Goal: Task Accomplishment & Management: Manage account settings

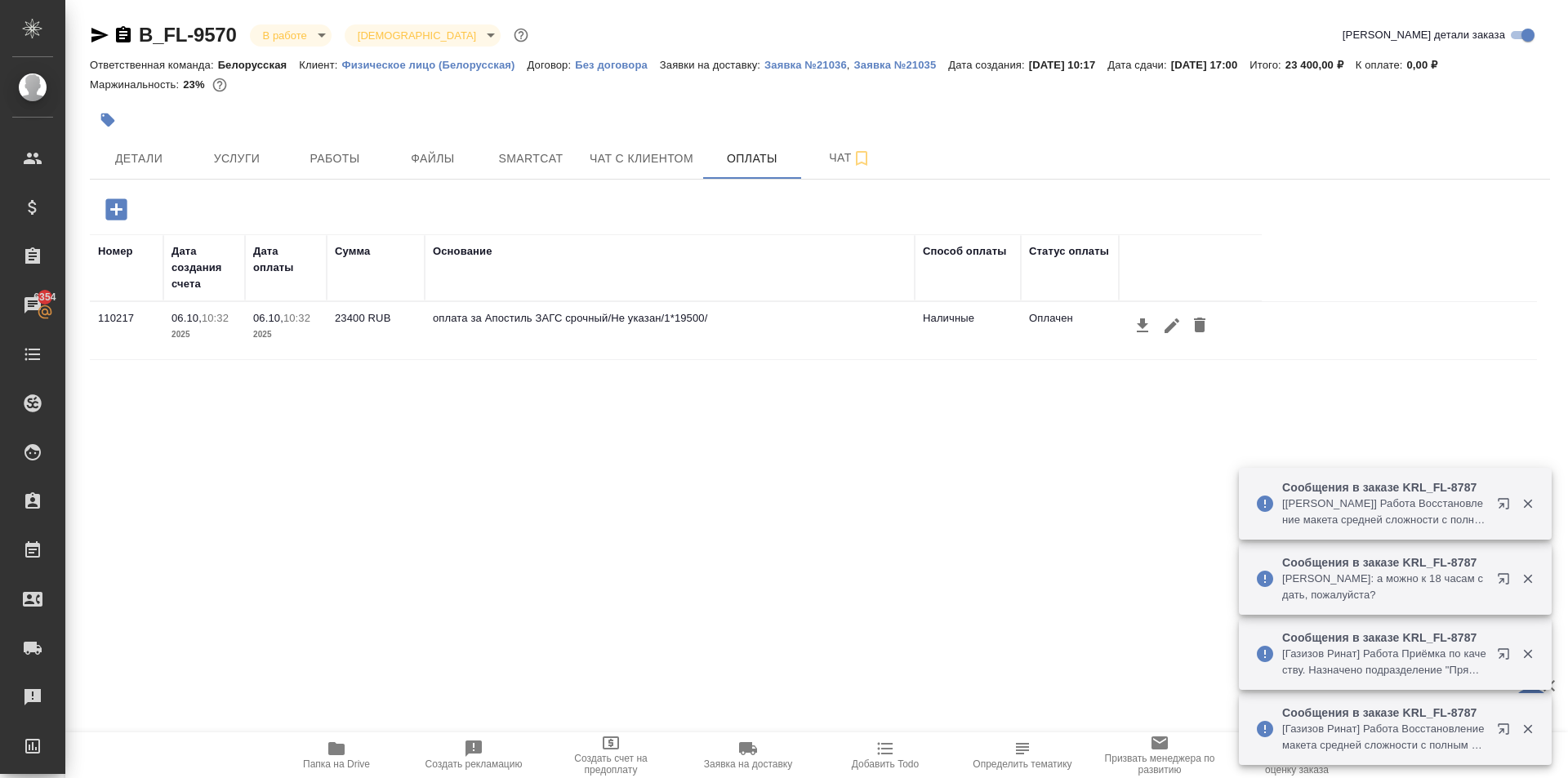
click at [758, 462] on div "Номер Дата создания счета Дата оплаты Сумма Основание Способ оплаты Статус опла…" at bounding box center [813, 479] width 1447 height 489
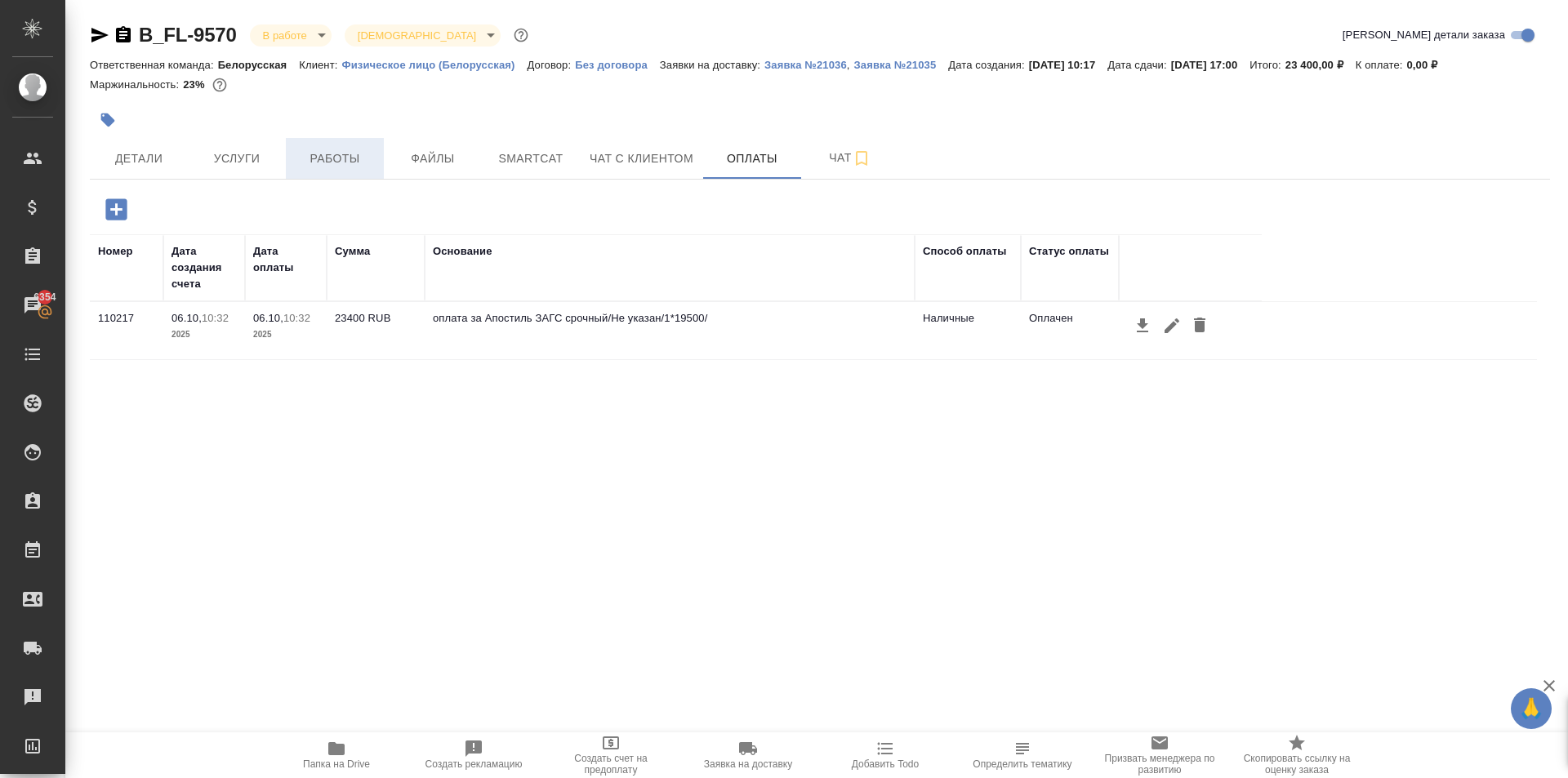
click at [354, 154] on span "Работы" at bounding box center [334, 158] width 78 height 20
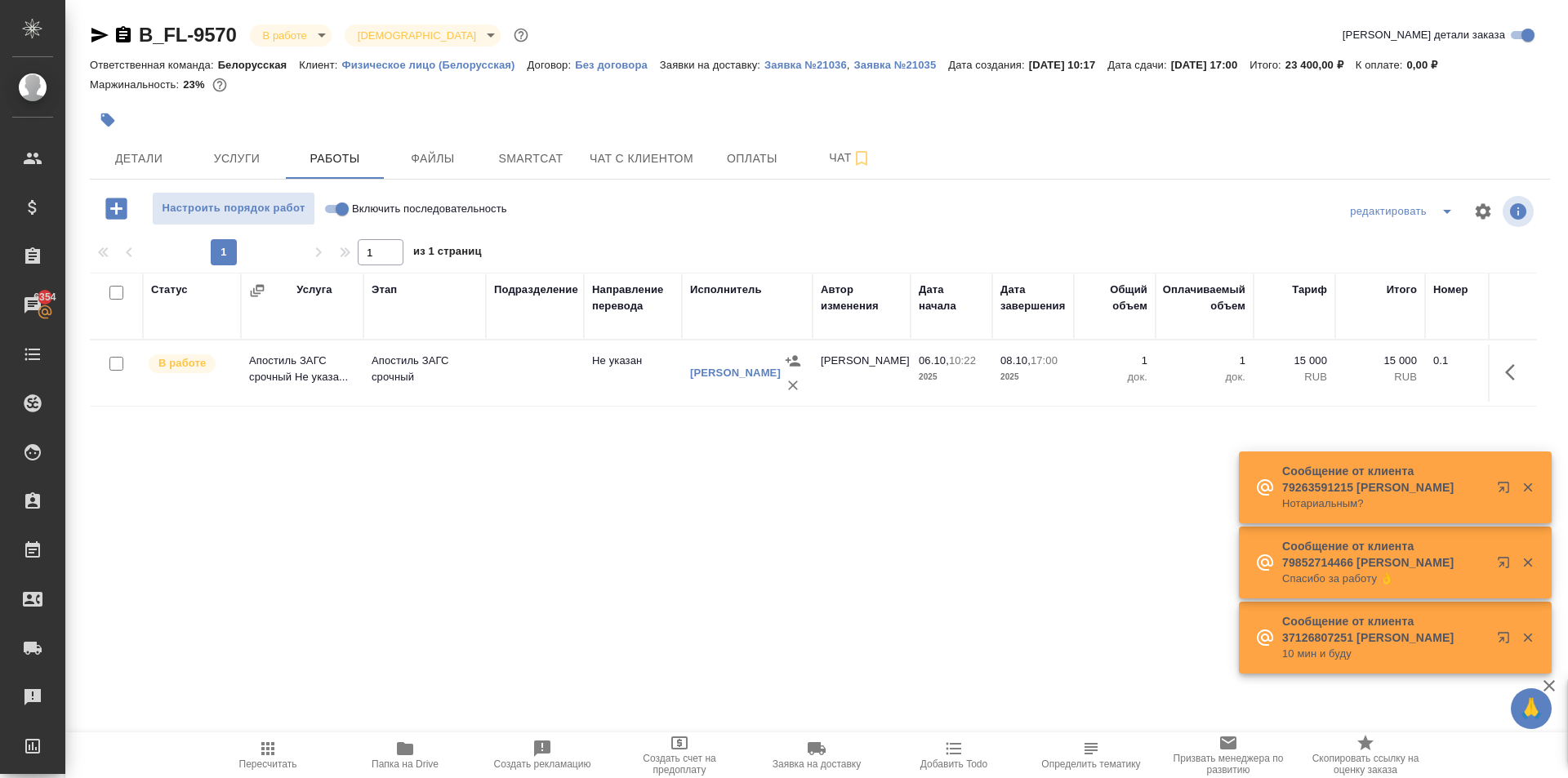
click at [292, 769] on button "Пересчитать" at bounding box center [268, 755] width 137 height 46
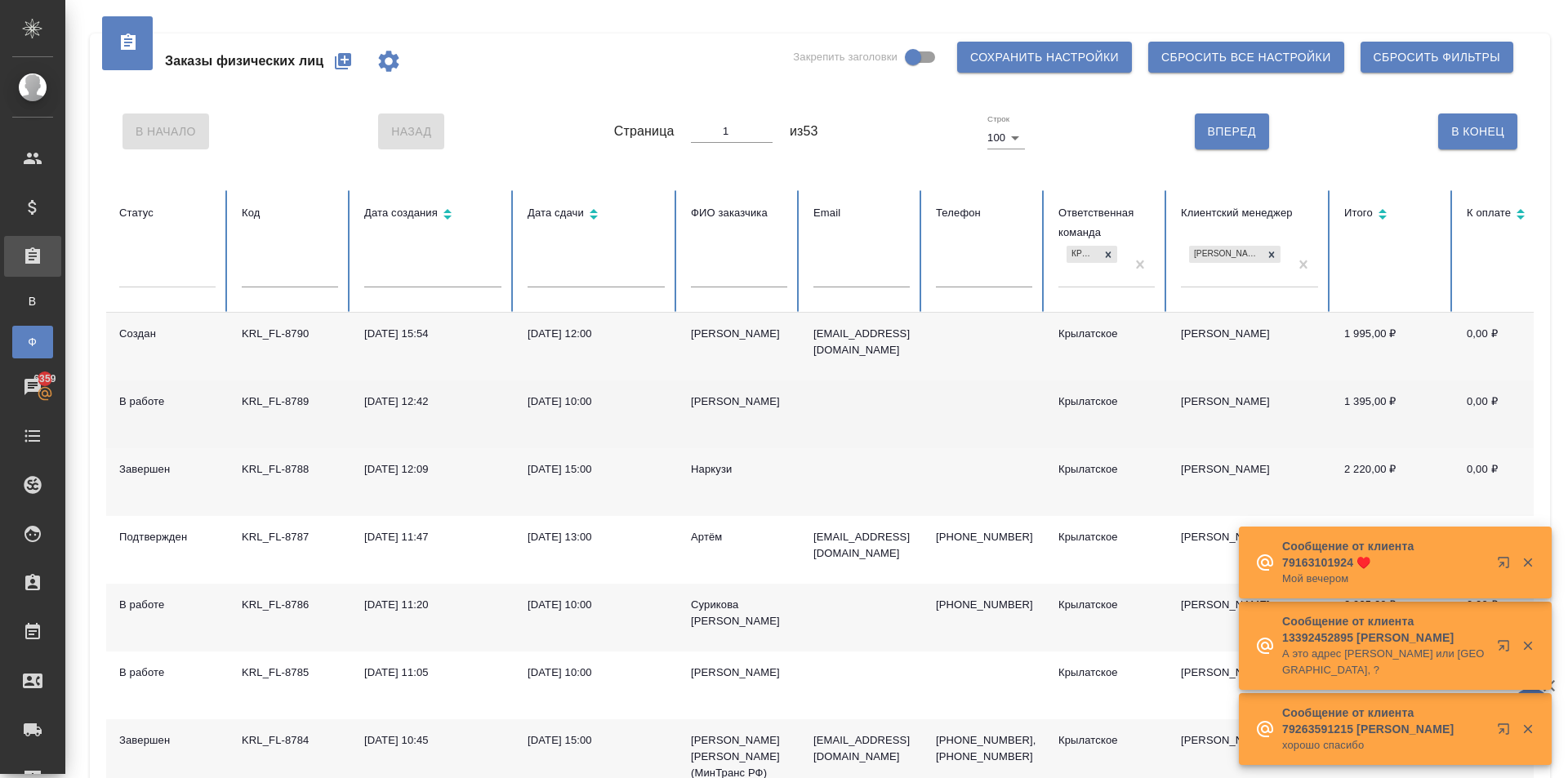
click at [288, 397] on div "KRL_FL-8789" at bounding box center [290, 402] width 97 height 17
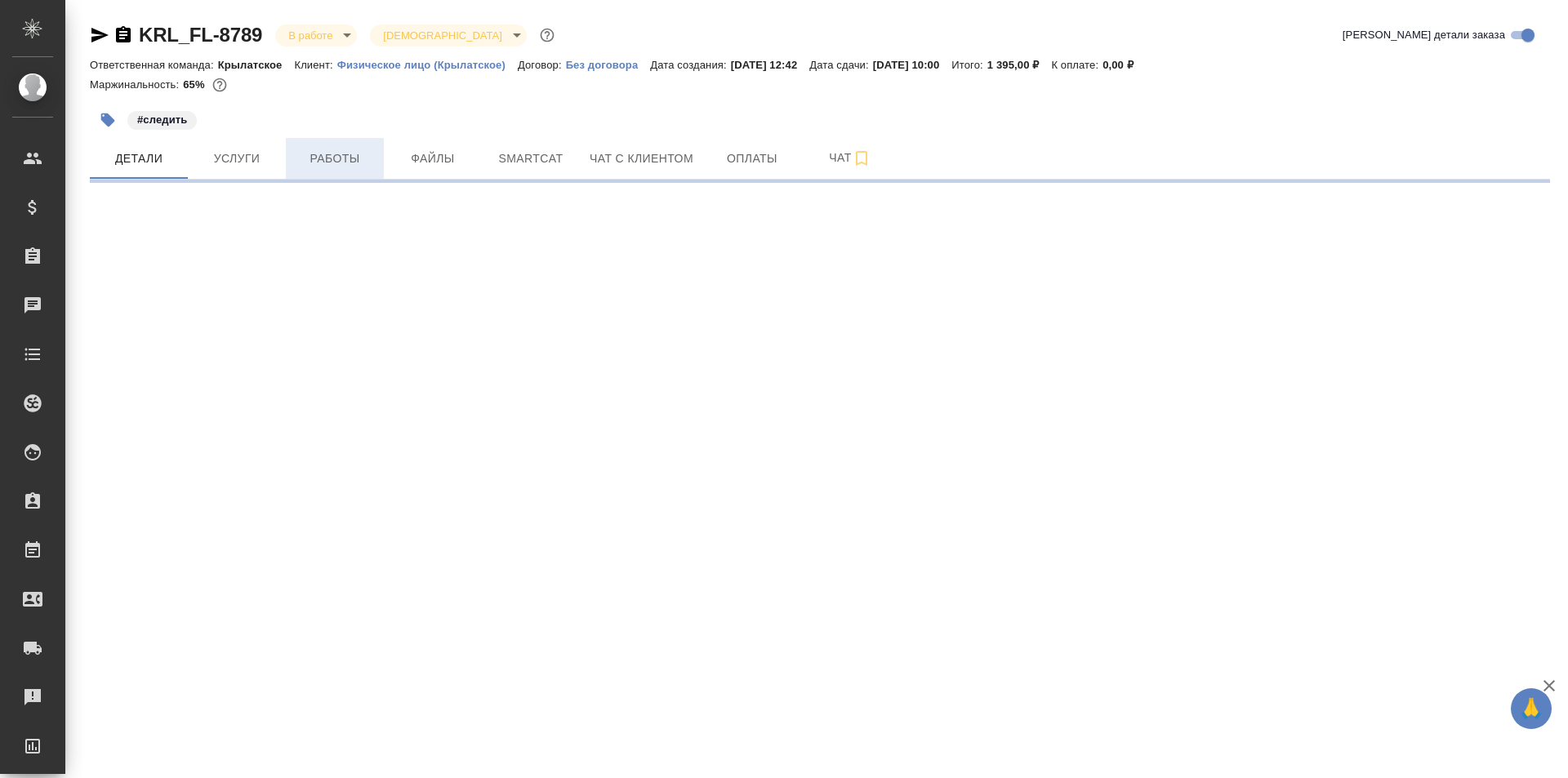
click at [338, 162] on span "Работы" at bounding box center [334, 158] width 78 height 20
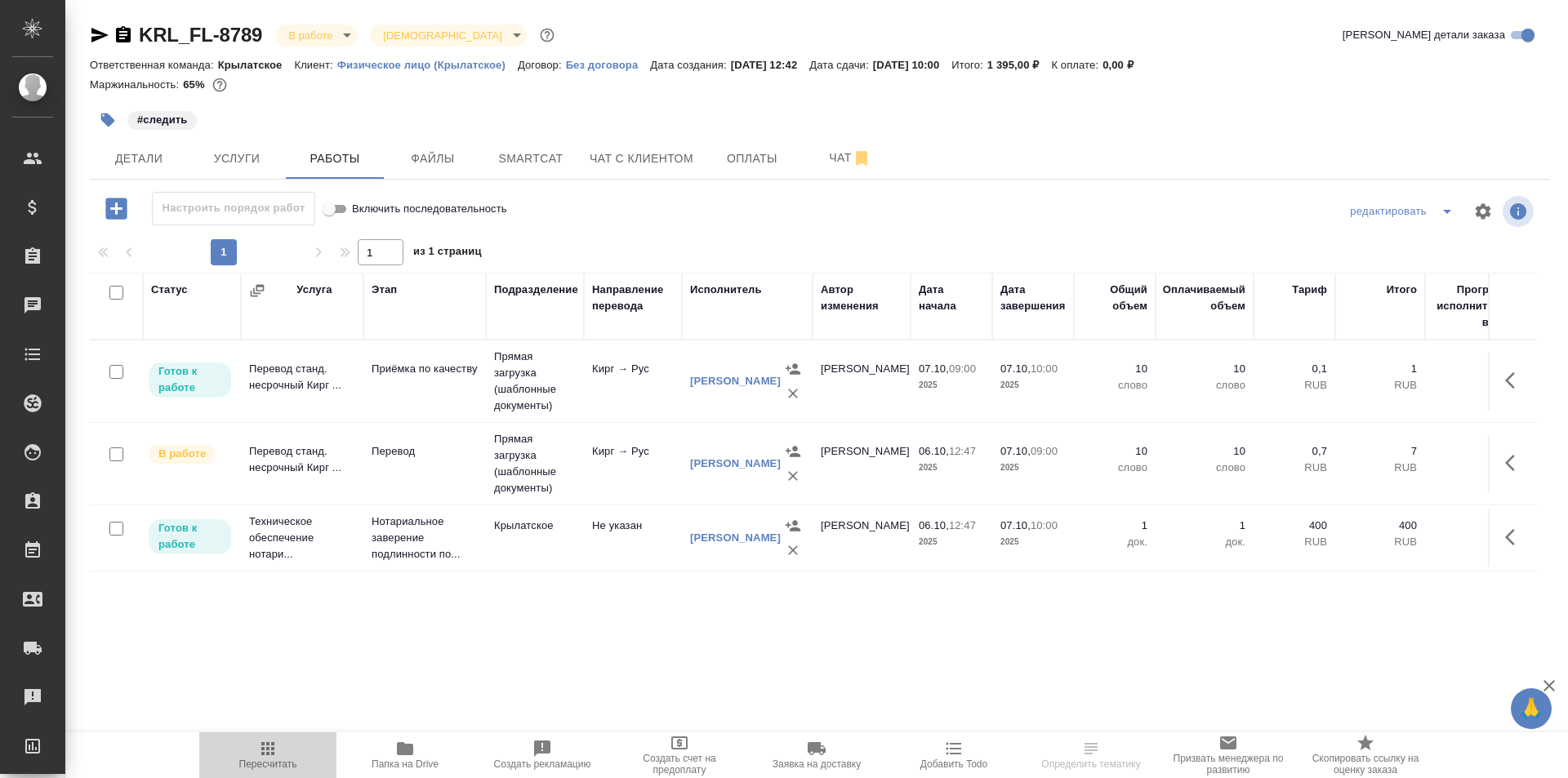
click at [251, 740] on span "Пересчитать" at bounding box center [268, 753] width 118 height 31
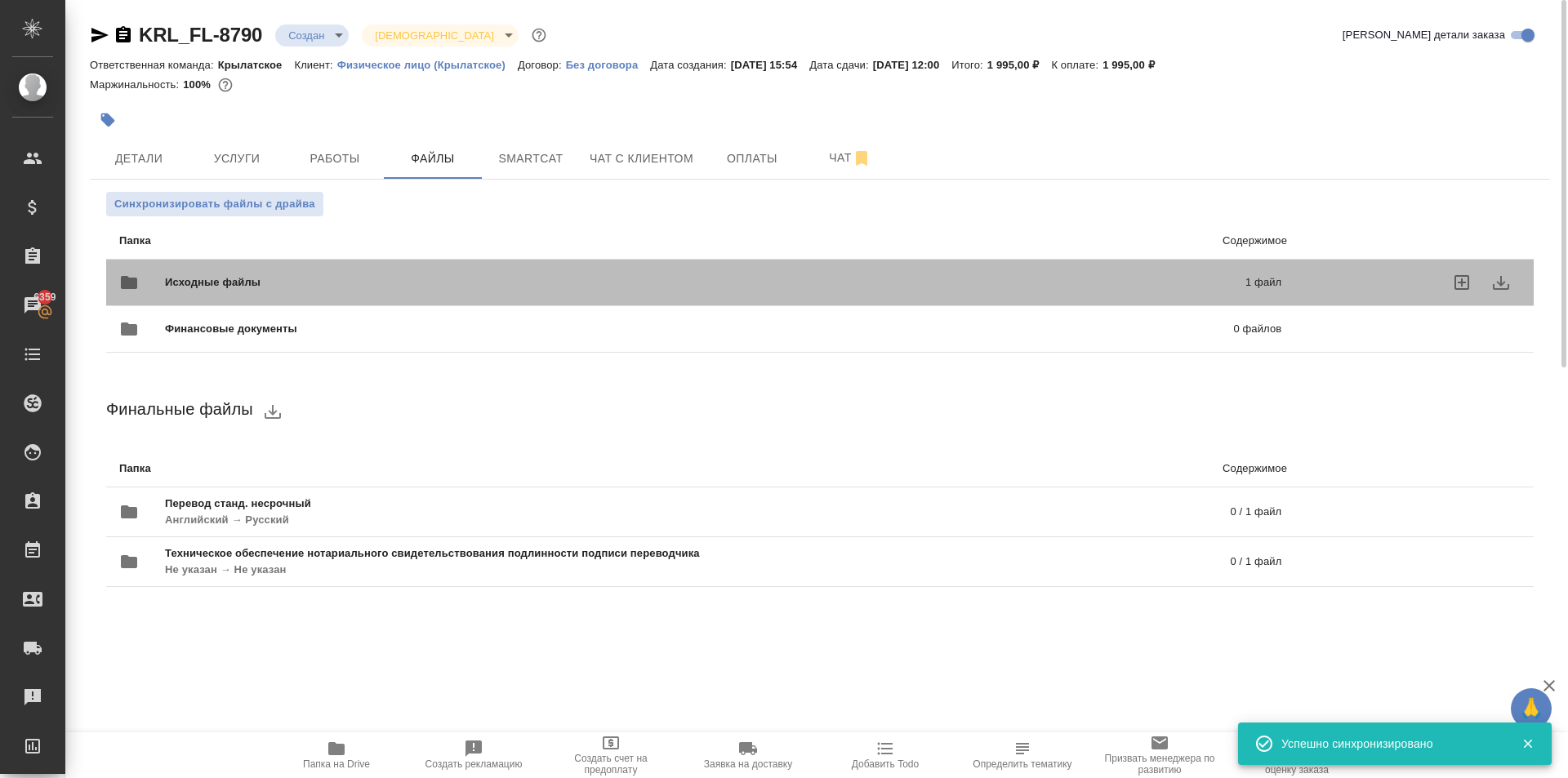
click at [286, 288] on span "Исходные файлы" at bounding box center [459, 282] width 588 height 17
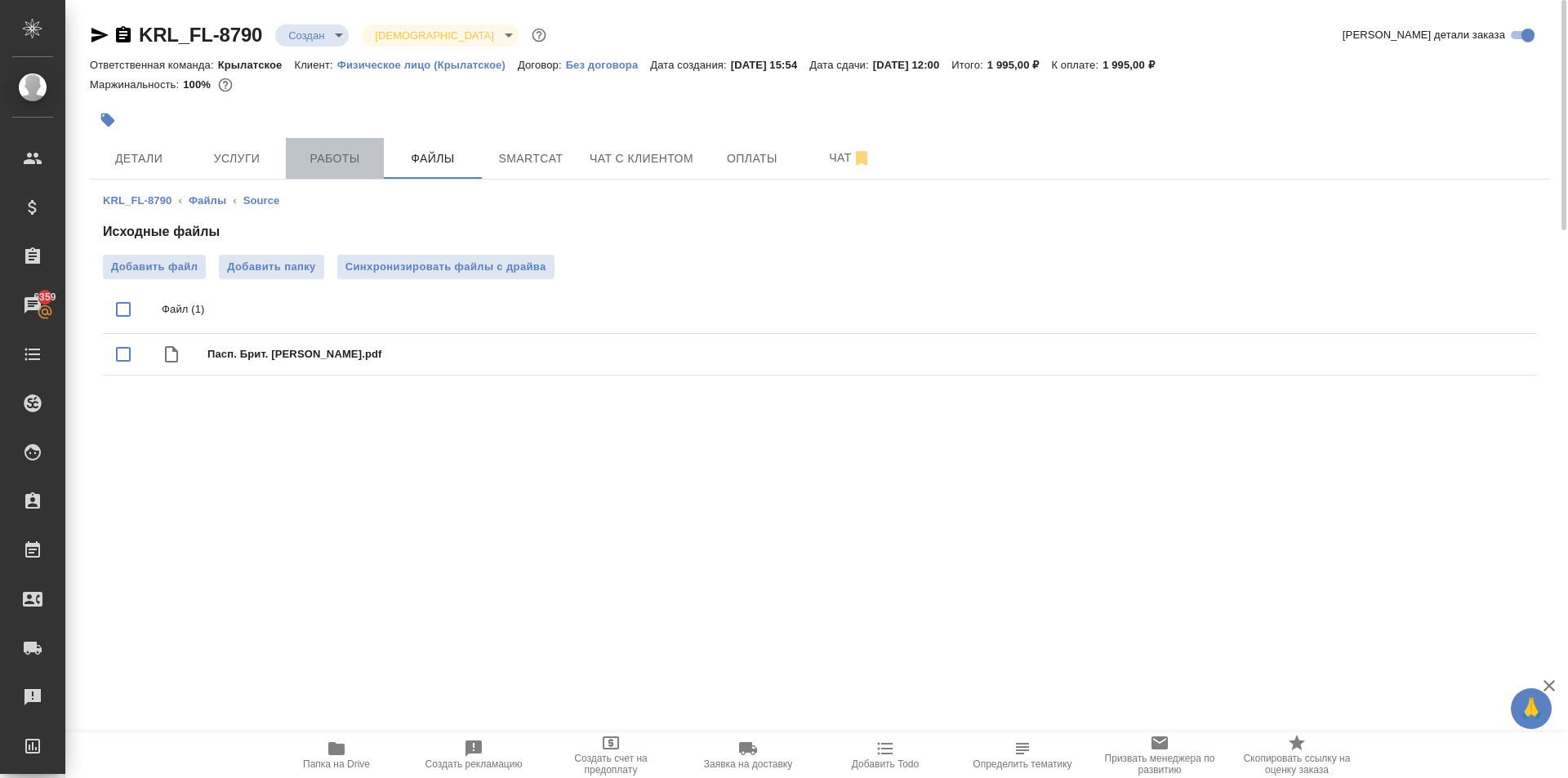
click at [362, 159] on span "Работы" at bounding box center [334, 158] width 78 height 20
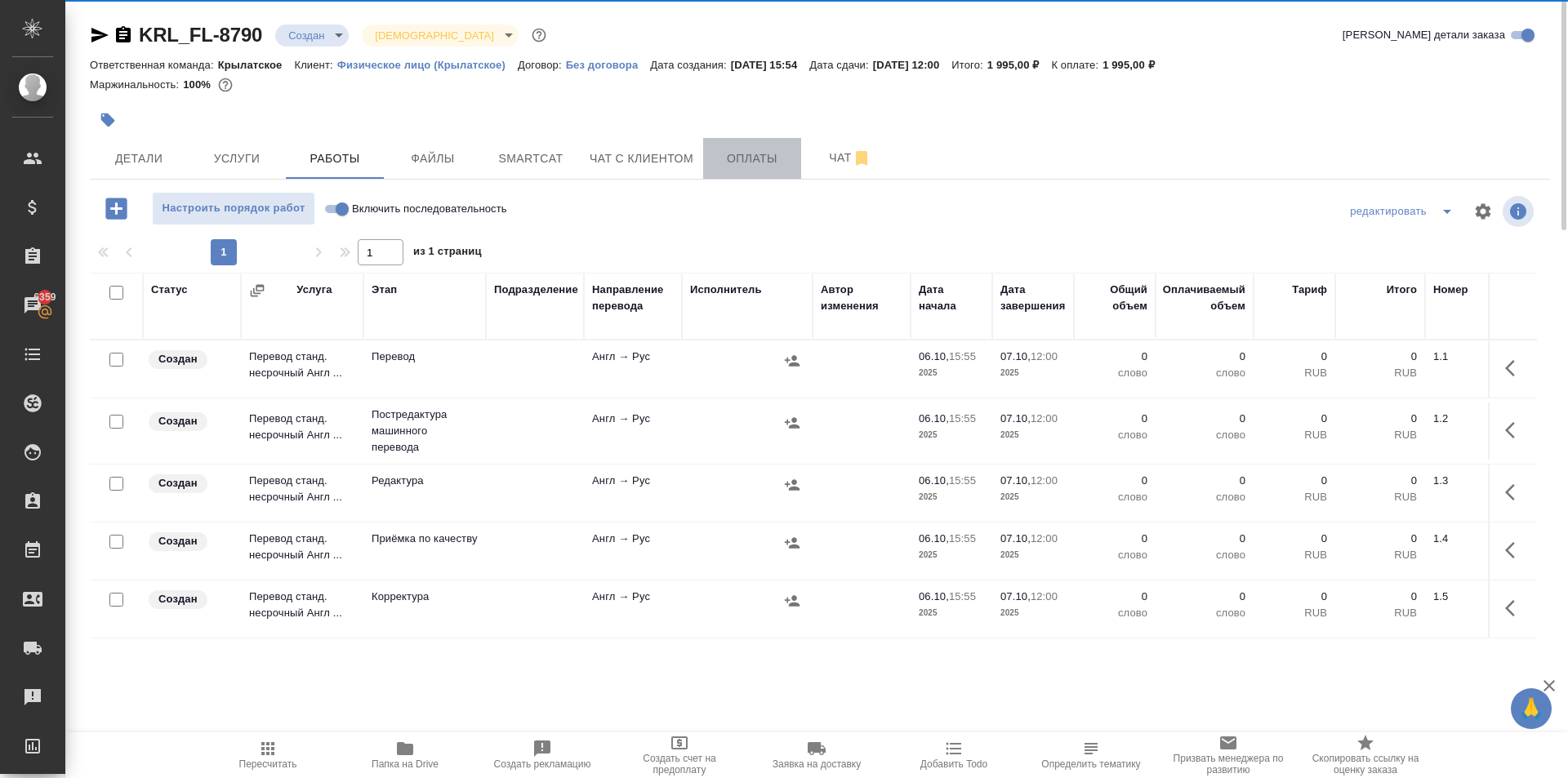
click at [759, 162] on span "Оплаты" at bounding box center [751, 158] width 78 height 20
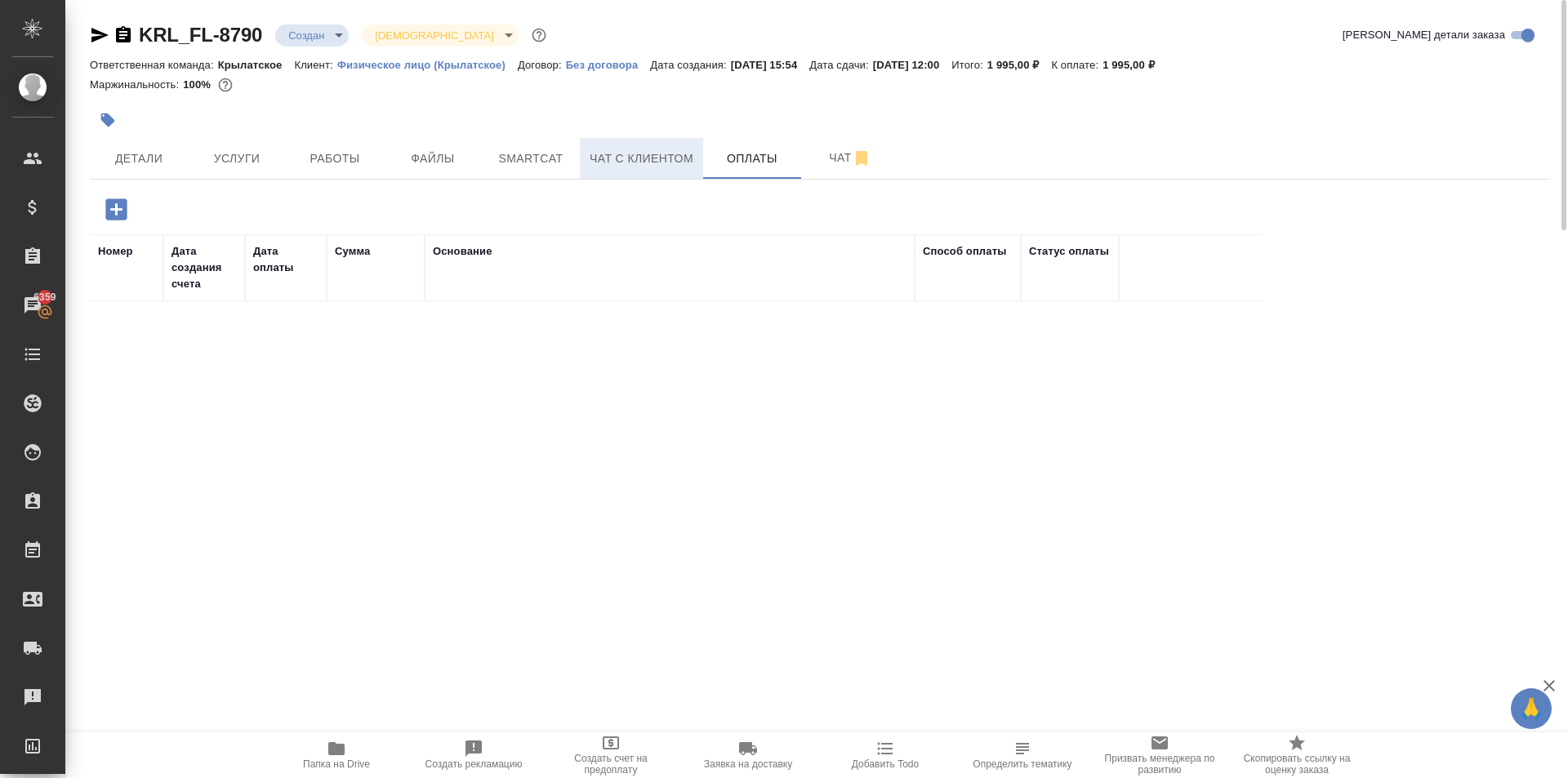
click at [602, 159] on span "Чат с клиентом" at bounding box center [641, 158] width 104 height 20
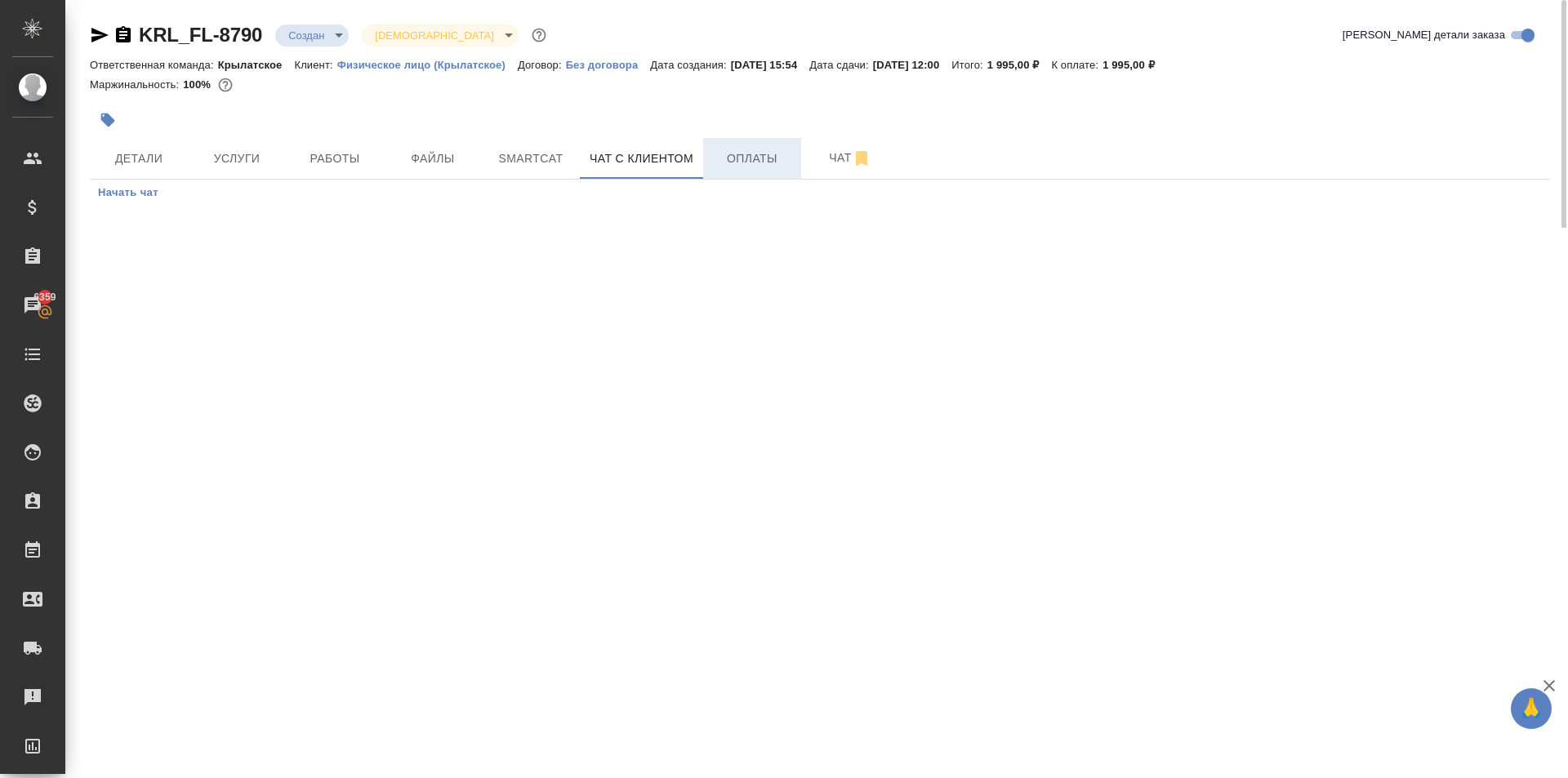
click at [738, 168] on span "Оплаты" at bounding box center [751, 158] width 78 height 20
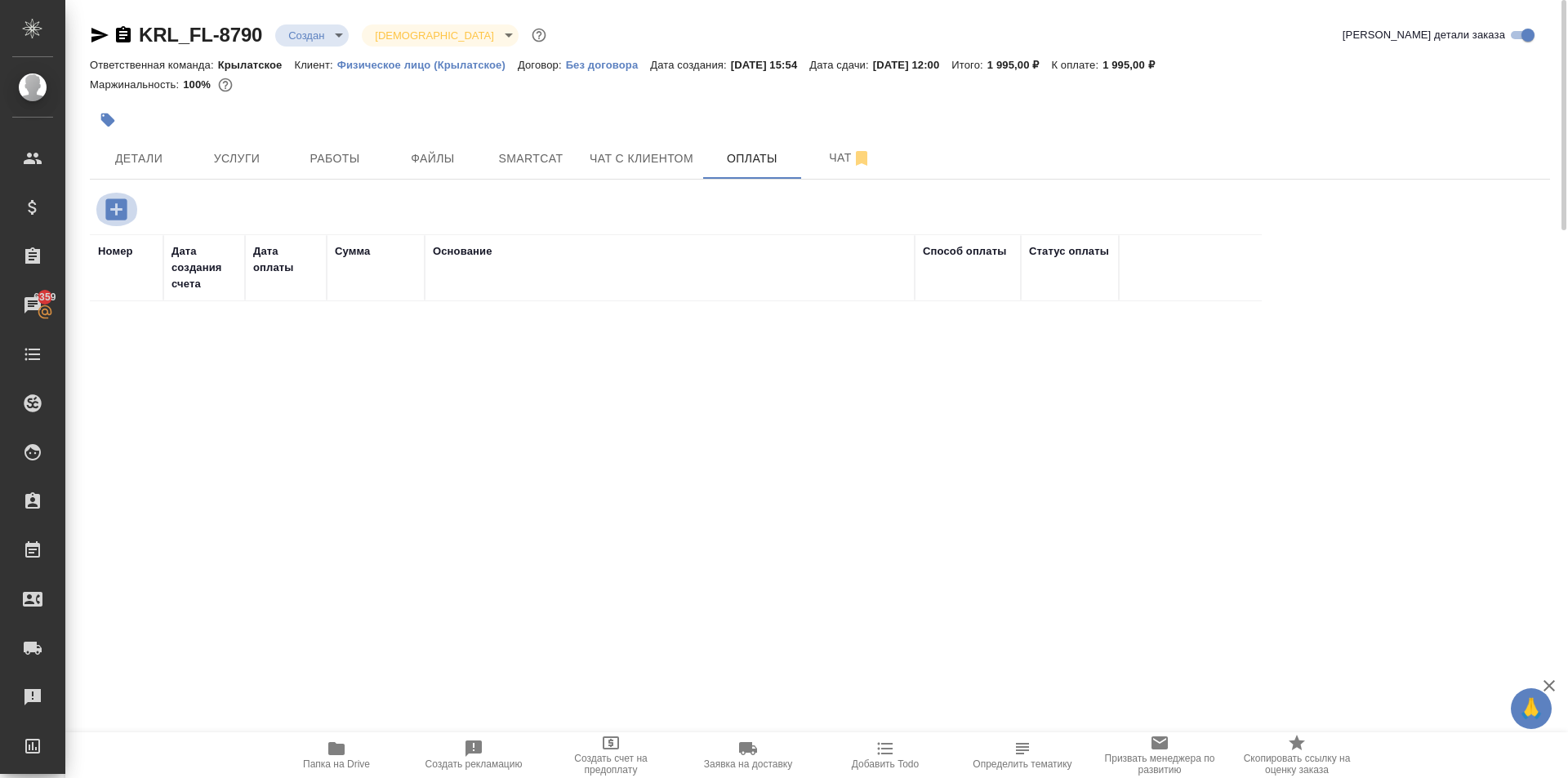
click at [106, 218] on icon "button" at bounding box center [116, 209] width 21 height 21
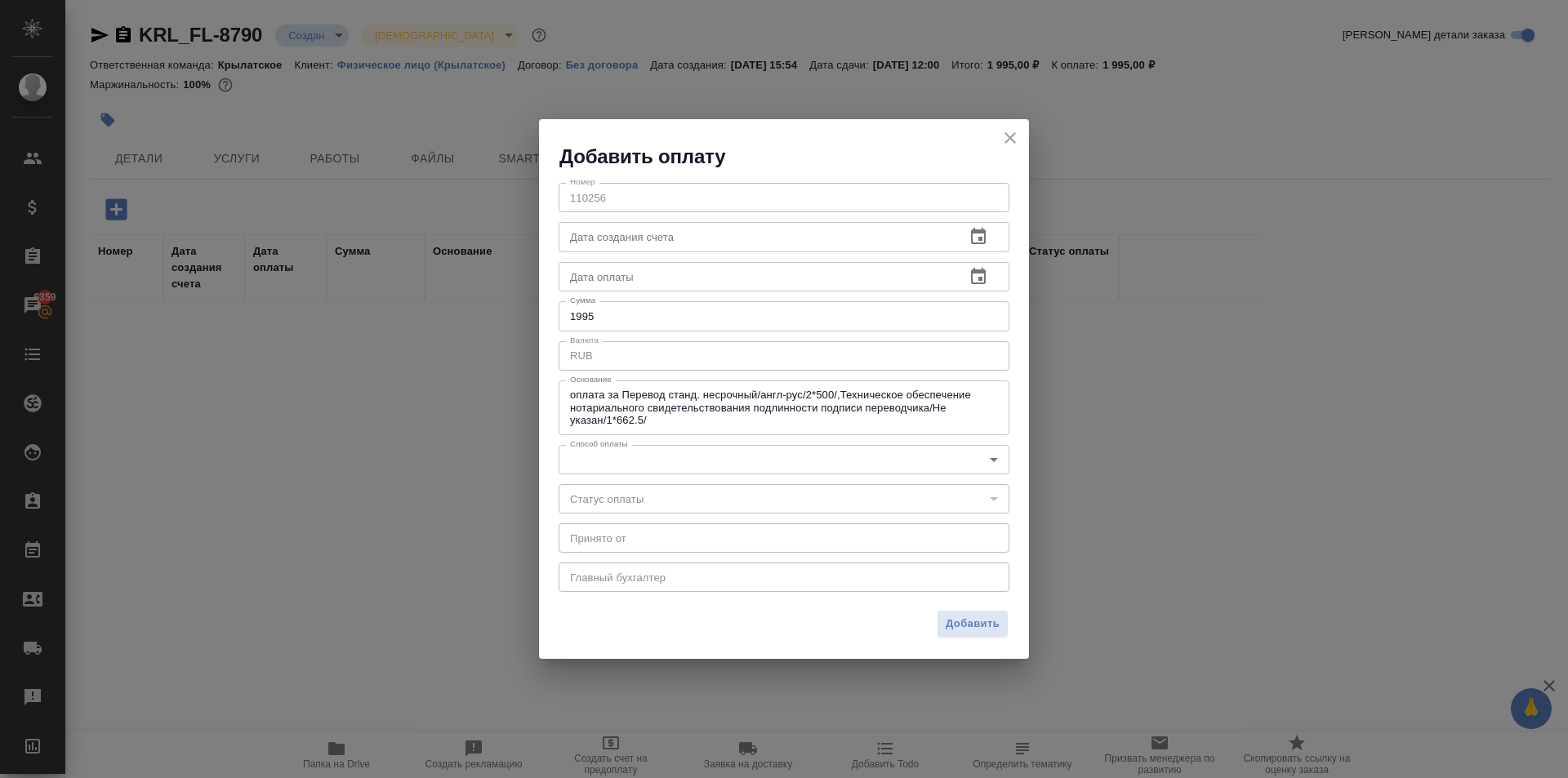
click at [591, 453] on body "🙏 .cls-1 fill:#fff; AWATERA Kasymov Timur Клиенты Спецификации Заказы 6359 Чаты…" at bounding box center [784, 389] width 1568 height 778
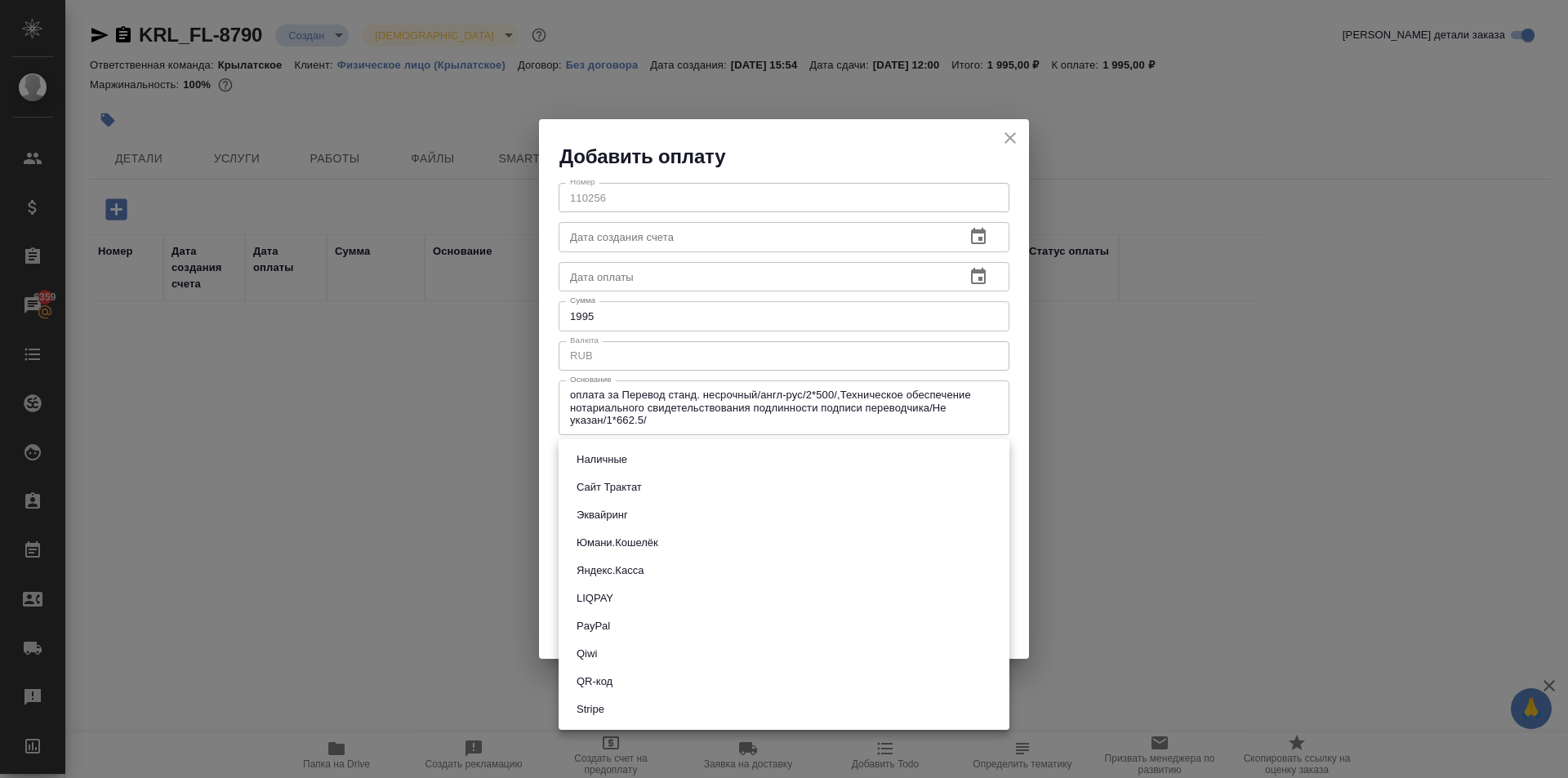
click at [614, 482] on button "Сайт Трактат" at bounding box center [609, 487] width 75 height 18
type input "site-traktat"
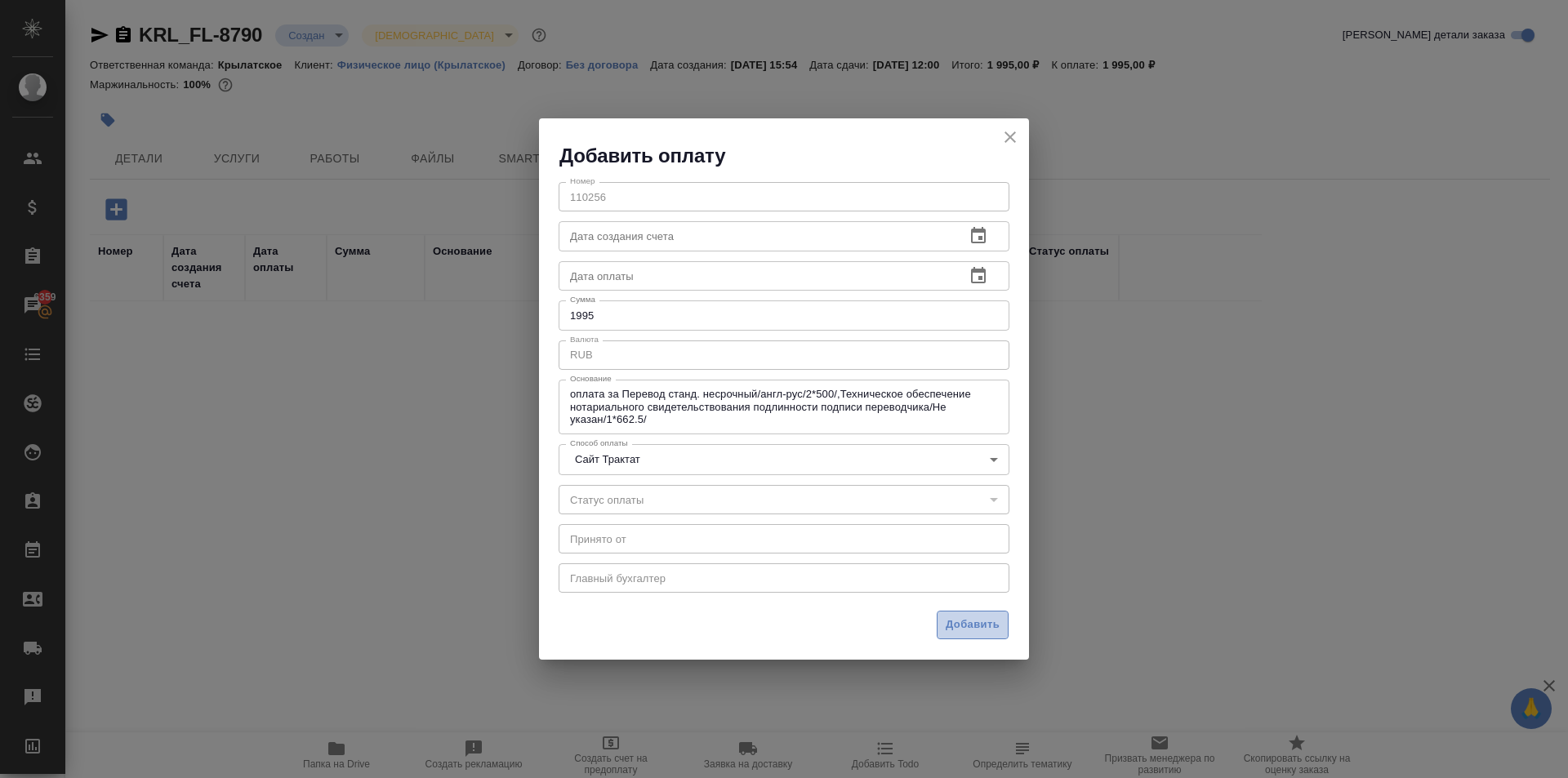
click at [956, 636] on button "Добавить" at bounding box center [972, 625] width 72 height 29
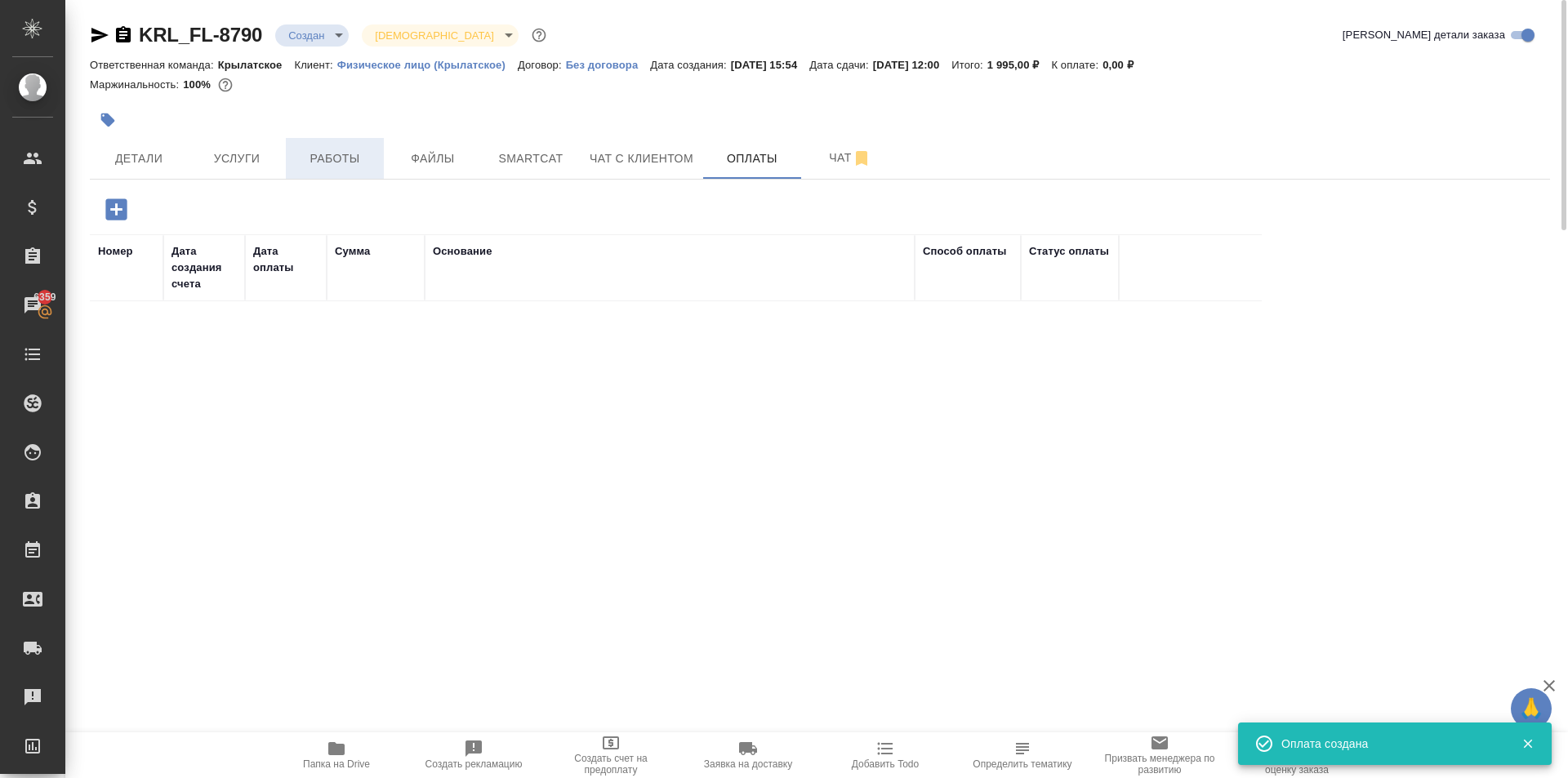
click at [374, 153] on button "Работы" at bounding box center [335, 158] width 98 height 41
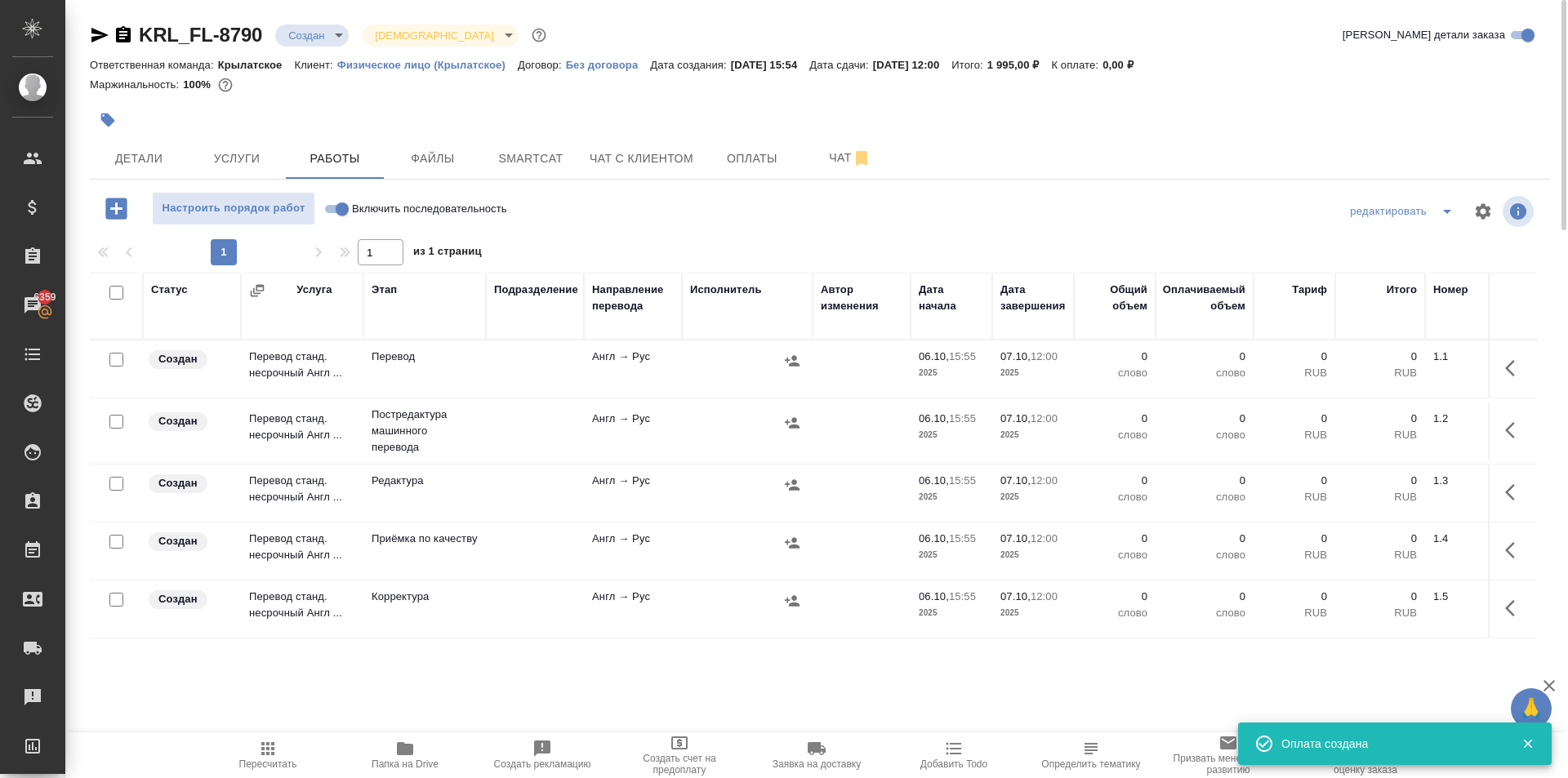
click at [336, 204] on input "Включить последовательность" at bounding box center [341, 209] width 59 height 19
checkbox input "true"
click at [117, 294] on input "checkbox" at bounding box center [117, 293] width 14 height 14
checkbox input "true"
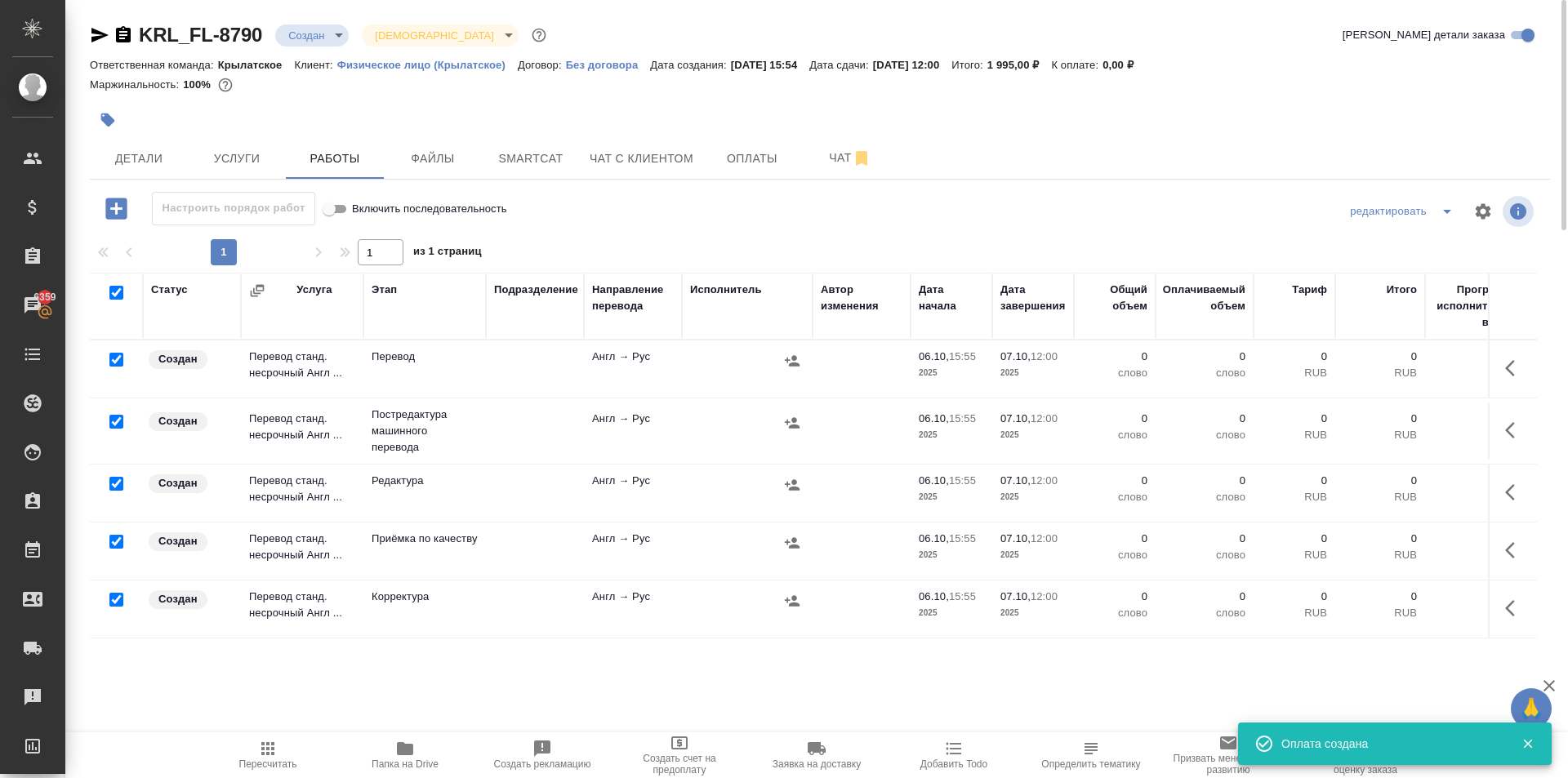
checkbox input "true"
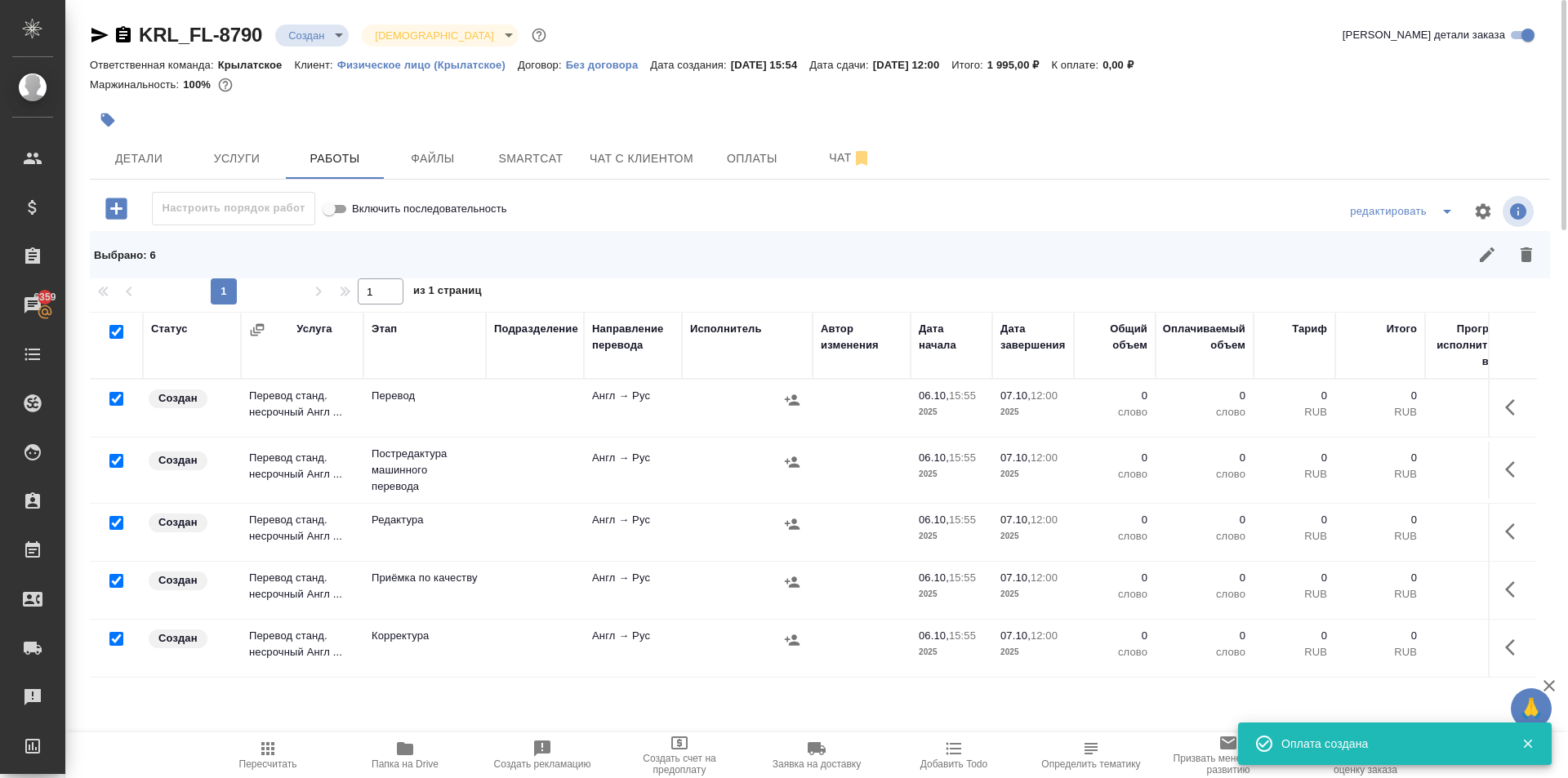
click at [120, 399] on input "checkbox" at bounding box center [117, 399] width 14 height 14
checkbox input "false"
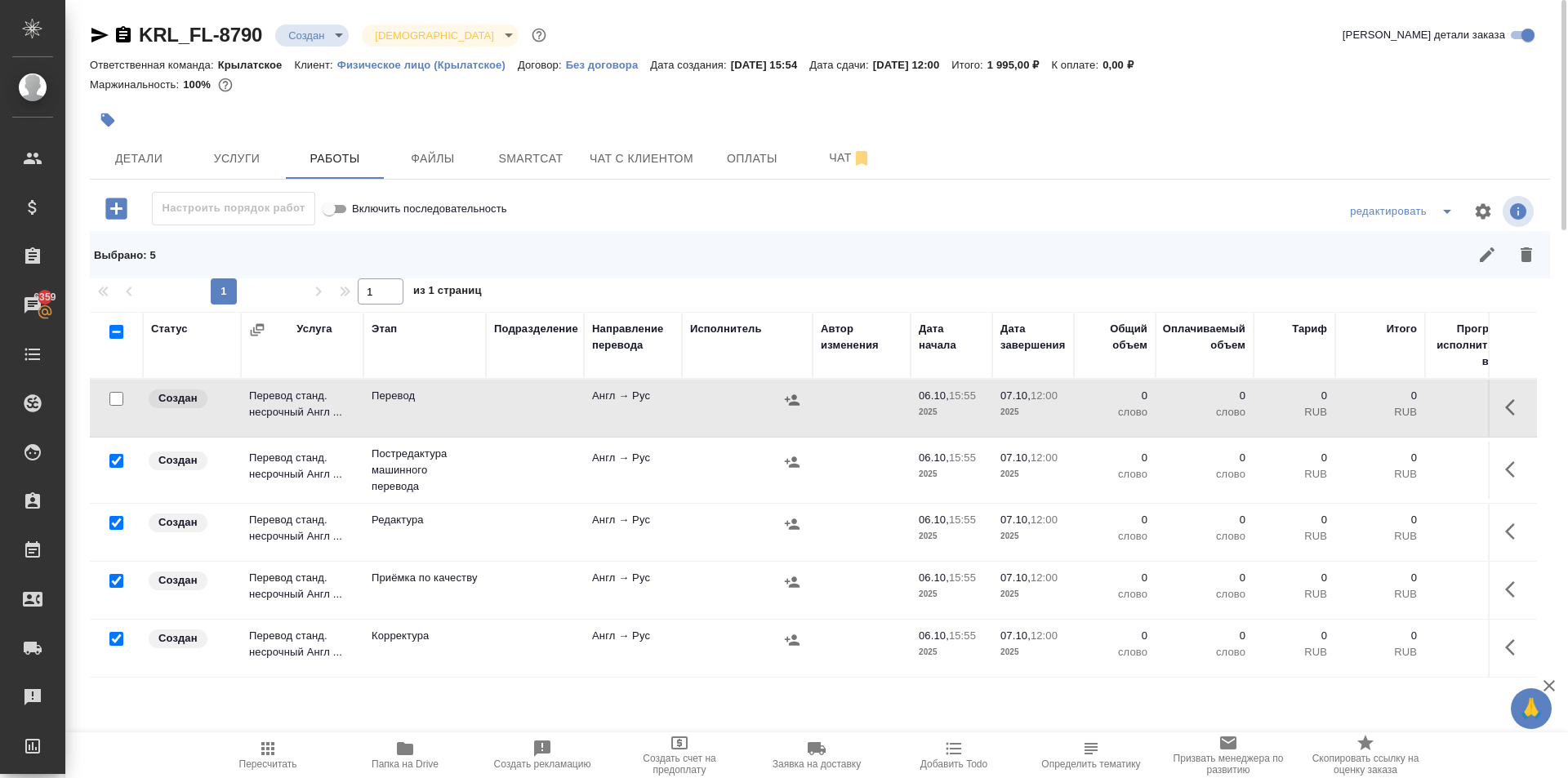
click at [116, 581] on input "checkbox" at bounding box center [117, 581] width 14 height 14
checkbox input "false"
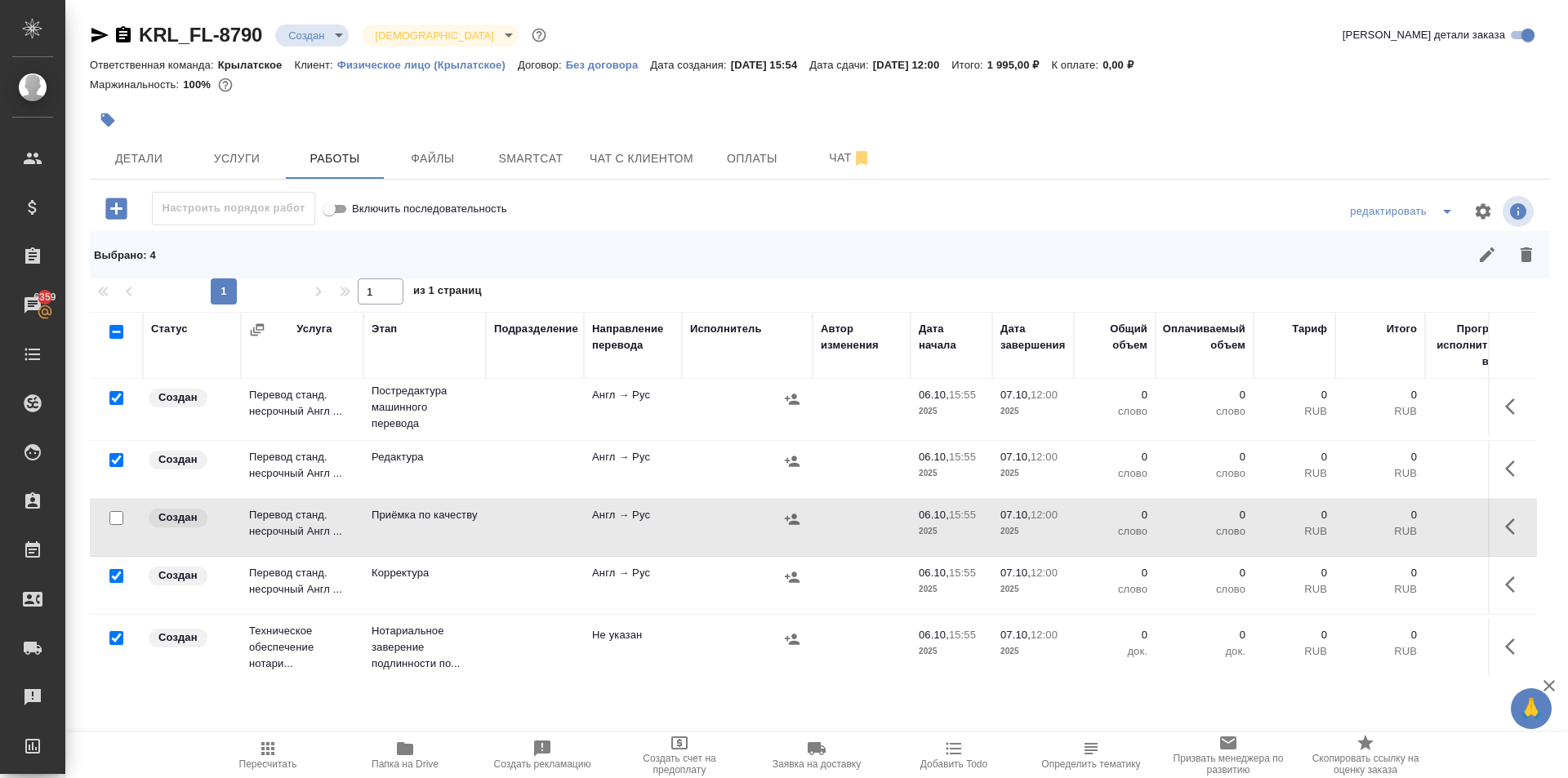
scroll to position [76, 0]
click at [113, 630] on input "checkbox" at bounding box center [117, 637] width 14 height 14
checkbox input "false"
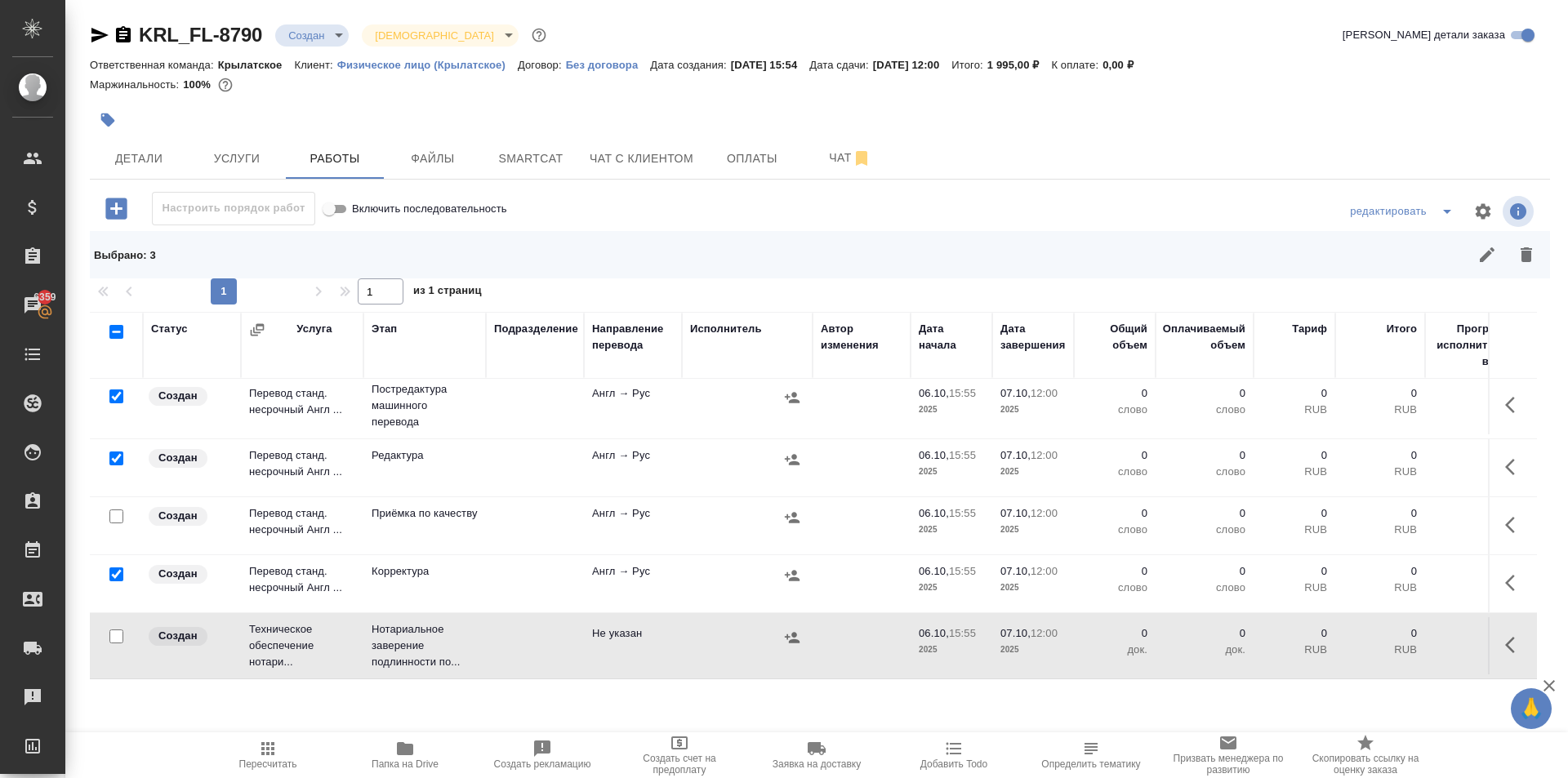
click at [1534, 263] on icon "button" at bounding box center [1526, 254] width 19 height 19
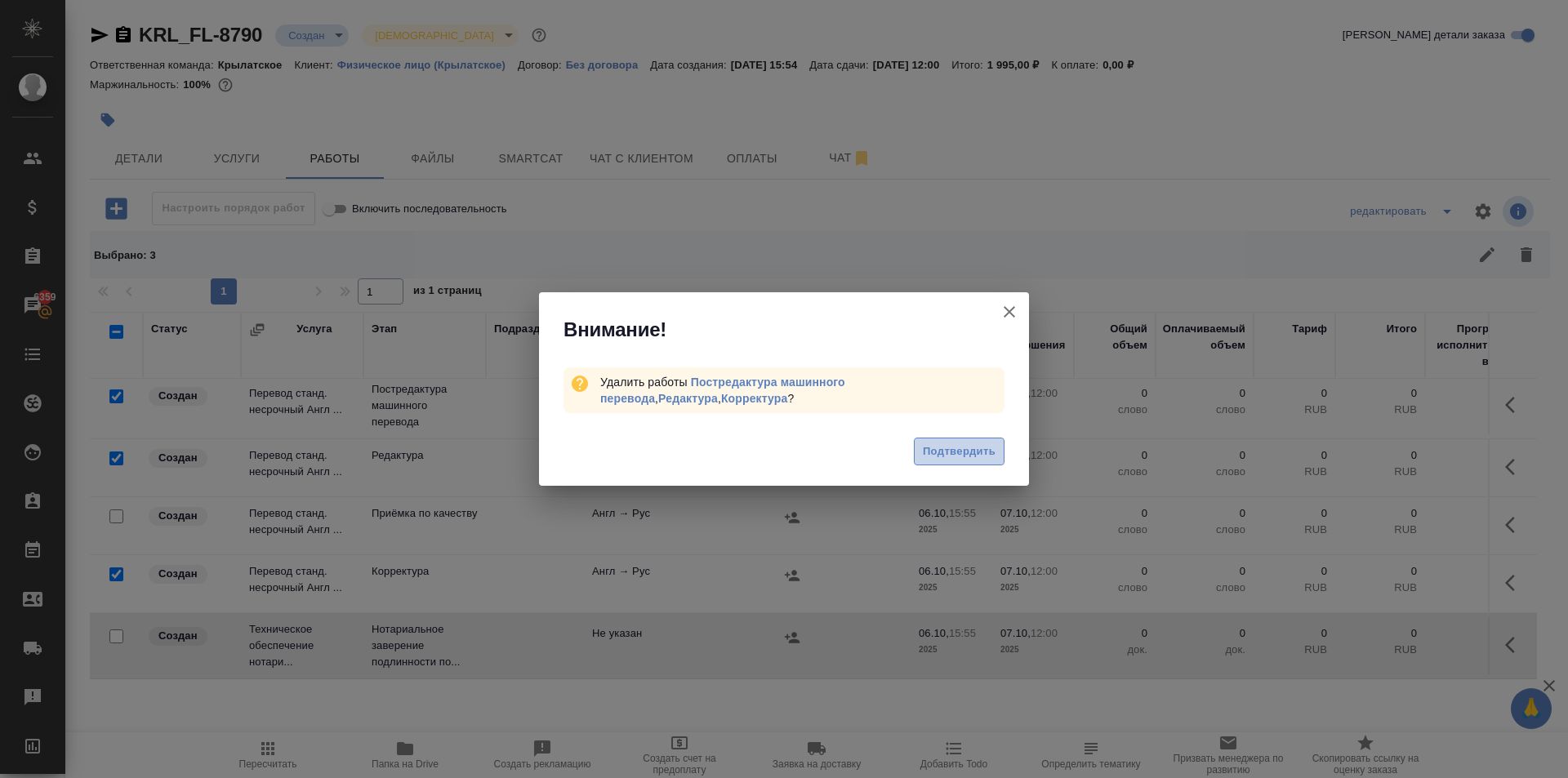
click at [952, 438] on button "Подтвердить" at bounding box center [958, 452] width 90 height 29
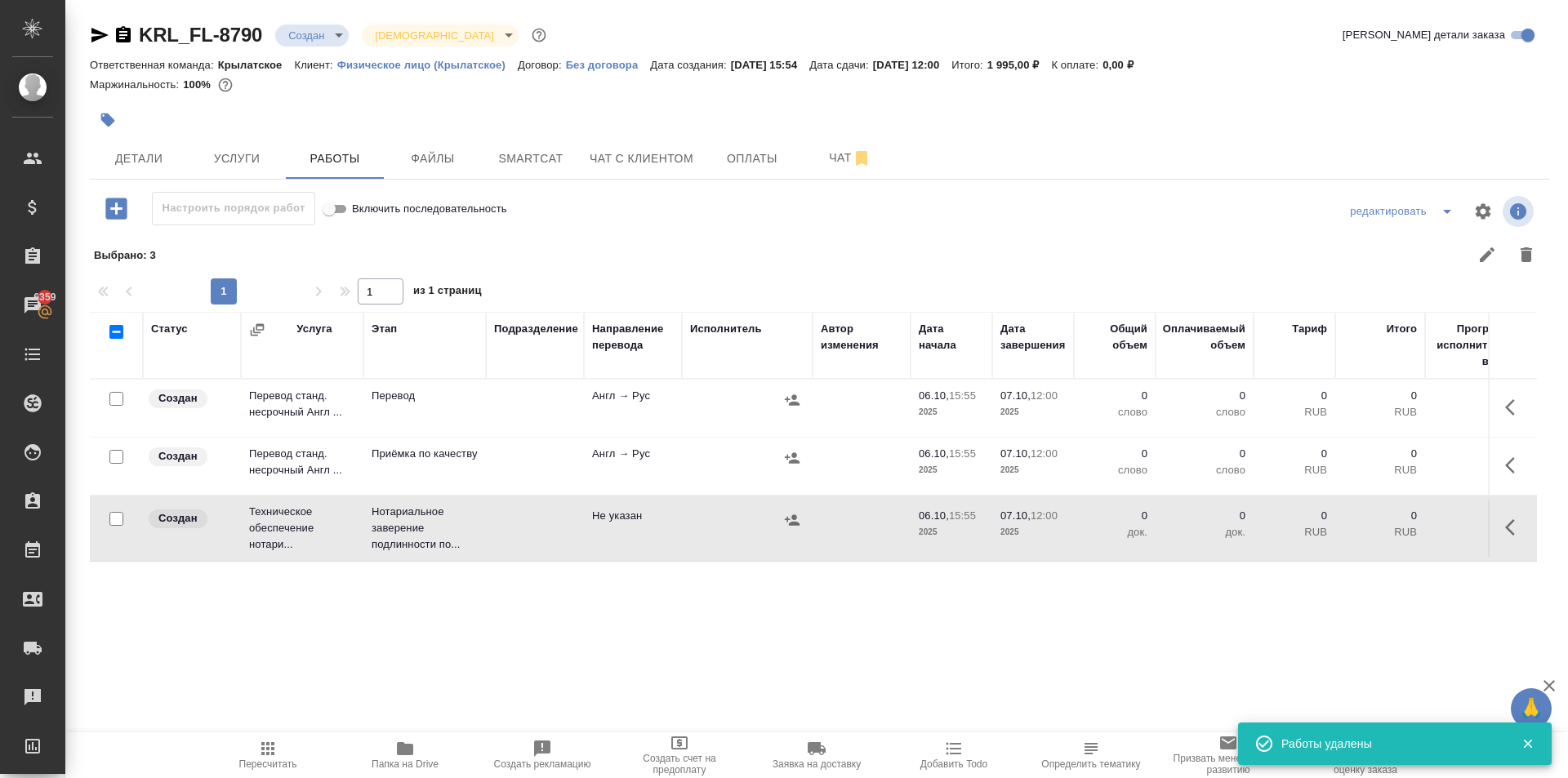
scroll to position [0, 0]
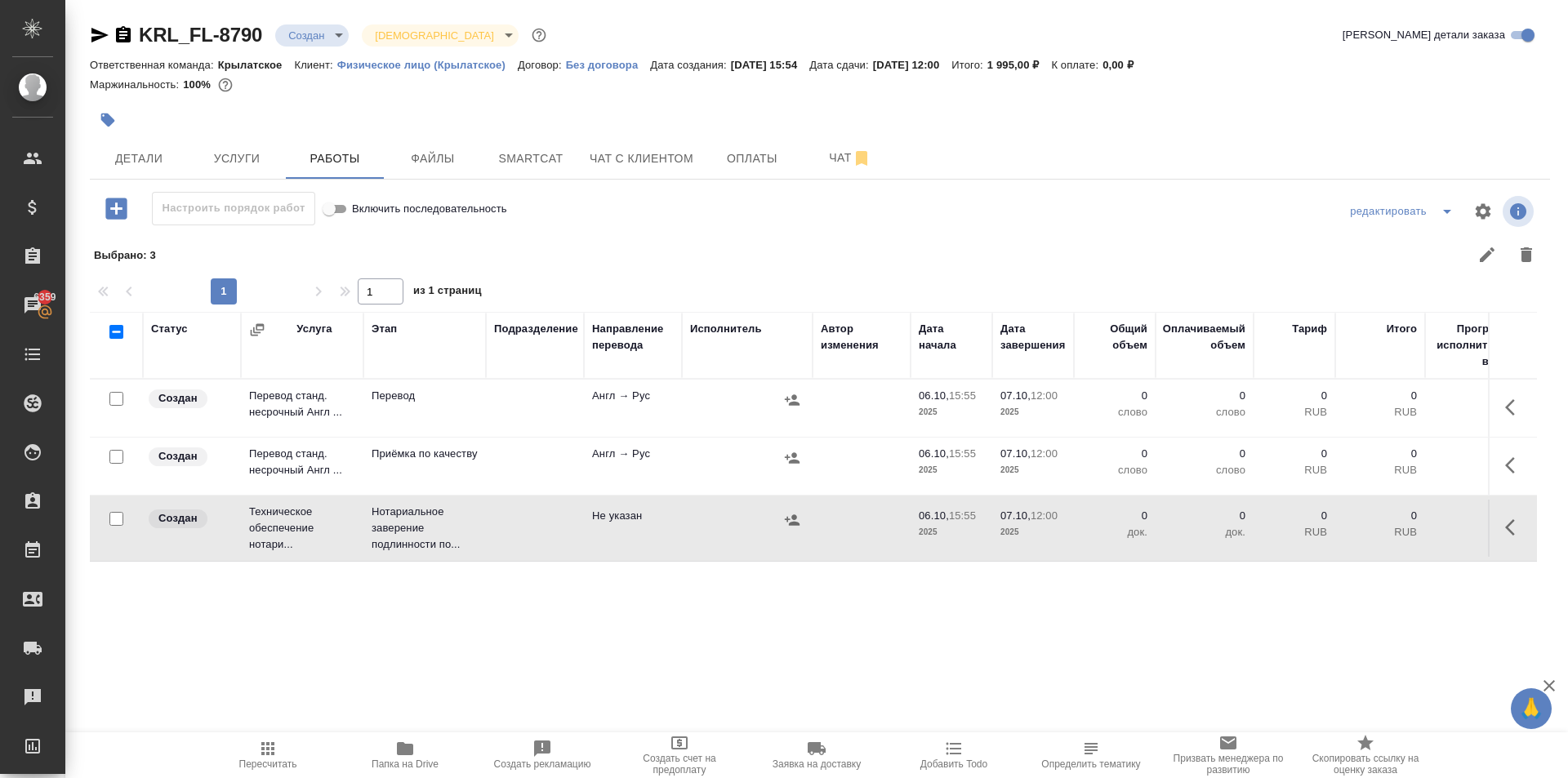
click at [1496, 402] on button "button" at bounding box center [1514, 407] width 39 height 39
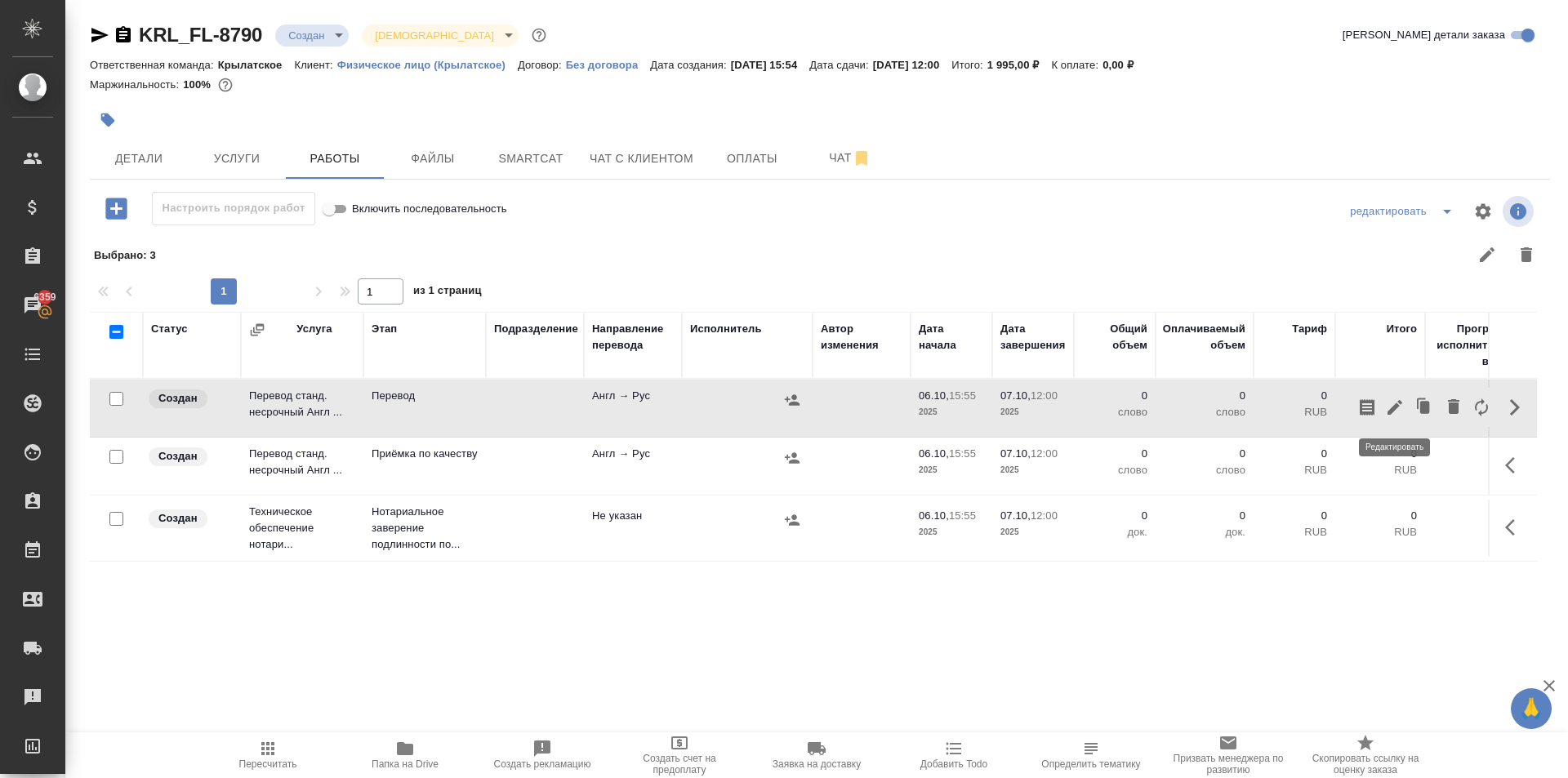
click at [1393, 412] on icon "button" at bounding box center [1394, 407] width 19 height 19
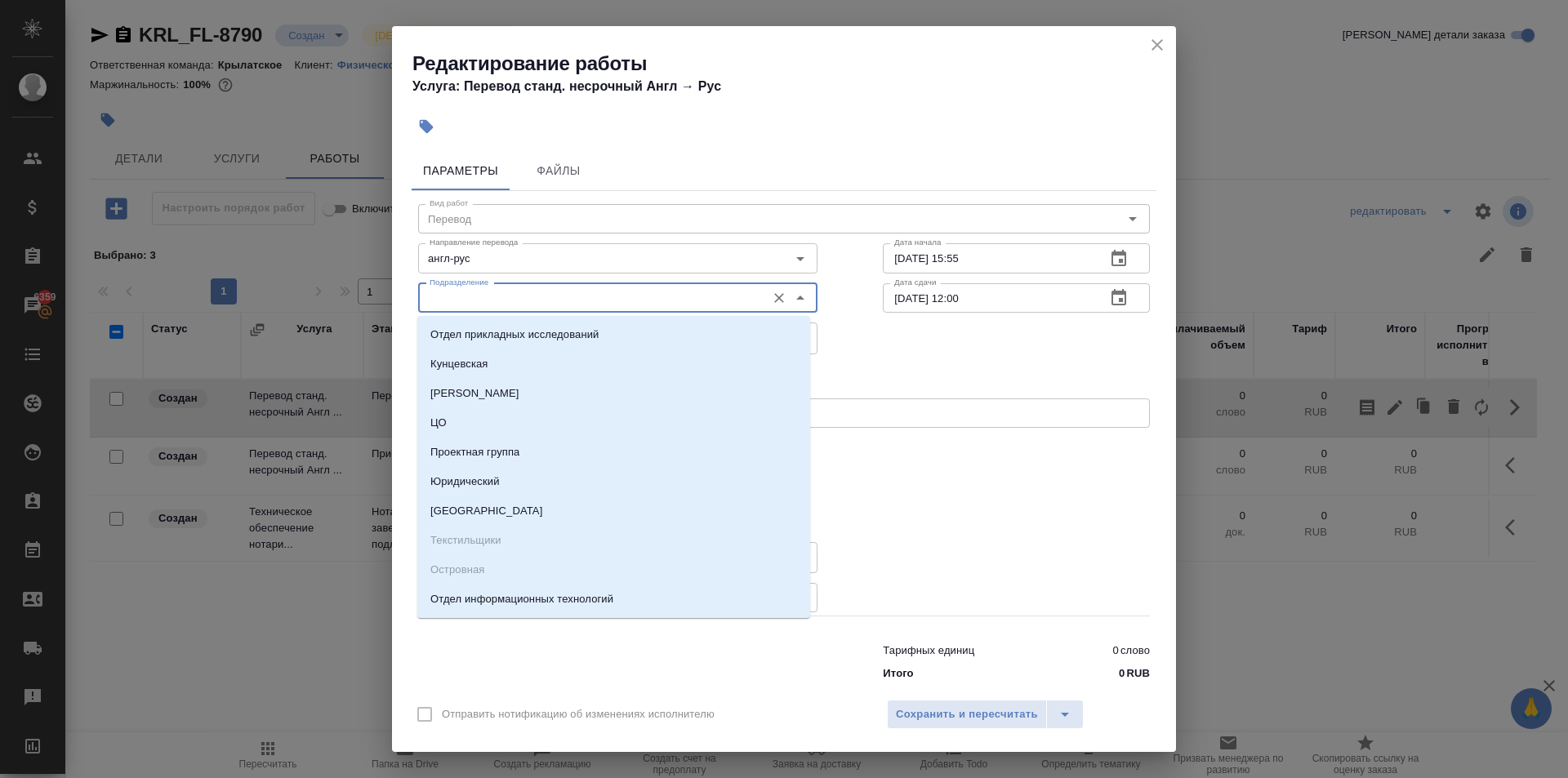
click at [527, 289] on input "Подразделение" at bounding box center [591, 298] width 335 height 19
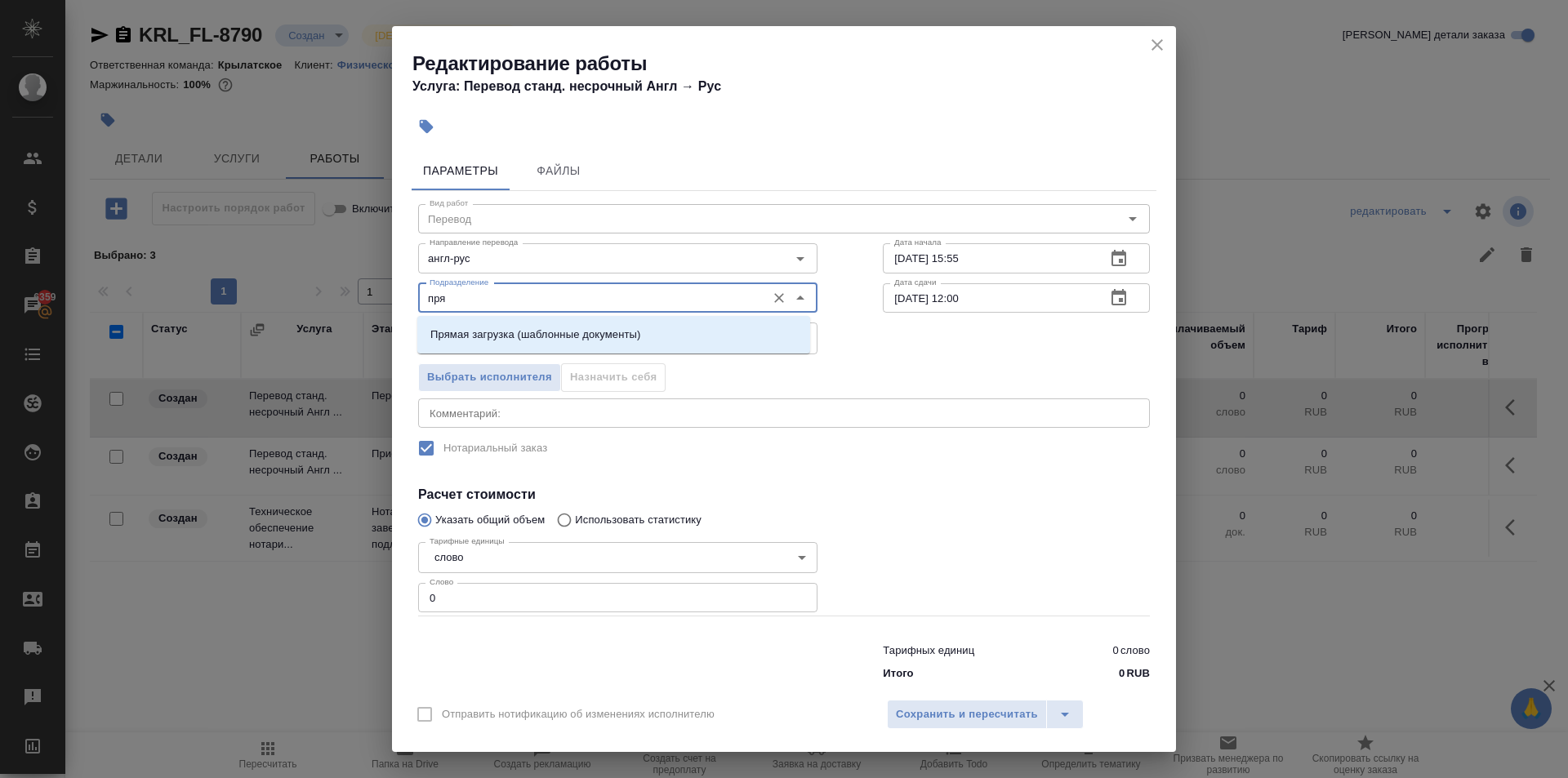
click at [534, 324] on li "Прямая загрузка (шаблонные документы)" at bounding box center [614, 335] width 393 height 30
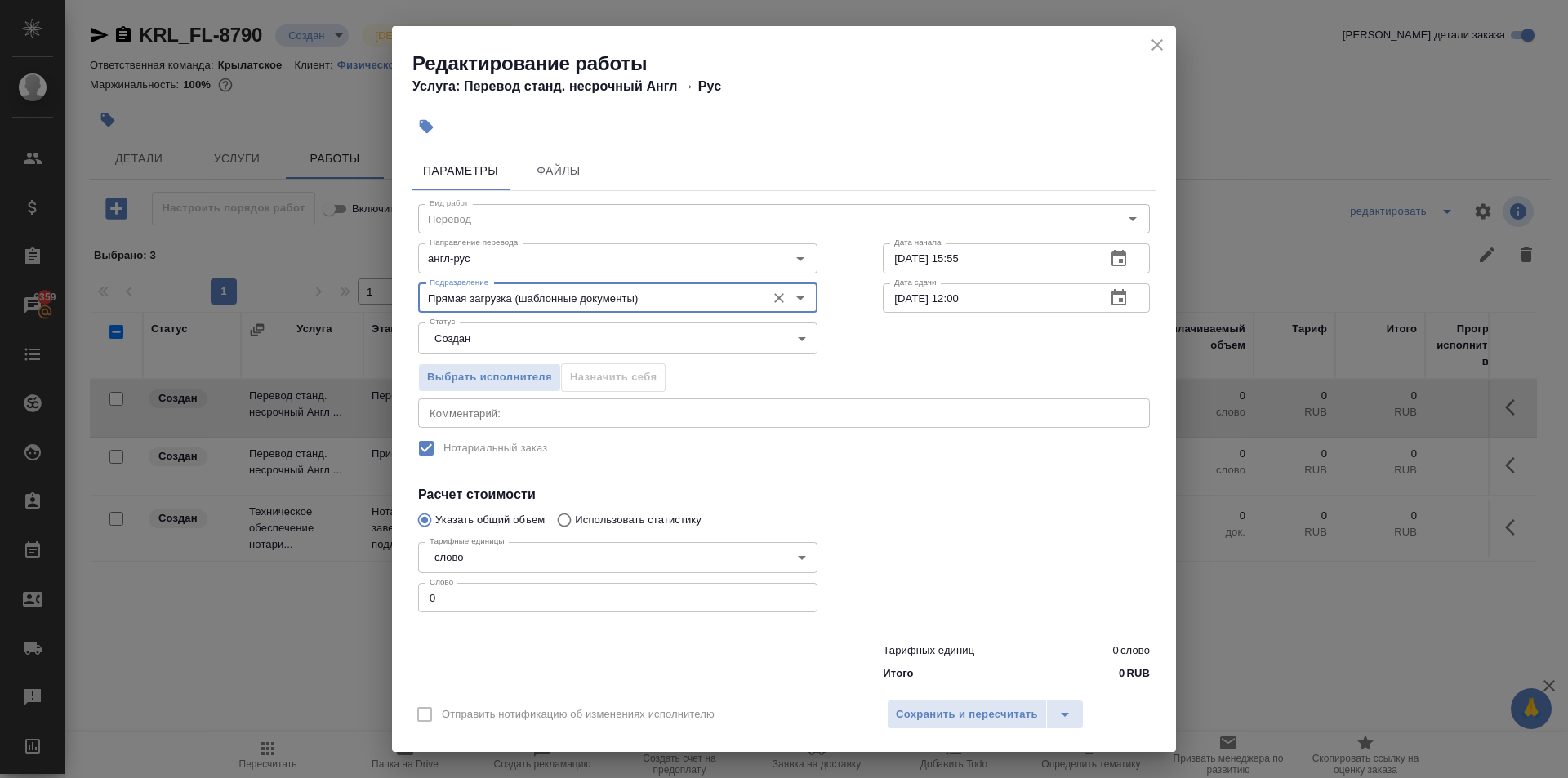
type input "Прямая загрузка (шаблонные документы)"
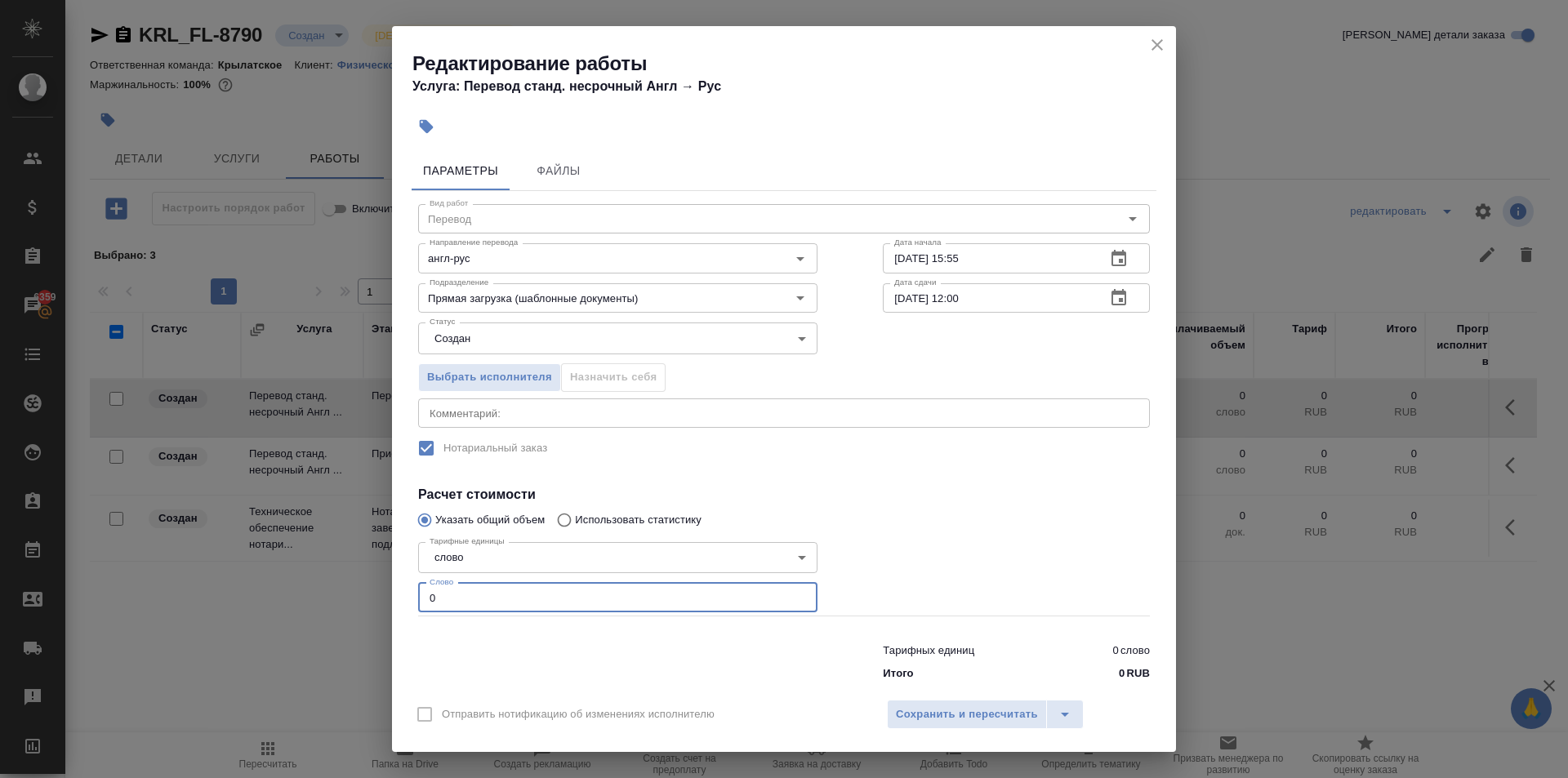
drag, startPoint x: 467, startPoint y: 608, endPoint x: 395, endPoint y: 603, distance: 72.2
click at [395, 603] on div "Параметры Файлы Вид работ Перевод Вид работ Направление перевода англ-рус Напра…" at bounding box center [784, 417] width 784 height 545
type input "10"
drag, startPoint x: 477, startPoint y: 365, endPoint x: 473, endPoint y: 354, distance: 11.7
click at [475, 360] on div "Выбрать исполнителя Назначить себя" at bounding box center [618, 375] width 465 height 100
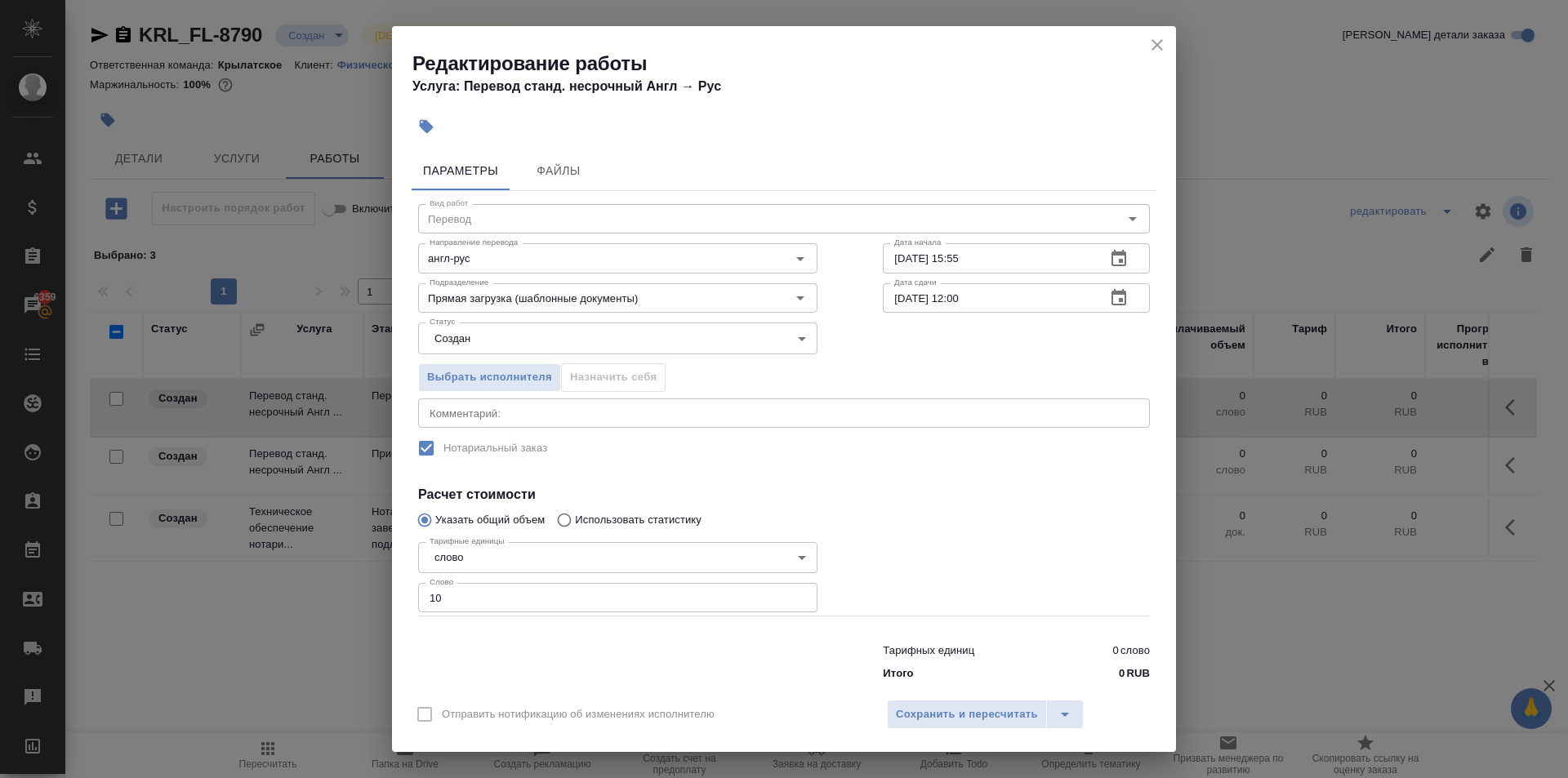
click at [465, 343] on body "🙏 .cls-1 fill:#fff; AWATERA Kasymov Timur Клиенты Спецификации Заказы 6359 Чаты…" at bounding box center [784, 389] width 1568 height 778
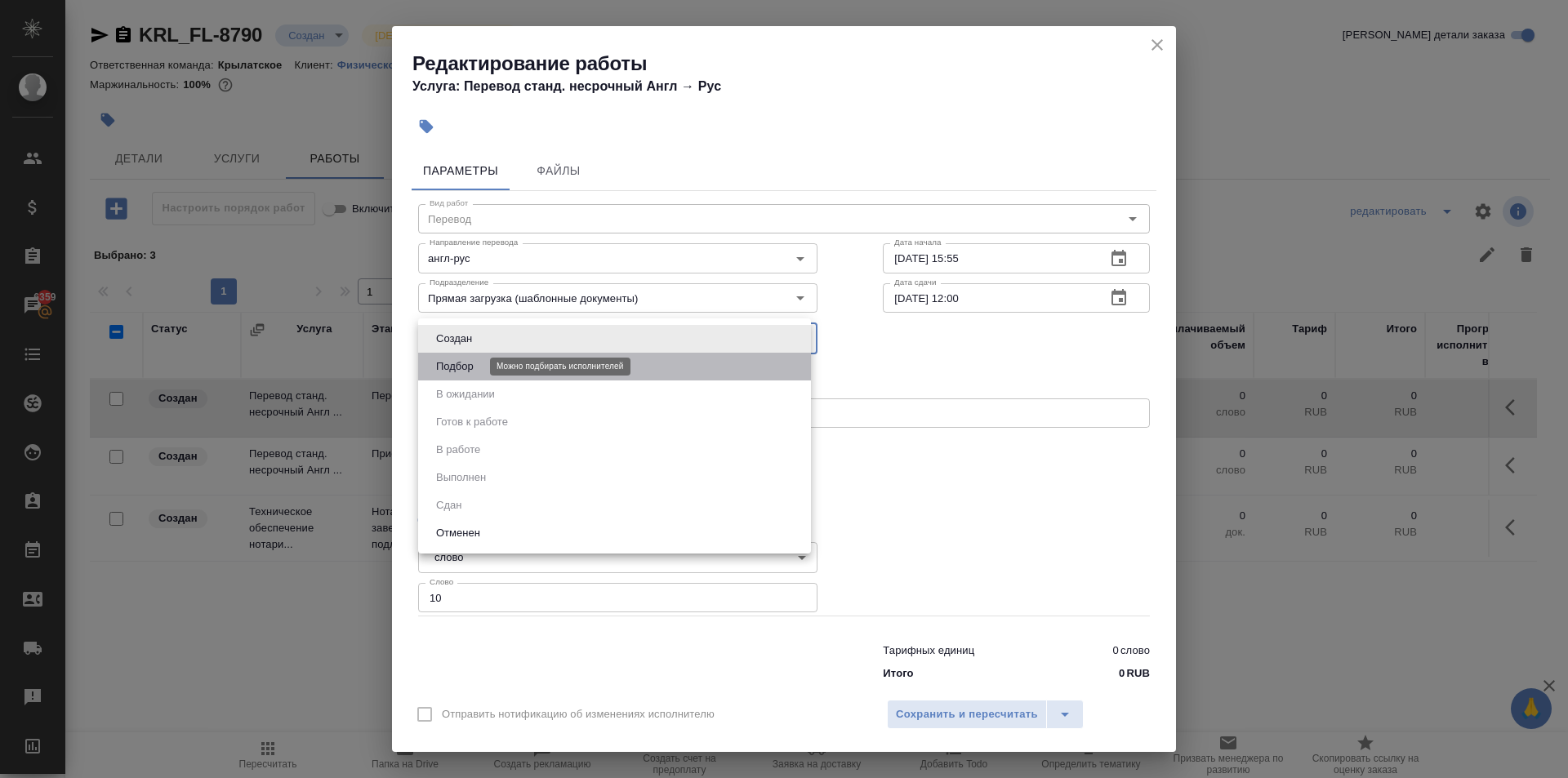
drag, startPoint x: 460, startPoint y: 363, endPoint x: 723, endPoint y: 369, distance: 263.1
click at [460, 364] on button "Подбор" at bounding box center [455, 367] width 47 height 18
type input "recruiting"
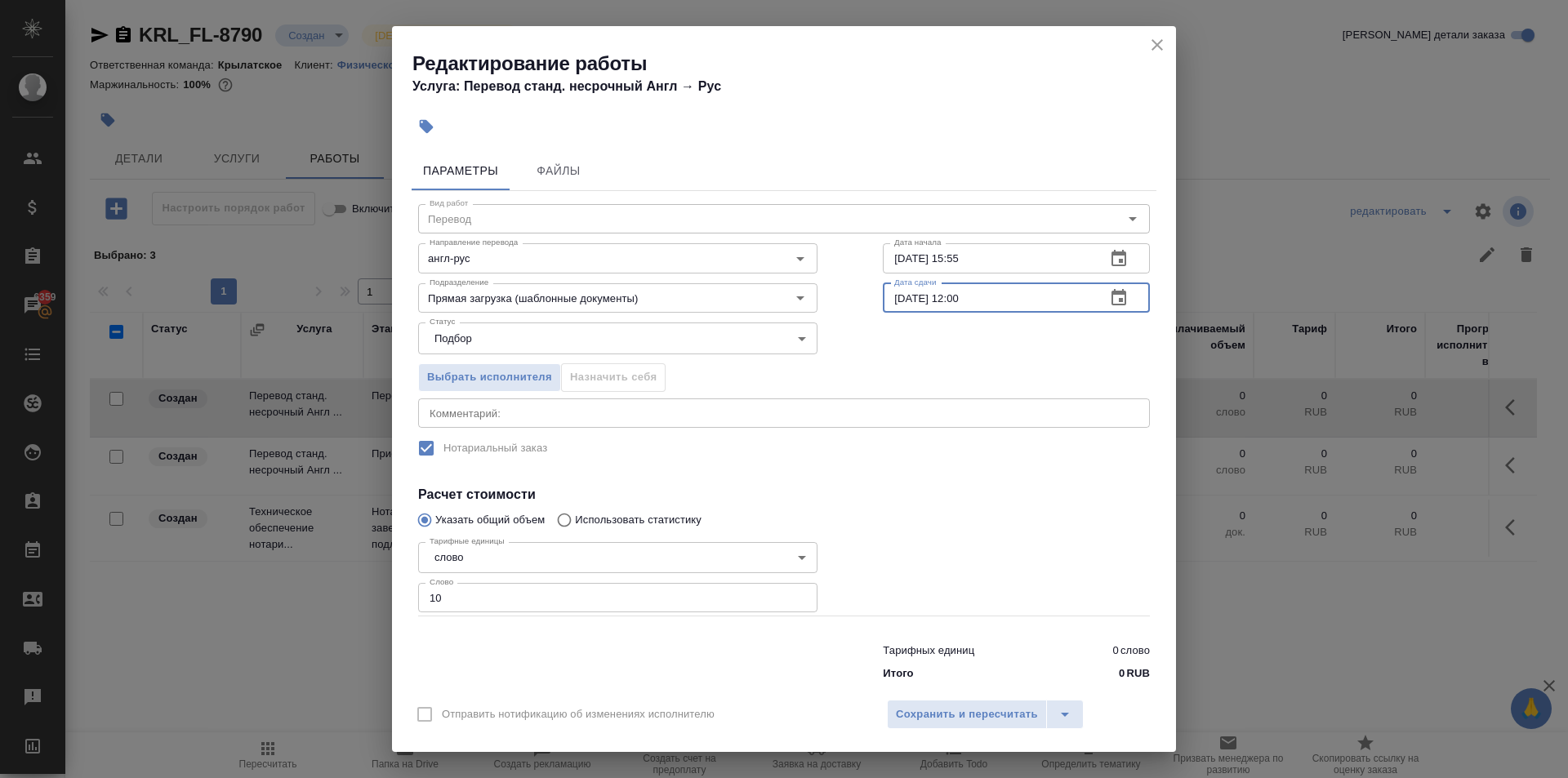
drag, startPoint x: 984, startPoint y: 303, endPoint x: 949, endPoint y: 308, distance: 35.4
click at [949, 308] on input "07.10.2025 12:00" at bounding box center [987, 298] width 210 height 30
type input "07.10.2025 11:00"
click at [999, 715] on span "Сохранить и пересчитать" at bounding box center [967, 714] width 142 height 18
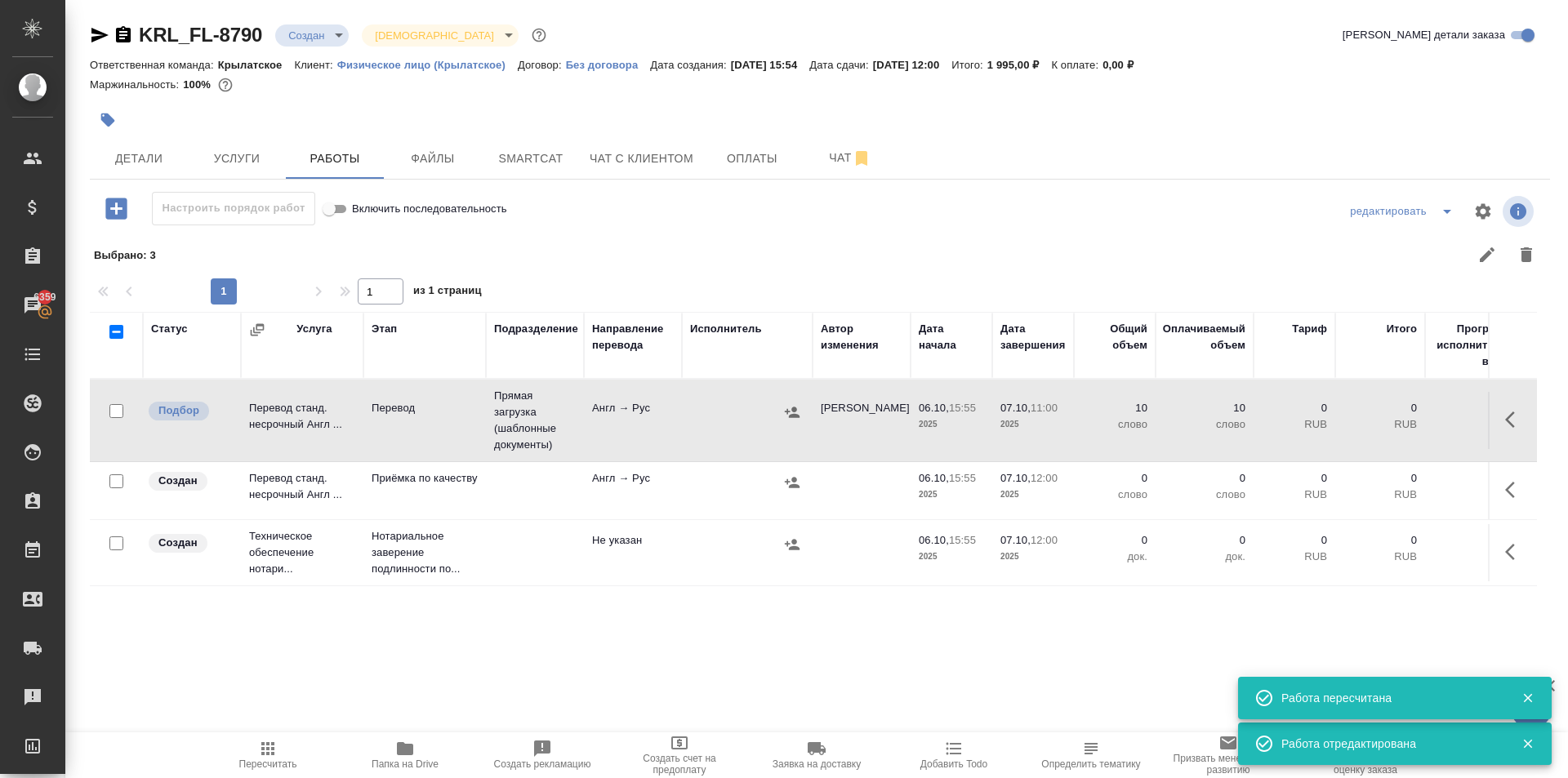
click at [1515, 489] on icon "button" at bounding box center [1514, 489] width 19 height 19
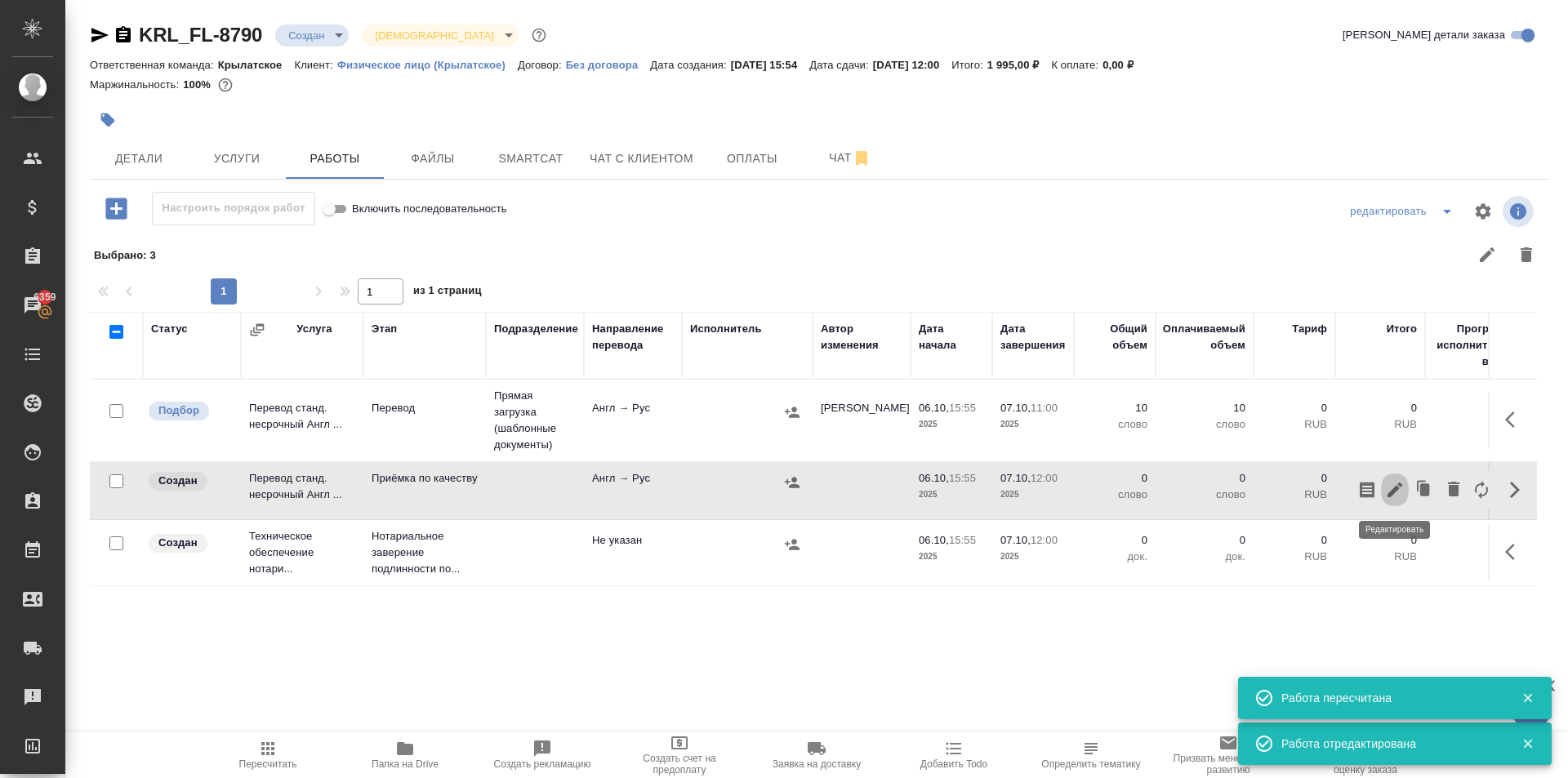
click at [1391, 499] on icon "button" at bounding box center [1394, 489] width 19 height 19
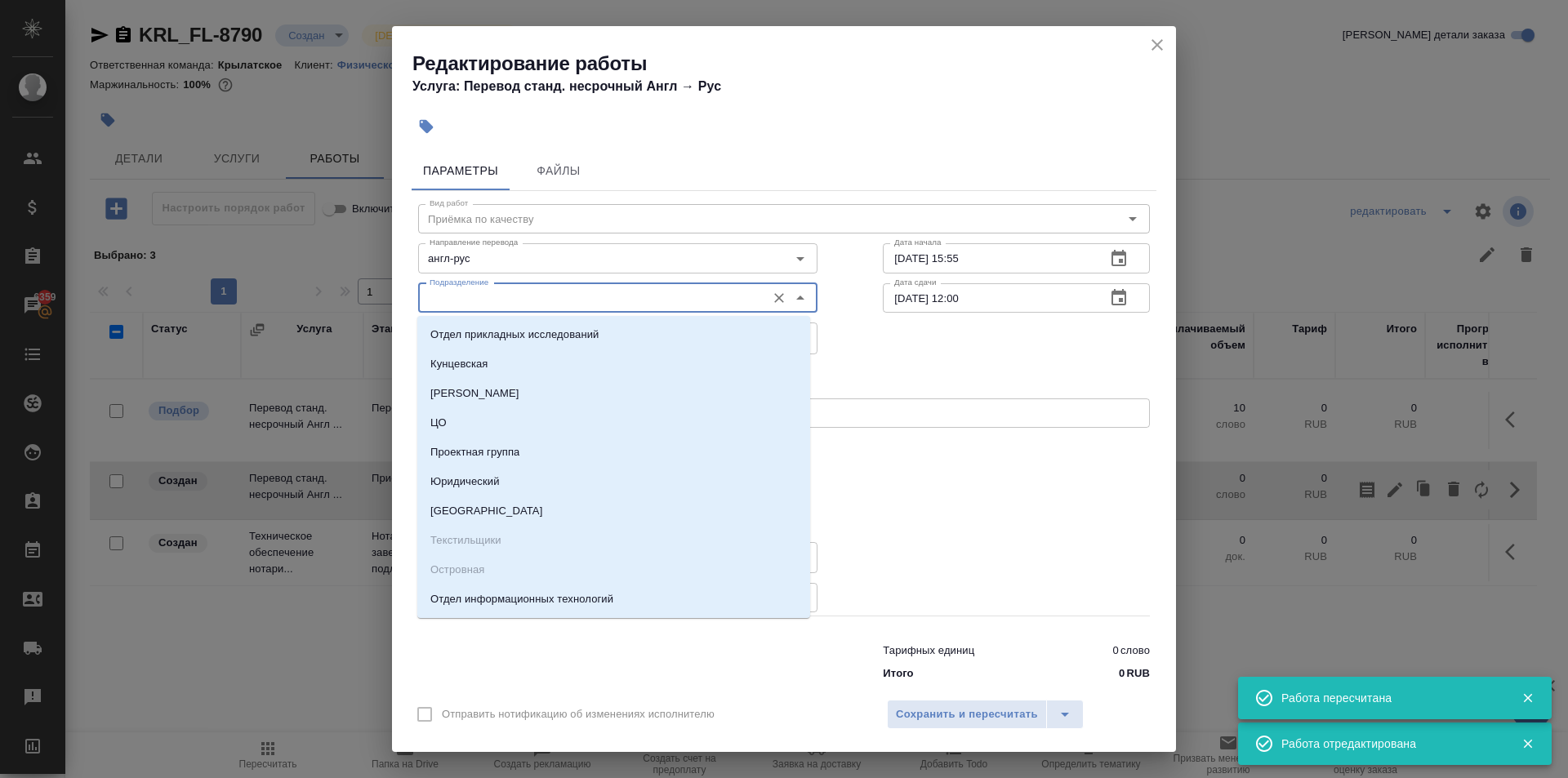
click at [528, 300] on input "Подразделение" at bounding box center [591, 298] width 335 height 19
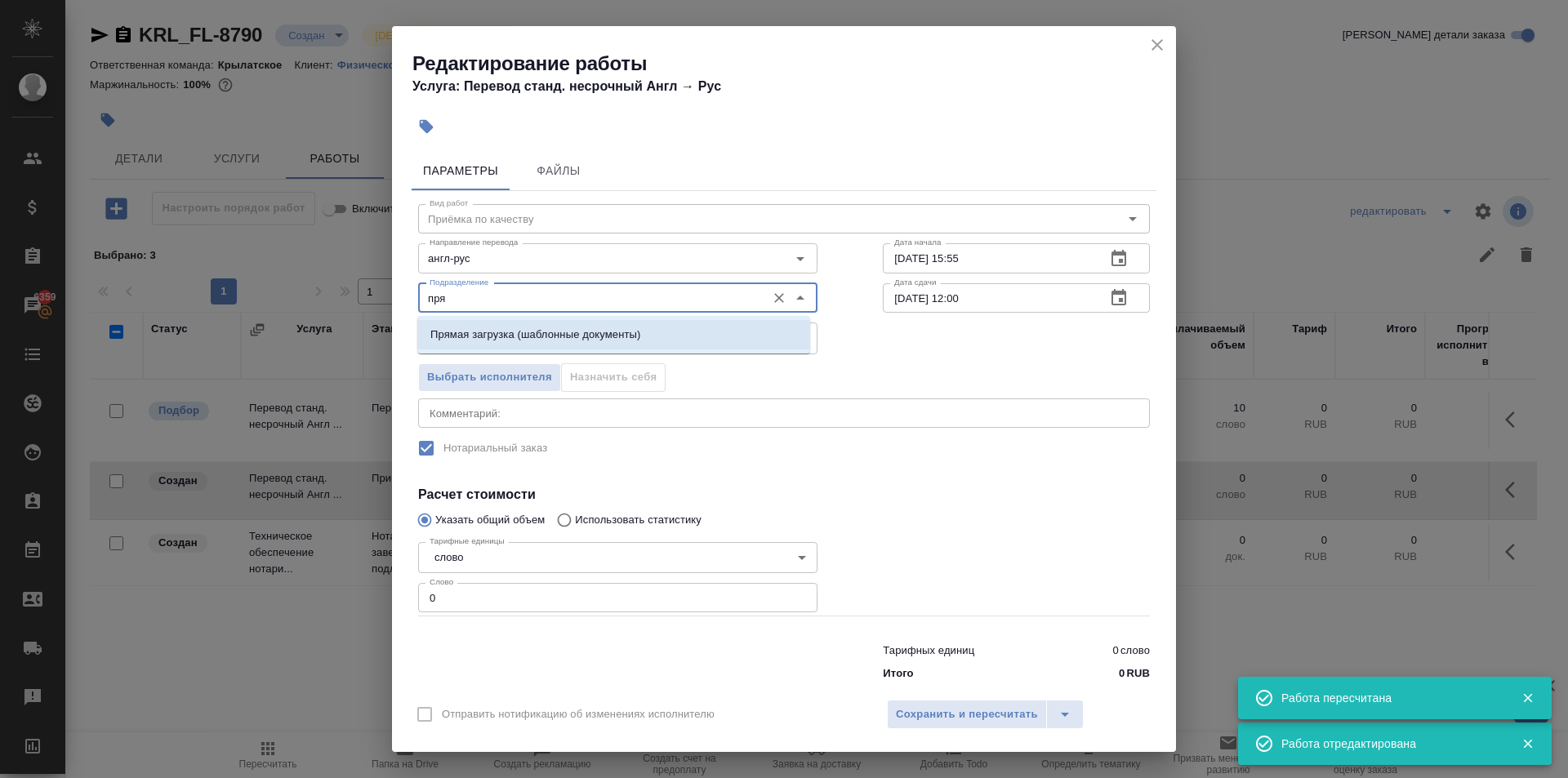
click at [544, 331] on p "Прямая загрузка (шаблонные документы)" at bounding box center [534, 334] width 210 height 17
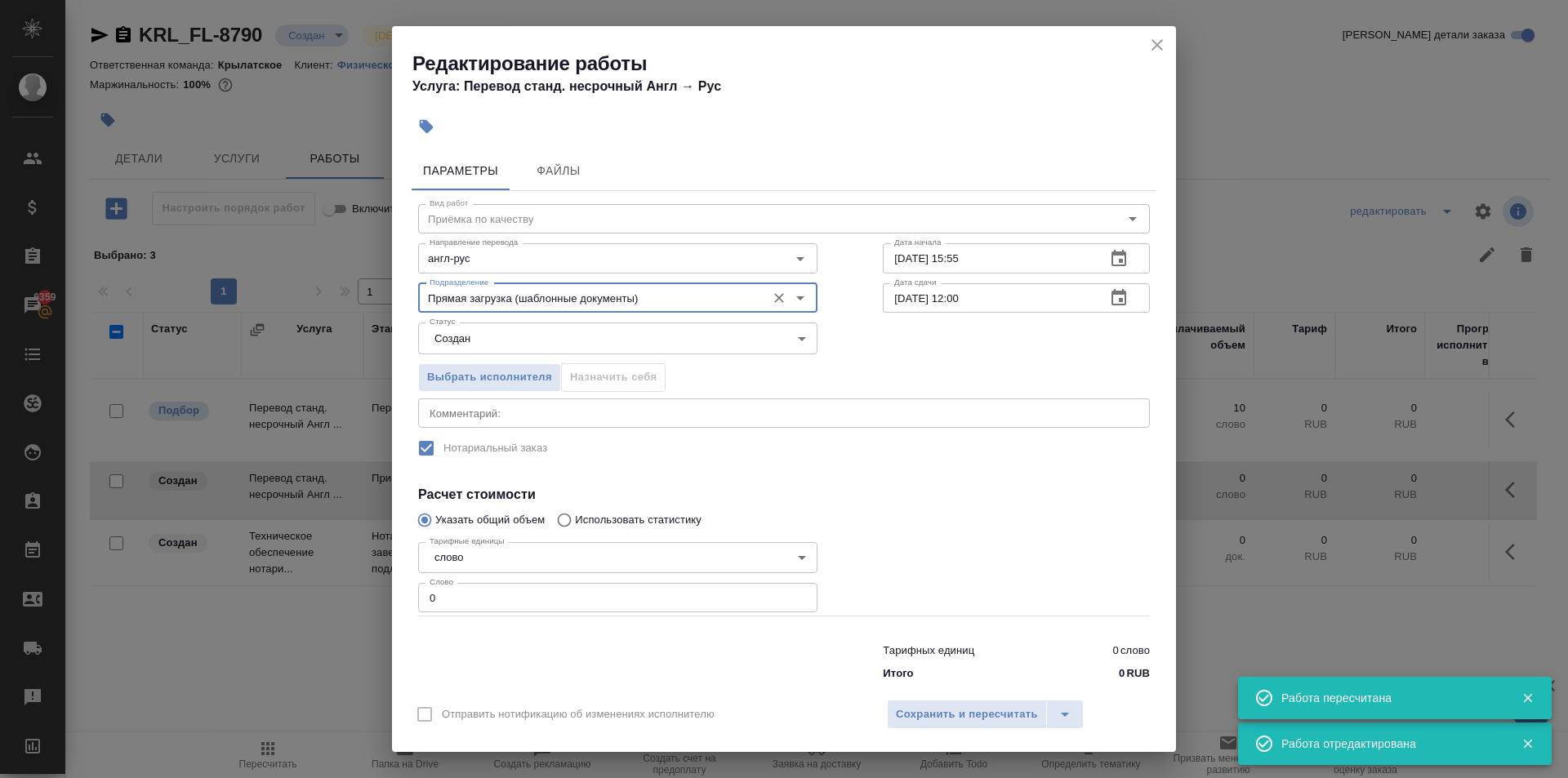
type input "Прямая загрузка (шаблонные документы)"
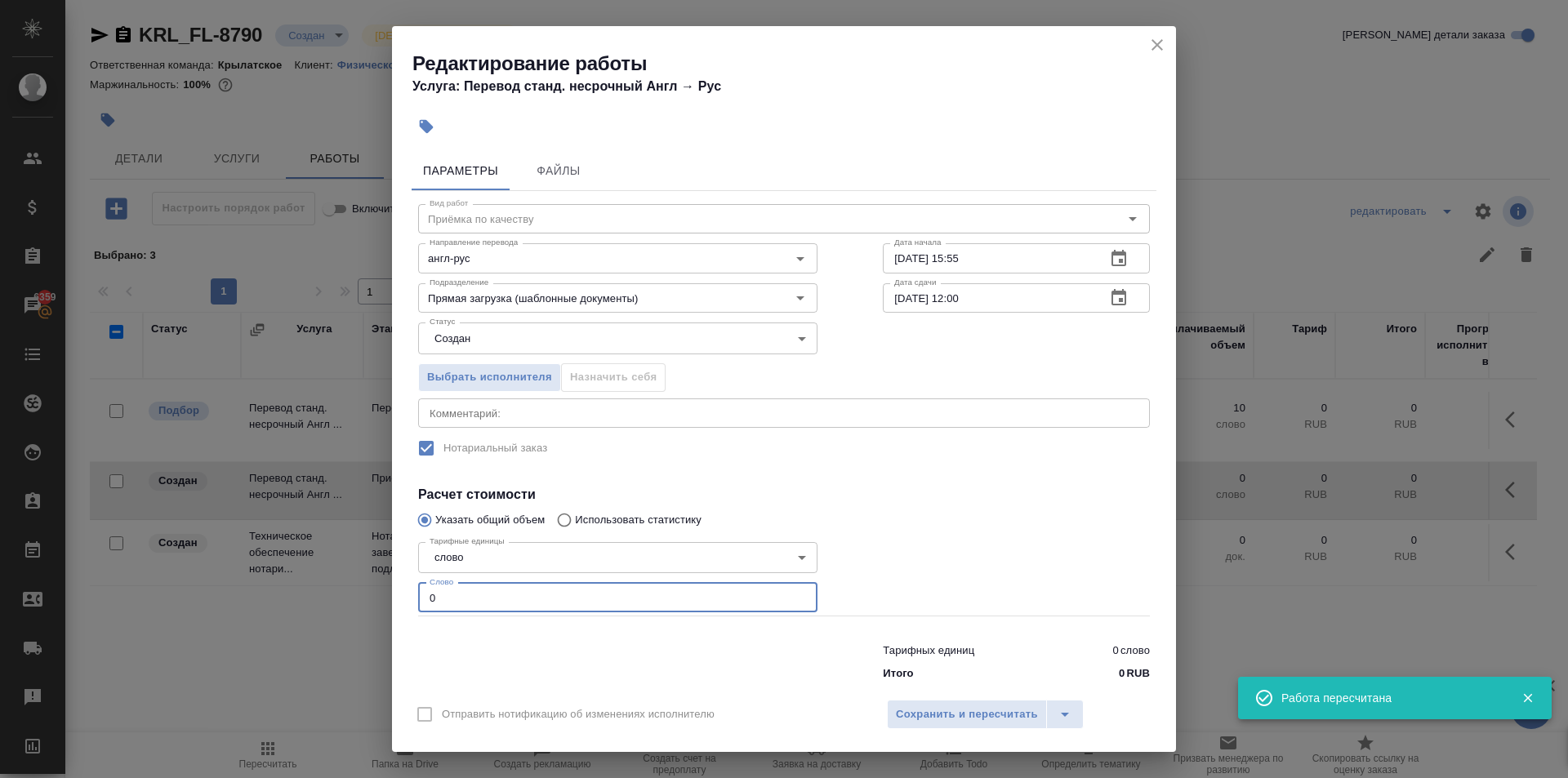
drag, startPoint x: 456, startPoint y: 604, endPoint x: 408, endPoint y: 595, distance: 48.8
click at [408, 595] on div "Параметры Файлы Вид работ Приёмка по качеству Вид работ Направление перевода ан…" at bounding box center [784, 417] width 784 height 545
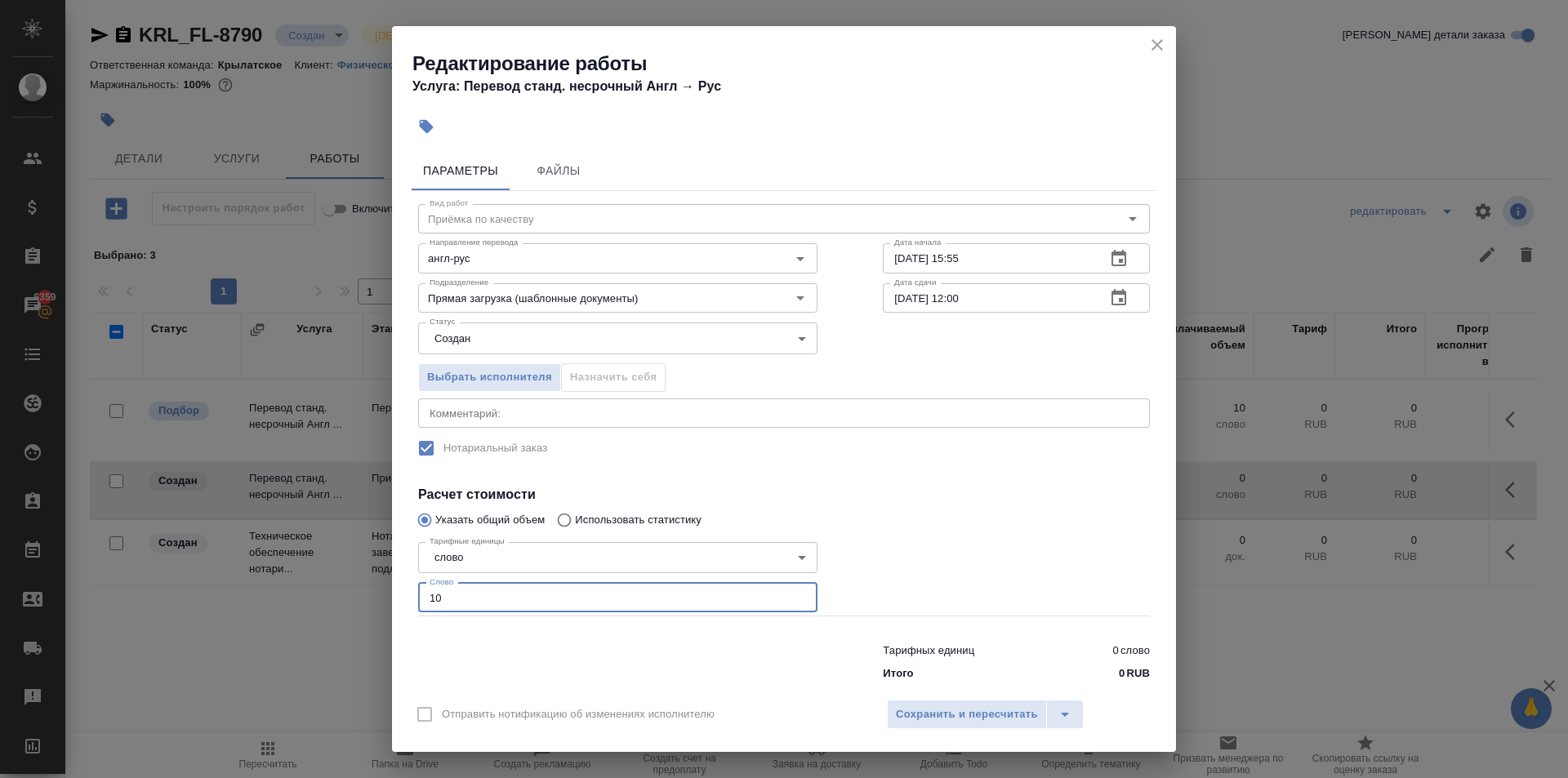
type input "10"
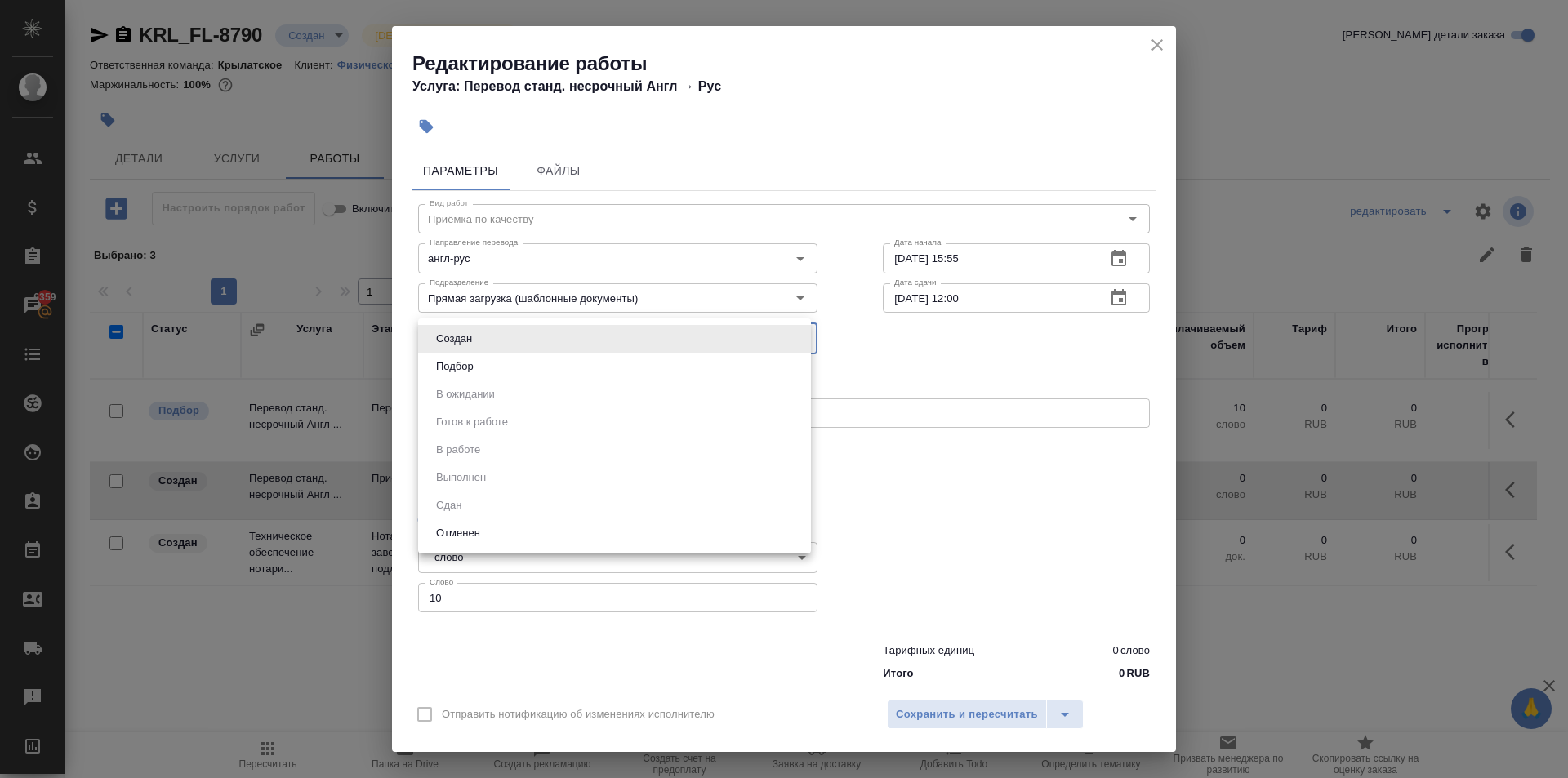
click at [510, 325] on body "🙏 .cls-1 fill:#fff; AWATERA Kasymov Timur Клиенты Спецификации Заказы 6359 Чаты…" at bounding box center [784, 389] width 1568 height 778
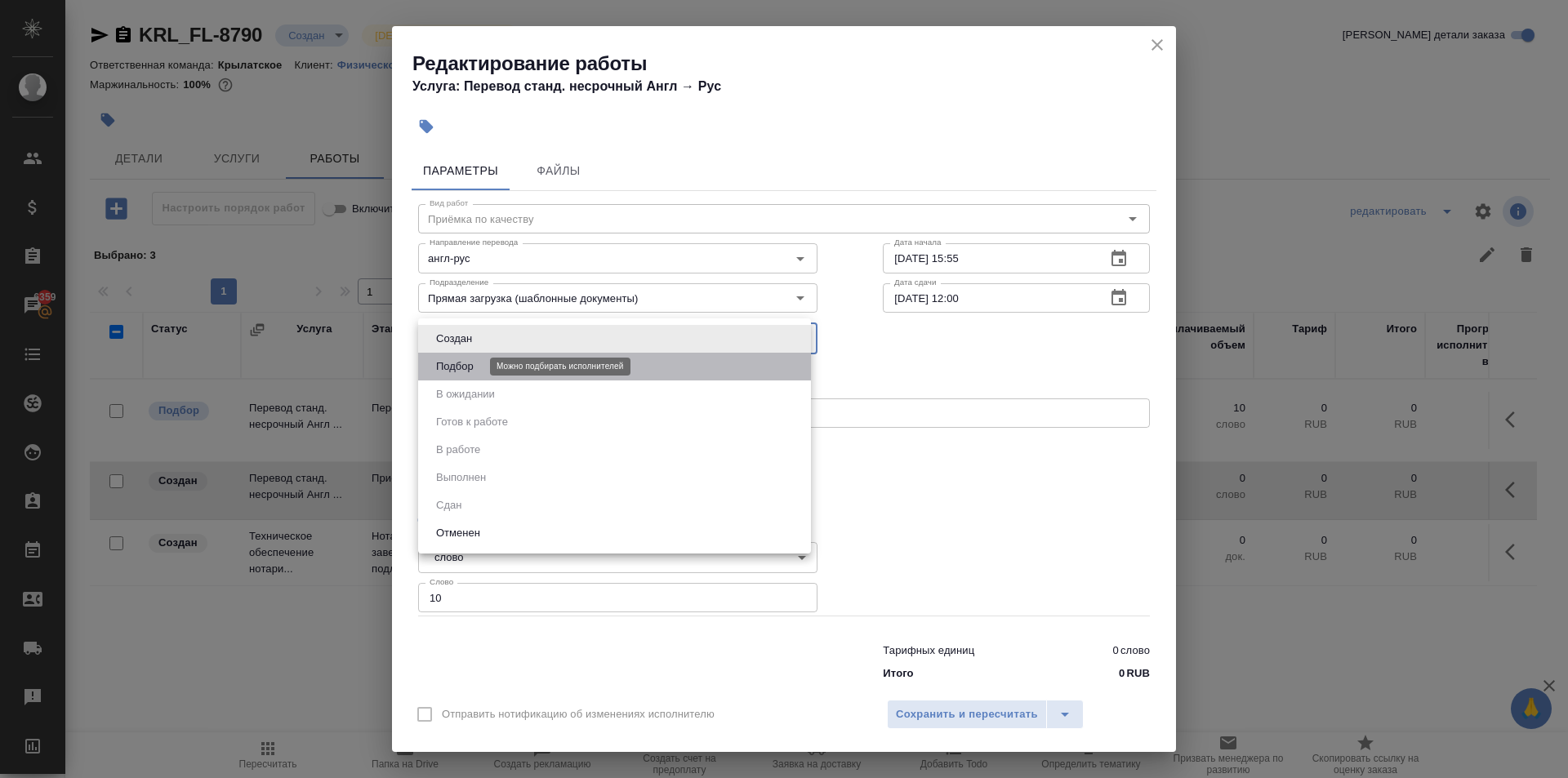
click at [476, 368] on button "Подбор" at bounding box center [455, 367] width 47 height 18
type input "recruiting"
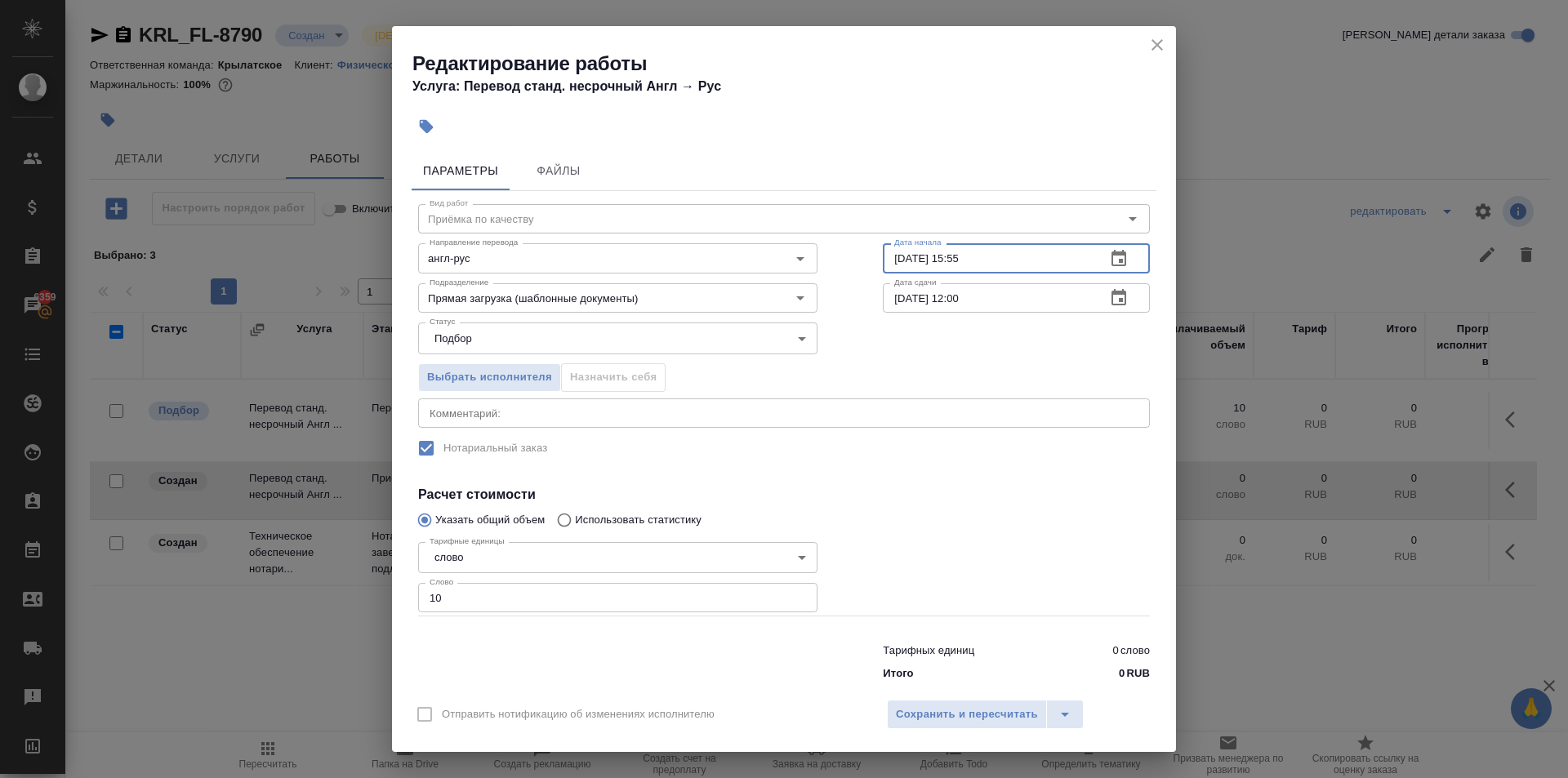
drag, startPoint x: 984, startPoint y: 265, endPoint x: 886, endPoint y: 268, distance: 98.0
click at [886, 268] on input "06.10.2025 15:55" at bounding box center [987, 258] width 210 height 30
type input "07.10.2025 11:00"
click at [967, 706] on span "Сохранить и пересчитать" at bounding box center [967, 714] width 142 height 18
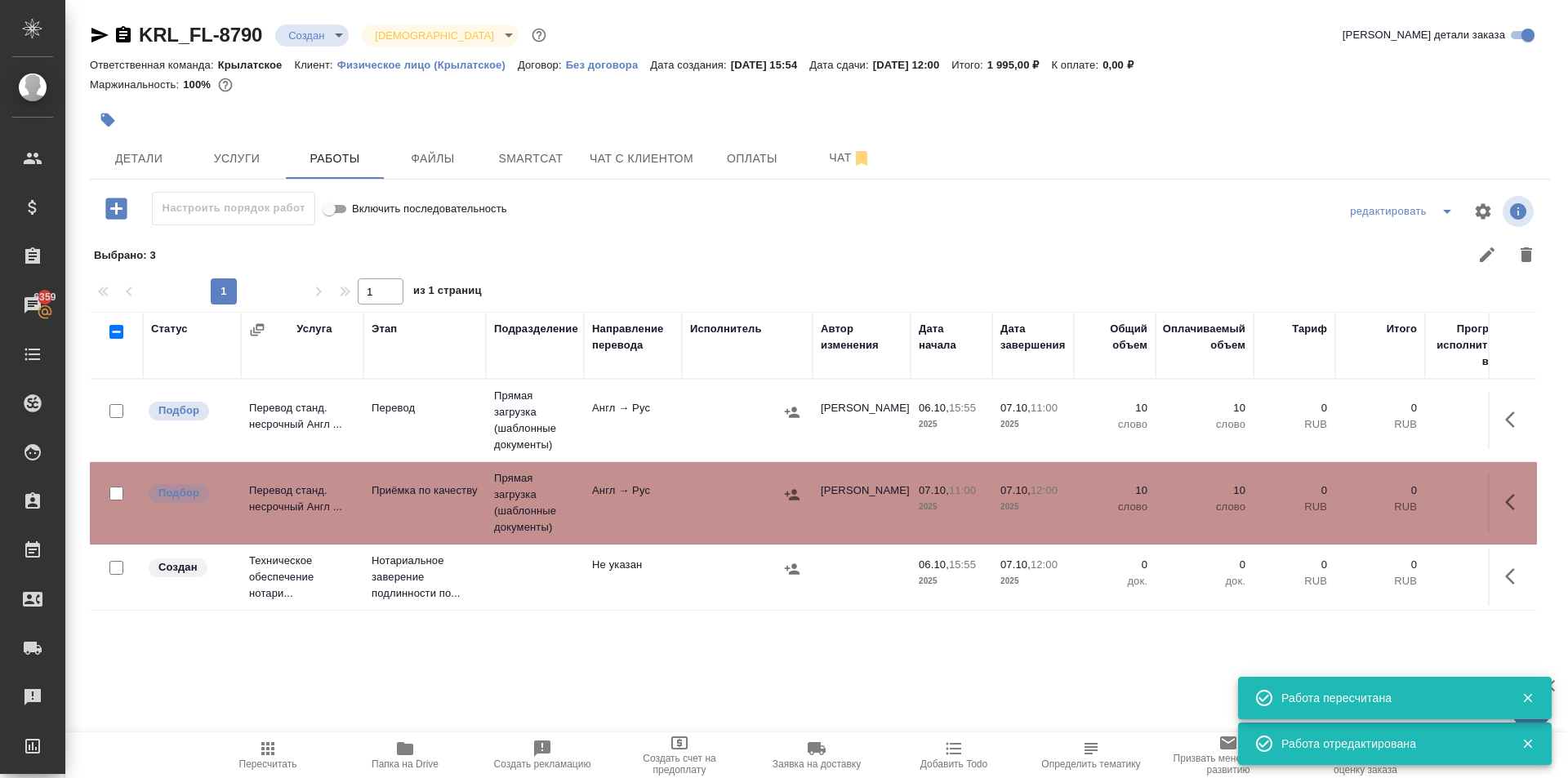
click at [254, 762] on span "Пересчитать" at bounding box center [268, 764] width 58 height 11
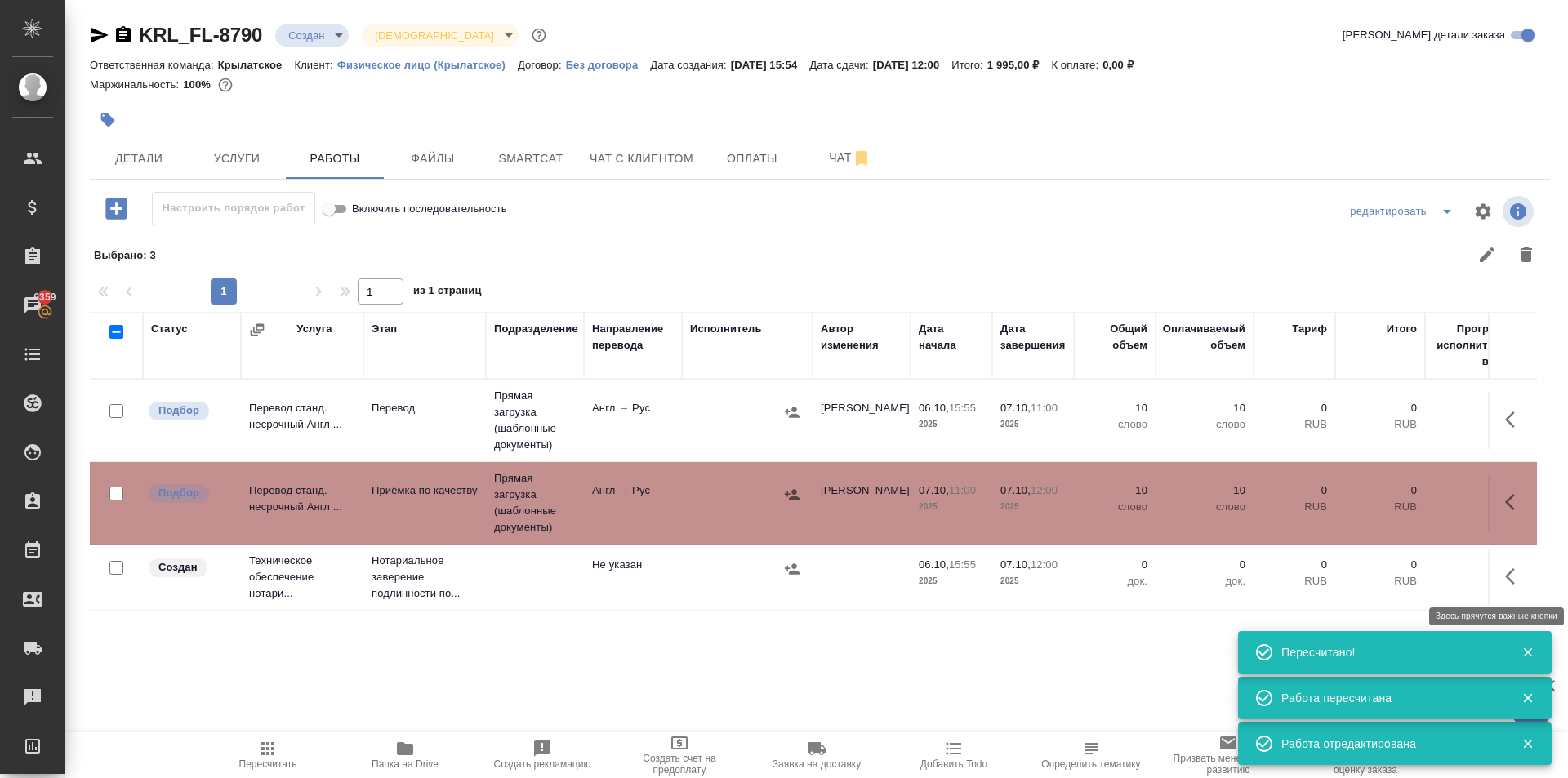
click at [1514, 580] on icon "button" at bounding box center [1514, 576] width 19 height 19
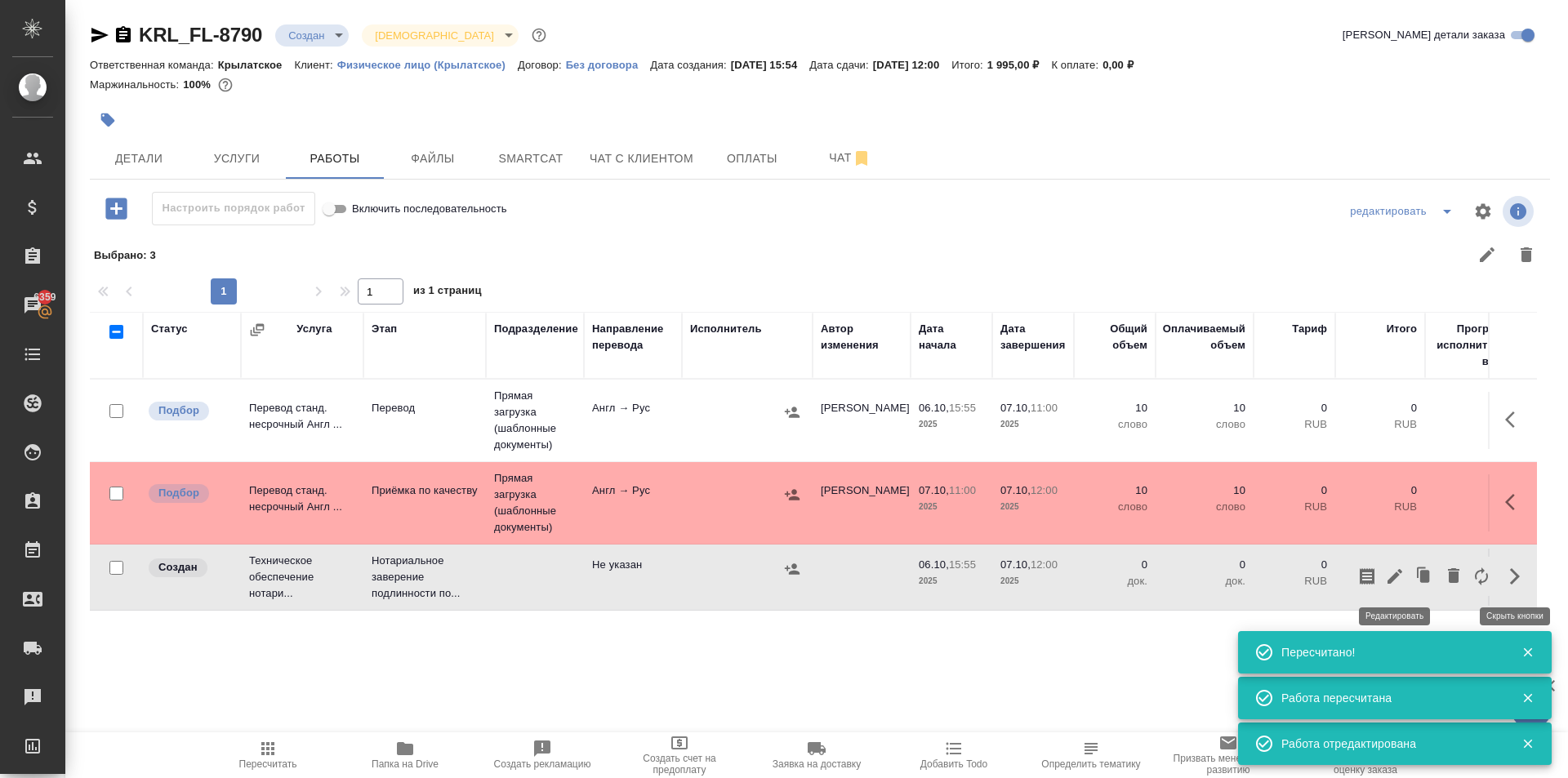
click at [1397, 579] on icon "button" at bounding box center [1394, 576] width 19 height 19
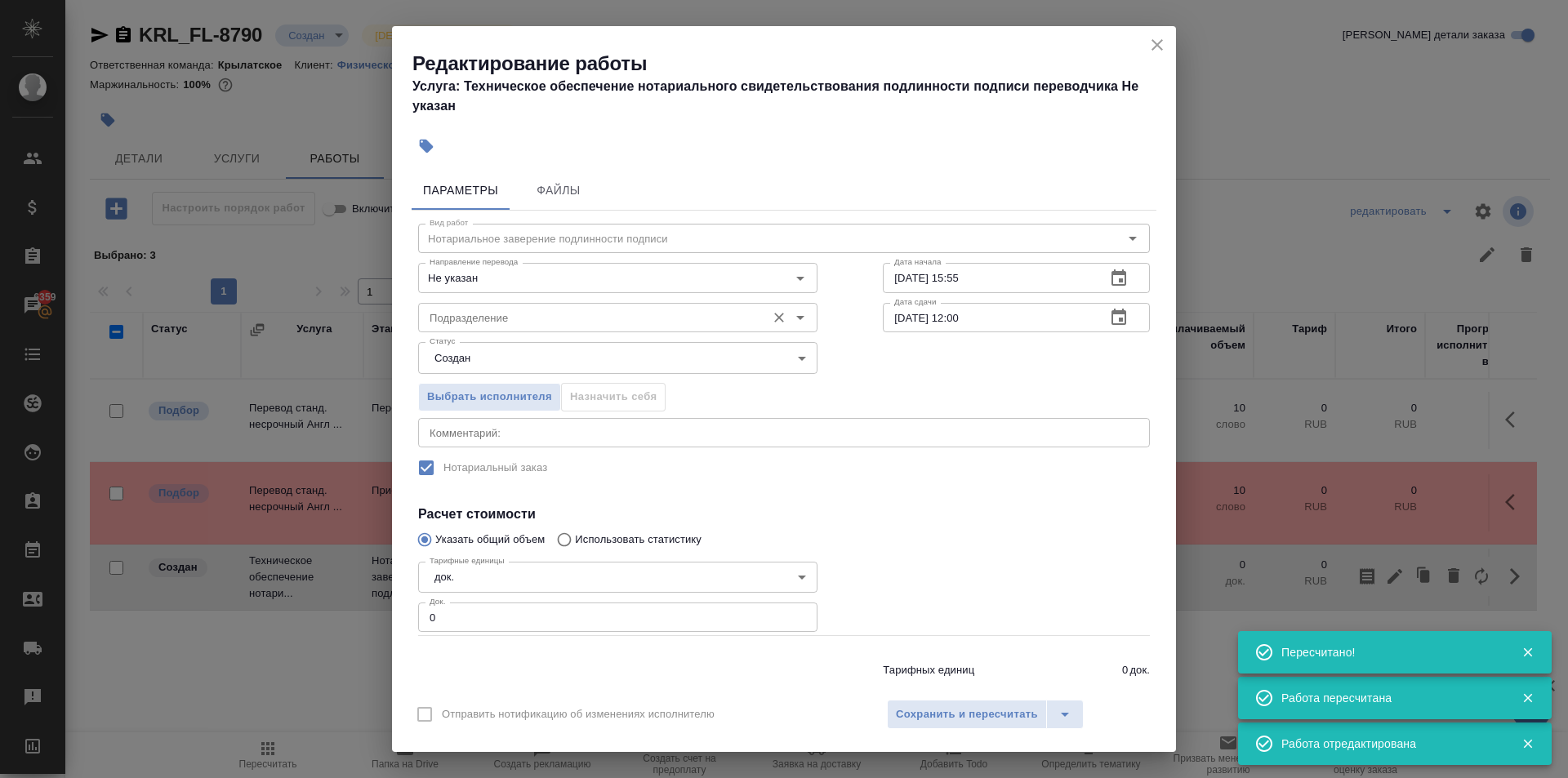
click at [505, 318] on input "Подразделение" at bounding box center [591, 318] width 335 height 19
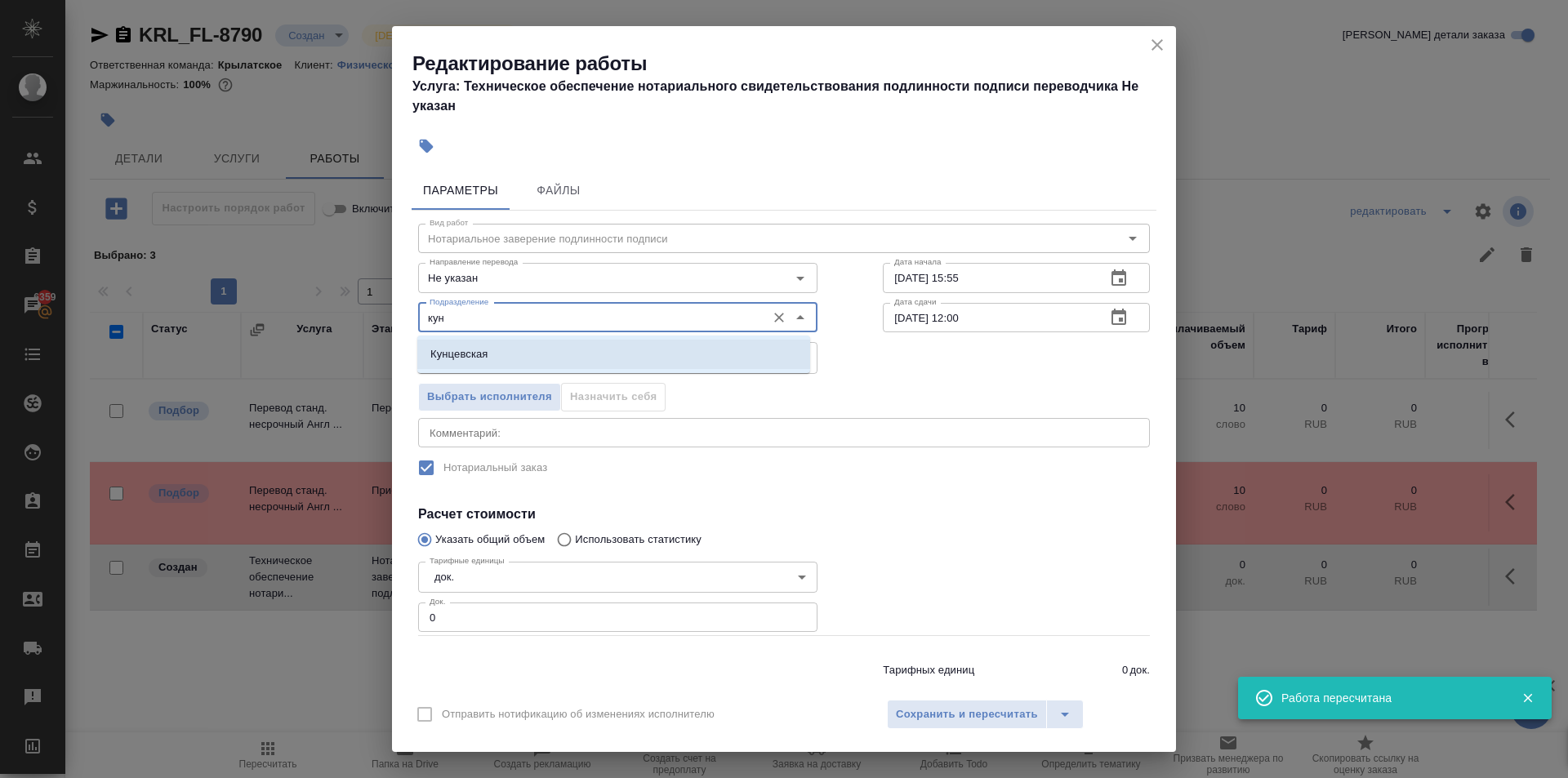
click at [529, 358] on li "Кунцевская" at bounding box center [614, 354] width 393 height 30
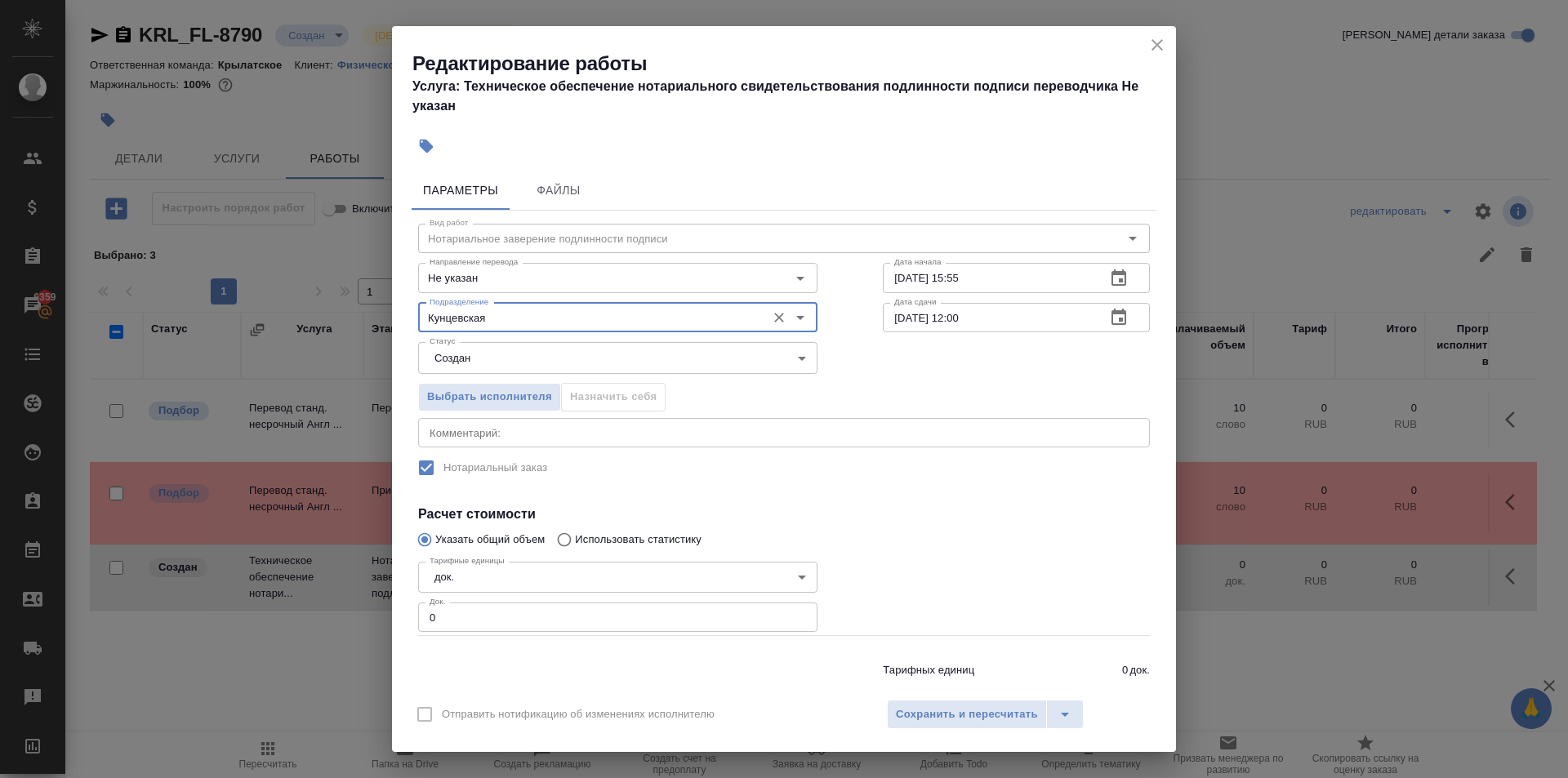
type input "Кунцевская"
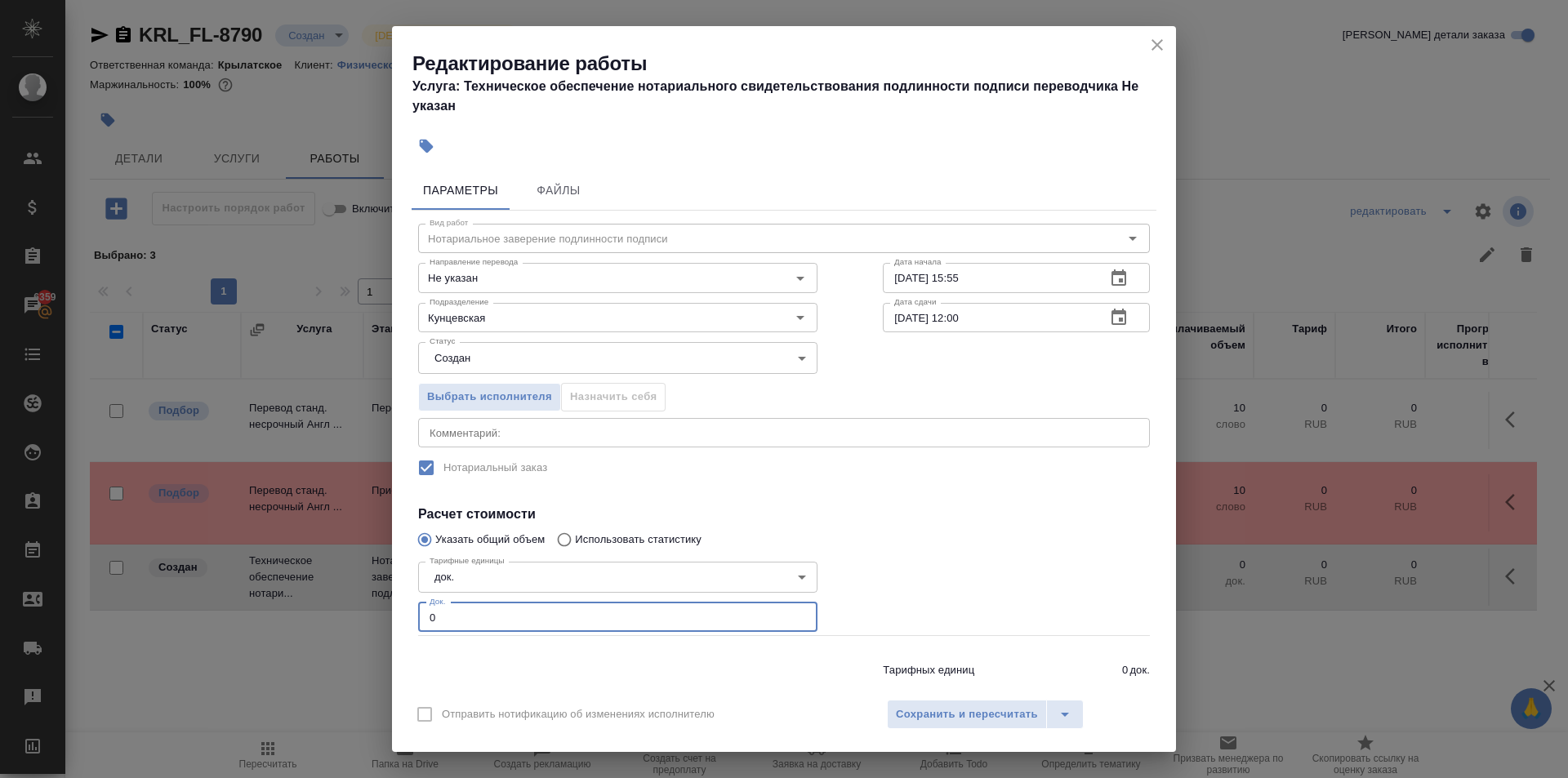
drag, startPoint x: 462, startPoint y: 616, endPoint x: 440, endPoint y: 618, distance: 22.1
click at [439, 617] on input "0" at bounding box center [617, 617] width 399 height 30
type input "1"
click at [920, 705] on span "Сохранить и пересчитать" at bounding box center [967, 714] width 142 height 18
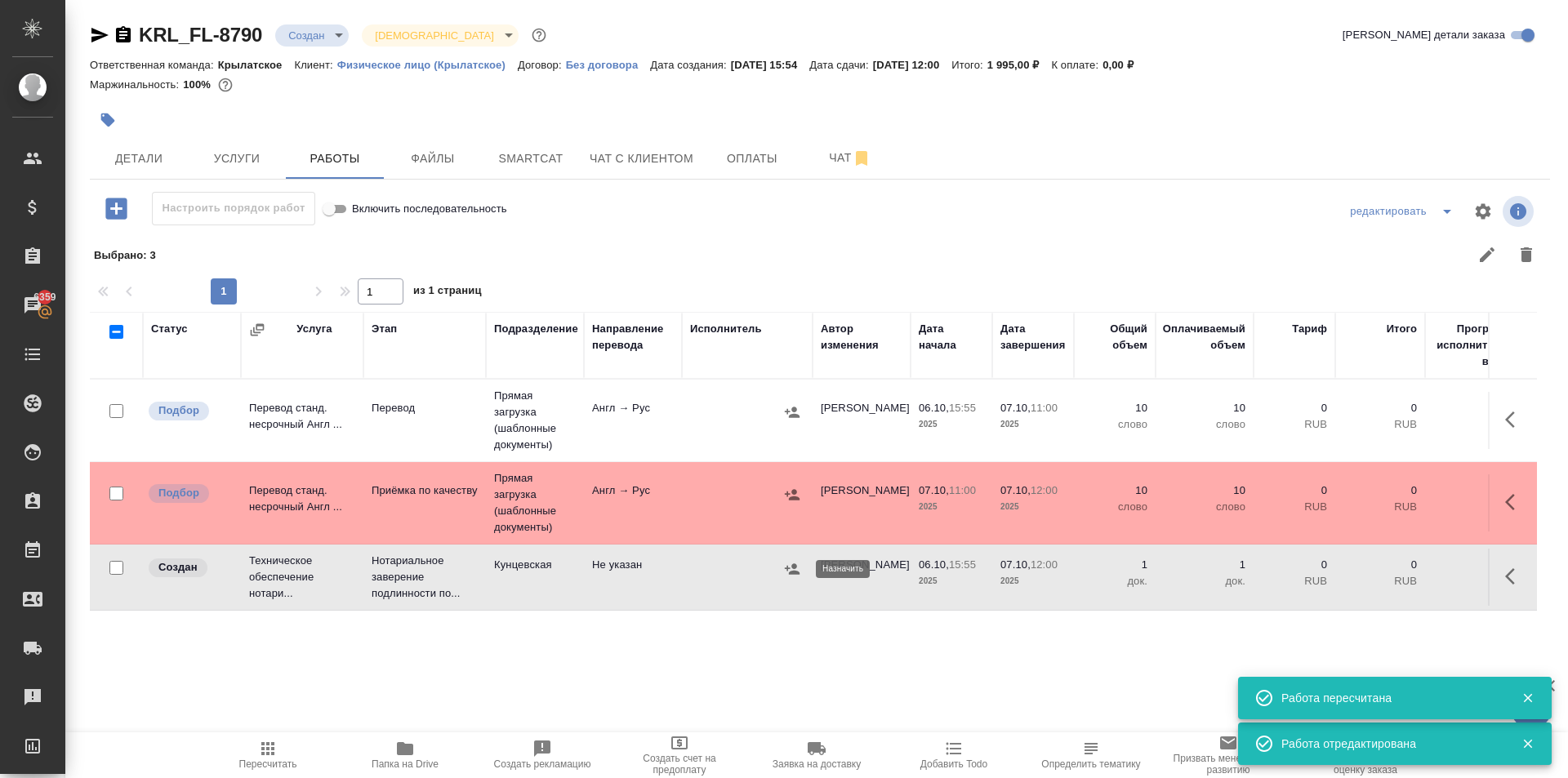
click at [793, 571] on icon "button" at bounding box center [791, 568] width 15 height 11
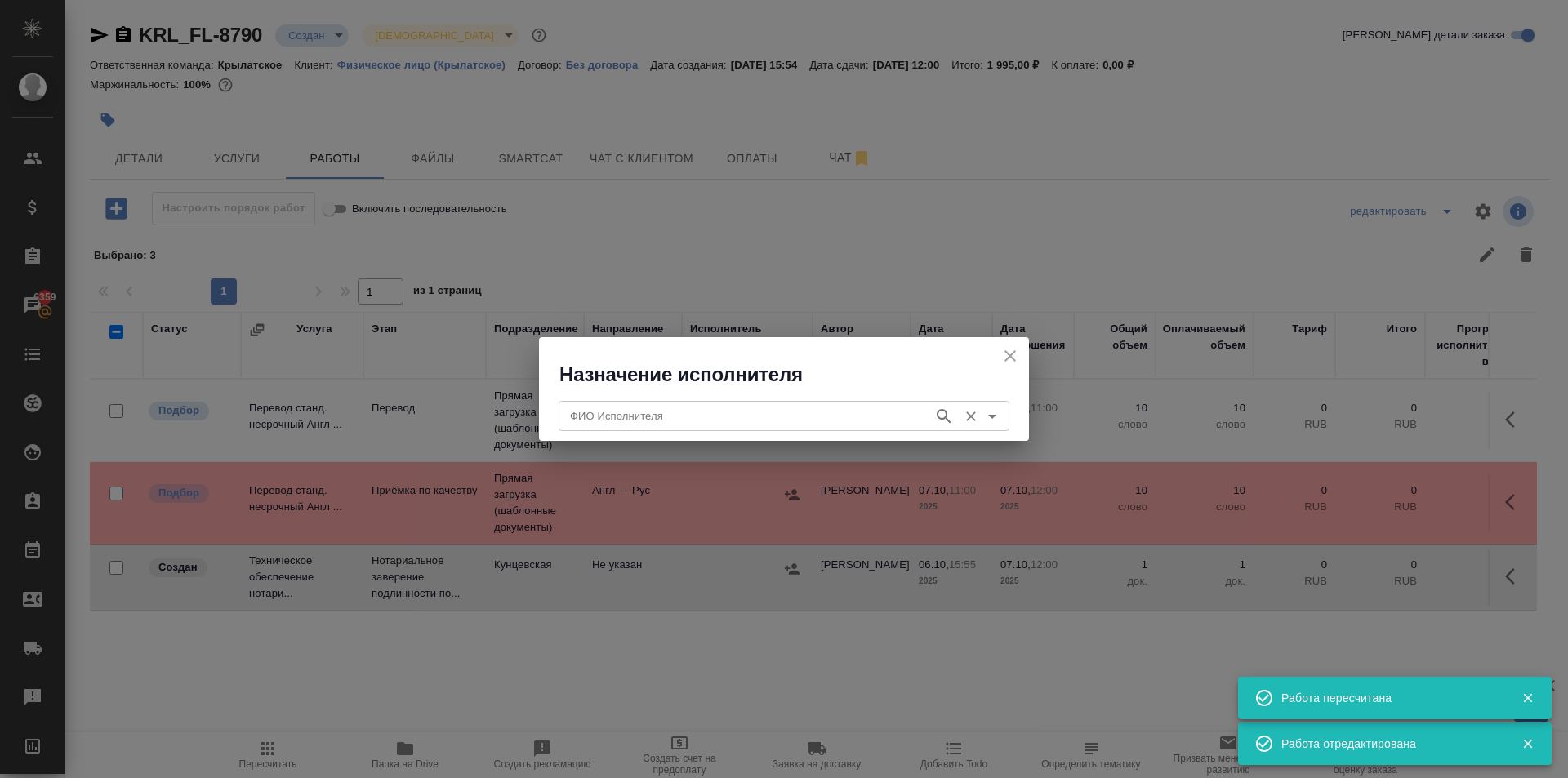
click at [642, 429] on div "ФИО Исполнителя" at bounding box center [784, 416] width 451 height 30
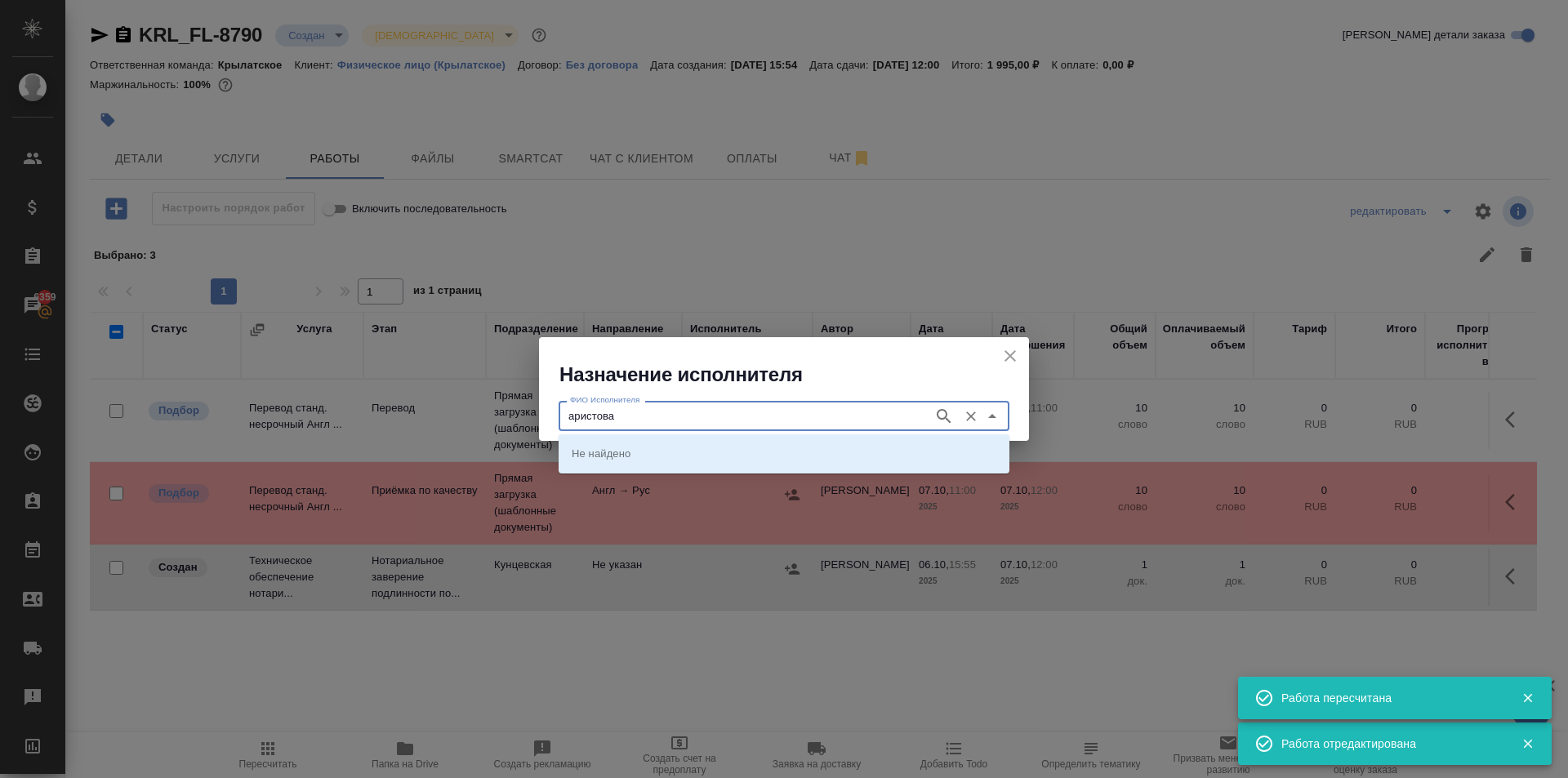
type input "аристова"
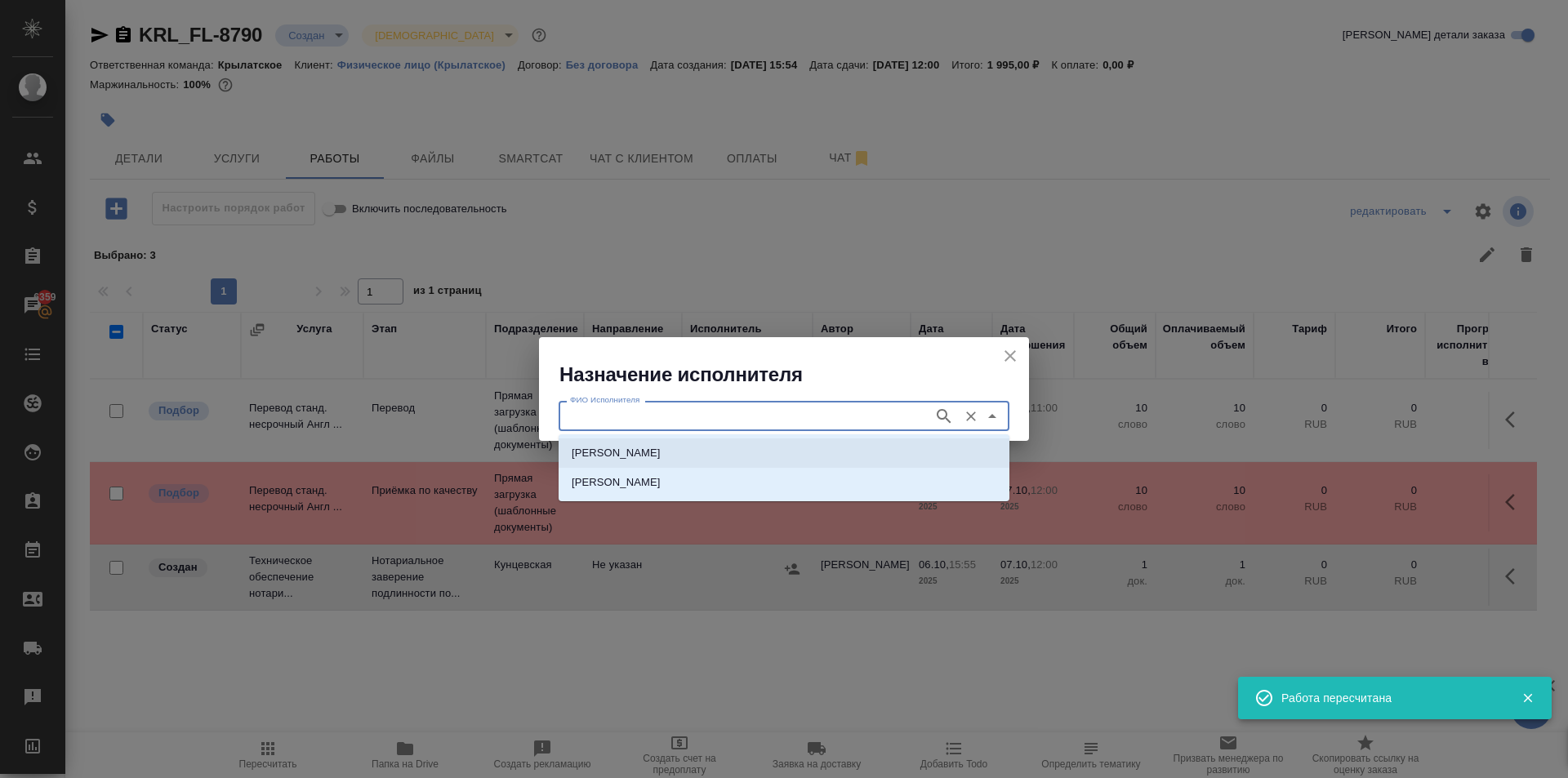
click at [627, 451] on p "НОТАРИУС Аристова Анна Дмитриевна" at bounding box center [615, 453] width 89 height 17
type input "НОТАРИУС Аристова Анна Дмитриевна"
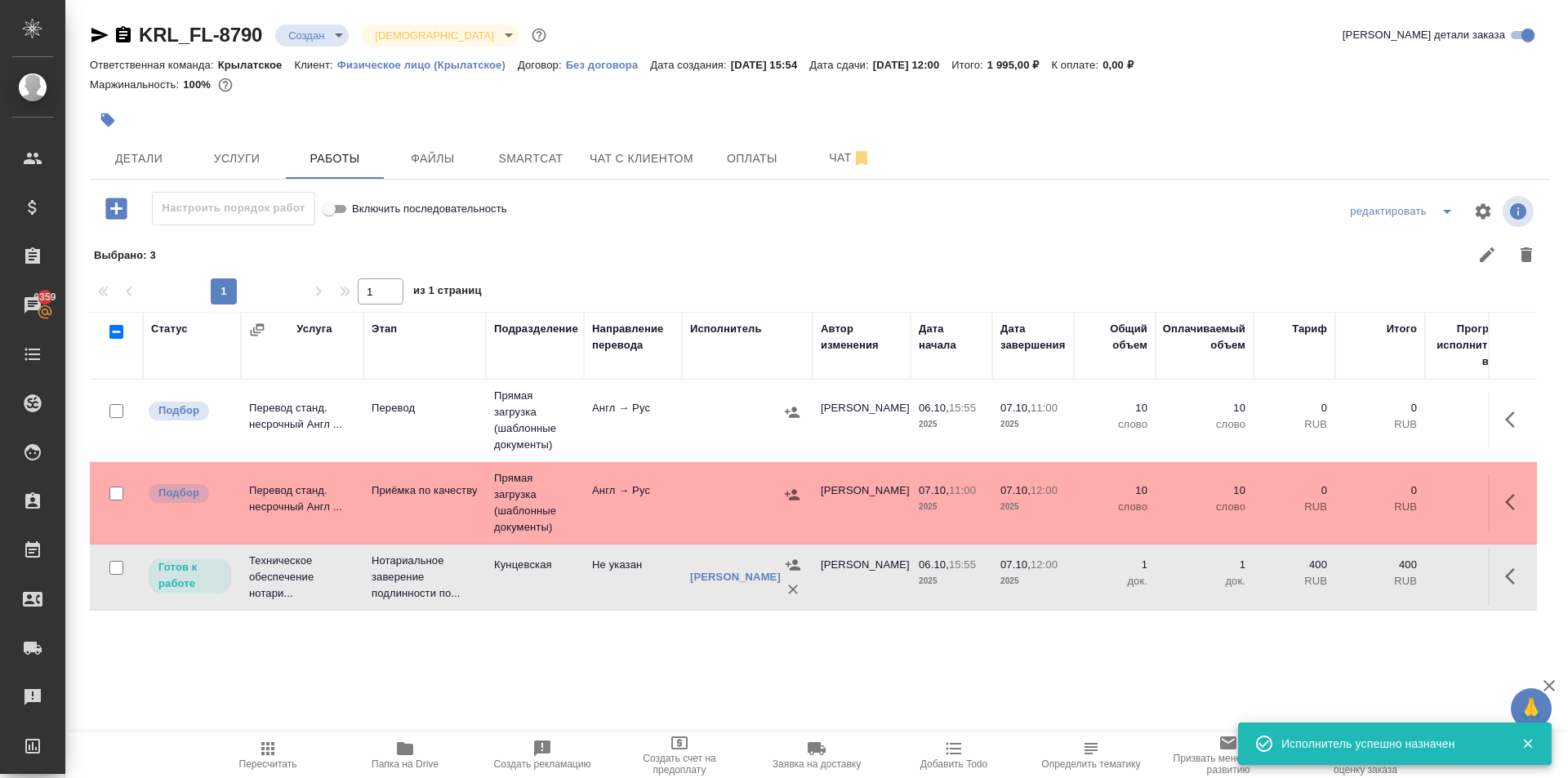
click at [275, 739] on icon "button" at bounding box center [268, 748] width 19 height 19
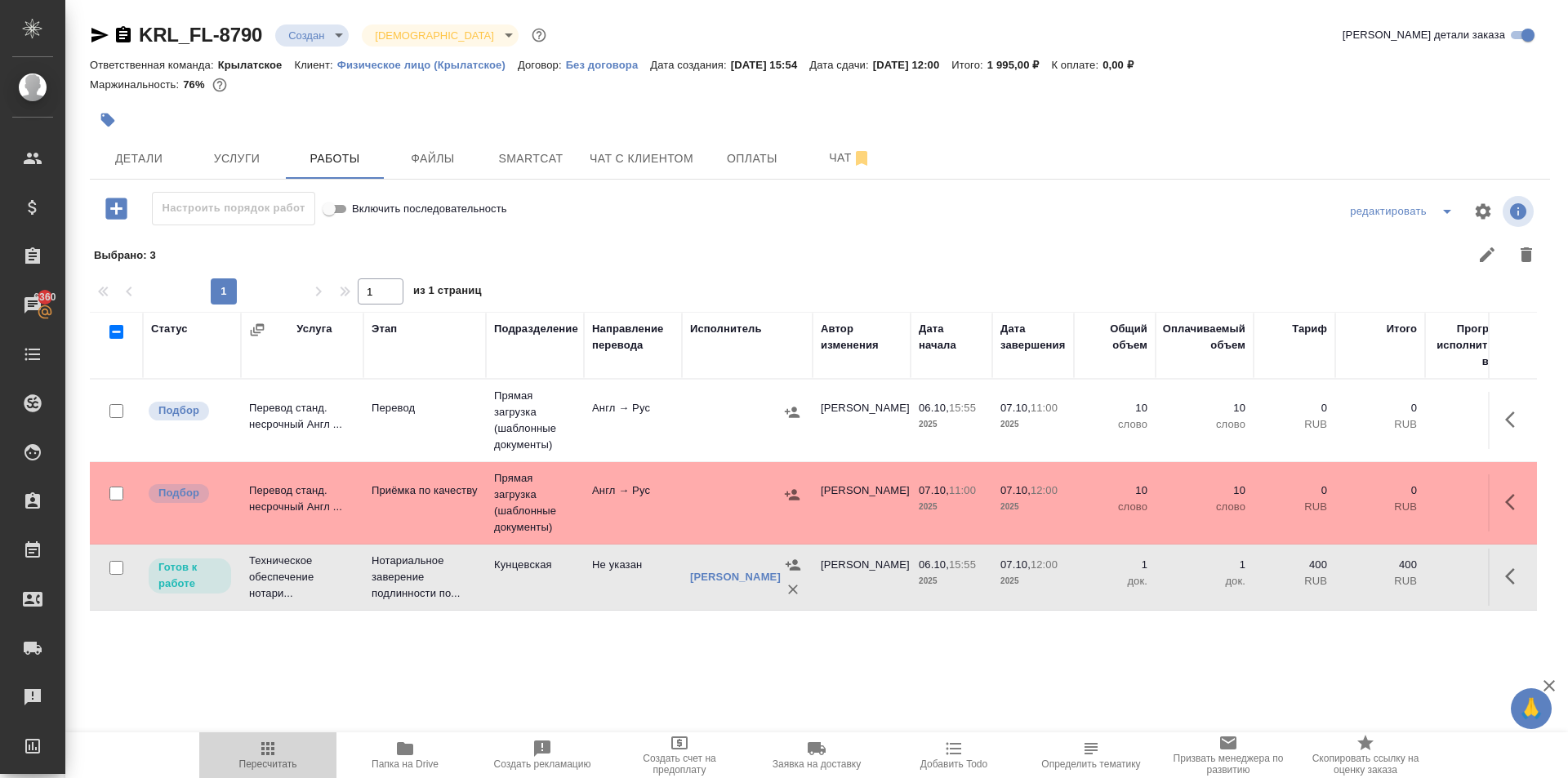
click at [302, 768] on span "Пересчитать" at bounding box center [268, 753] width 118 height 31
click at [275, 767] on span "Пересчитать" at bounding box center [268, 764] width 58 height 11
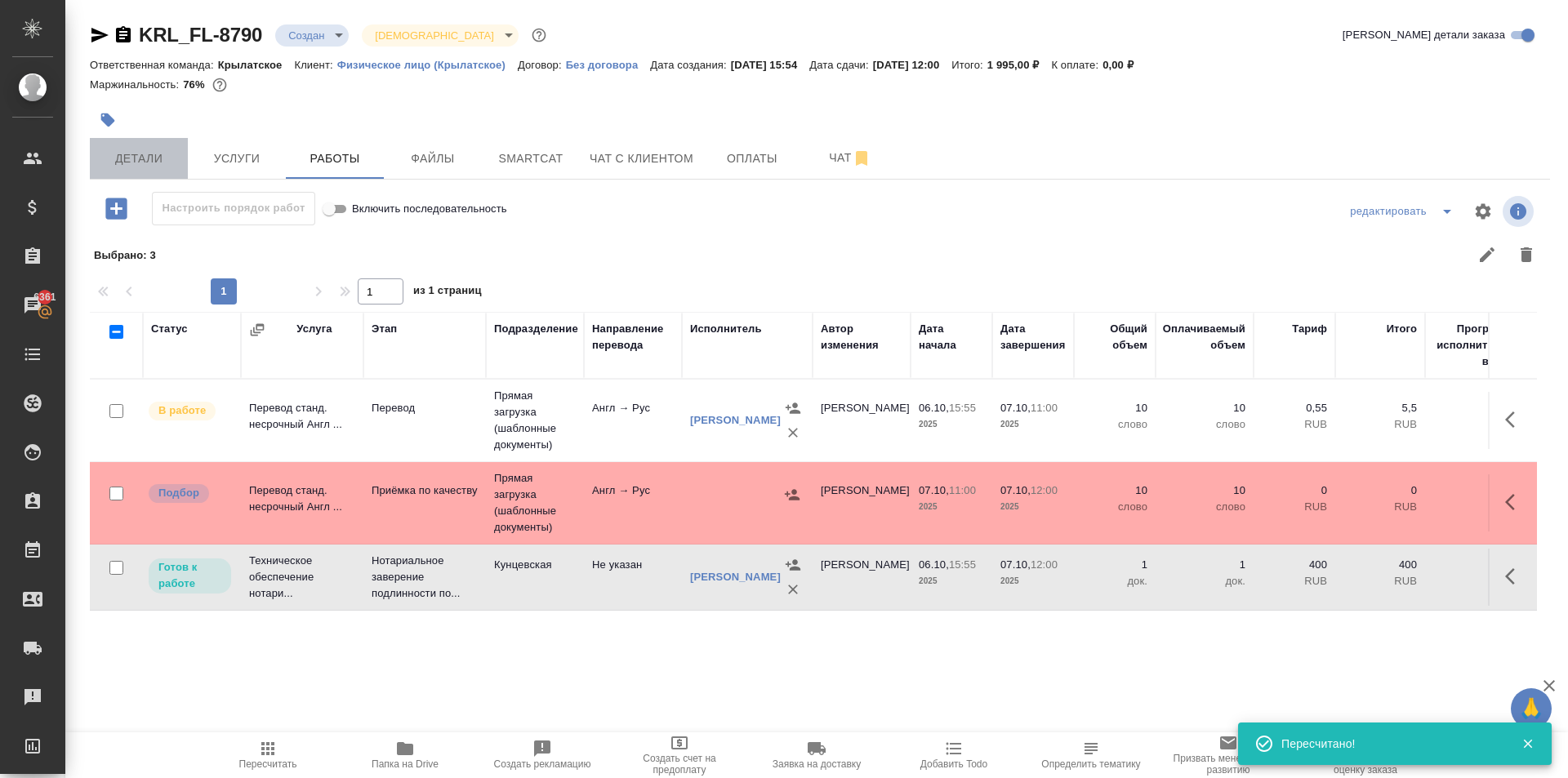
click at [150, 157] on span "Детали" at bounding box center [139, 158] width 78 height 20
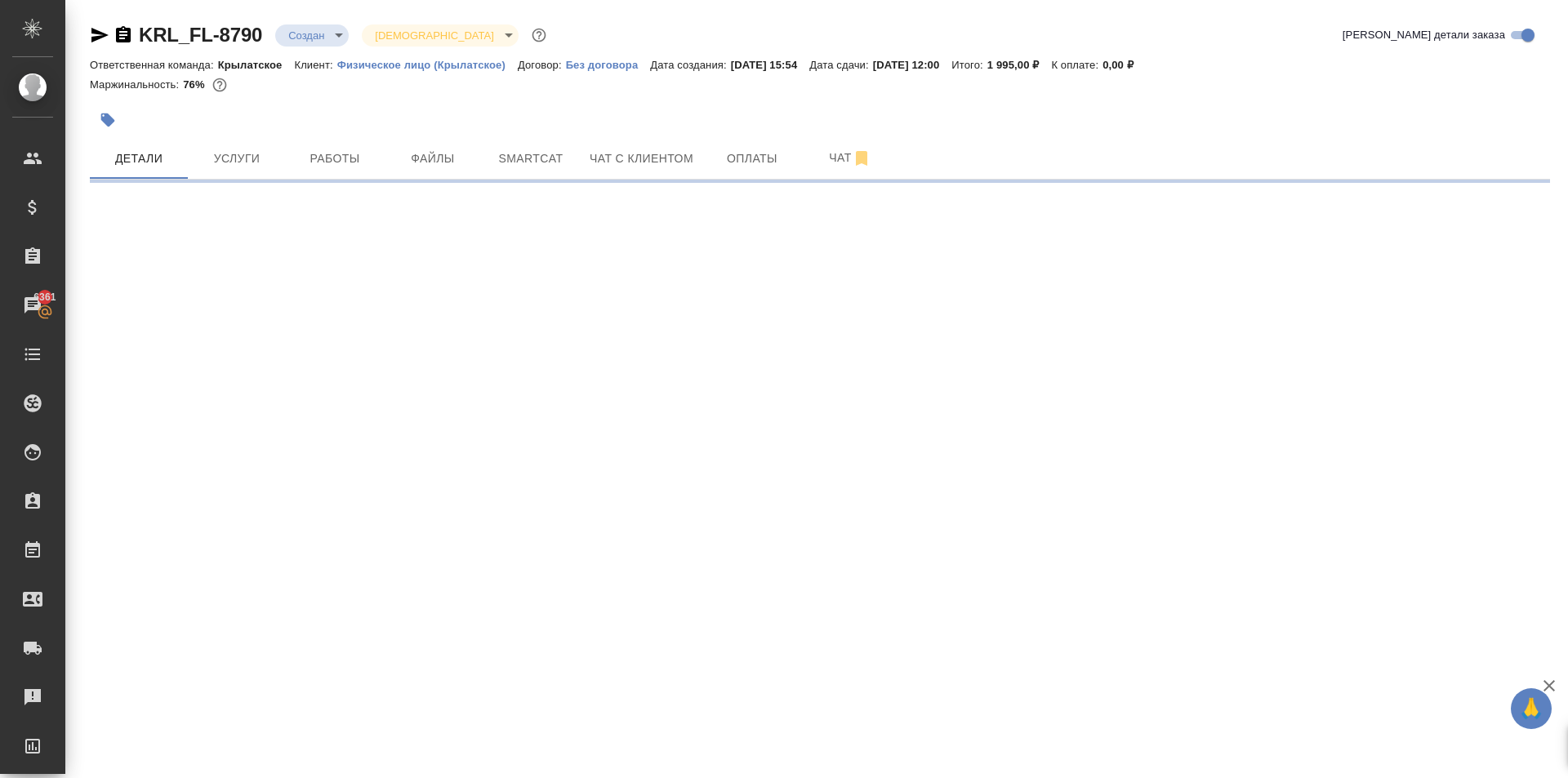
select select "RU"
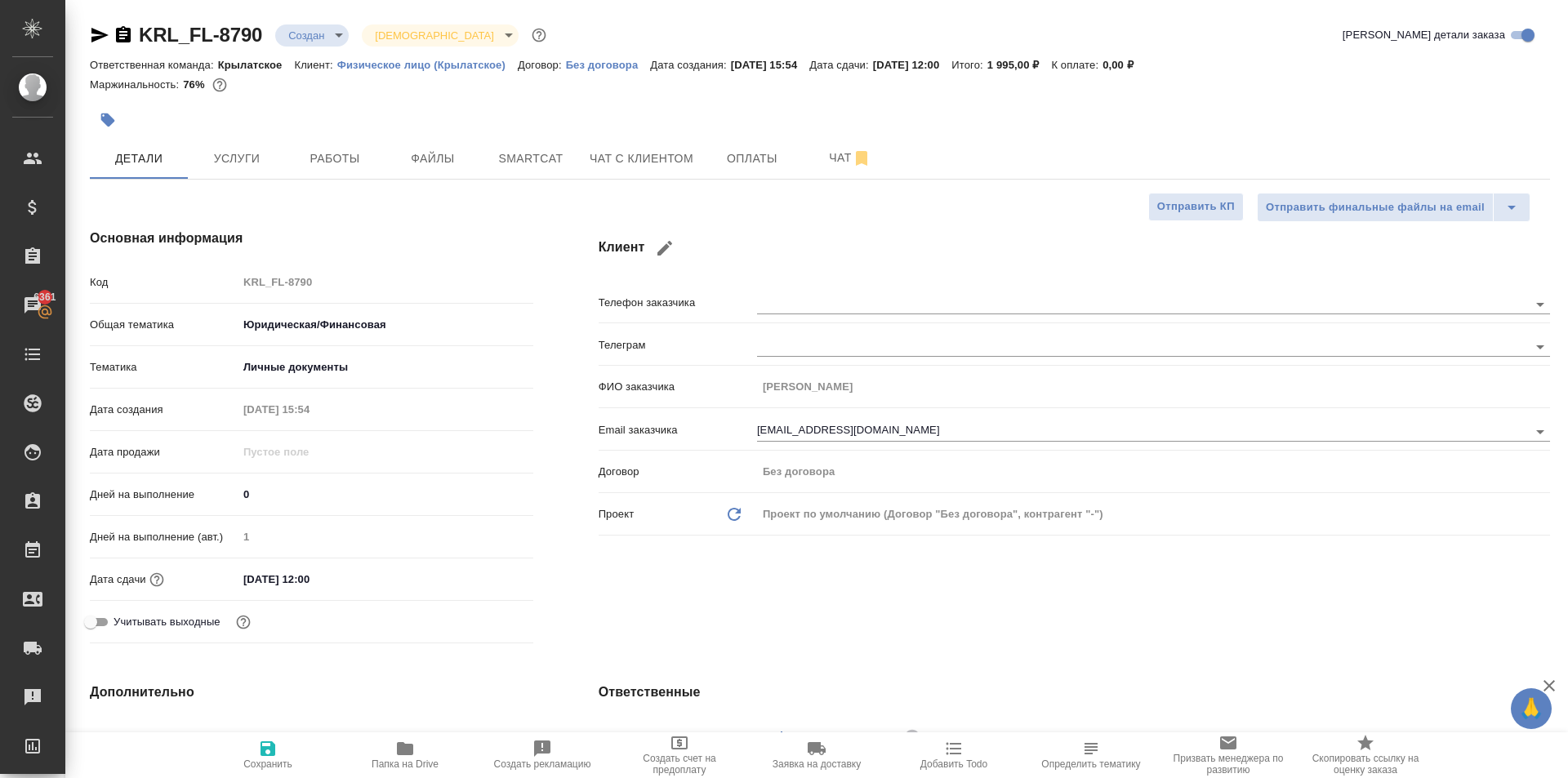
type textarea "x"
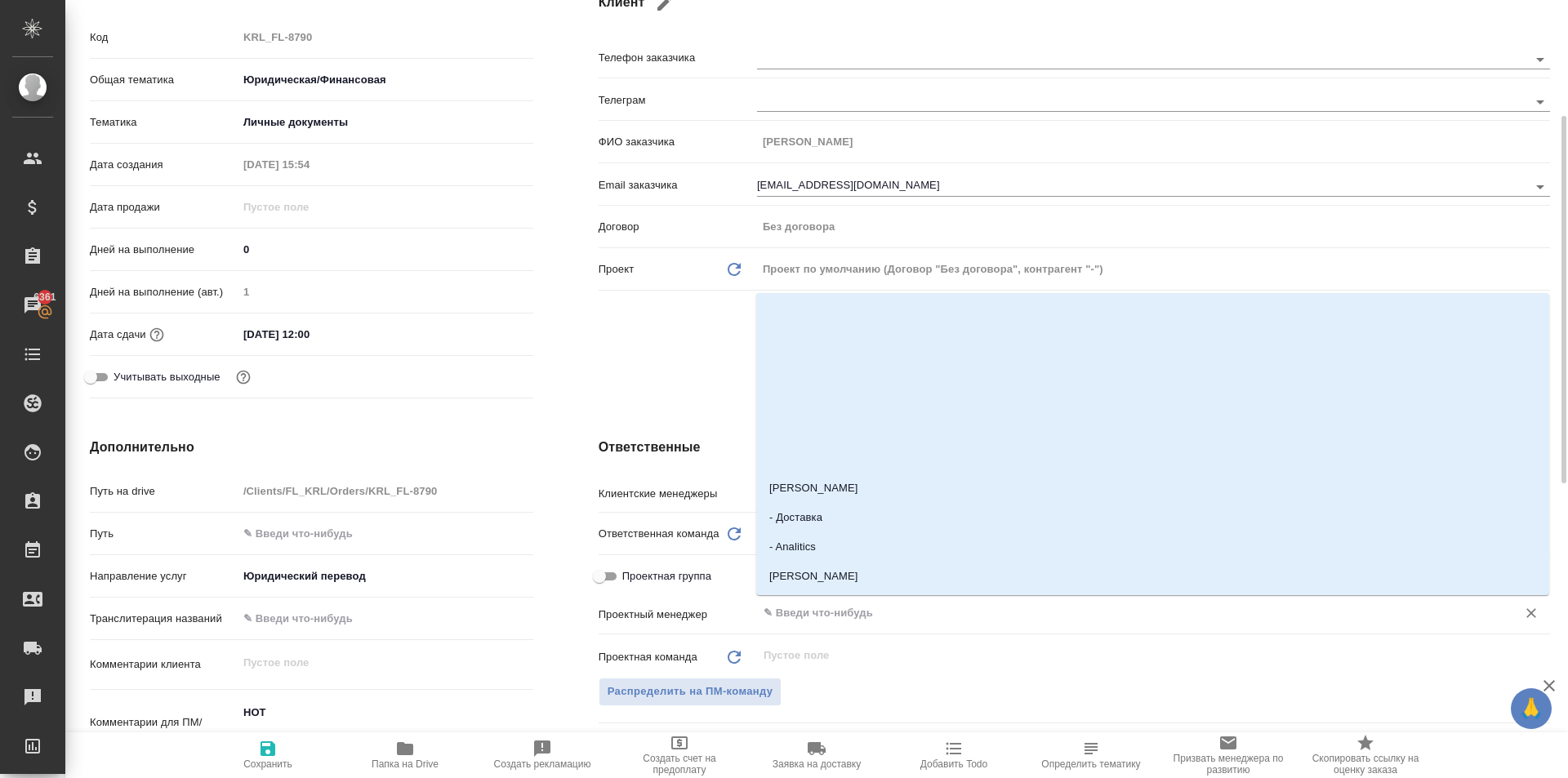
click at [847, 614] on input "text" at bounding box center [1126, 613] width 728 height 19
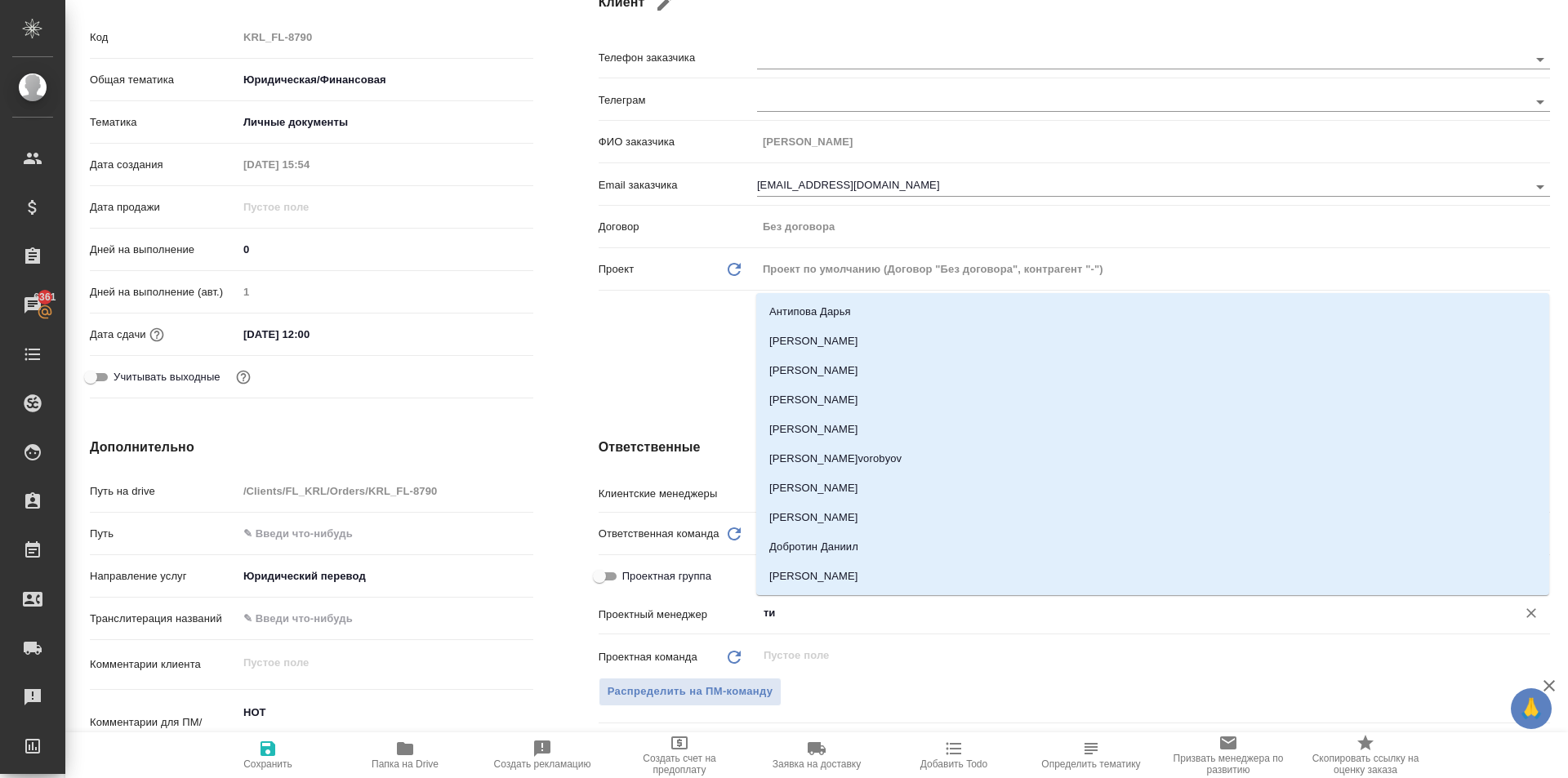
type input "тим"
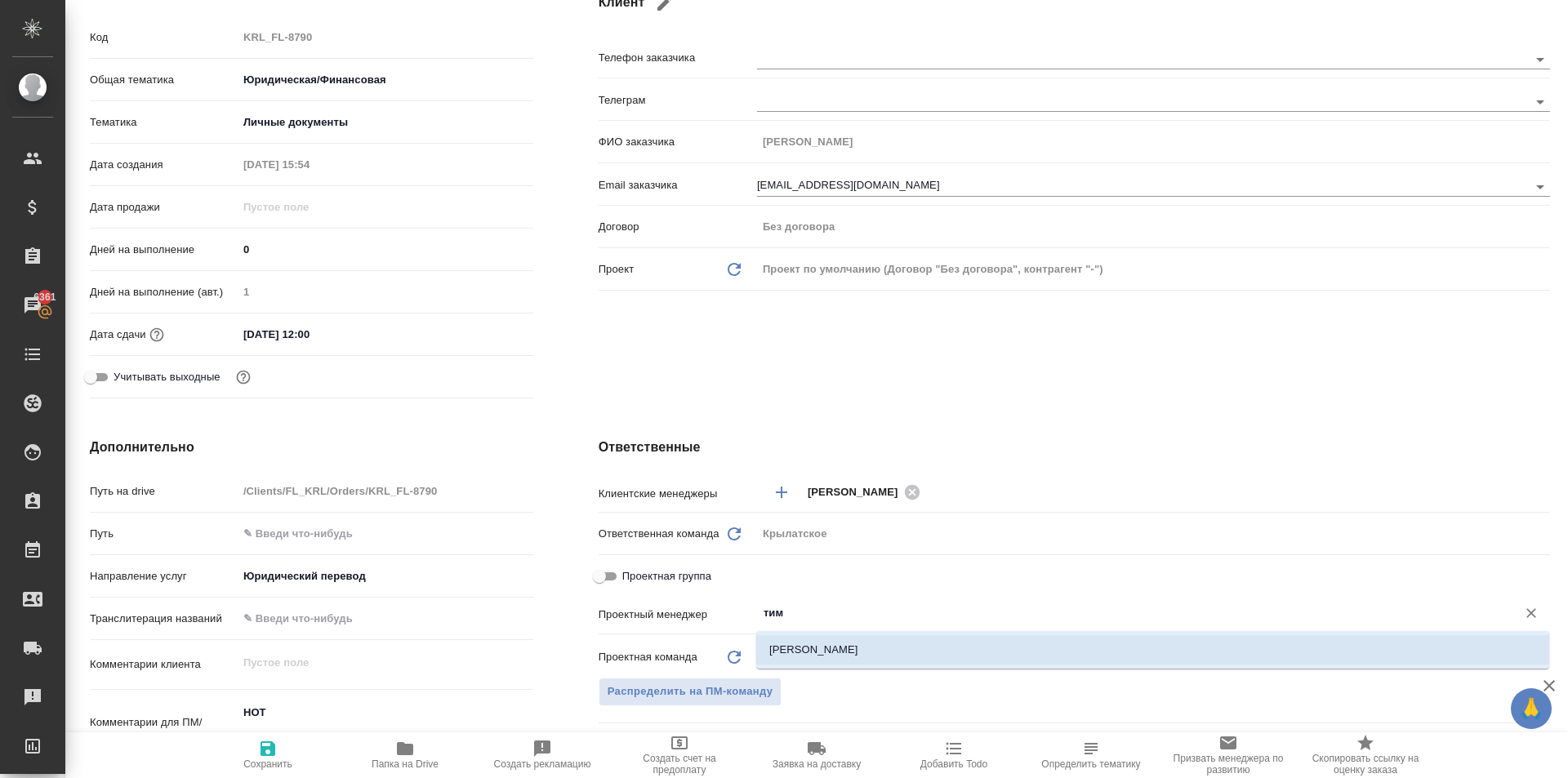
click at [847, 639] on li "[PERSON_NAME]" at bounding box center [1153, 650] width 793 height 30
type textarea "x"
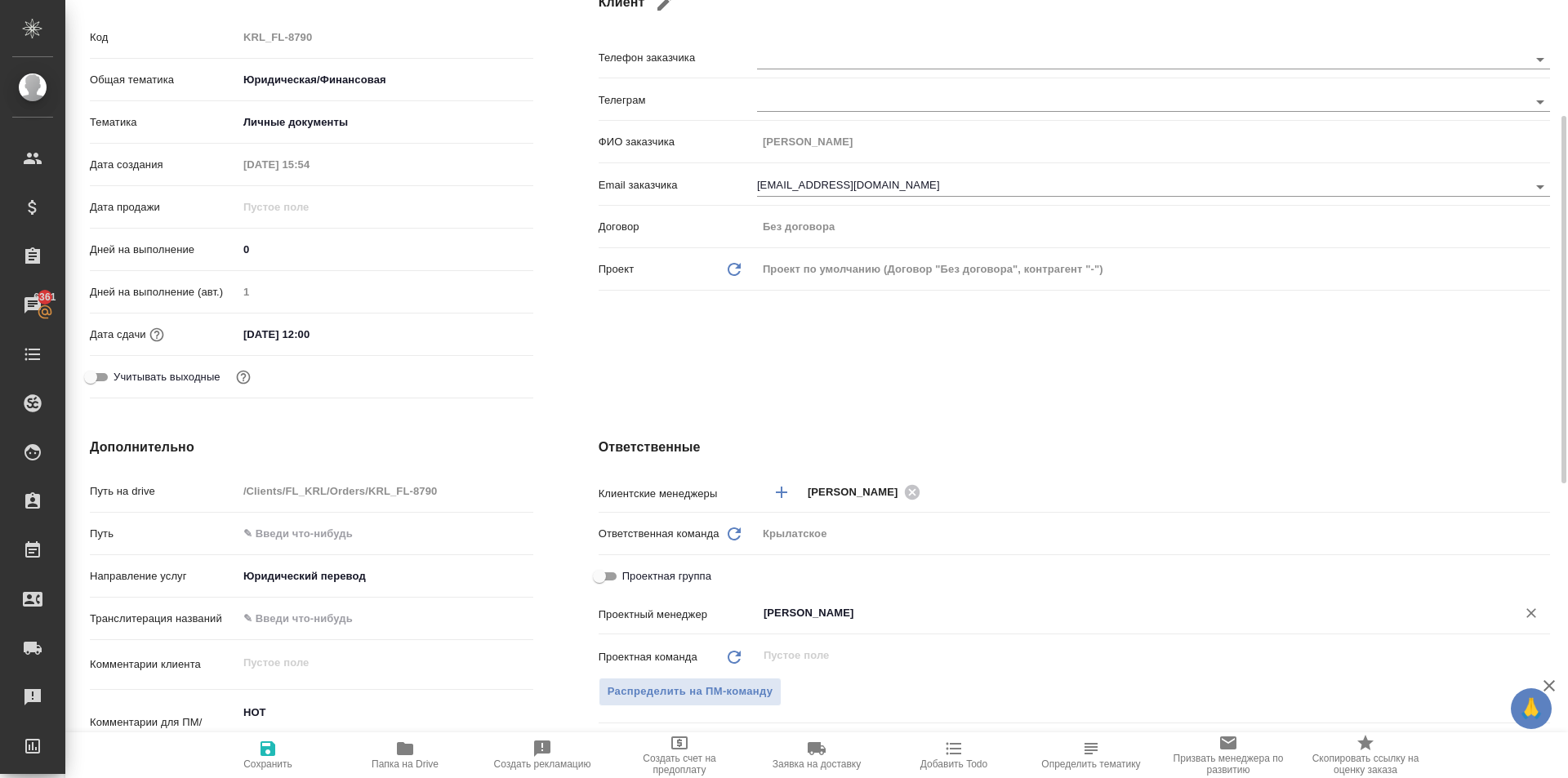
type input "[PERSON_NAME]"
click at [281, 764] on span "Сохранить" at bounding box center [268, 764] width 49 height 11
type textarea "x"
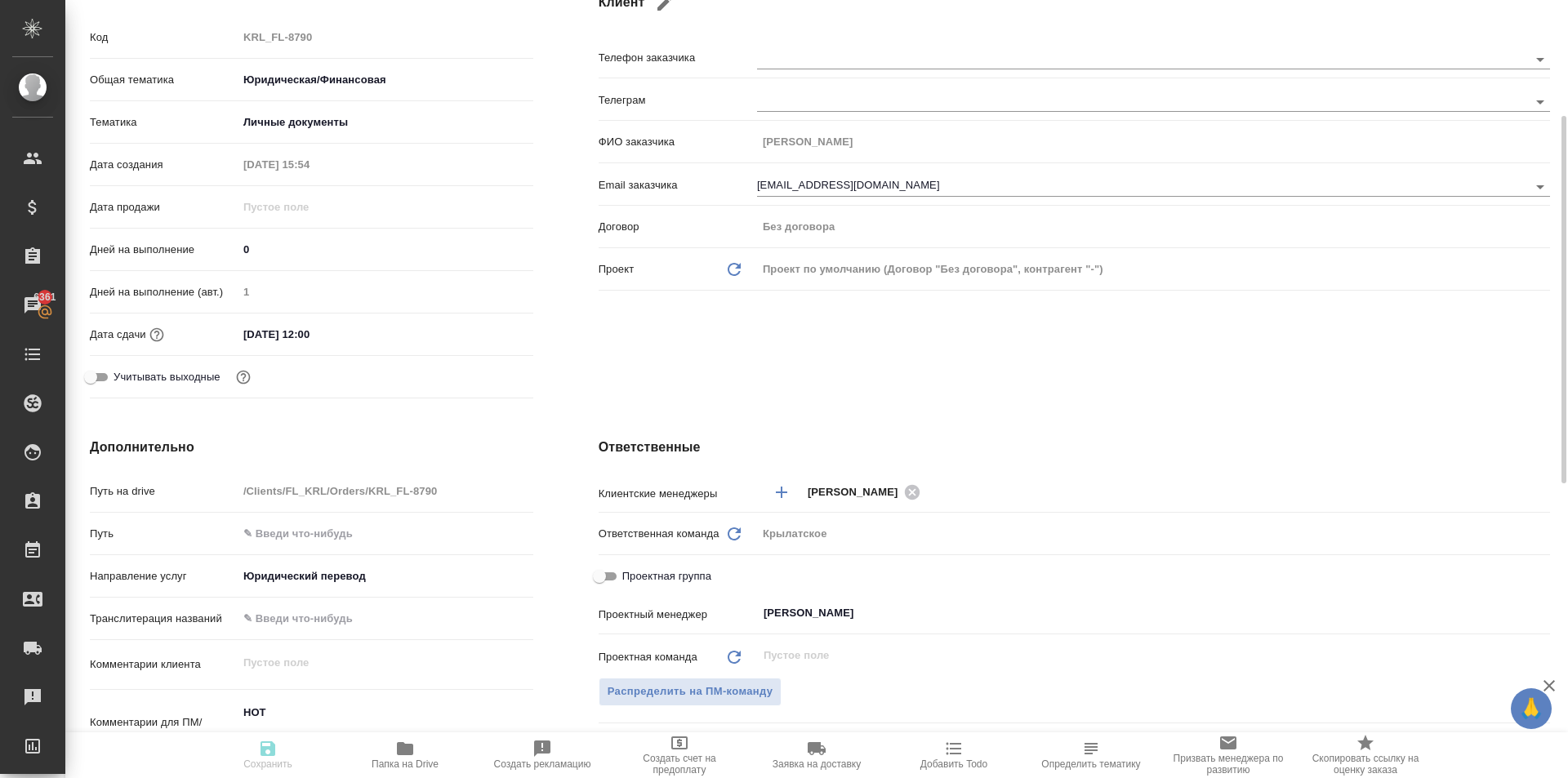
type textarea "x"
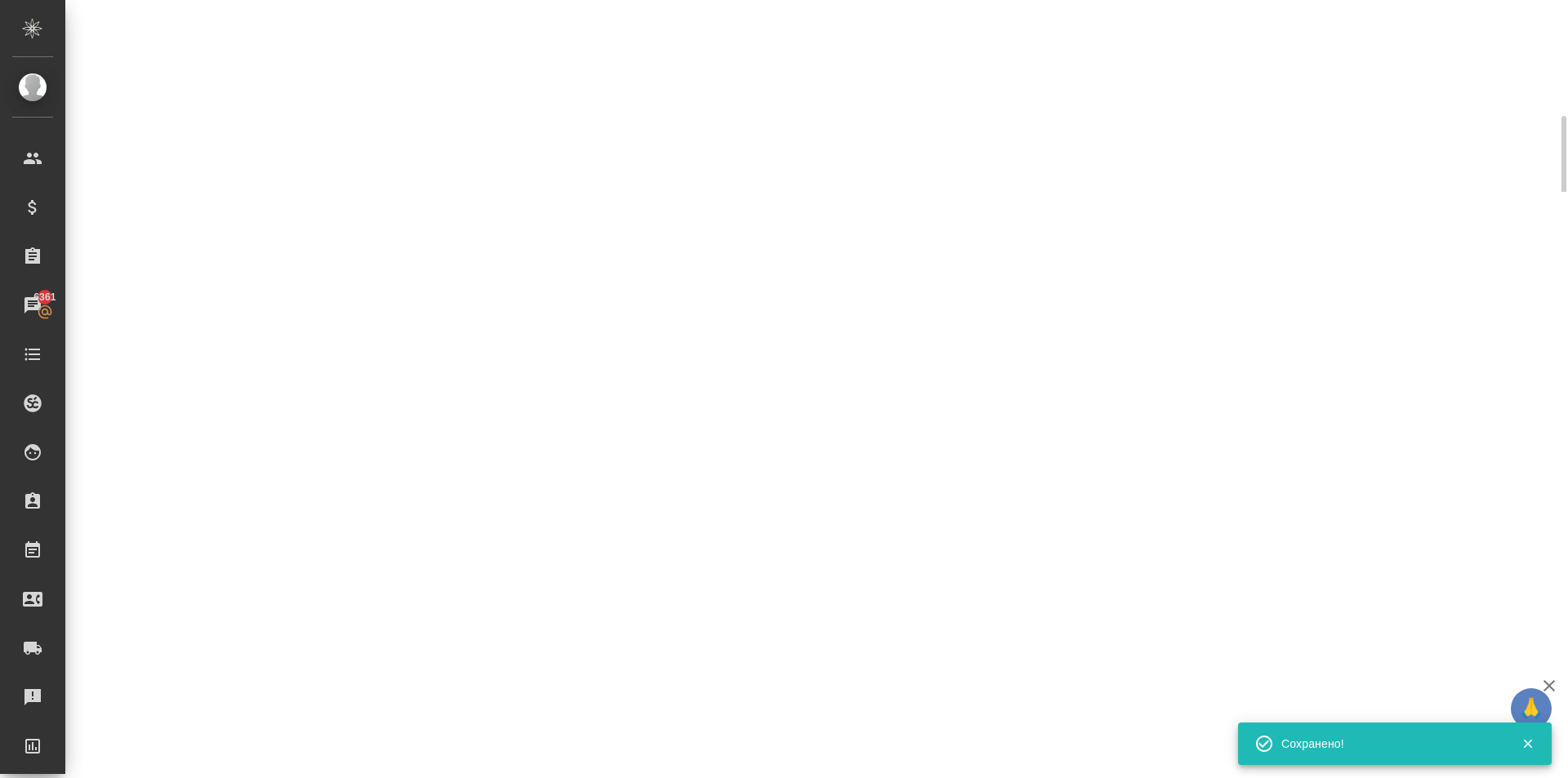
select select "RU"
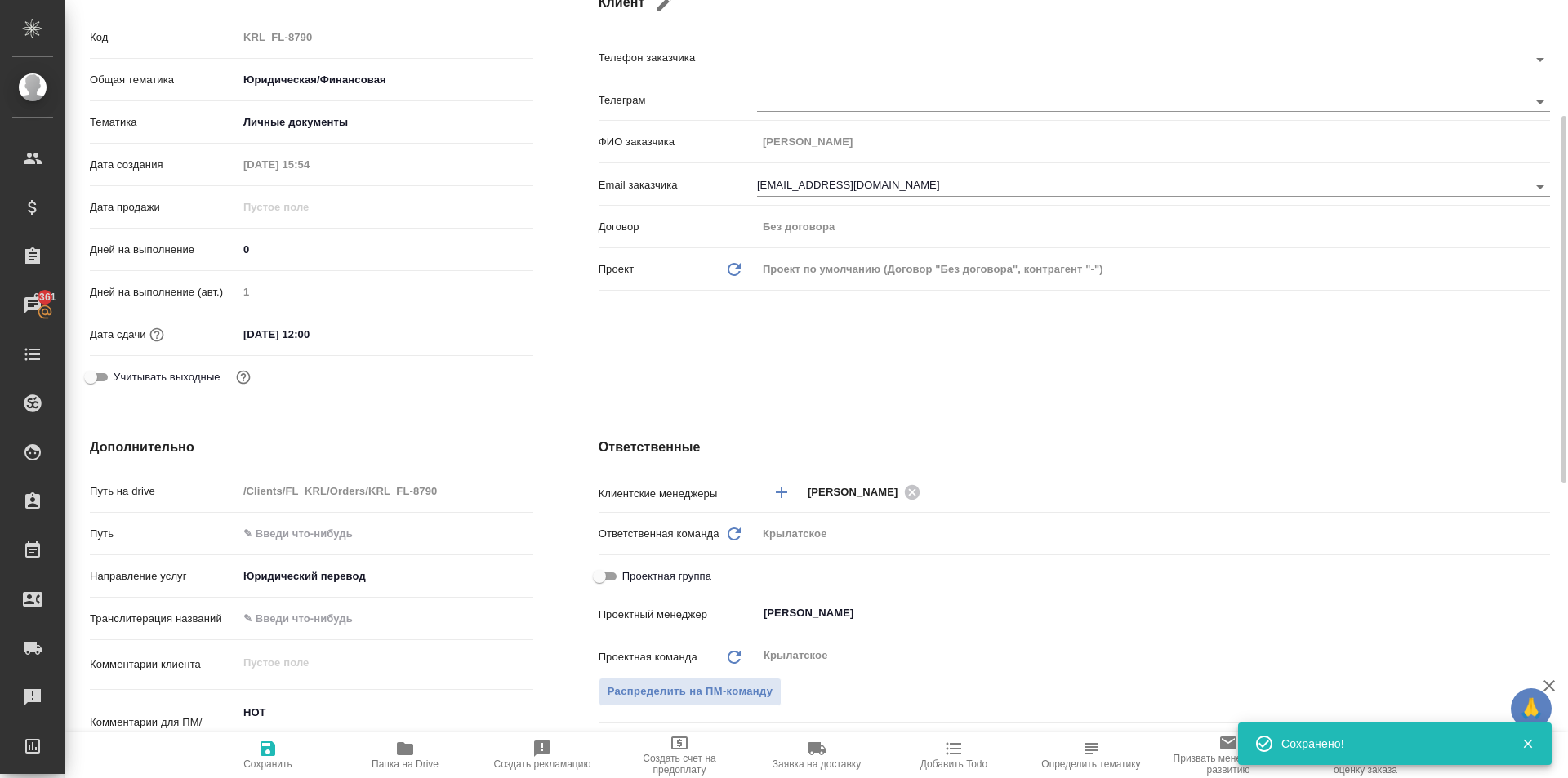
type textarea "x"
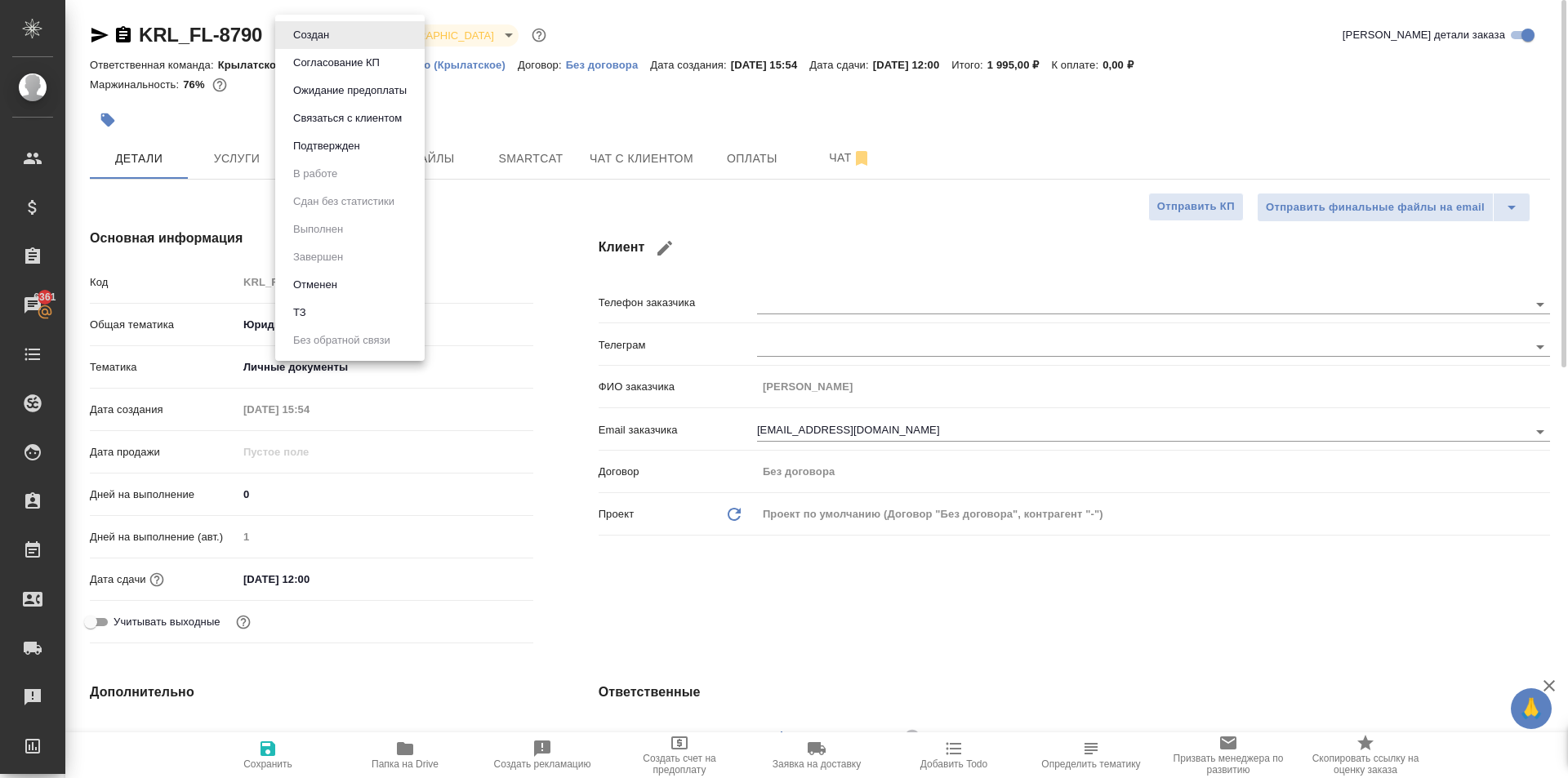
drag, startPoint x: 339, startPoint y: 39, endPoint x: 348, endPoint y: 86, distance: 47.9
click at [340, 39] on body "🙏 .cls-1 fill:#fff; AWATERA Kasymov Timur Клиенты Спецификации Заказы 6361 Чаты…" at bounding box center [784, 389] width 1568 height 778
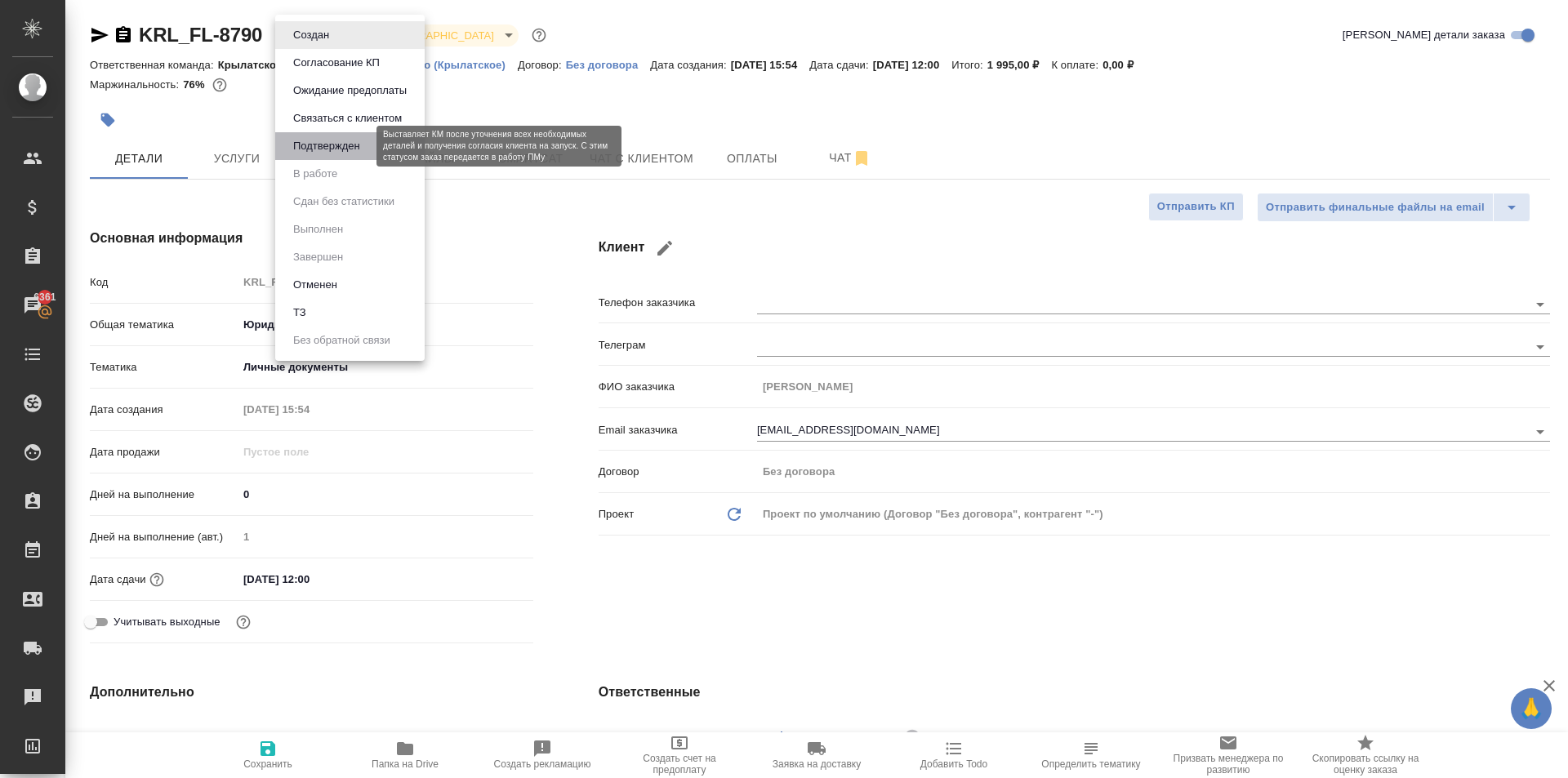
click at [347, 148] on button "Подтвержден" at bounding box center [326, 146] width 76 height 18
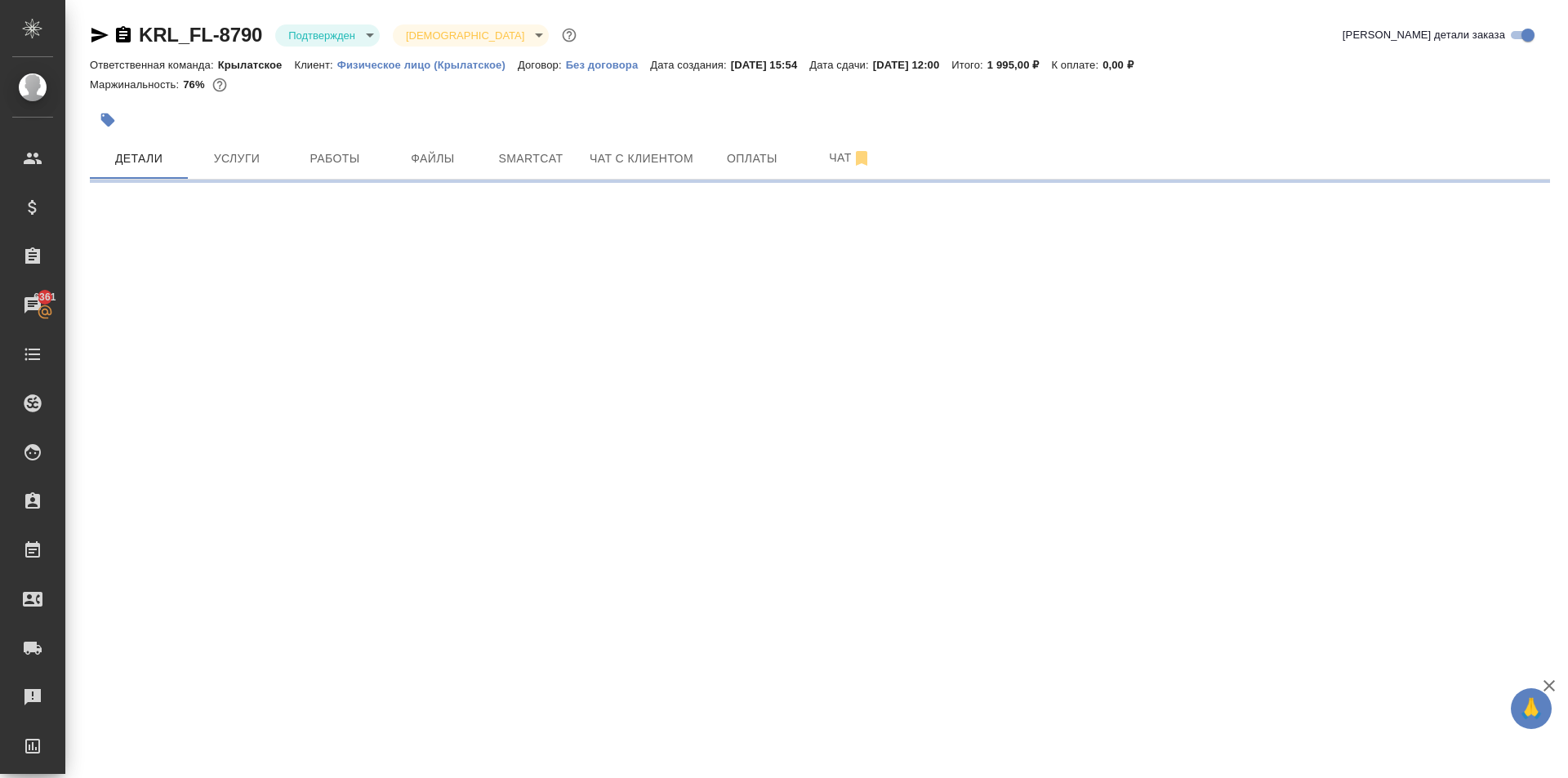
select select "RU"
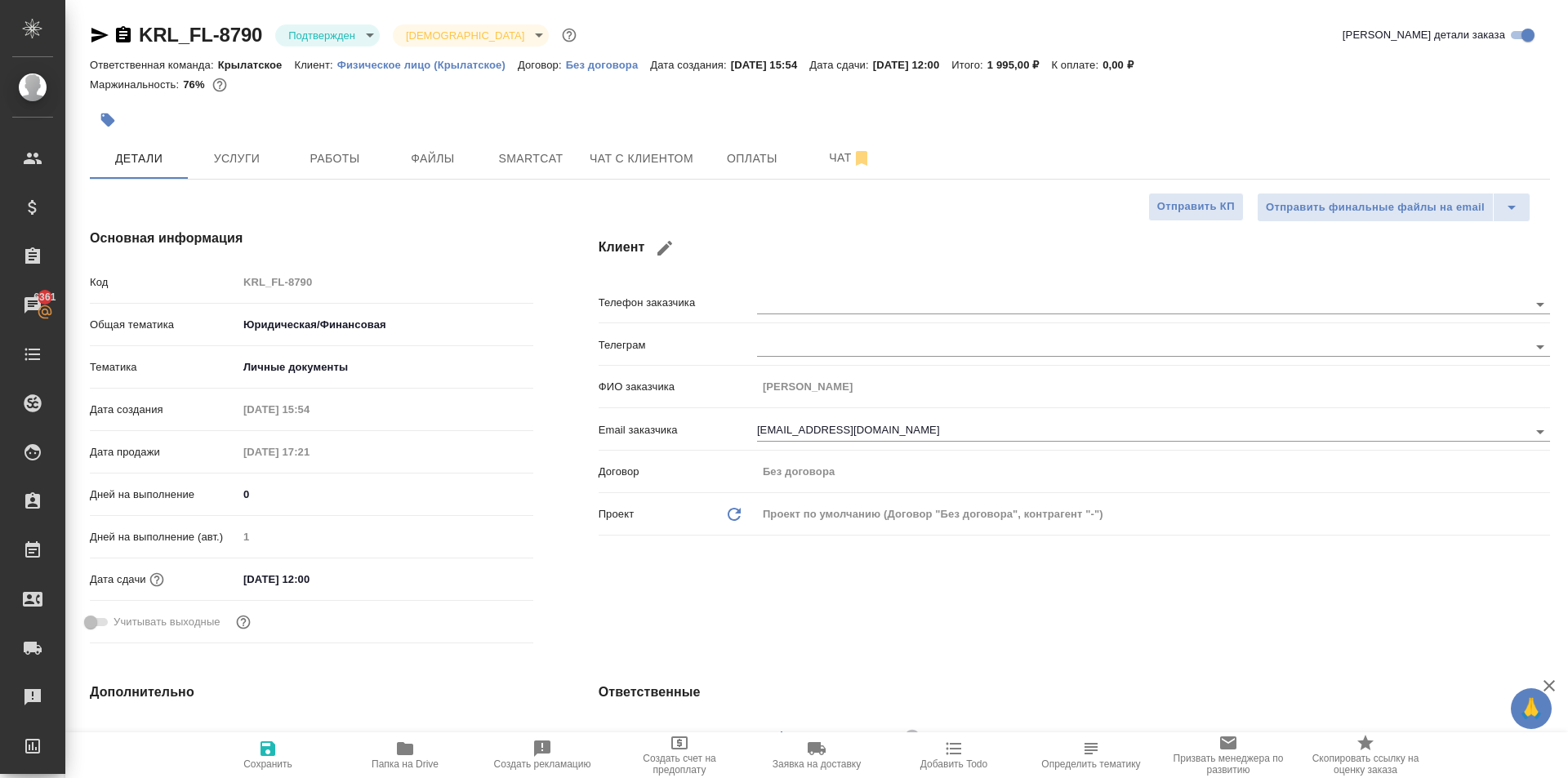
type textarea "x"
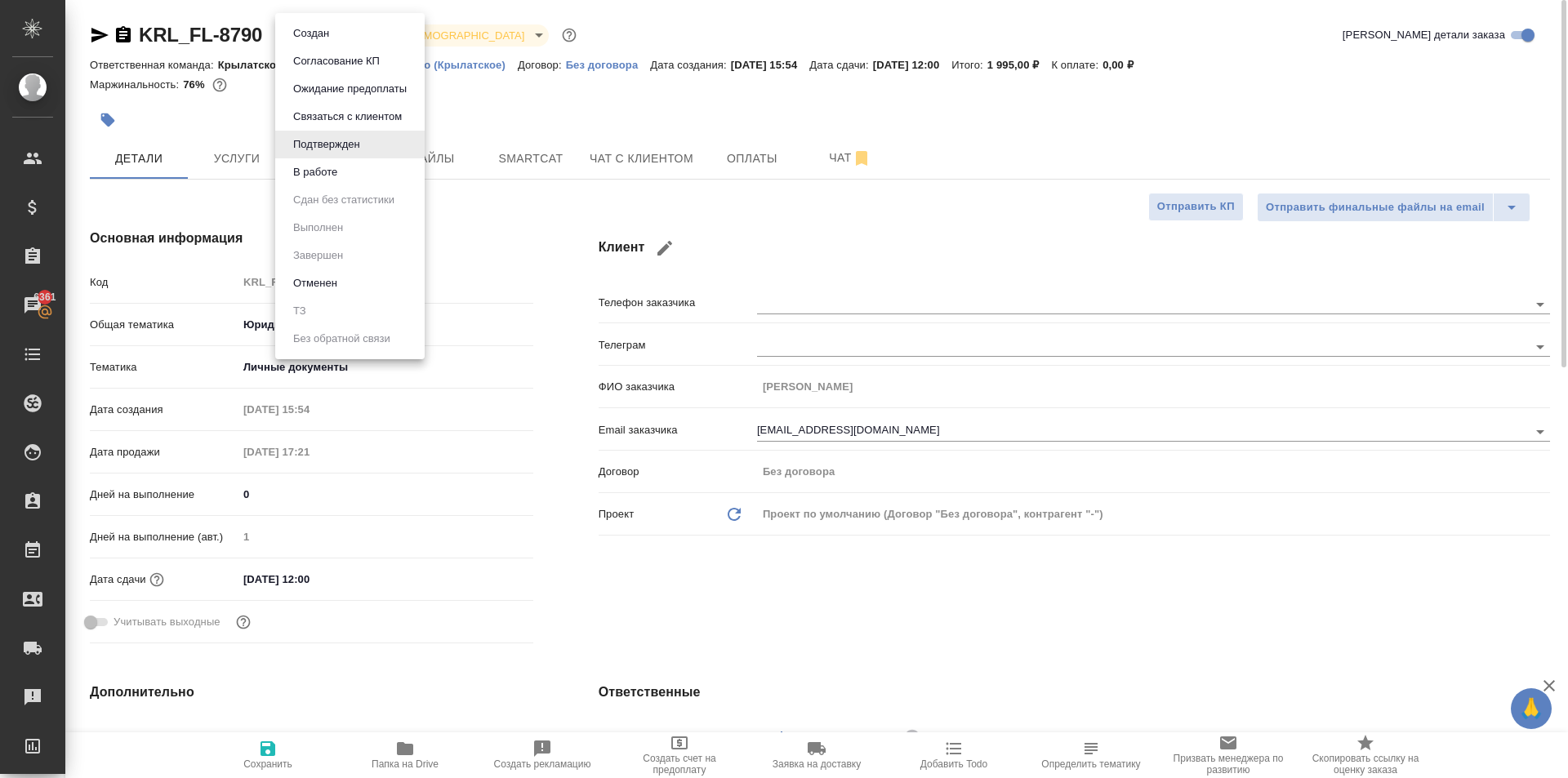
click at [354, 46] on body "🙏 .cls-1 fill:#fff; AWATERA Kasymov Timur Клиенты Спецификации Заказы 6361 Чаты…" at bounding box center [784, 389] width 1568 height 778
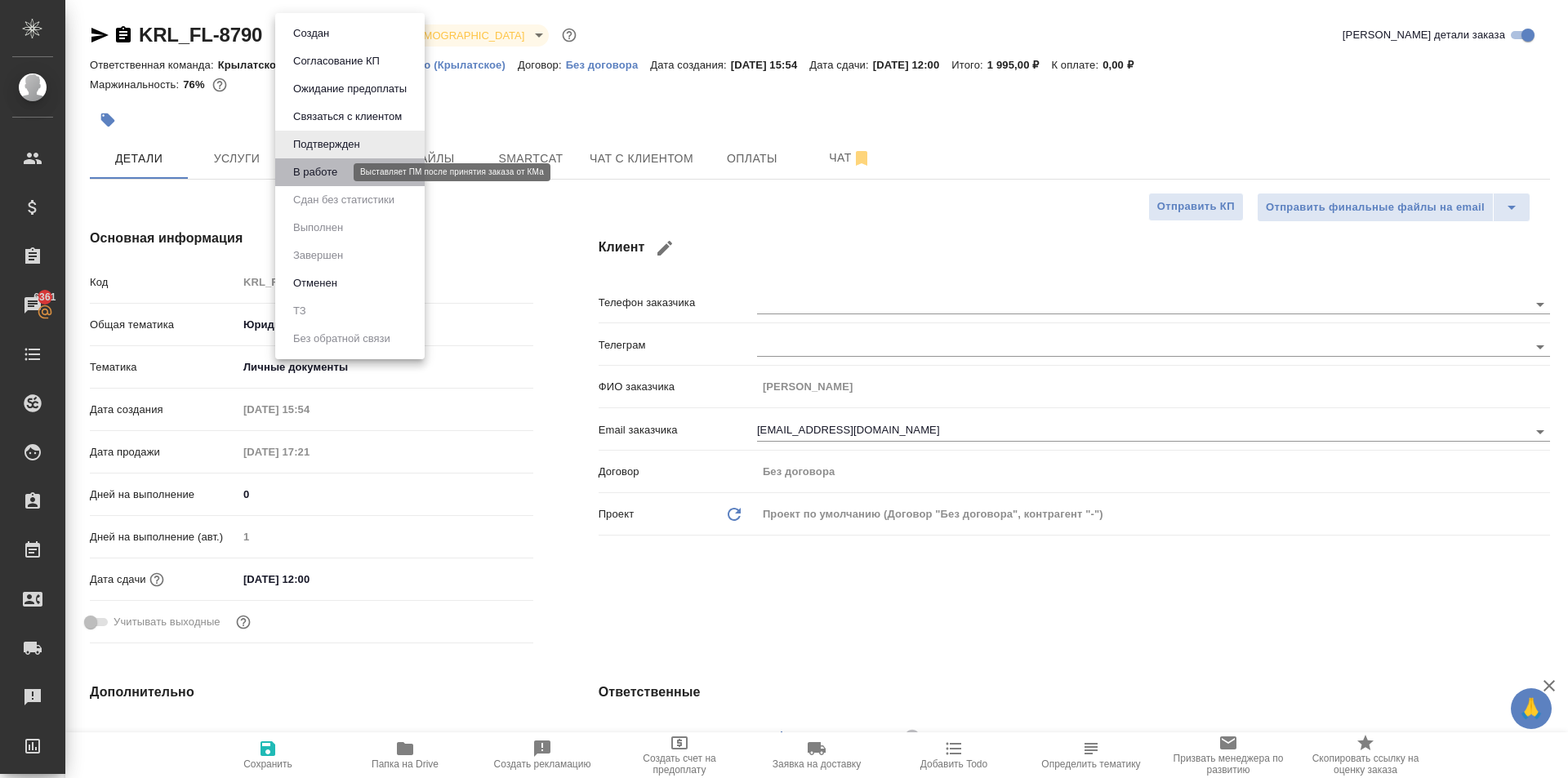
click at [318, 170] on button "В работе" at bounding box center [315, 172] width 54 height 18
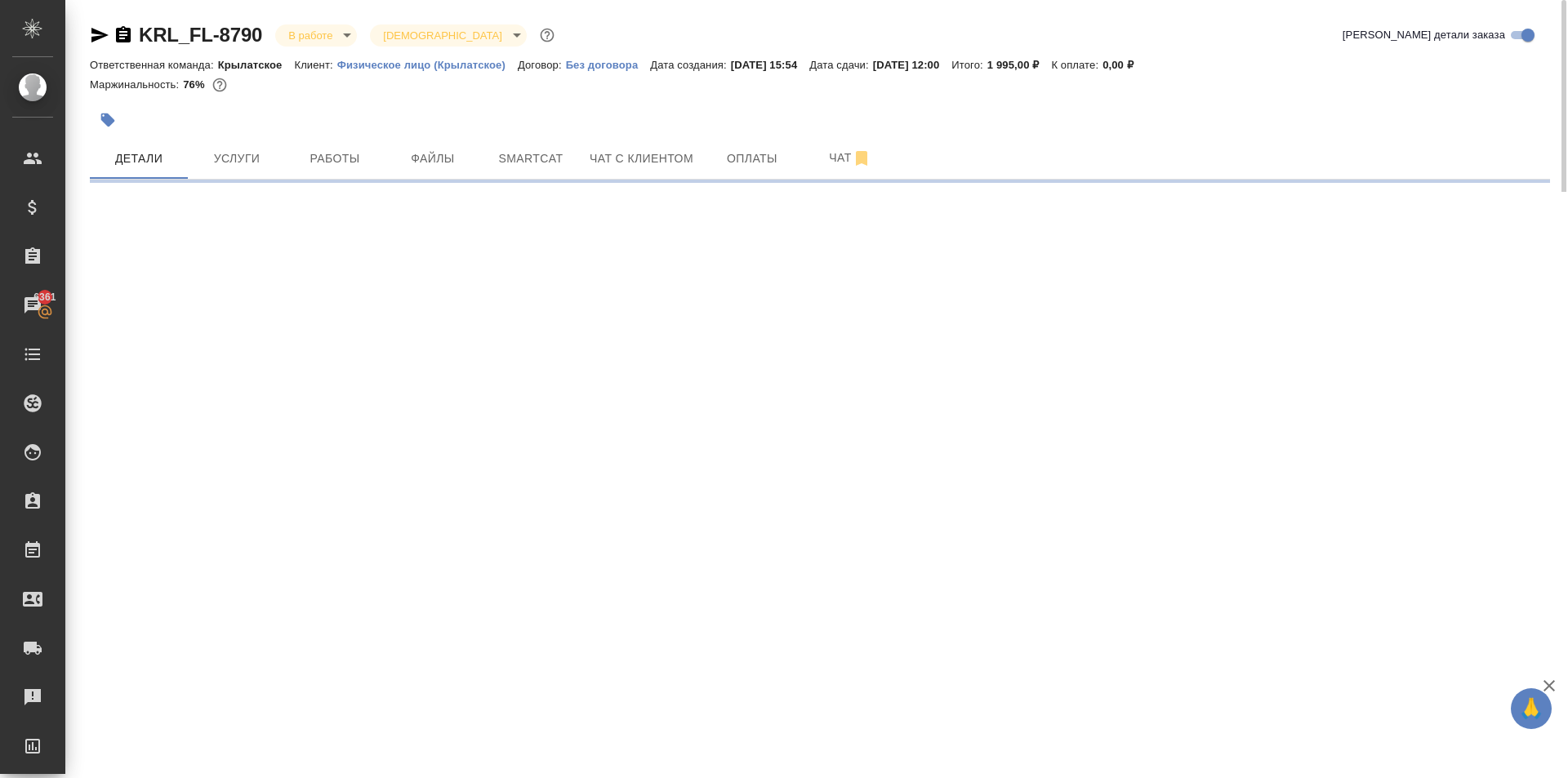
select select "RU"
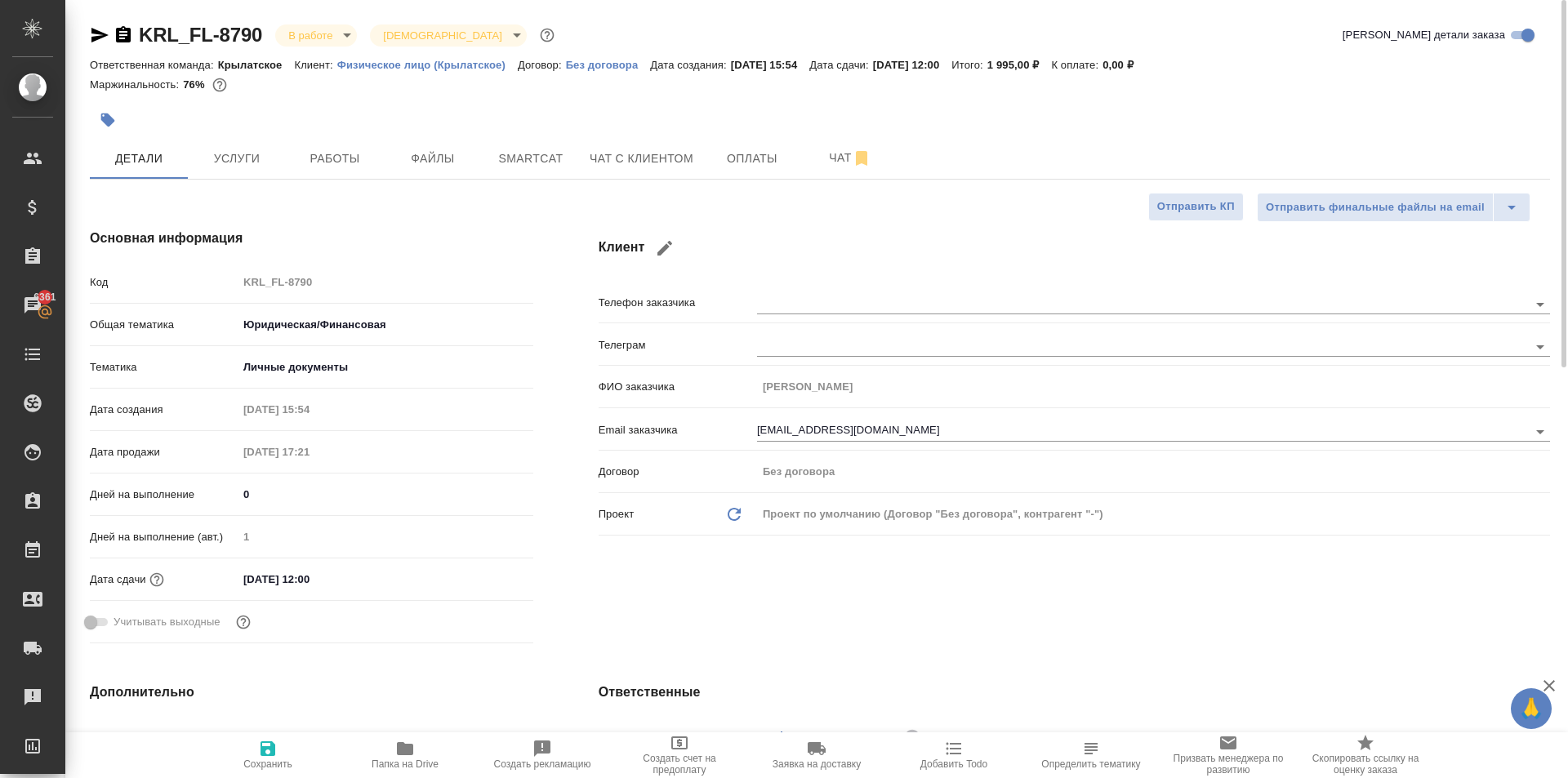
type textarea "x"
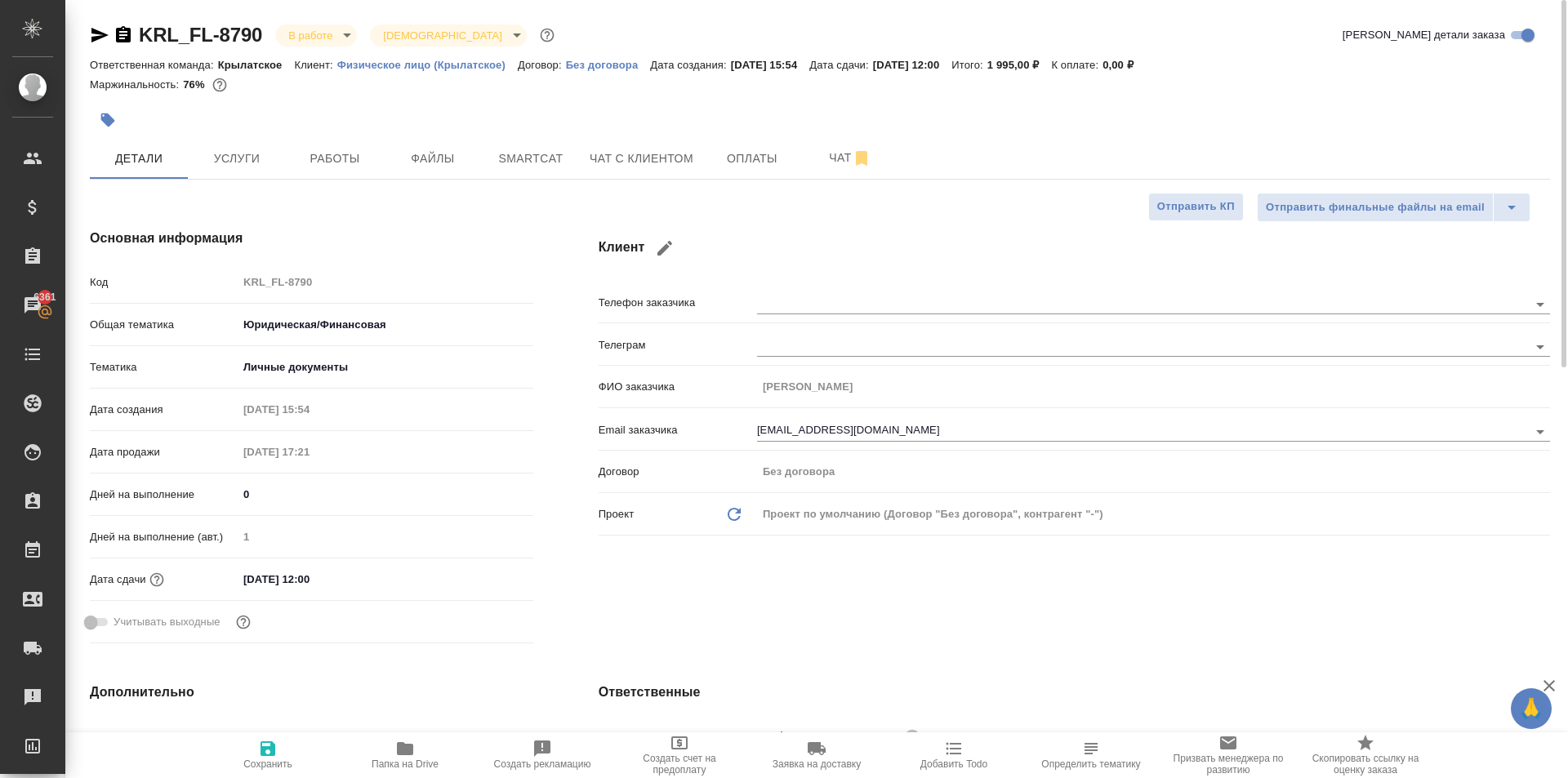
type textarea "x"
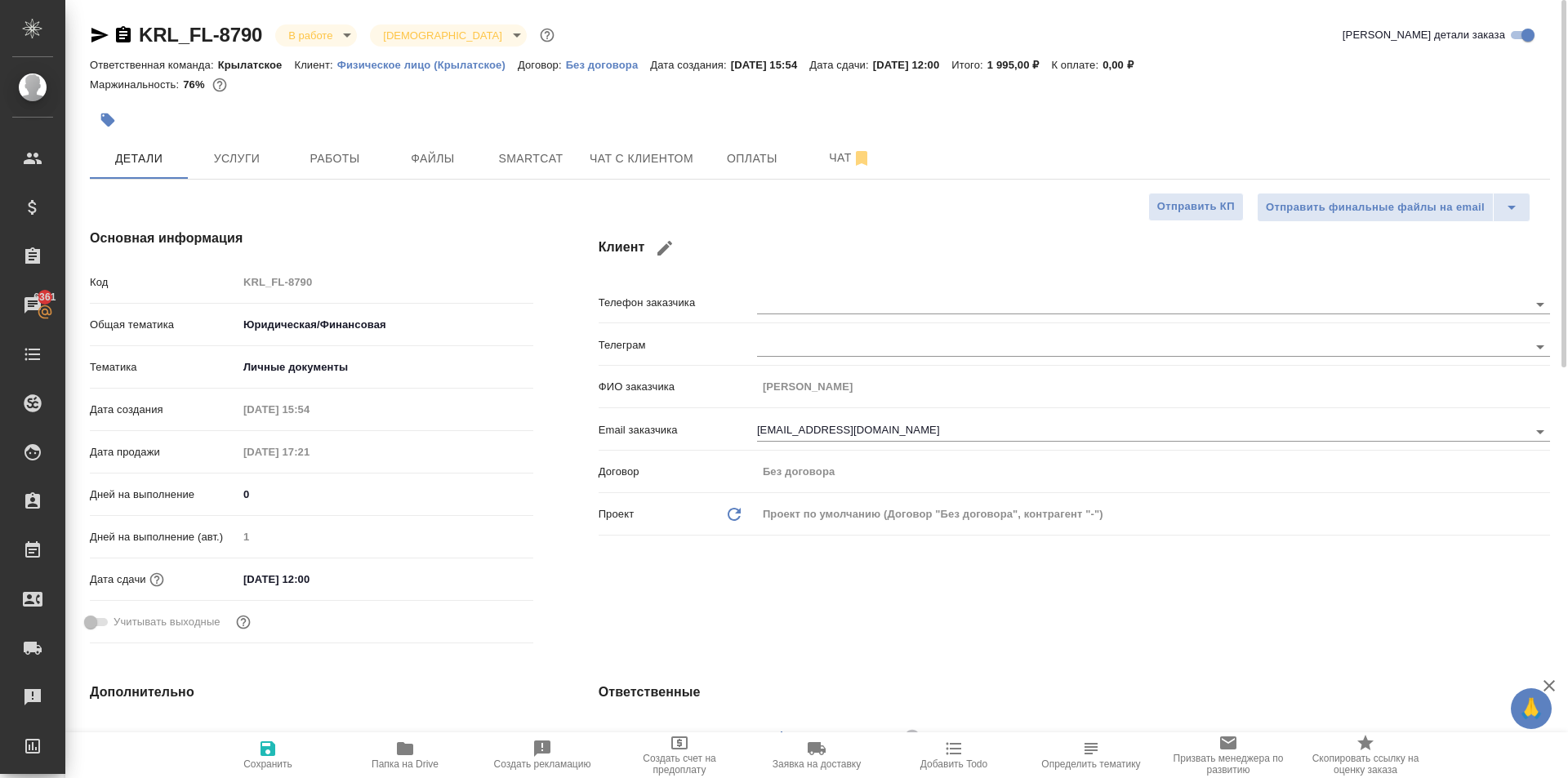
type textarea "x"
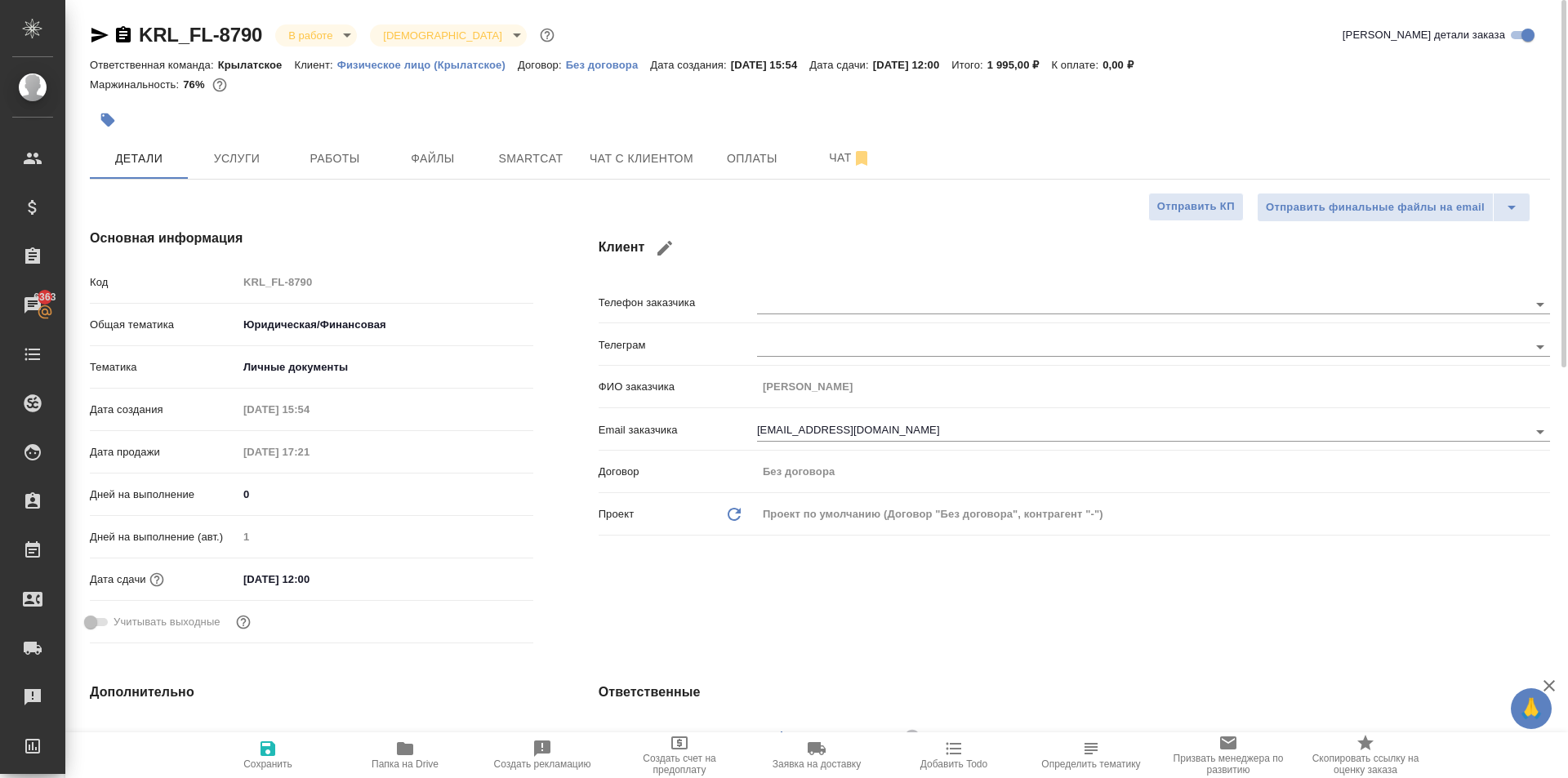
type textarea "x"
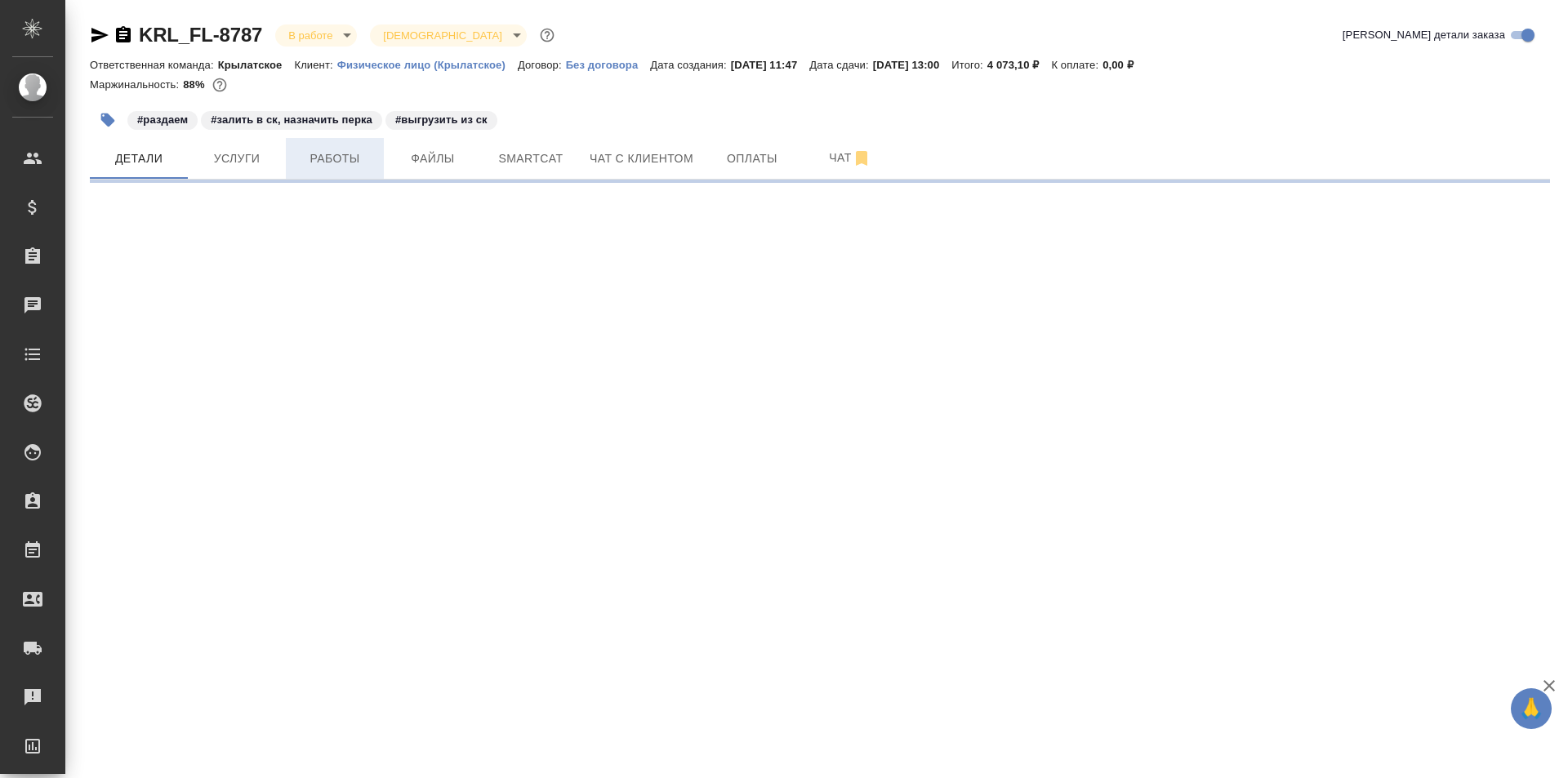
click at [359, 168] on span "Работы" at bounding box center [334, 158] width 78 height 20
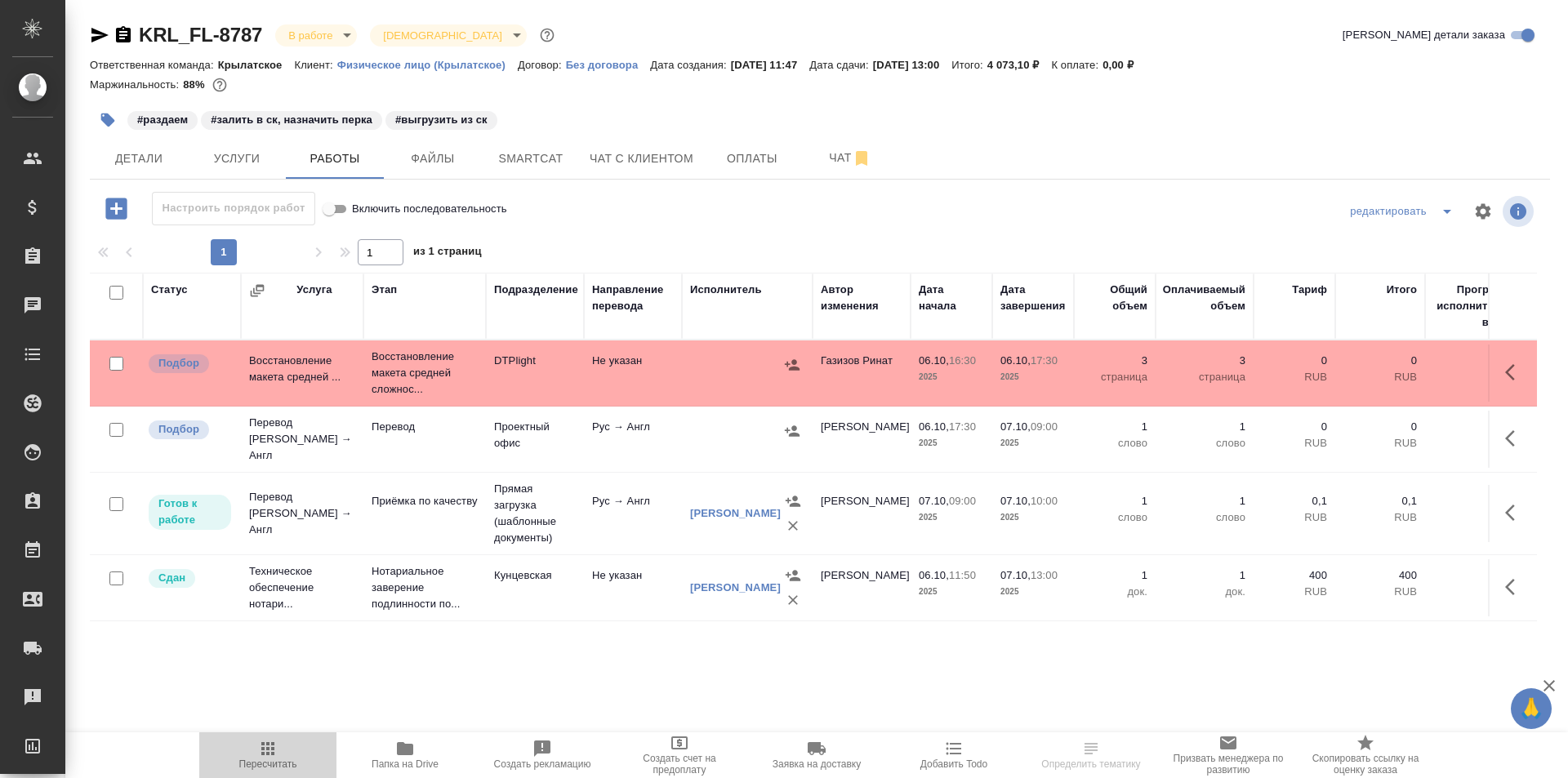
click at [288, 760] on span "Пересчитать" at bounding box center [268, 764] width 58 height 11
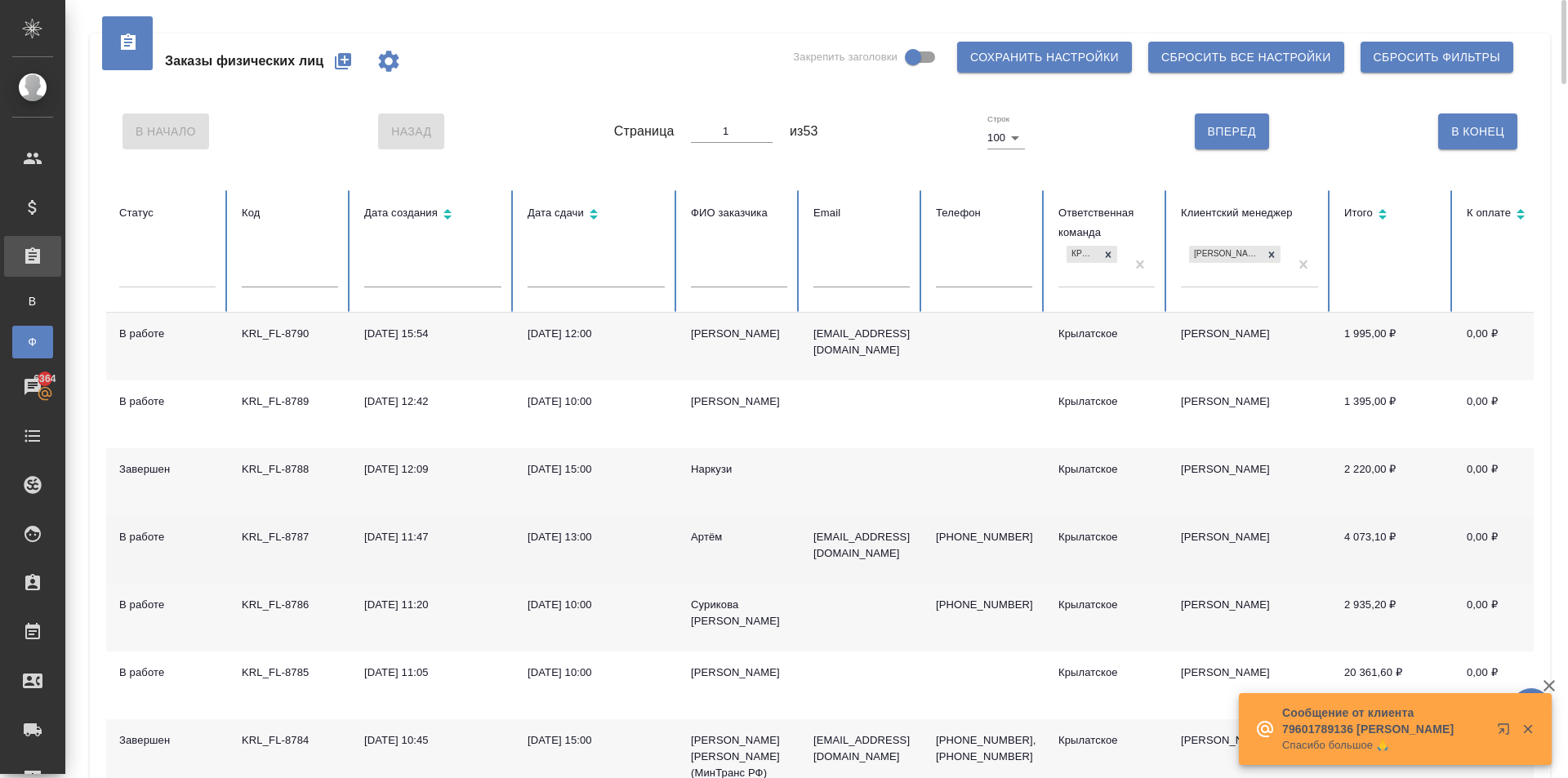
click at [711, 538] on div "Артём" at bounding box center [739, 537] width 97 height 17
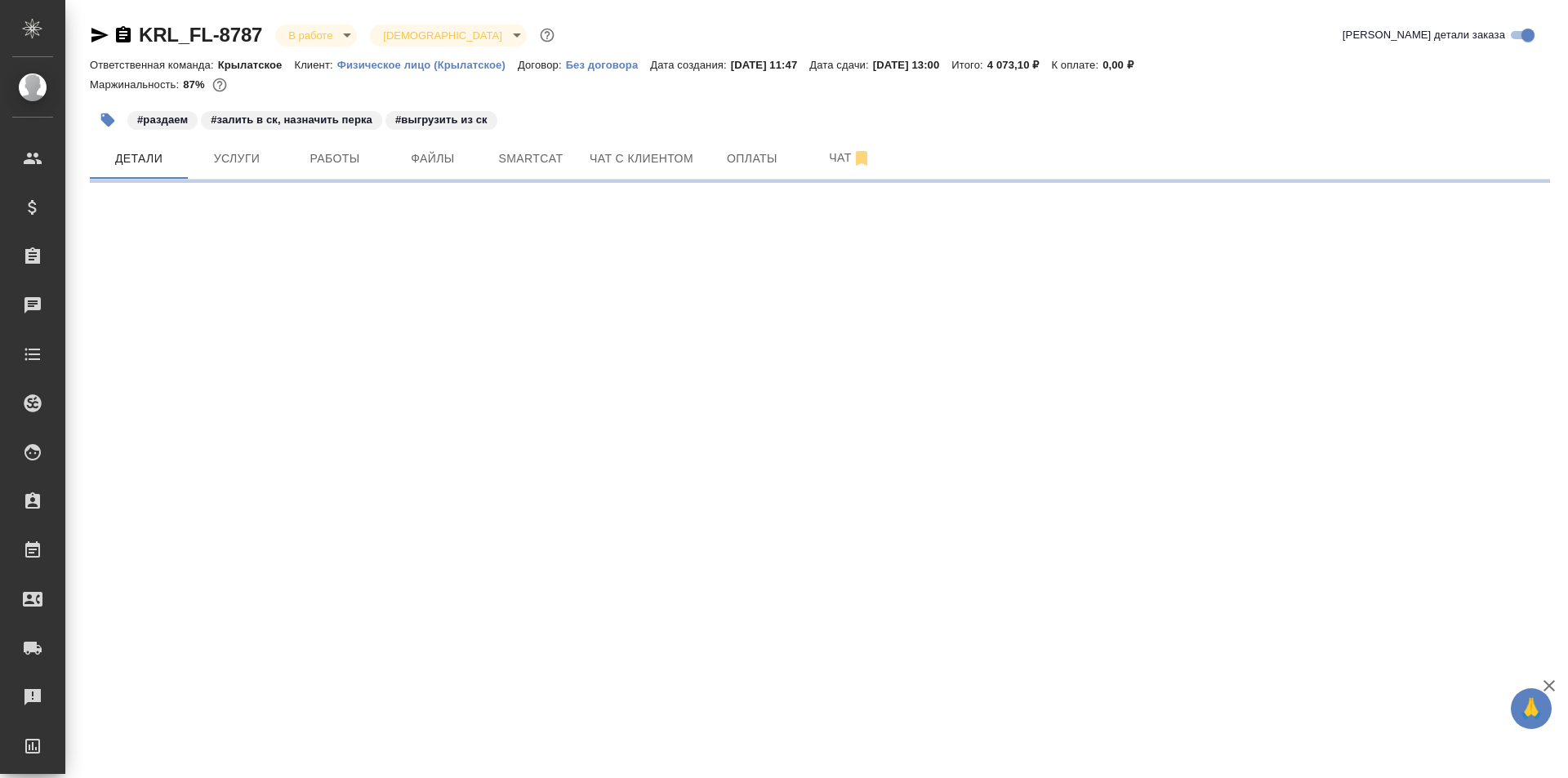
select select "RU"
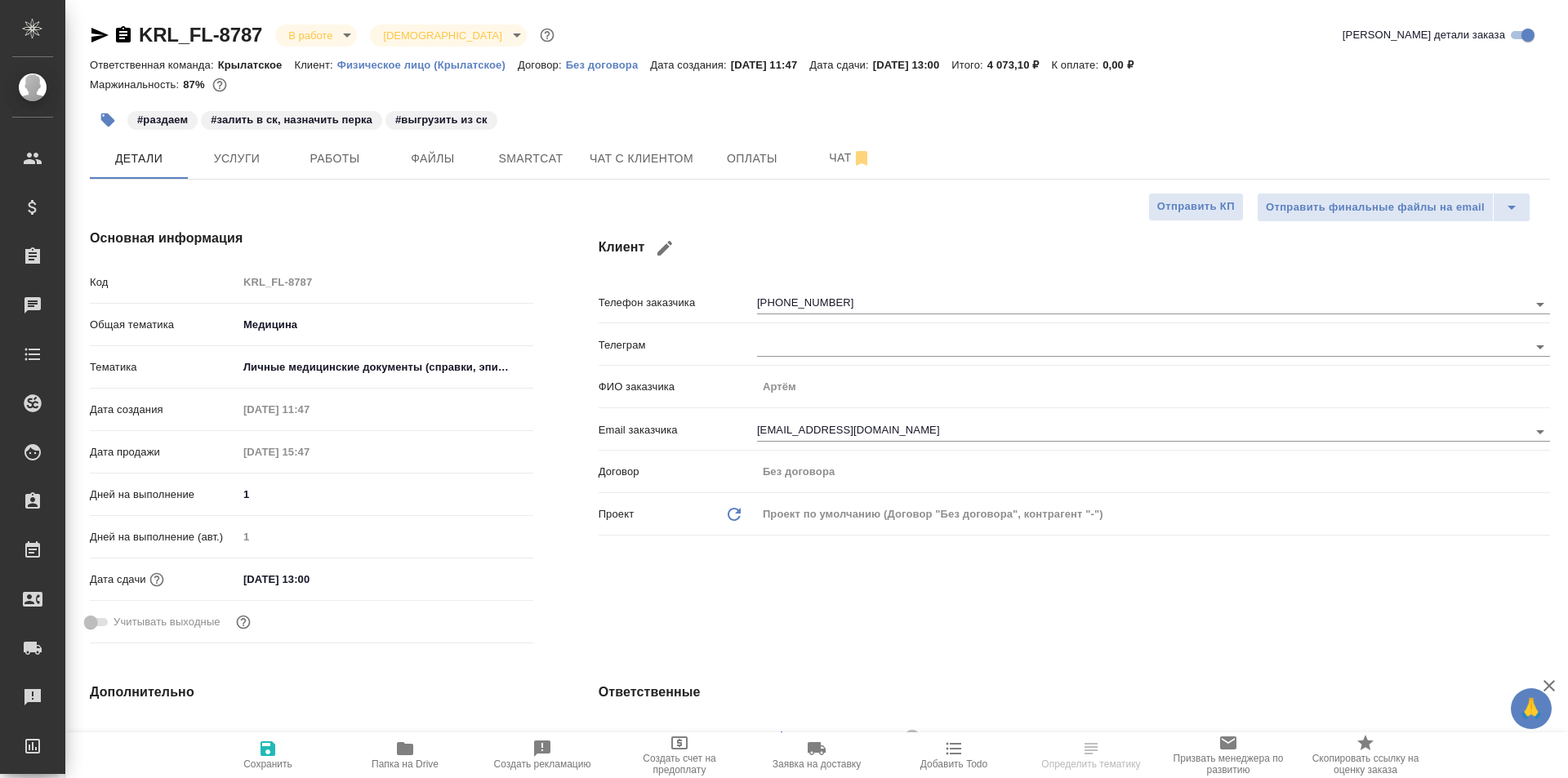
type textarea "x"
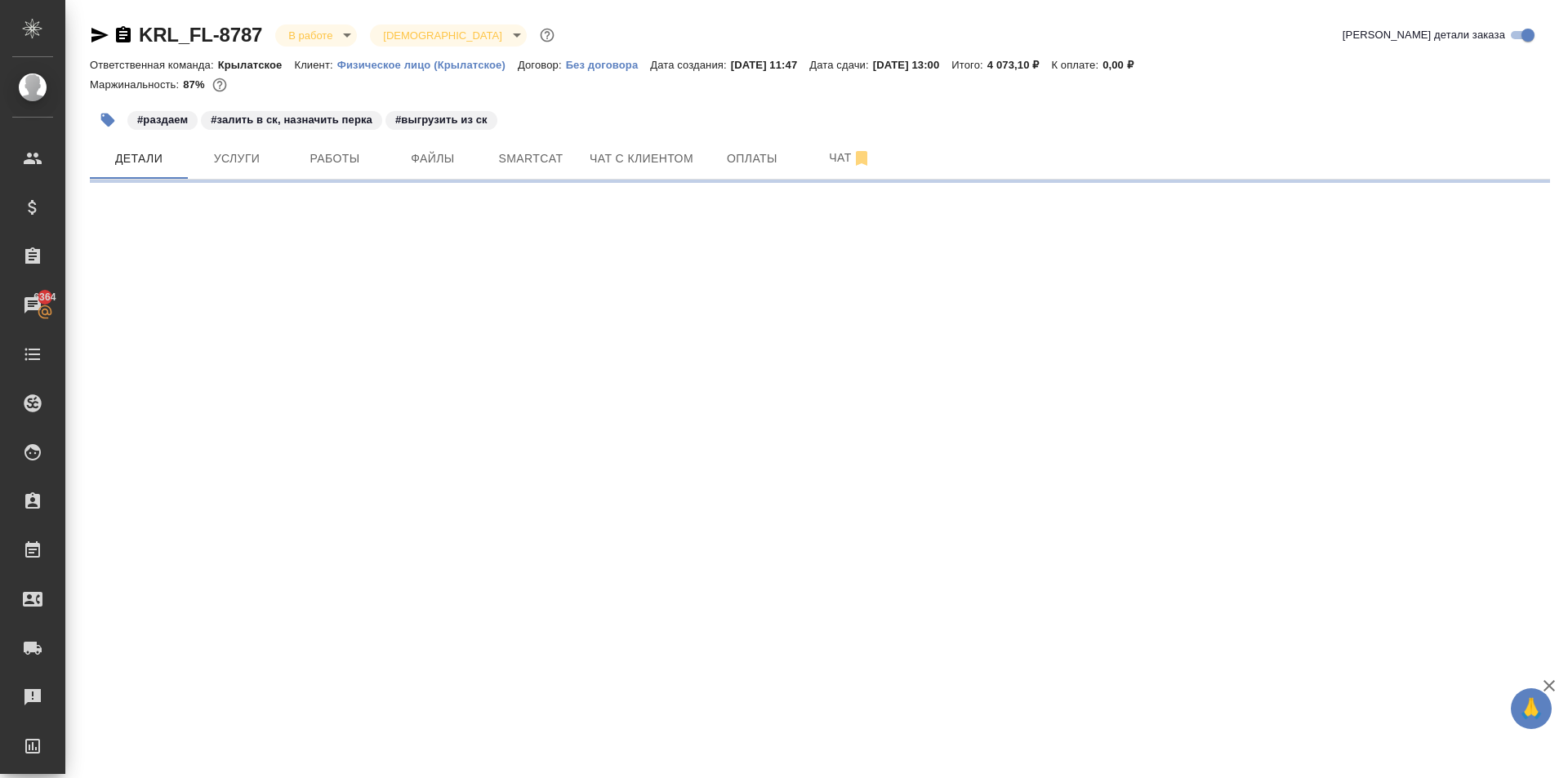
select select "RU"
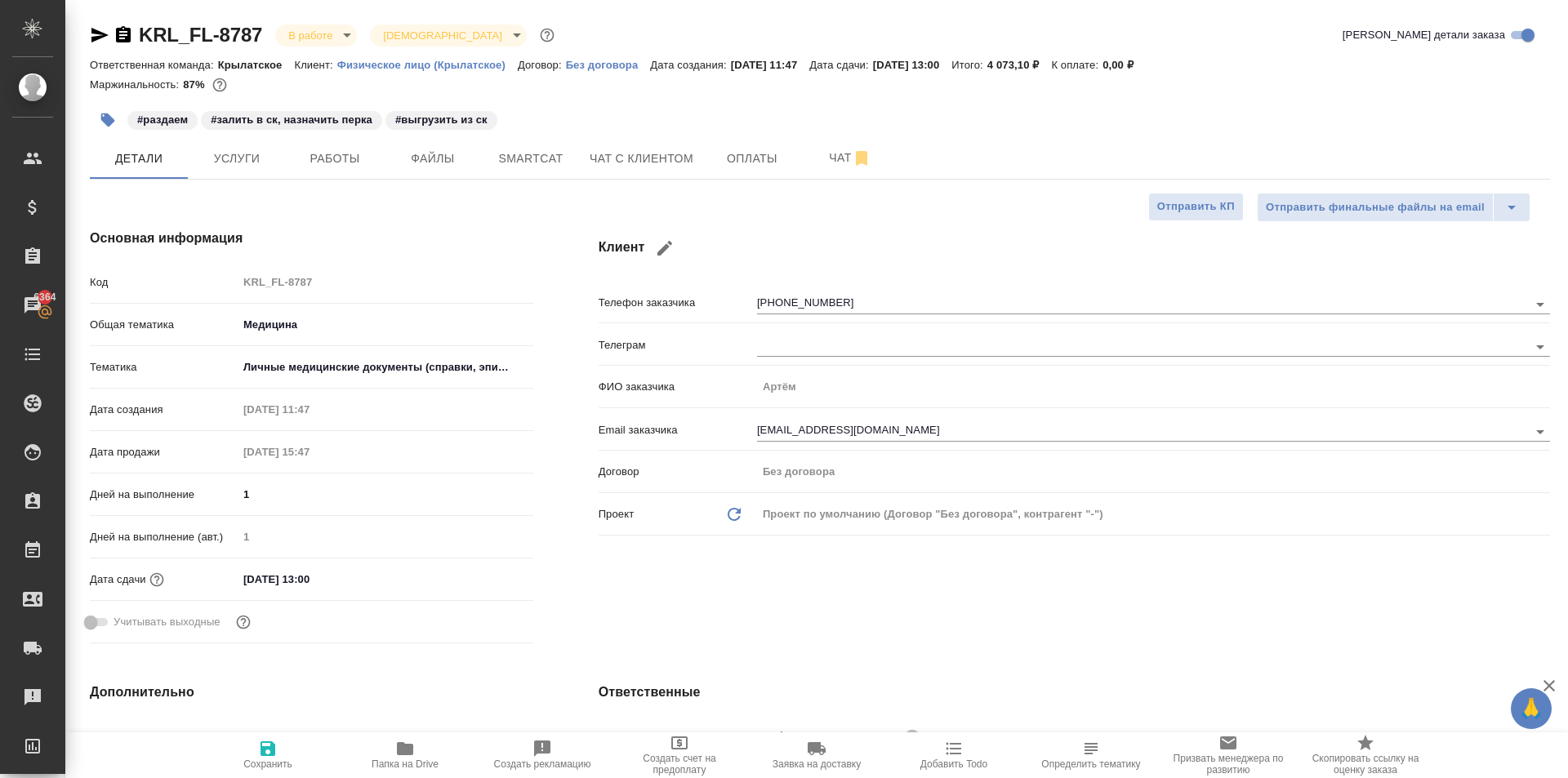
type textarea "x"
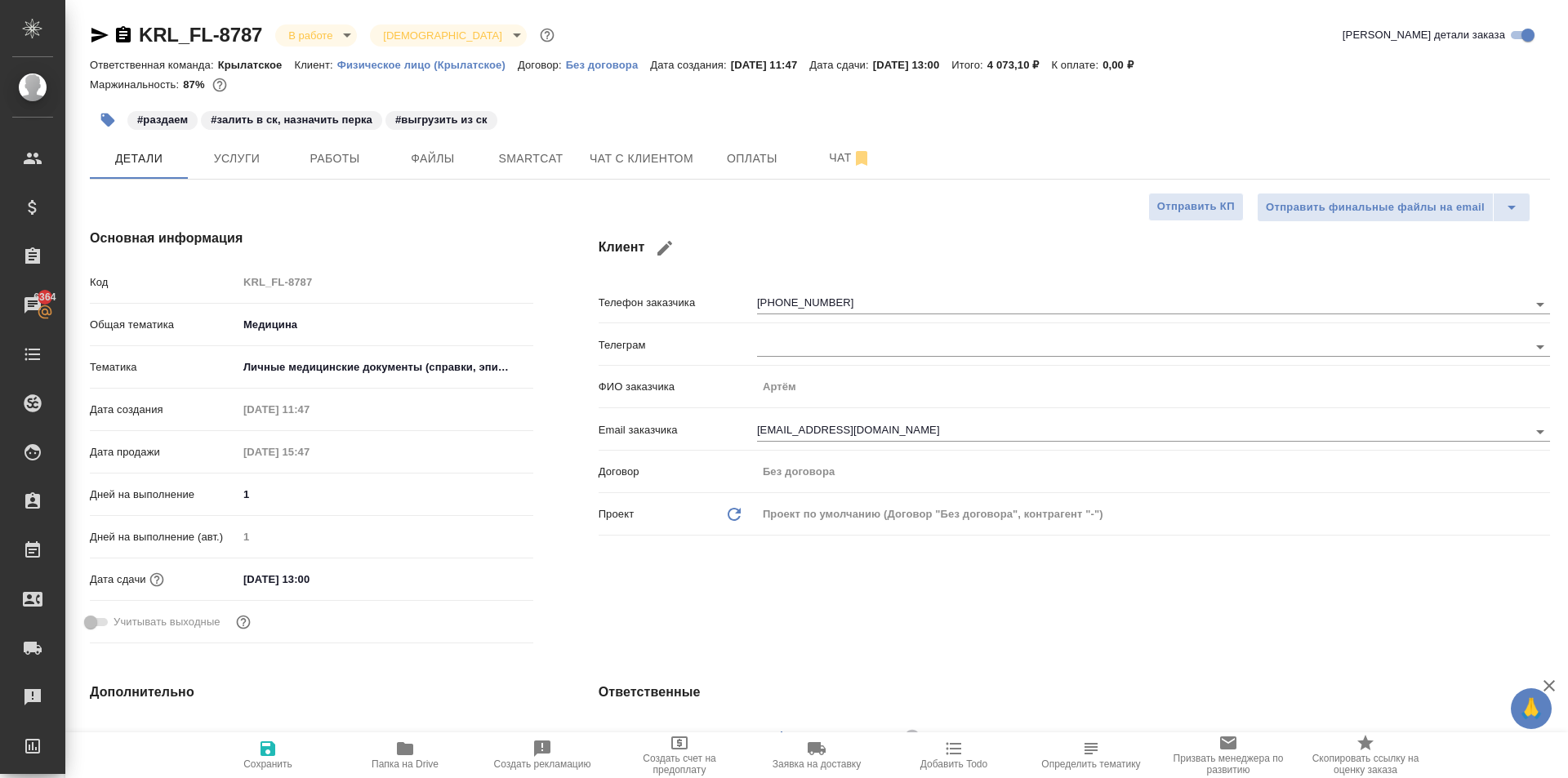
type textarea "x"
click at [384, 753] on span "Папка на Drive" at bounding box center [405, 753] width 118 height 31
type textarea "x"
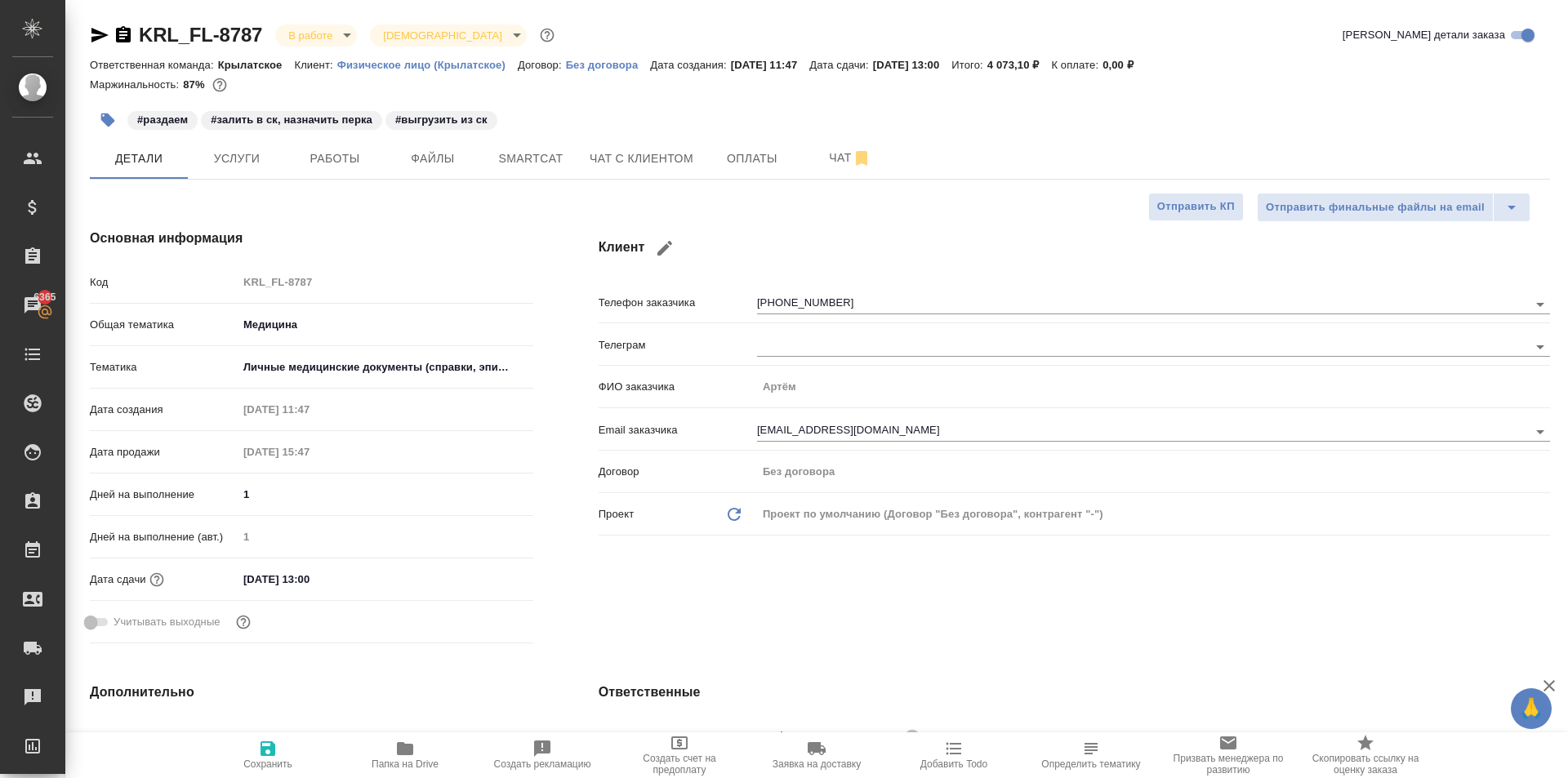
type textarea "x"
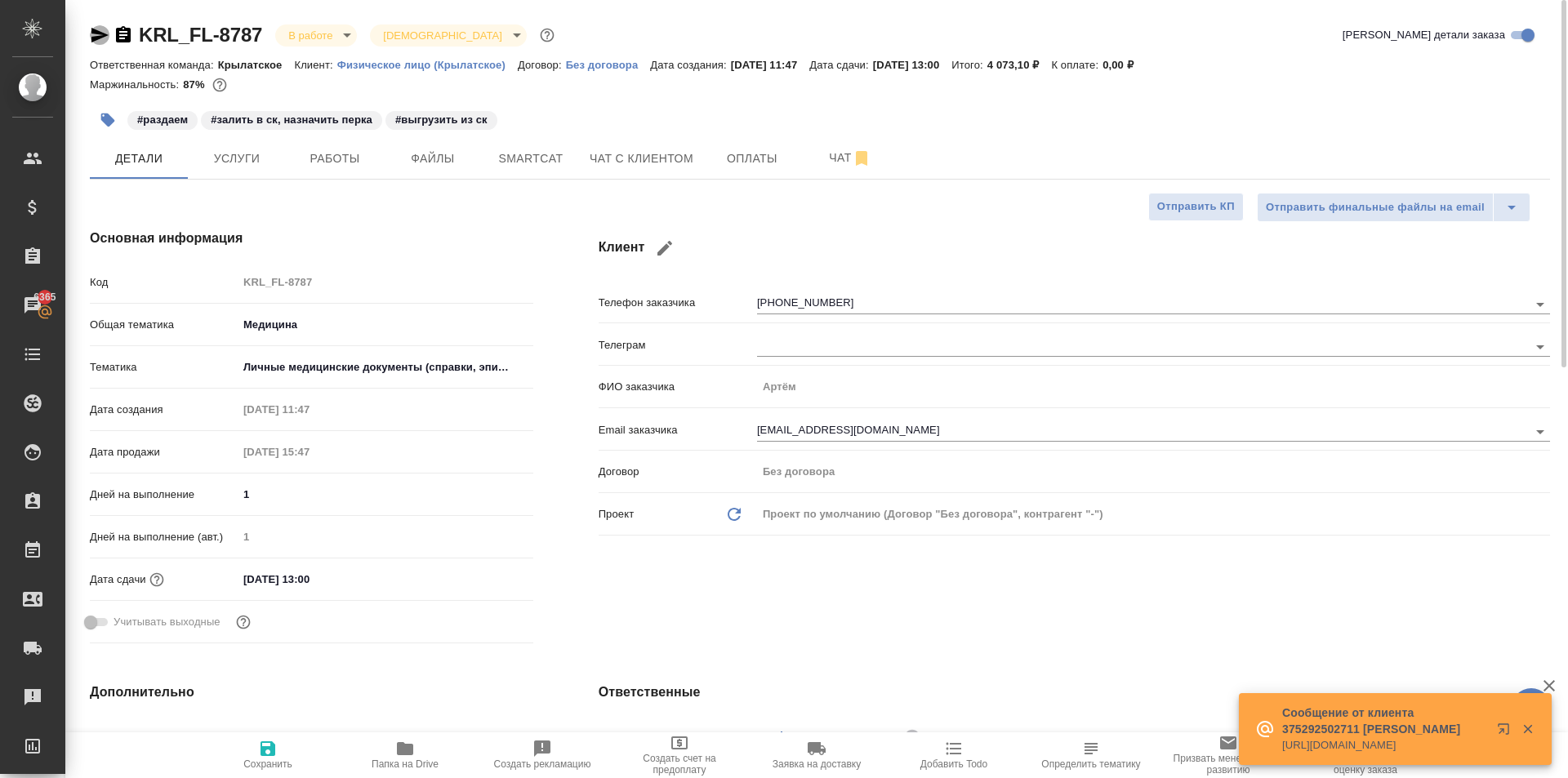
click at [99, 38] on icon "button" at bounding box center [100, 35] width 18 height 15
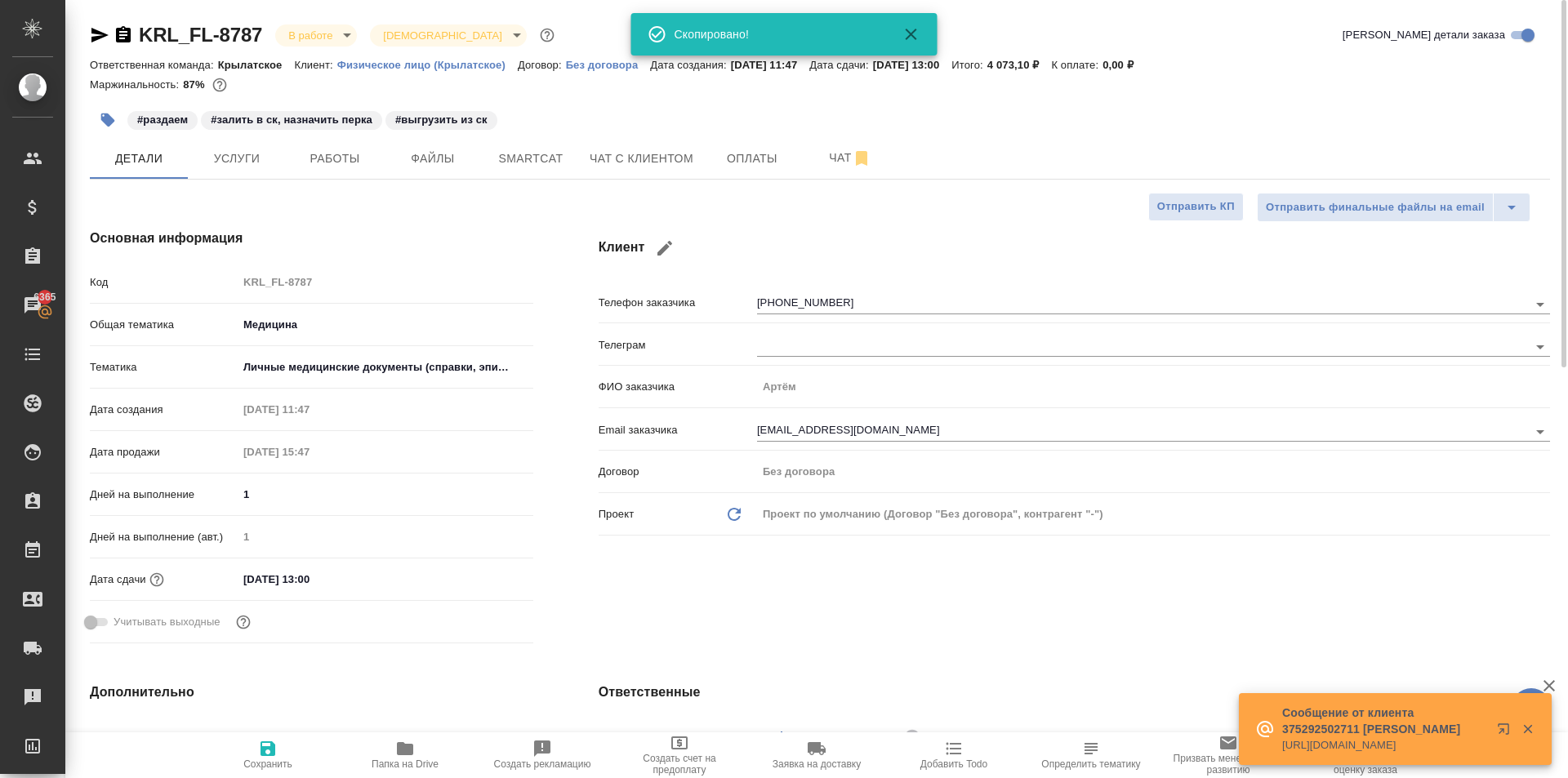
type textarea "x"
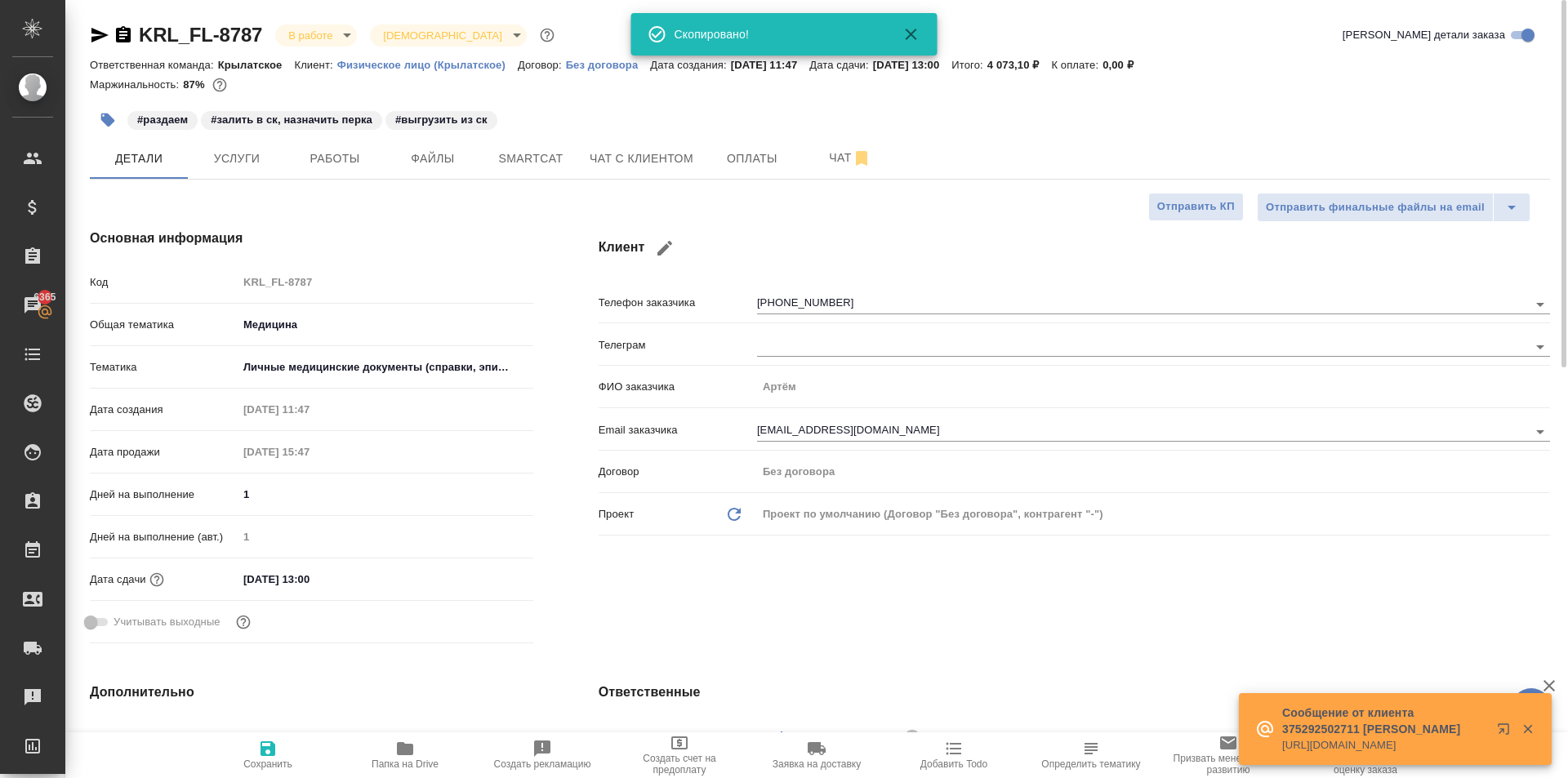
type textarea "x"
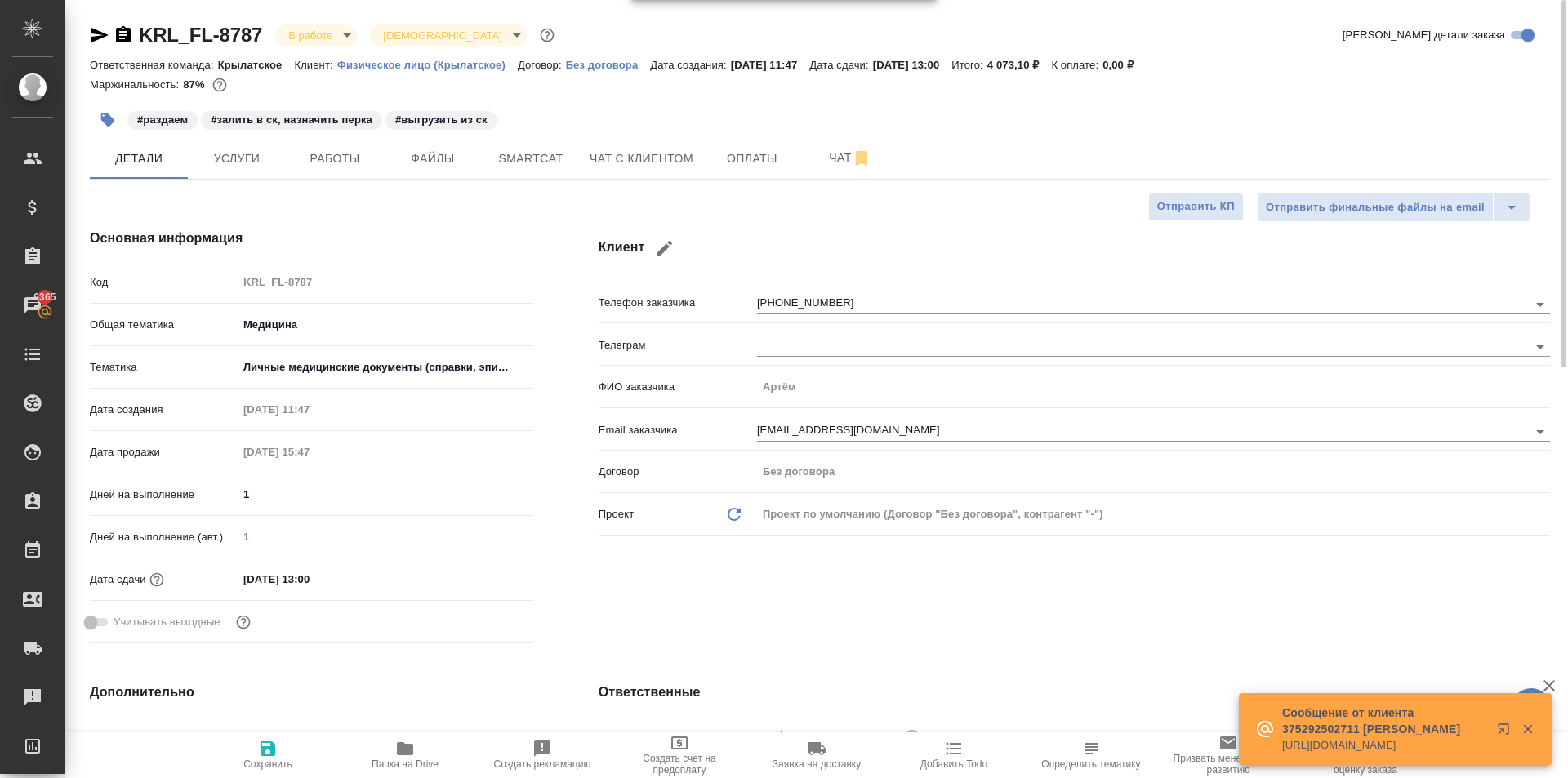
scroll to position [571, 0]
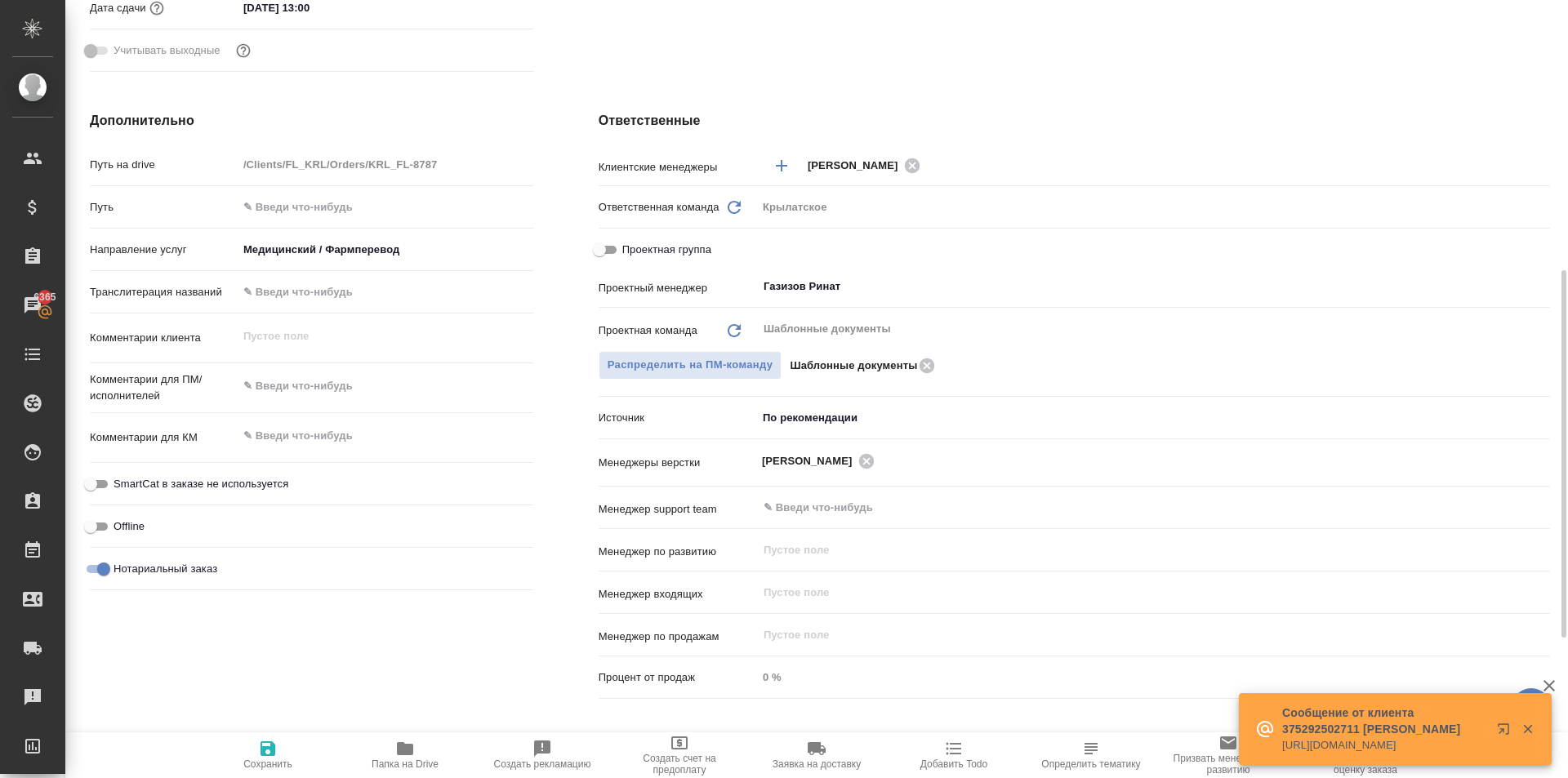
type textarea "x"
click at [366, 394] on textarea at bounding box center [385, 387] width 294 height 28
type textarea "x"
type textarea "[PERSON_NAME]"
type textarea "x"
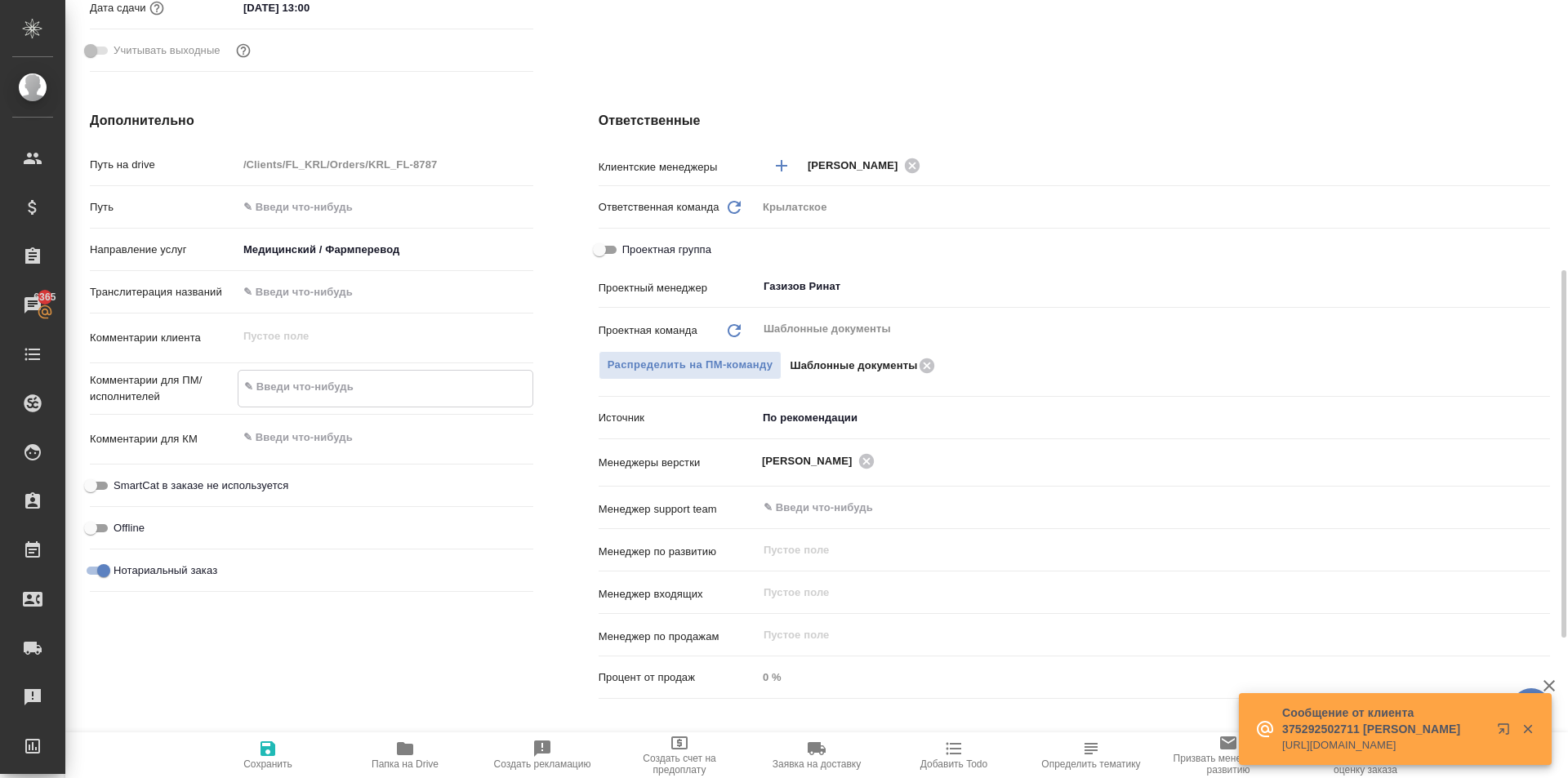
type textarea "x"
type textarea "НО"
type textarea "x"
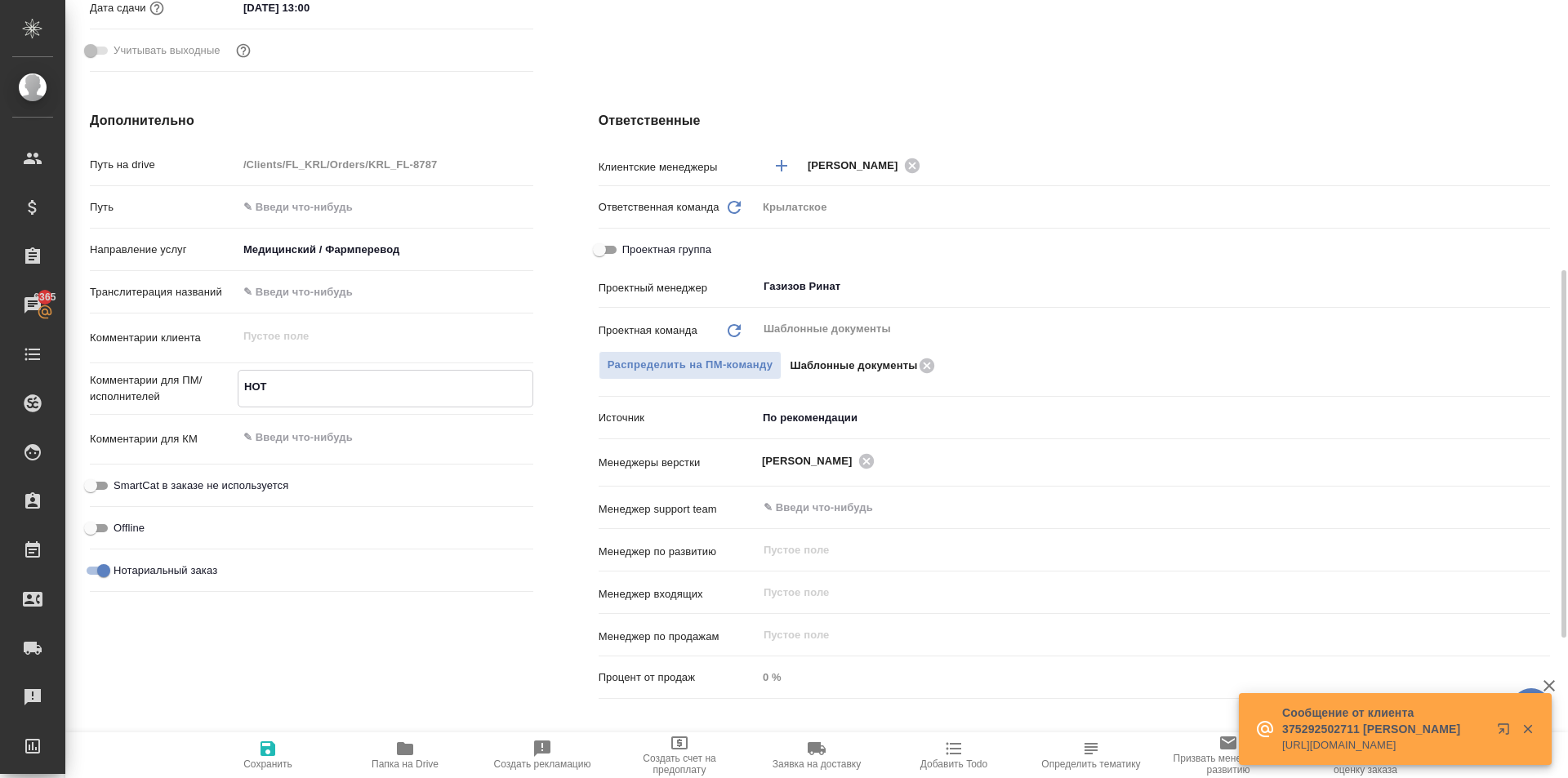
type textarea "НОТ"
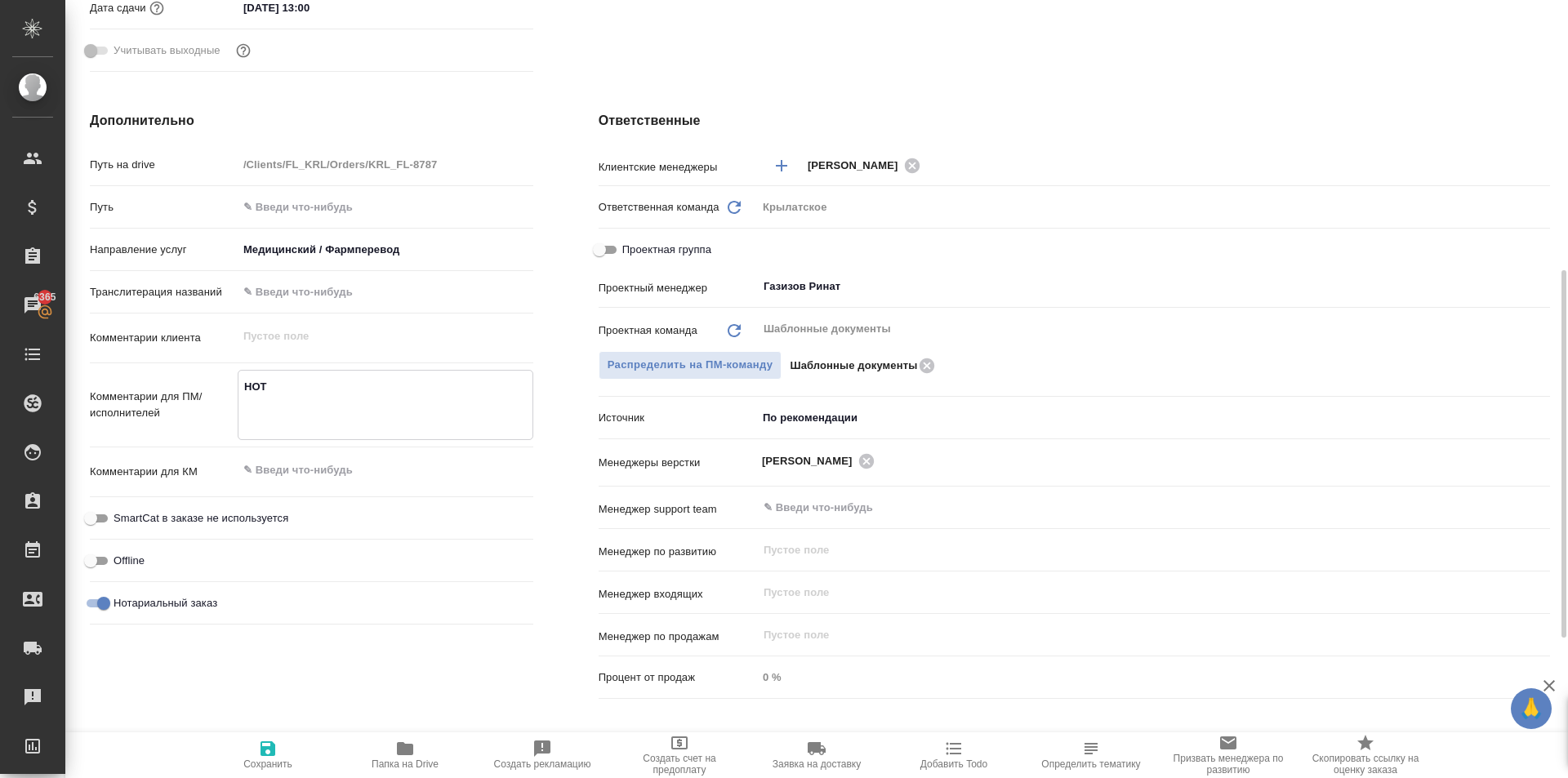
type textarea "x"
type textarea "НОТ"
type textarea "x"
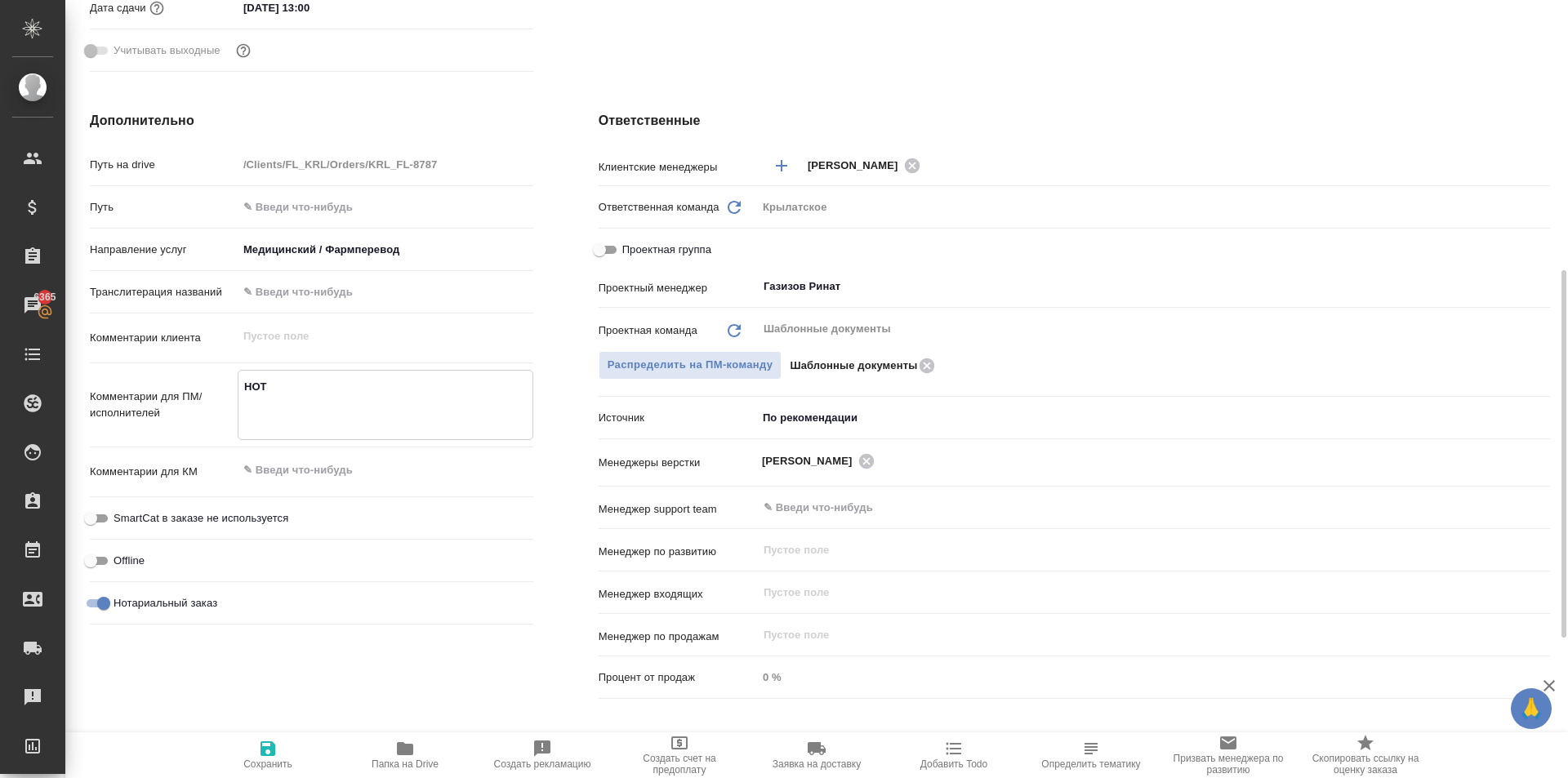
type textarea "НОТ В"
type textarea "x"
type textarea "НОТ В"
type textarea "x"
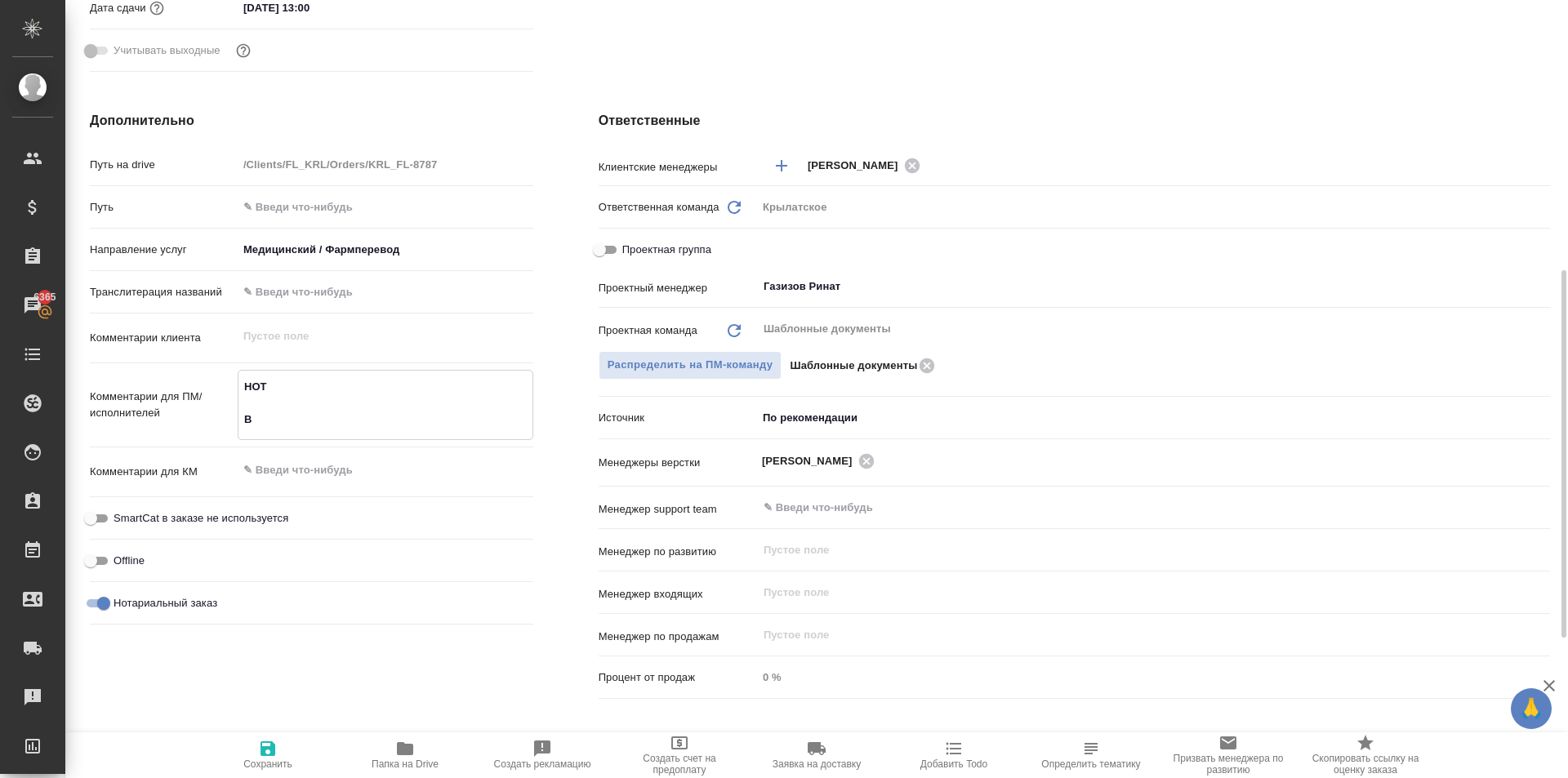
type textarea "x"
type textarea "НОТ В р"
type textarea "x"
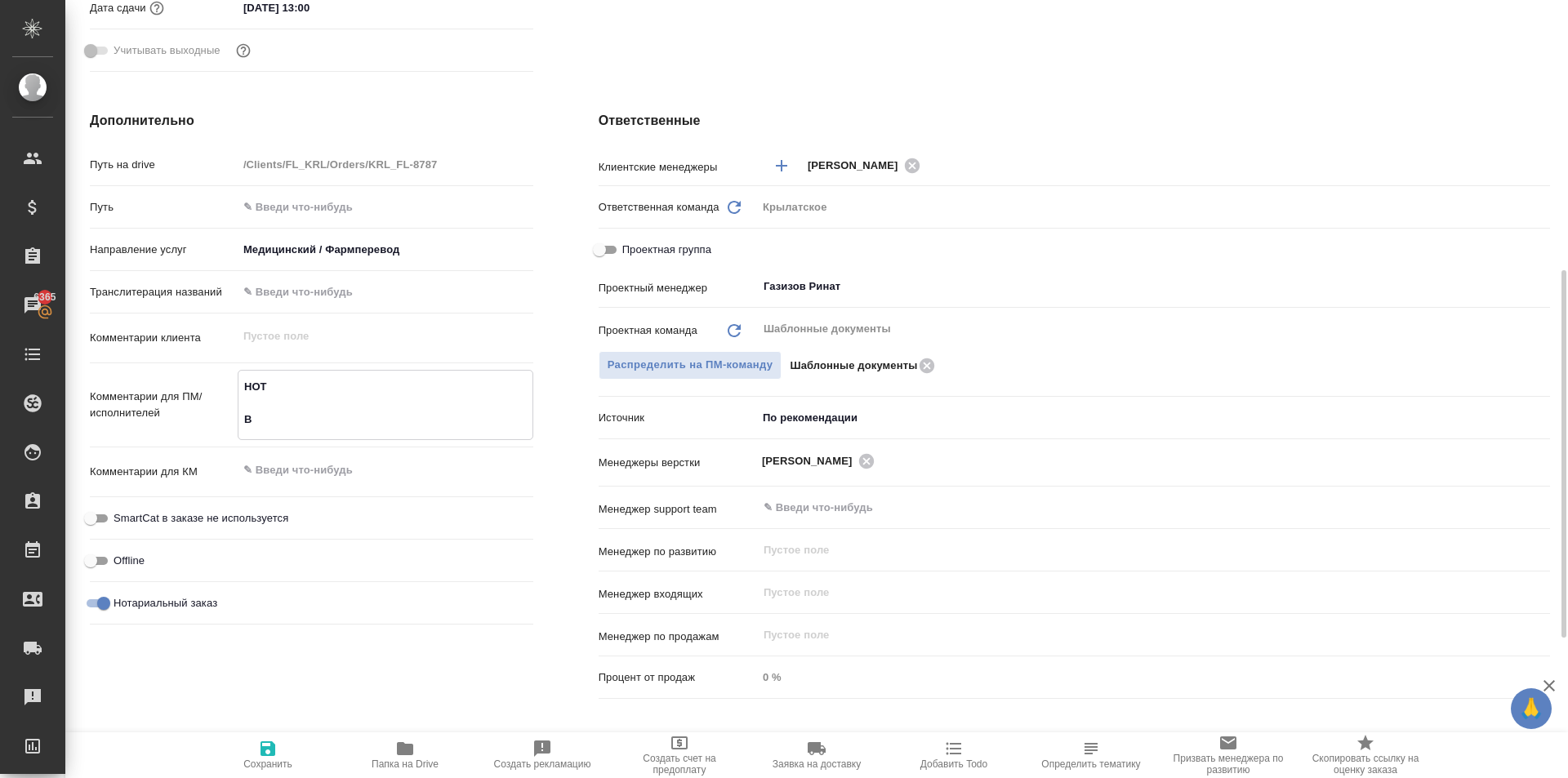
type textarea "x"
type textarea "НОТ В ре"
type textarea "x"
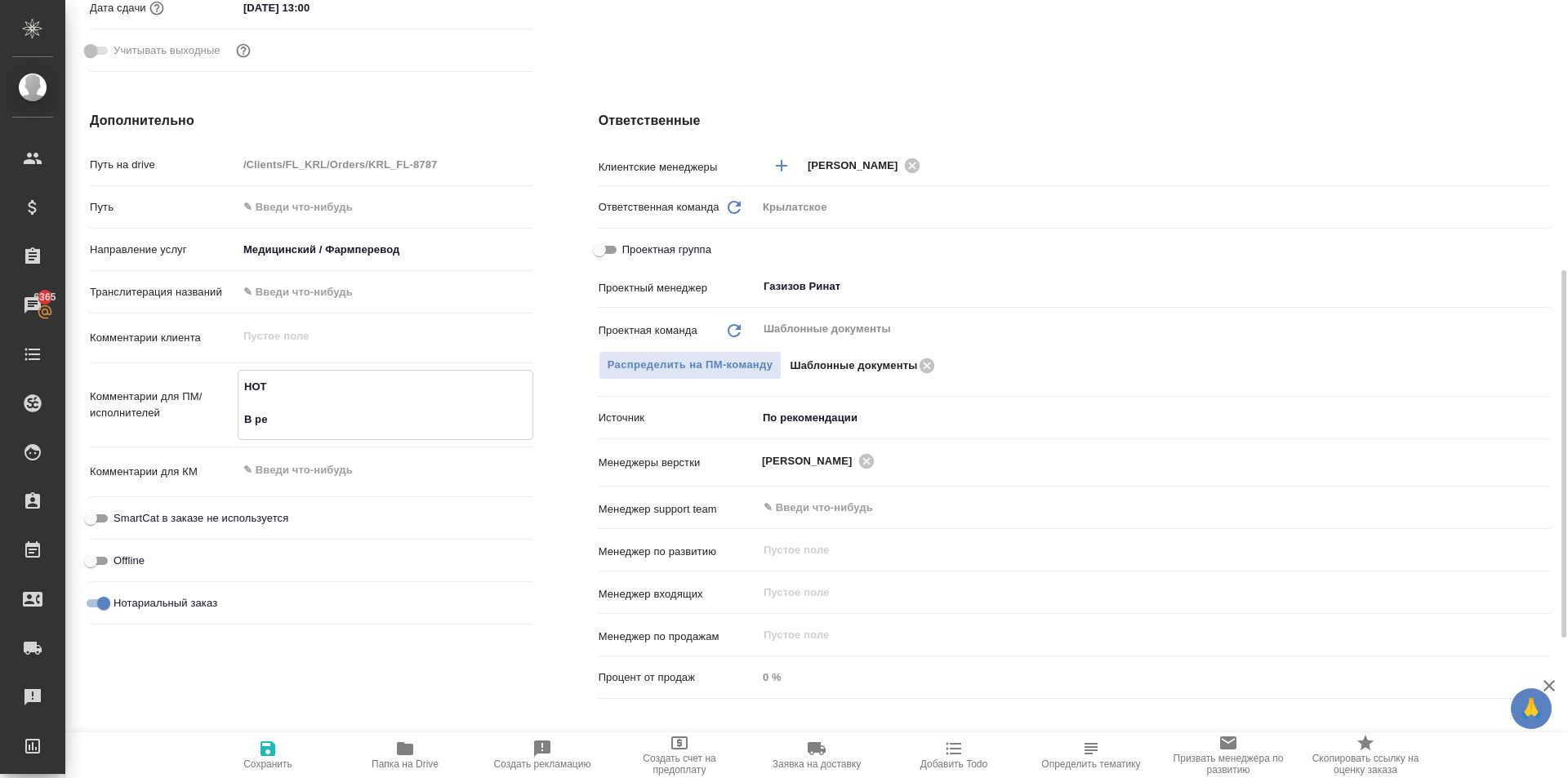
type textarea "x"
type textarea "НОТ В реф"
type textarea "x"
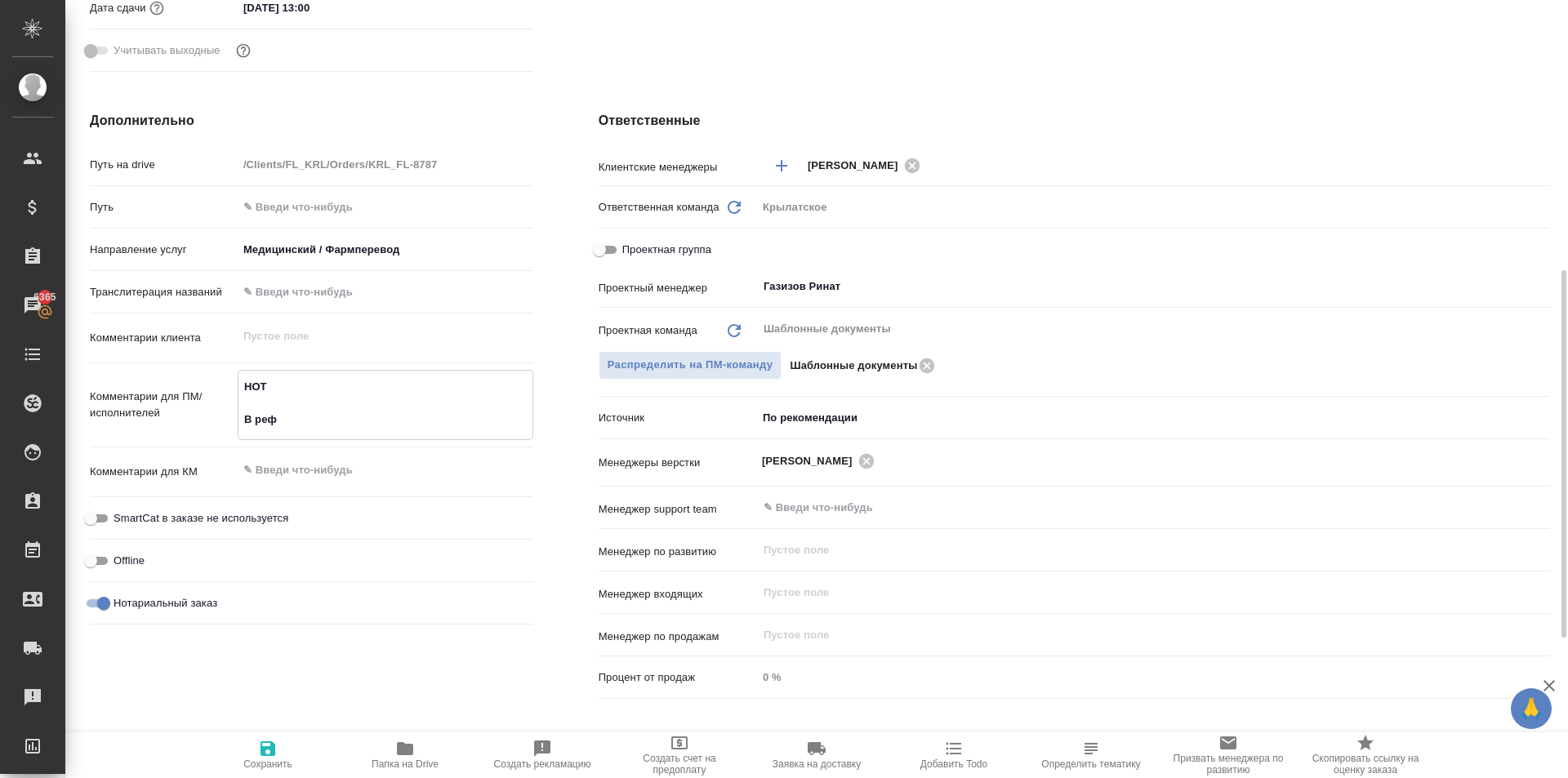
type textarea "НОТ В рефе"
type textarea "x"
type textarea "НОТ В рефер"
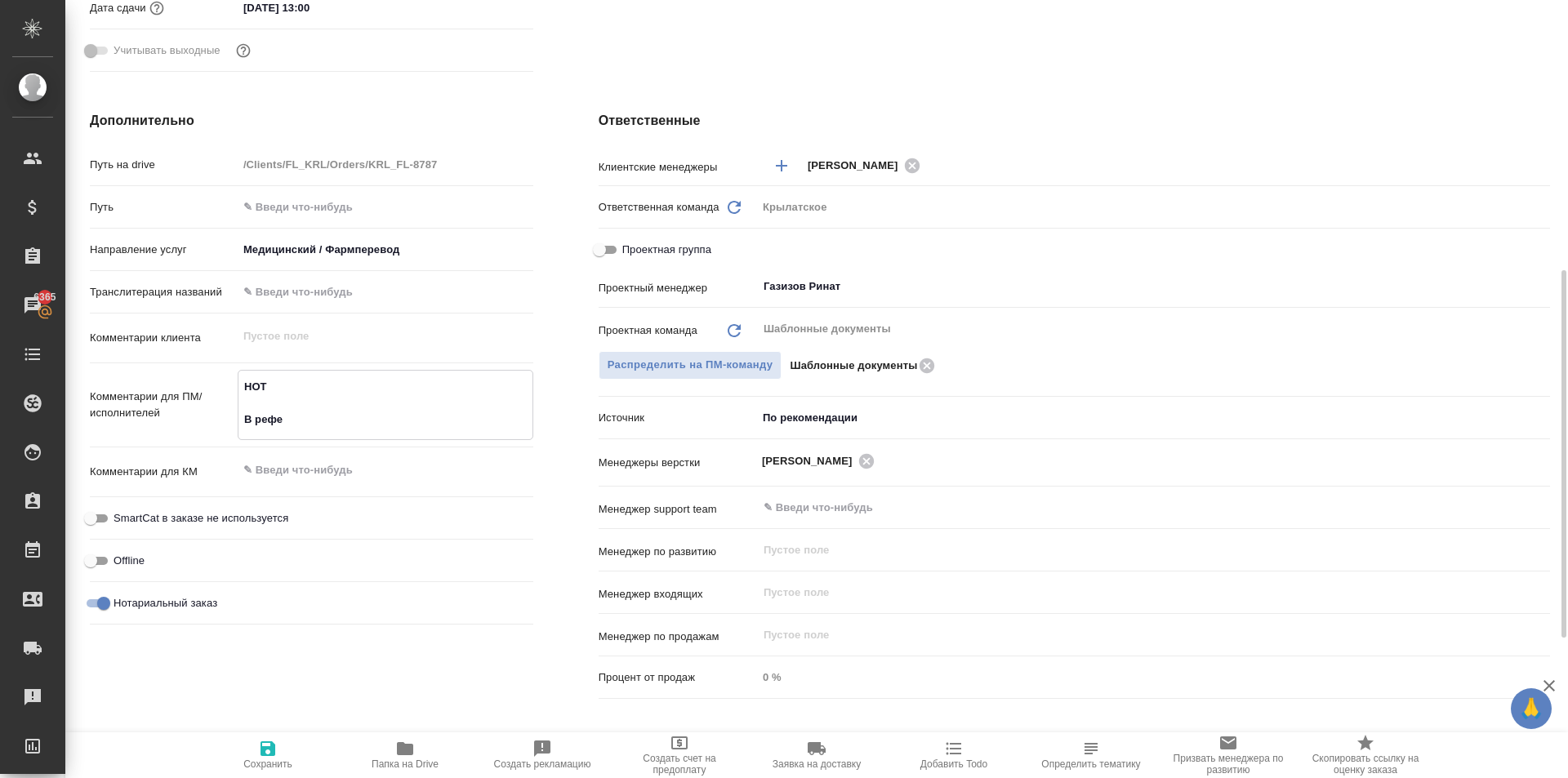
type textarea "x"
type textarea "НОТ В рефере"
type textarea "x"
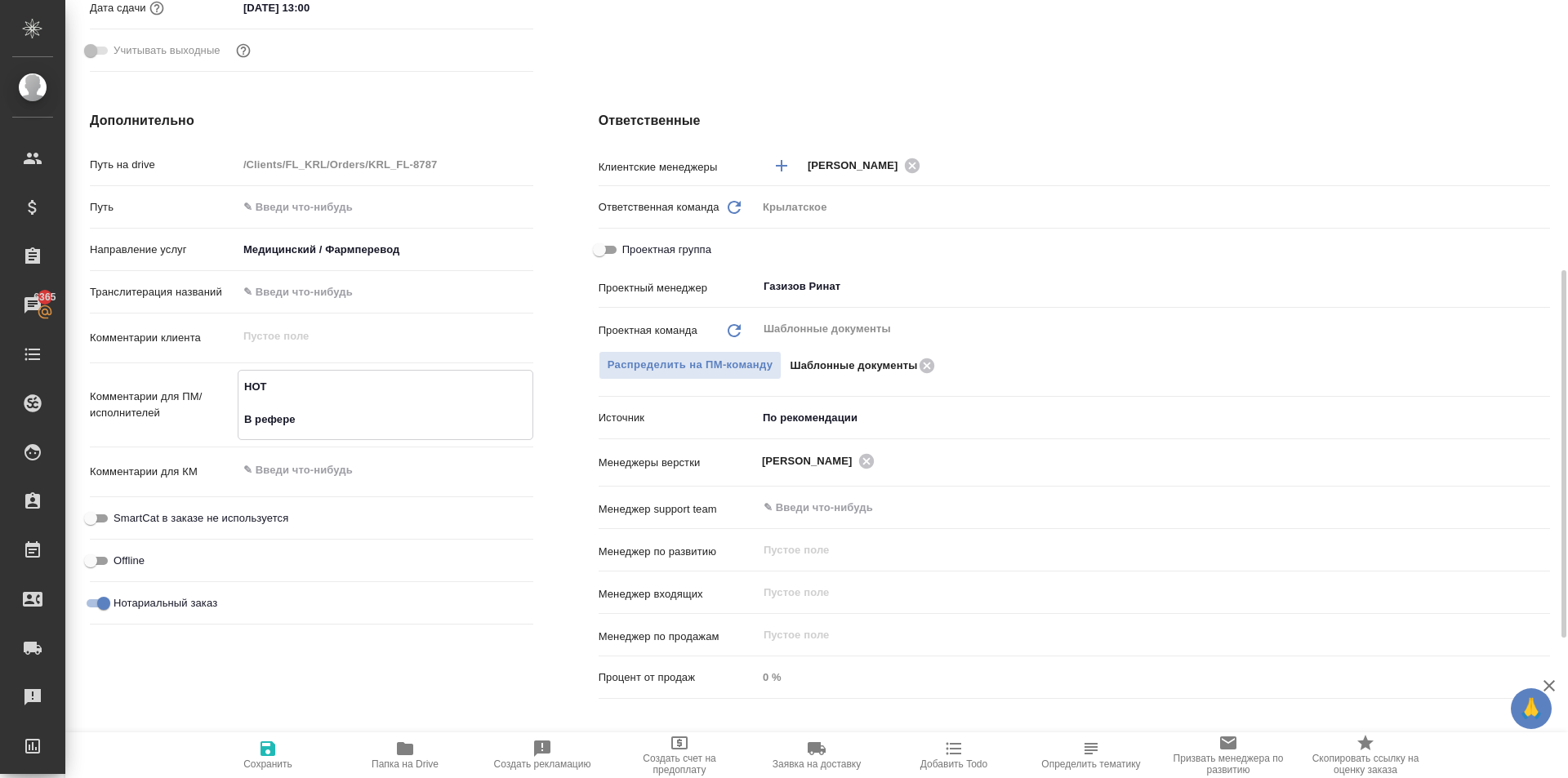
type textarea "x"
type textarea "НОТ В референ"
type textarea "x"
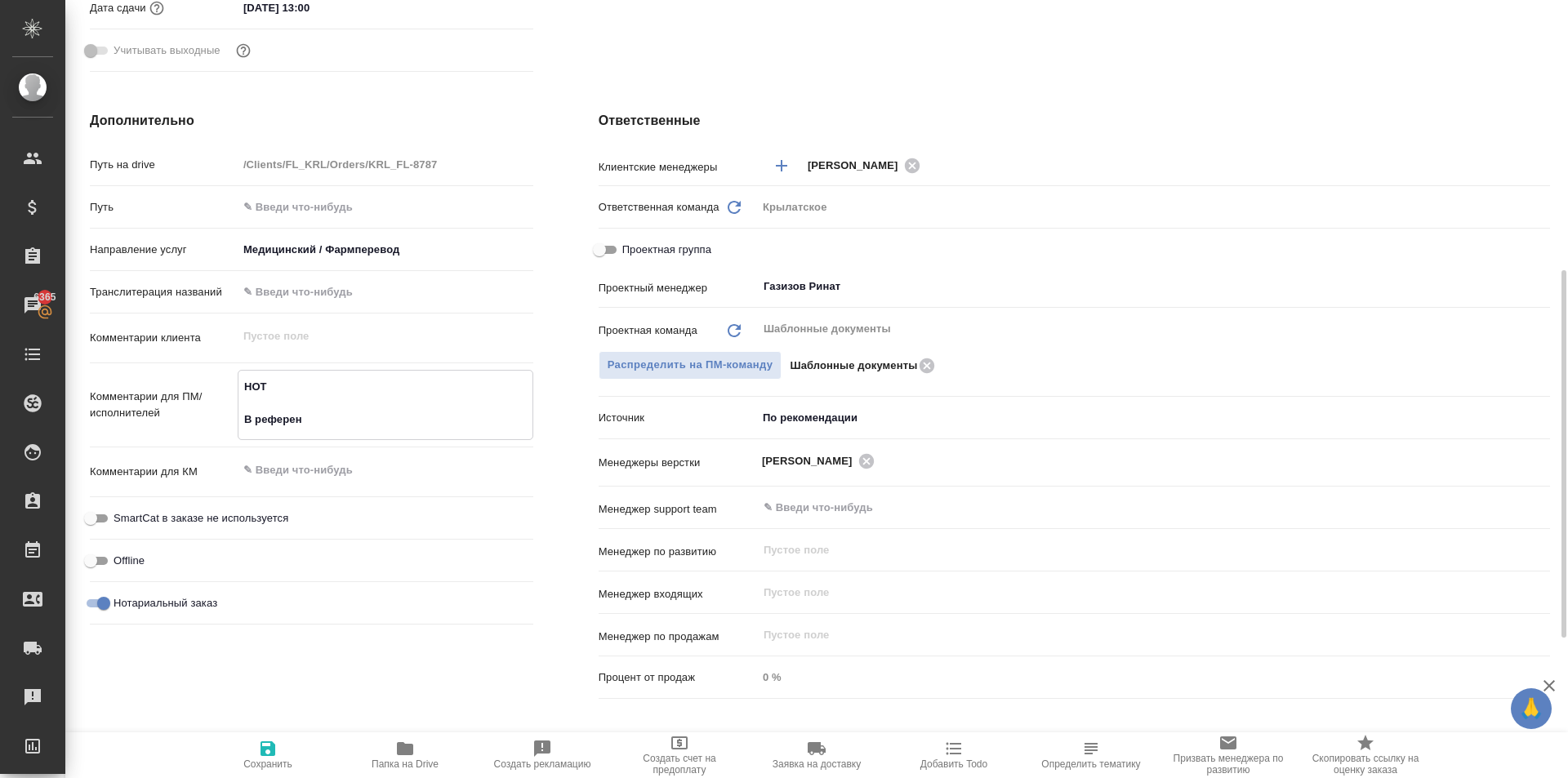
type textarea "x"
type textarea "НОТ В референс"
type textarea "x"
type textarea "НОТ В референс"
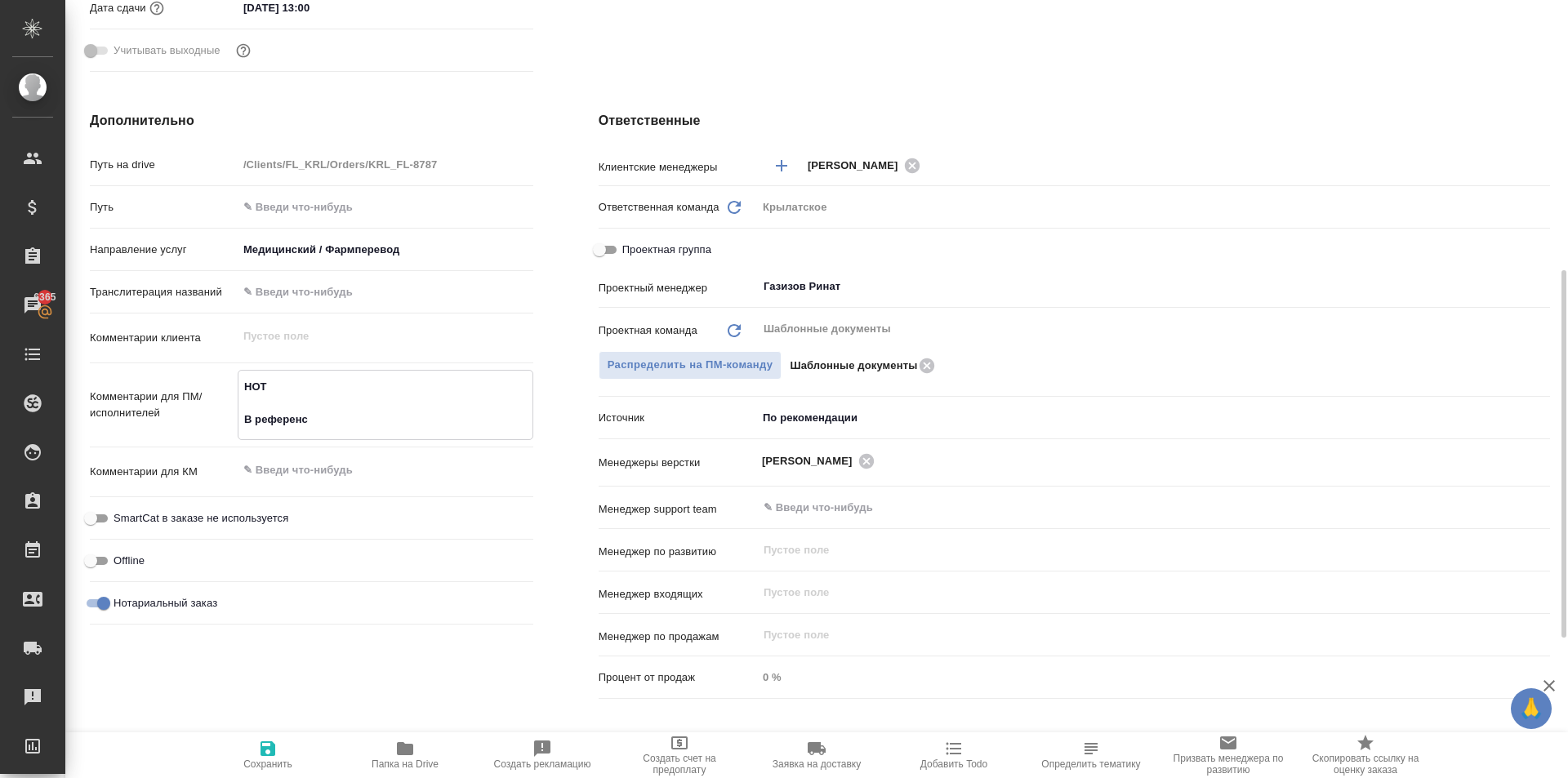
type textarea "x"
type textarea "НОТ В референс в"
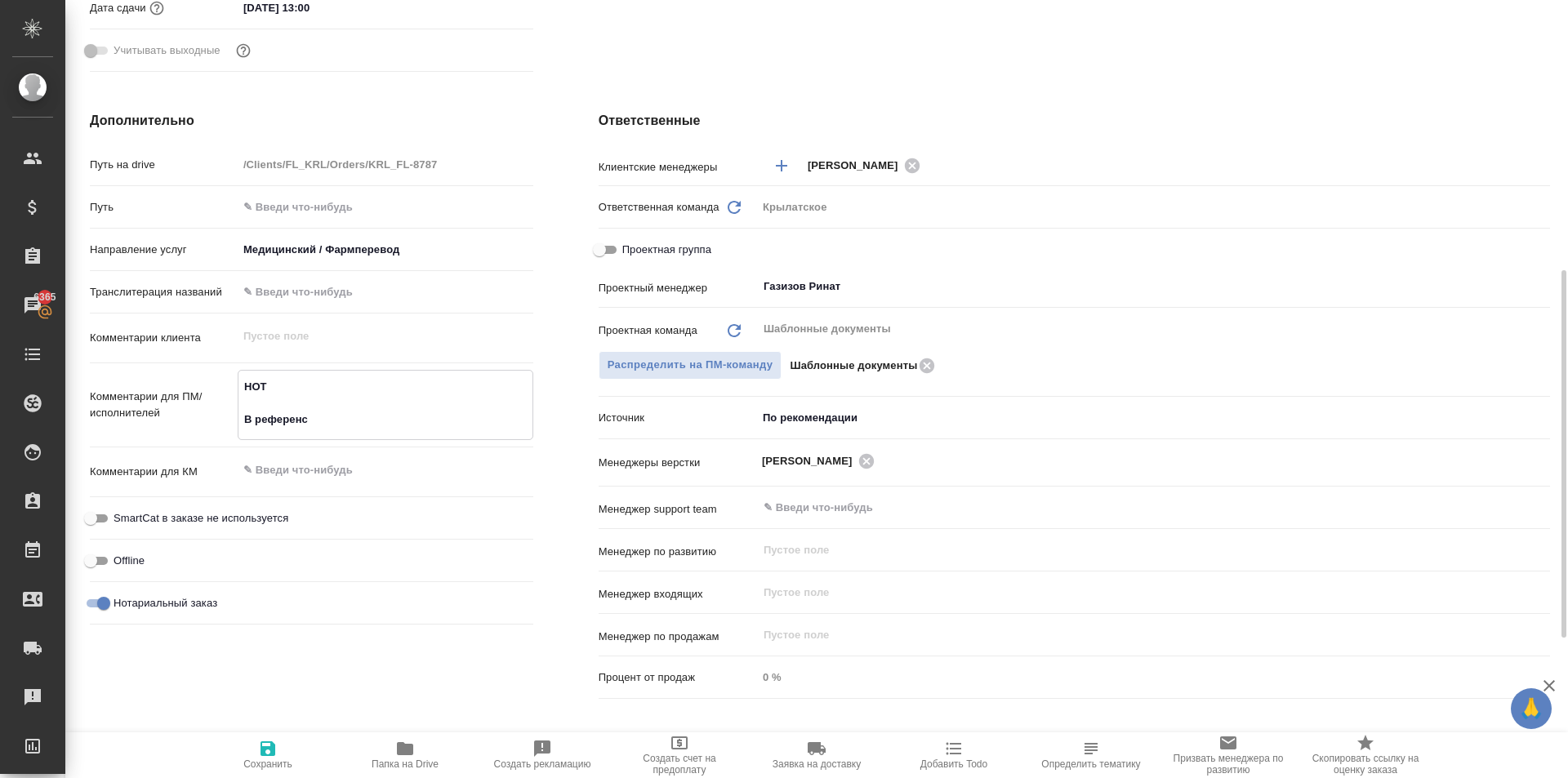
type textarea "x"
type textarea "НОТ В референс вл"
type textarea "x"
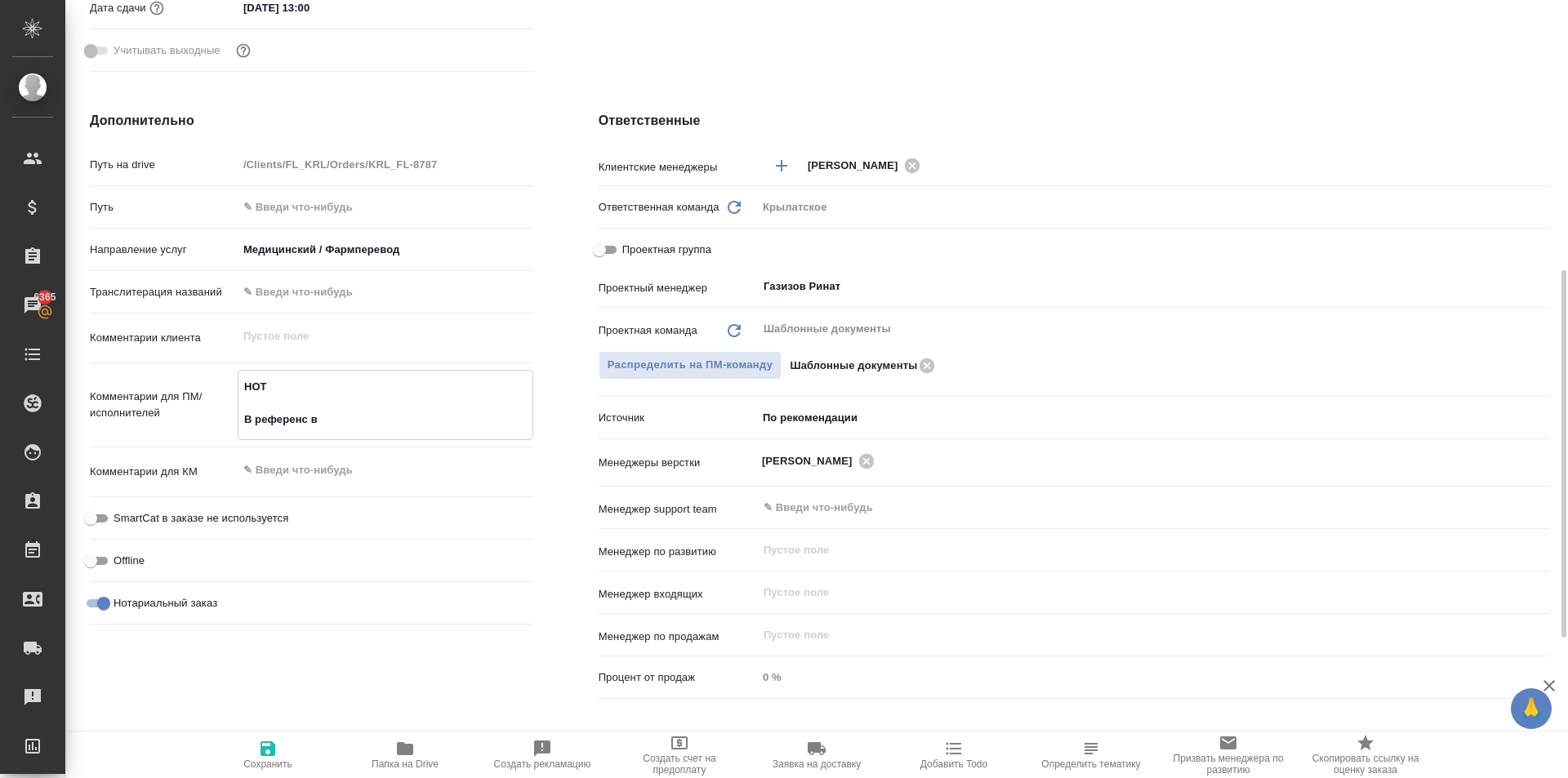
type textarea "x"
type textarea "НОТ В референс вло"
type textarea "x"
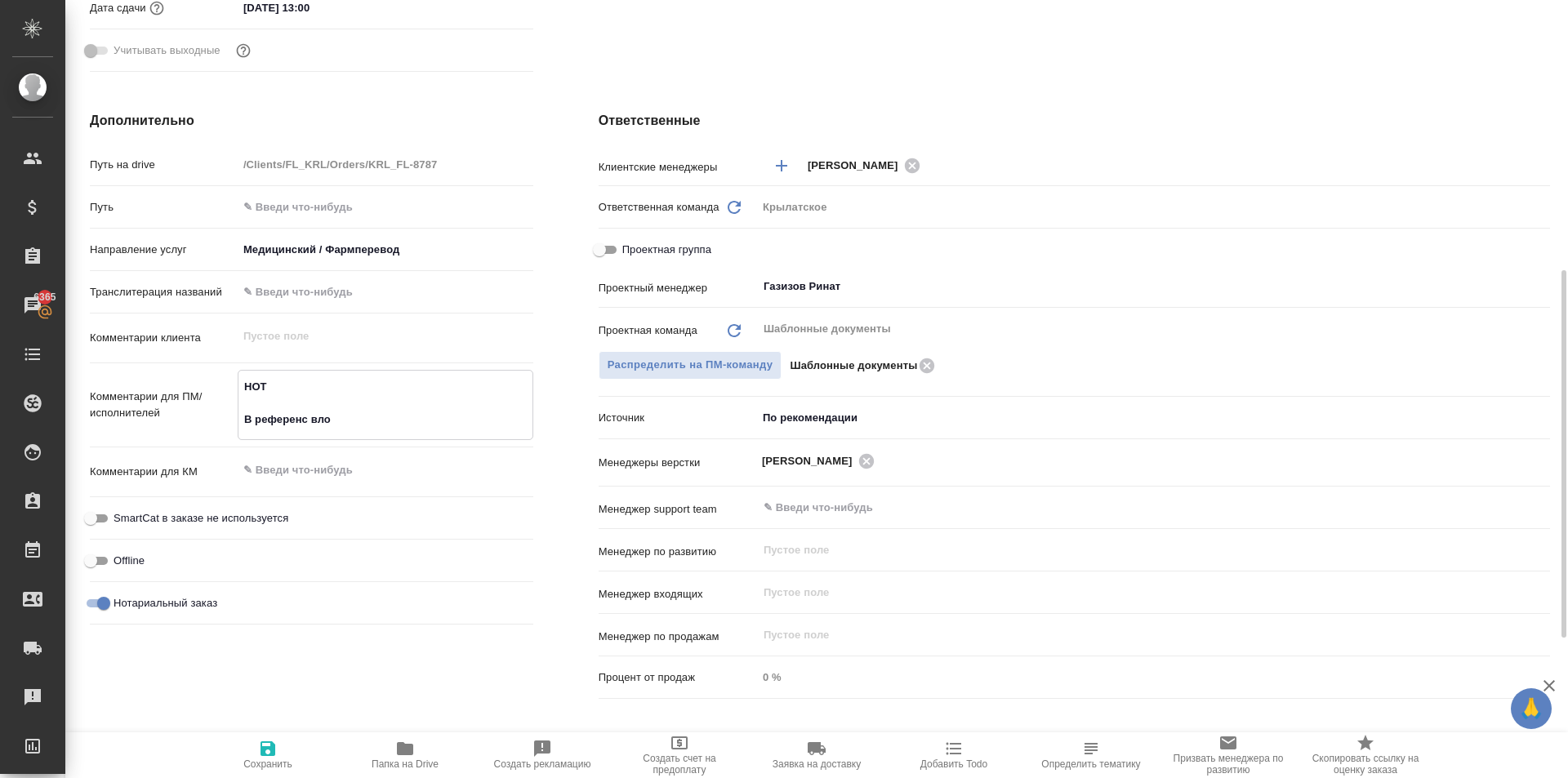
type textarea "x"
type textarea "НОТ В референс влож"
type textarea "x"
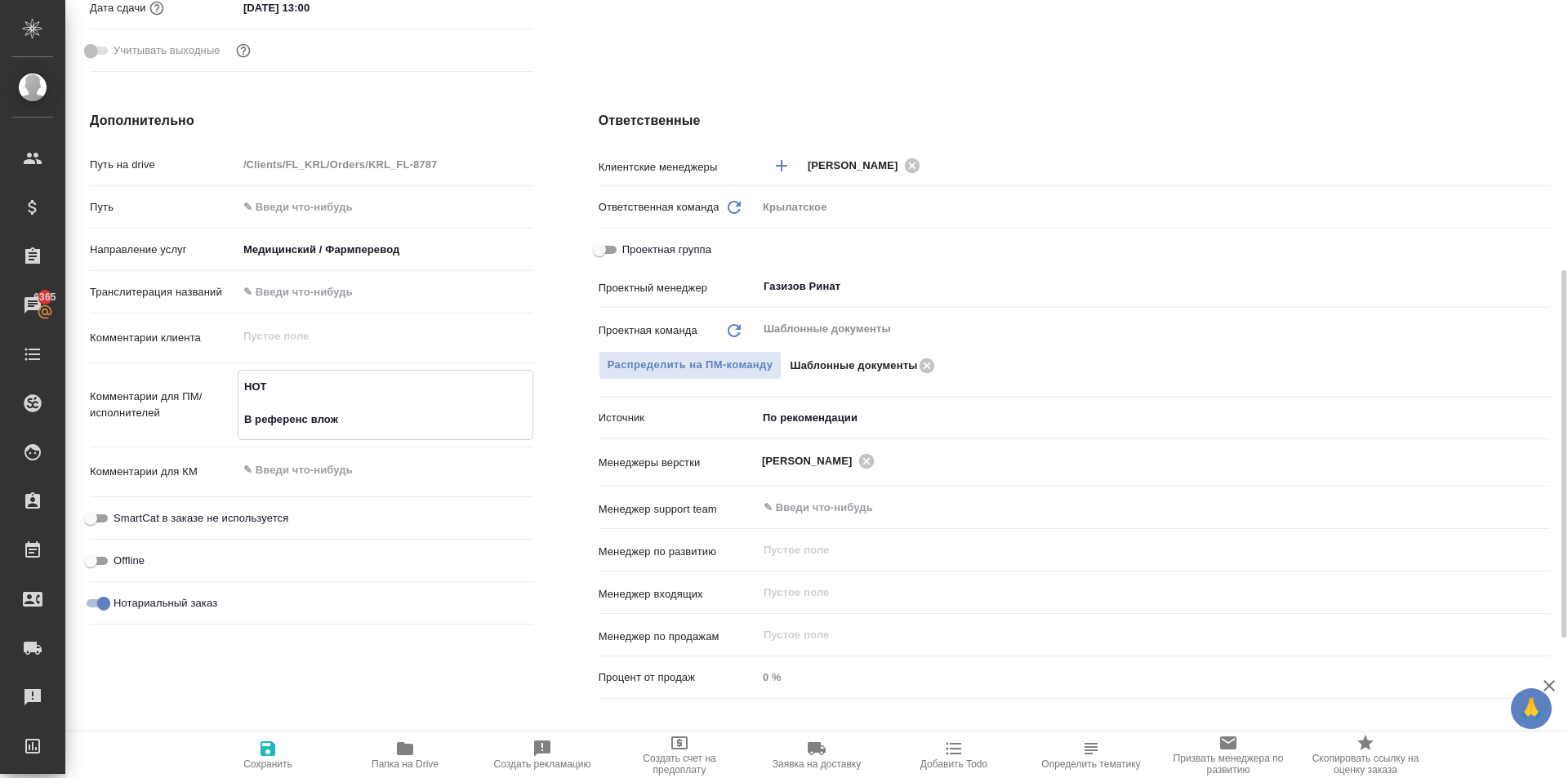
type textarea "НОТ В референс вложе"
type textarea "x"
type textarea "НОТ В референс вложен"
type textarea "x"
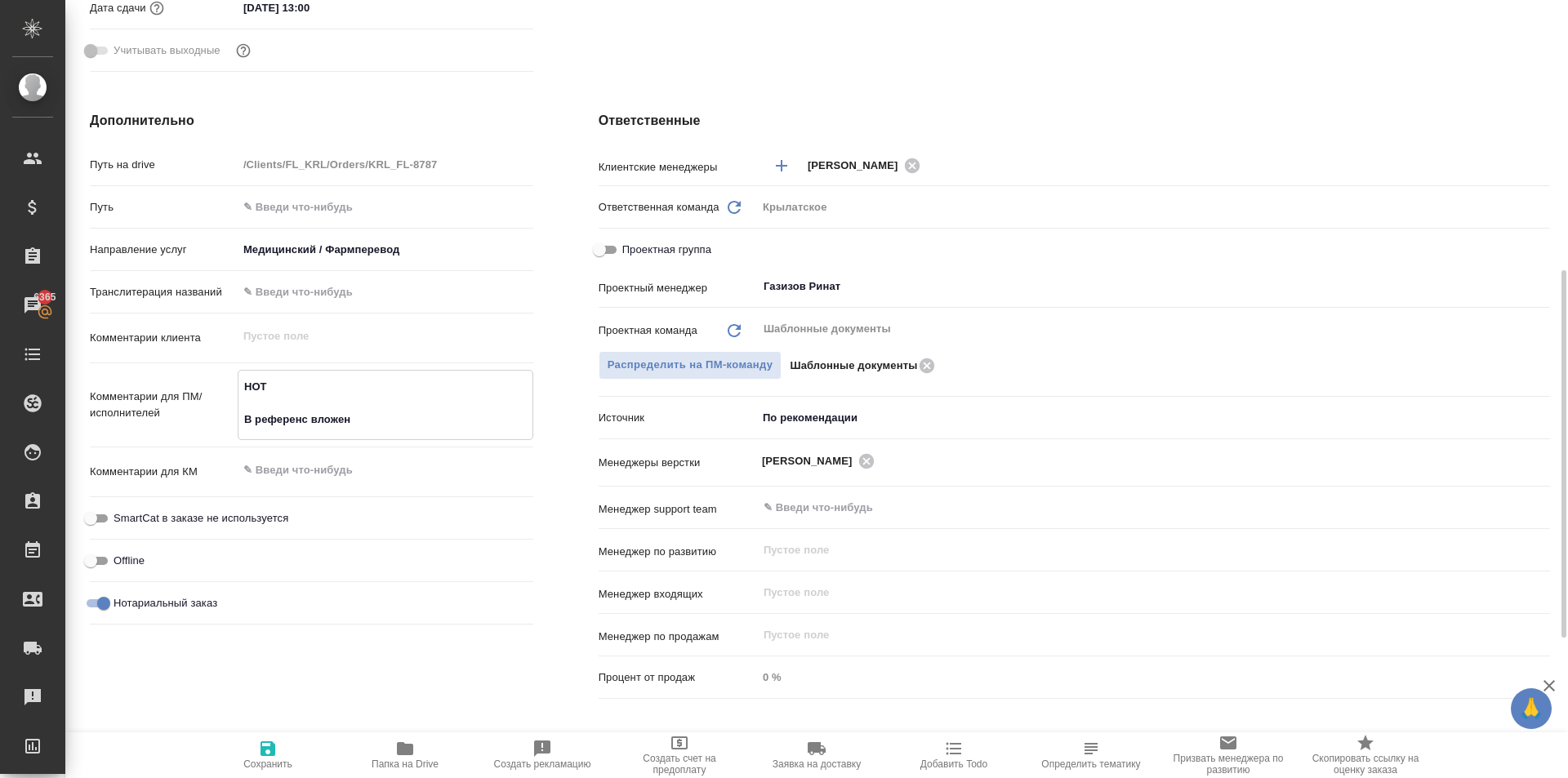
type textarea "x"
type textarea "НОТ В референс вложены"
type textarea "x"
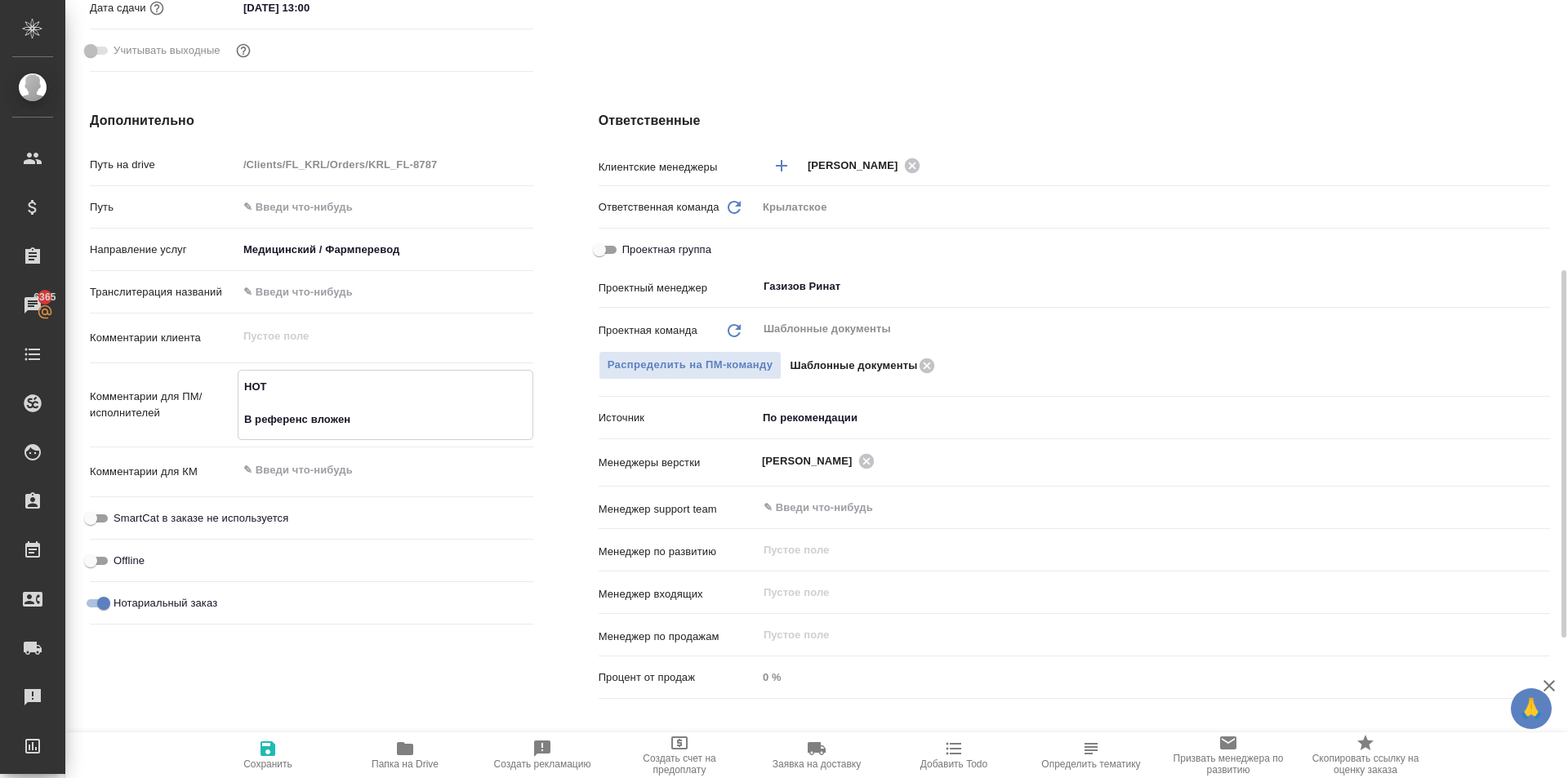
type textarea "x"
type textarea "НОТ В референс вложены"
type textarea "x"
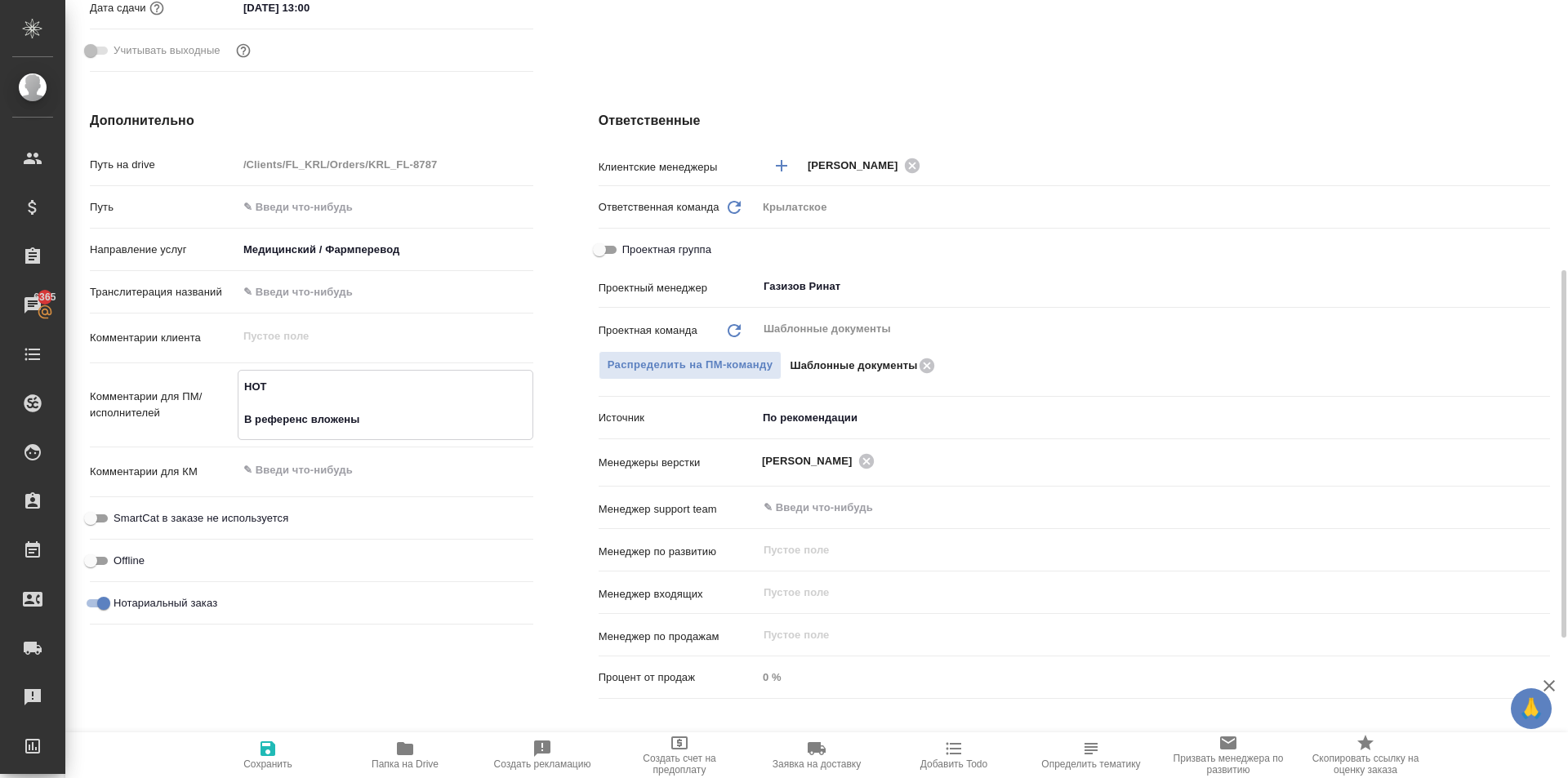
type textarea "НОТ В референс вложены ш"
type textarea "x"
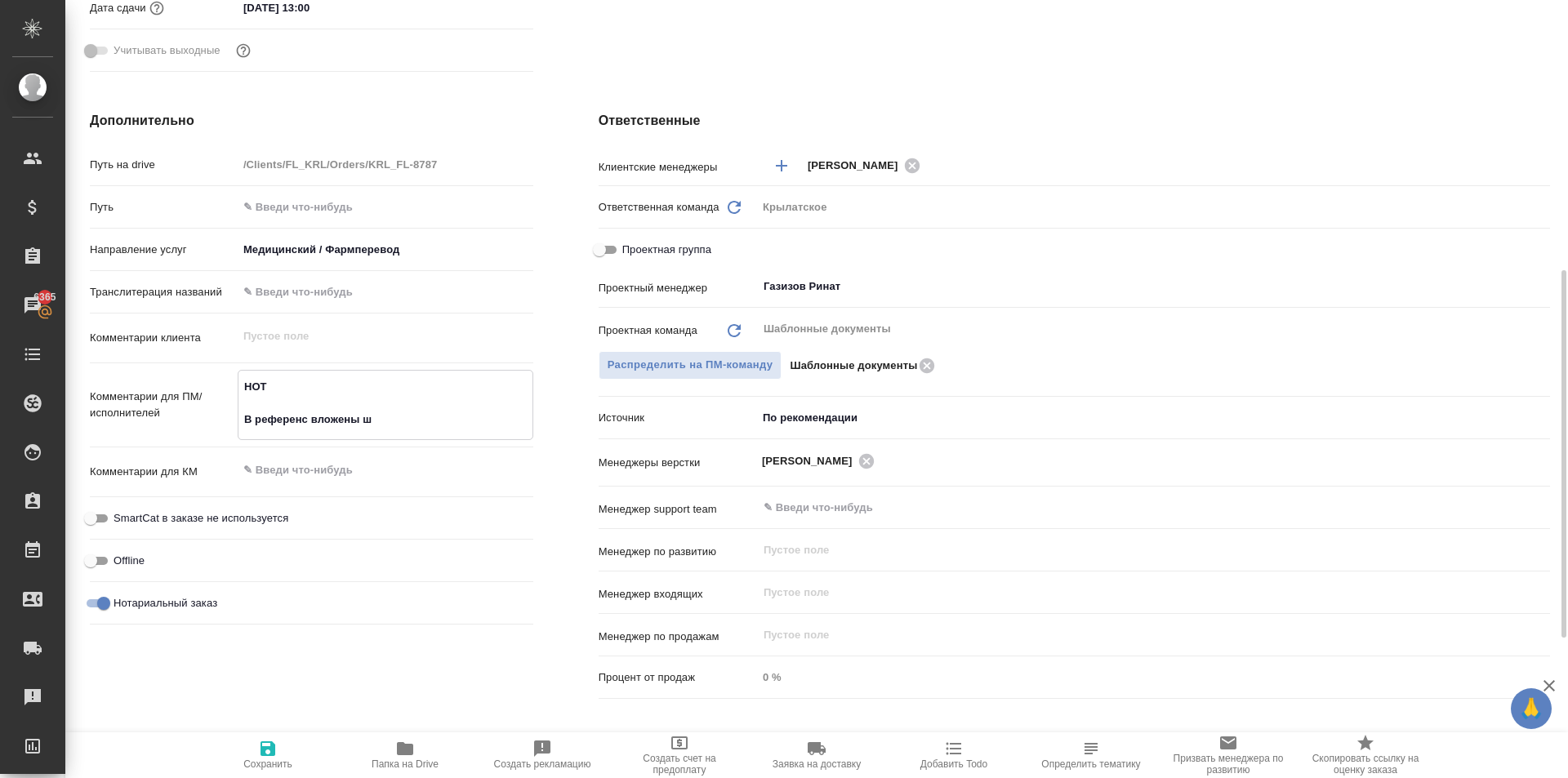
type textarea "НОТ В референс вложены шт"
type textarea "x"
type textarea "НОТ В референс вложены шта"
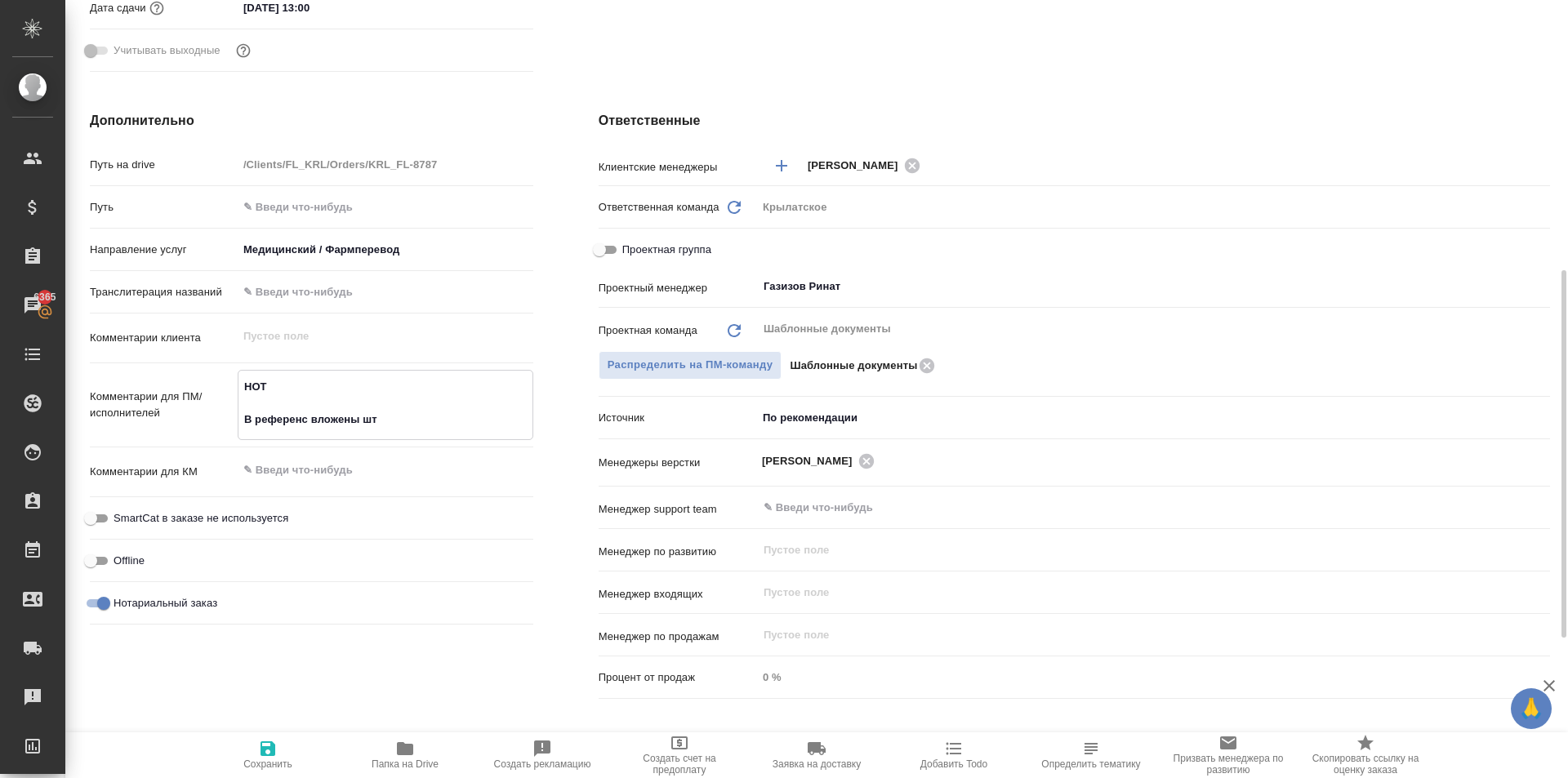
type textarea "x"
type textarea "НОТ В референс вложены штам"
type textarea "x"
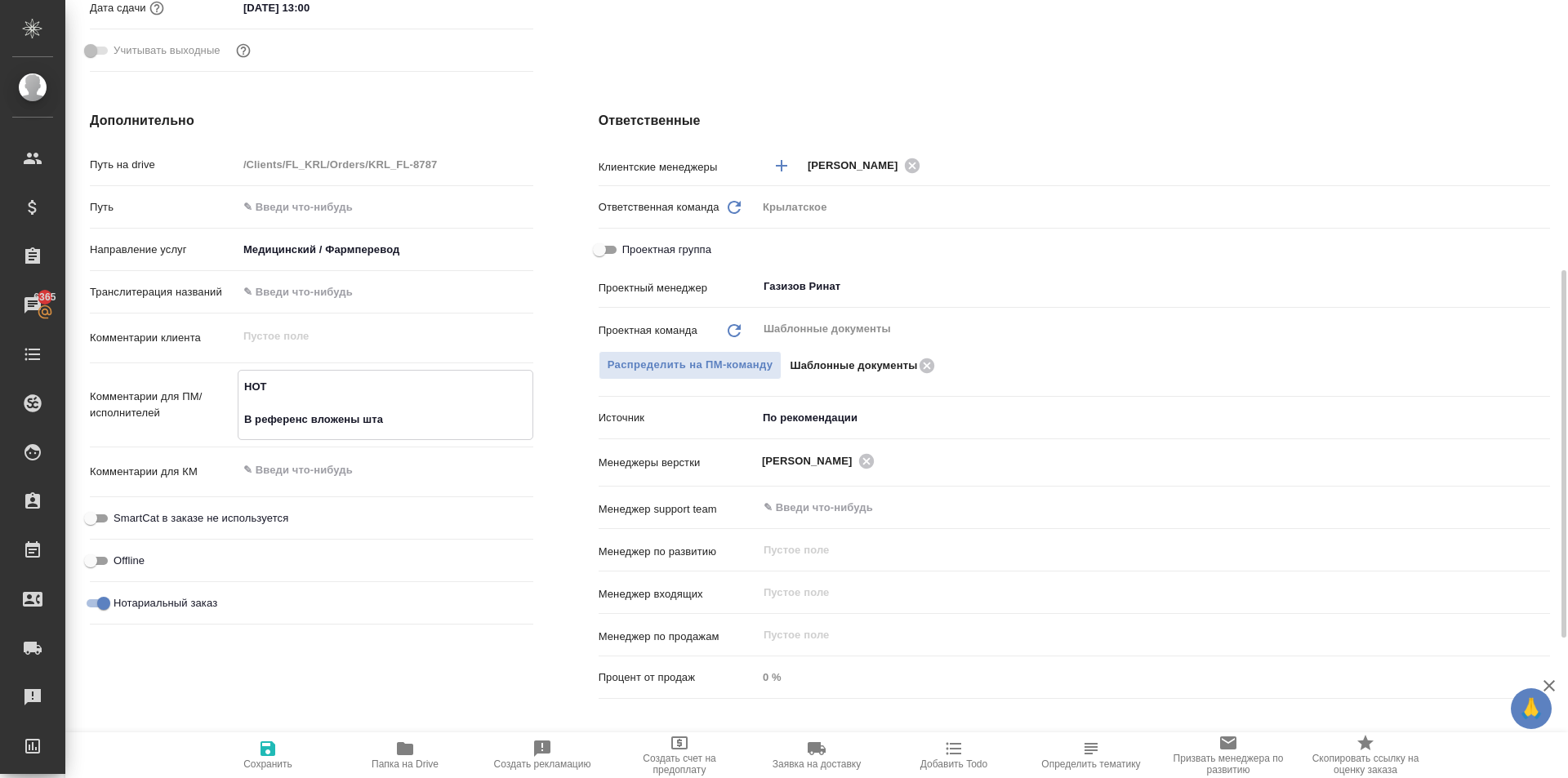
type textarea "x"
type textarea "НОТ В референс вложены штамп"
type textarea "x"
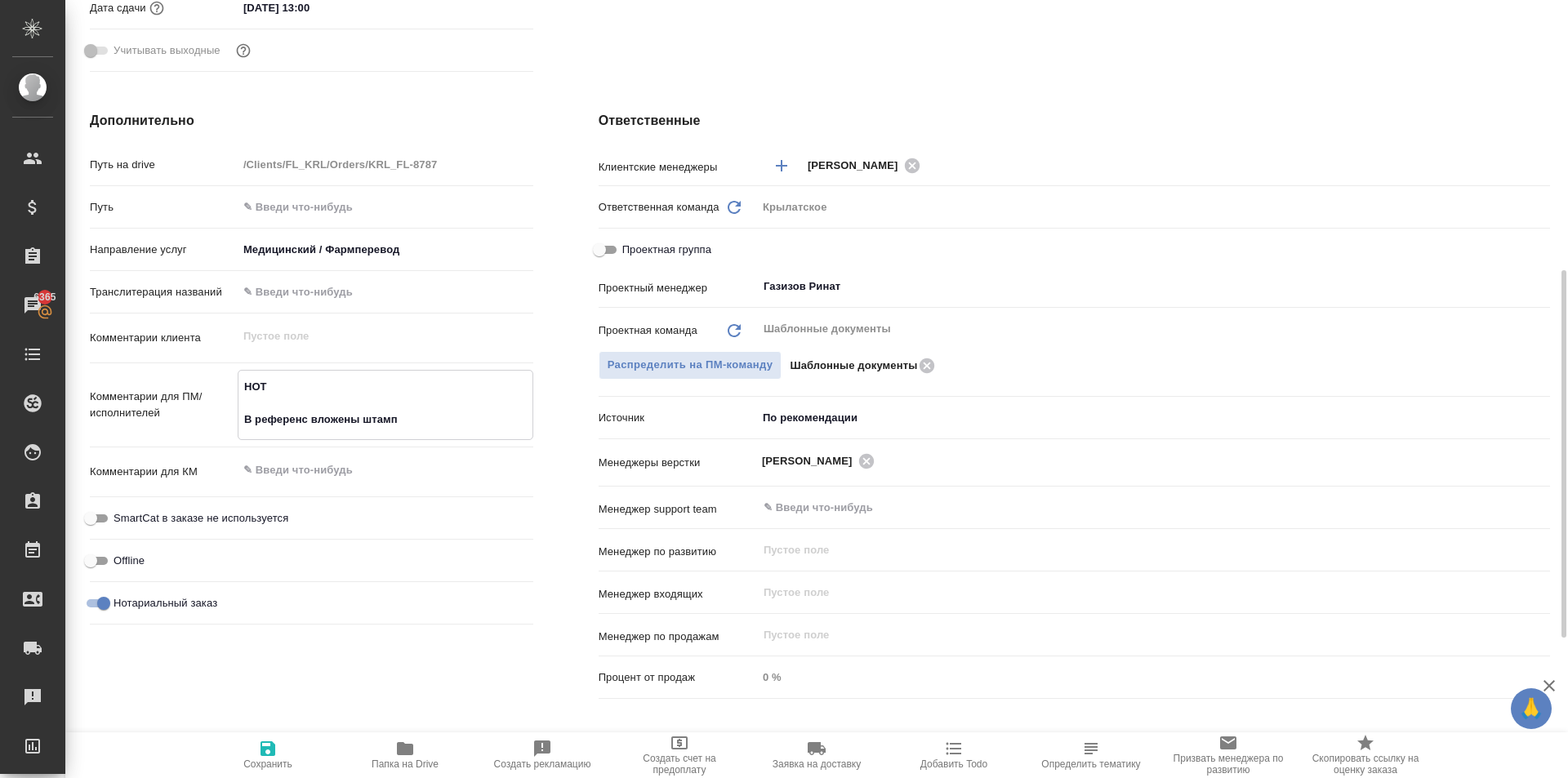
type textarea "x"
type textarea "НОТ В референс вложены штампы"
type textarea "x"
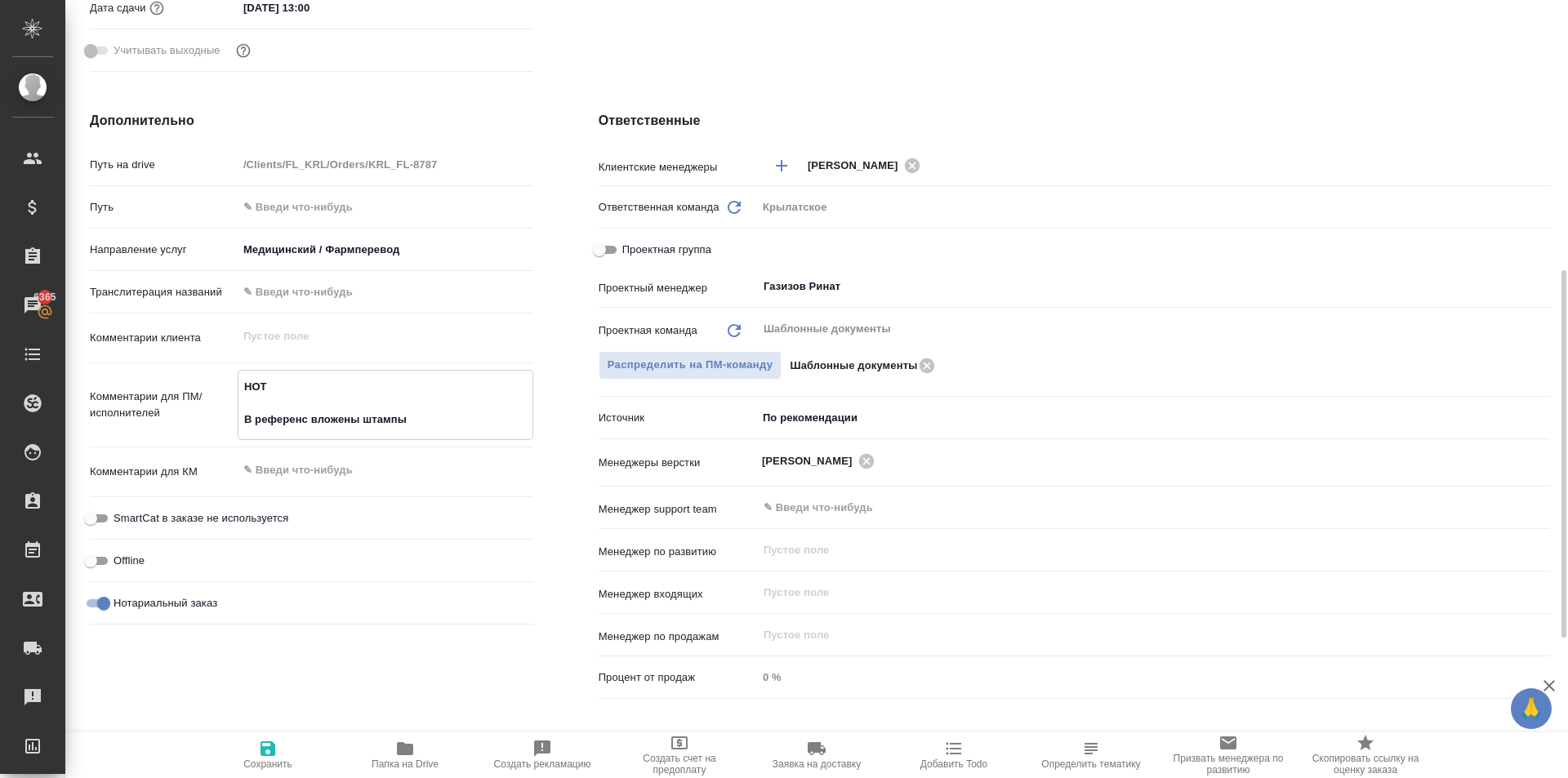
type textarea "НОТ В референс вложены штамп"
type textarea "x"
type textarea "НОТ В референс вложены штамп+"
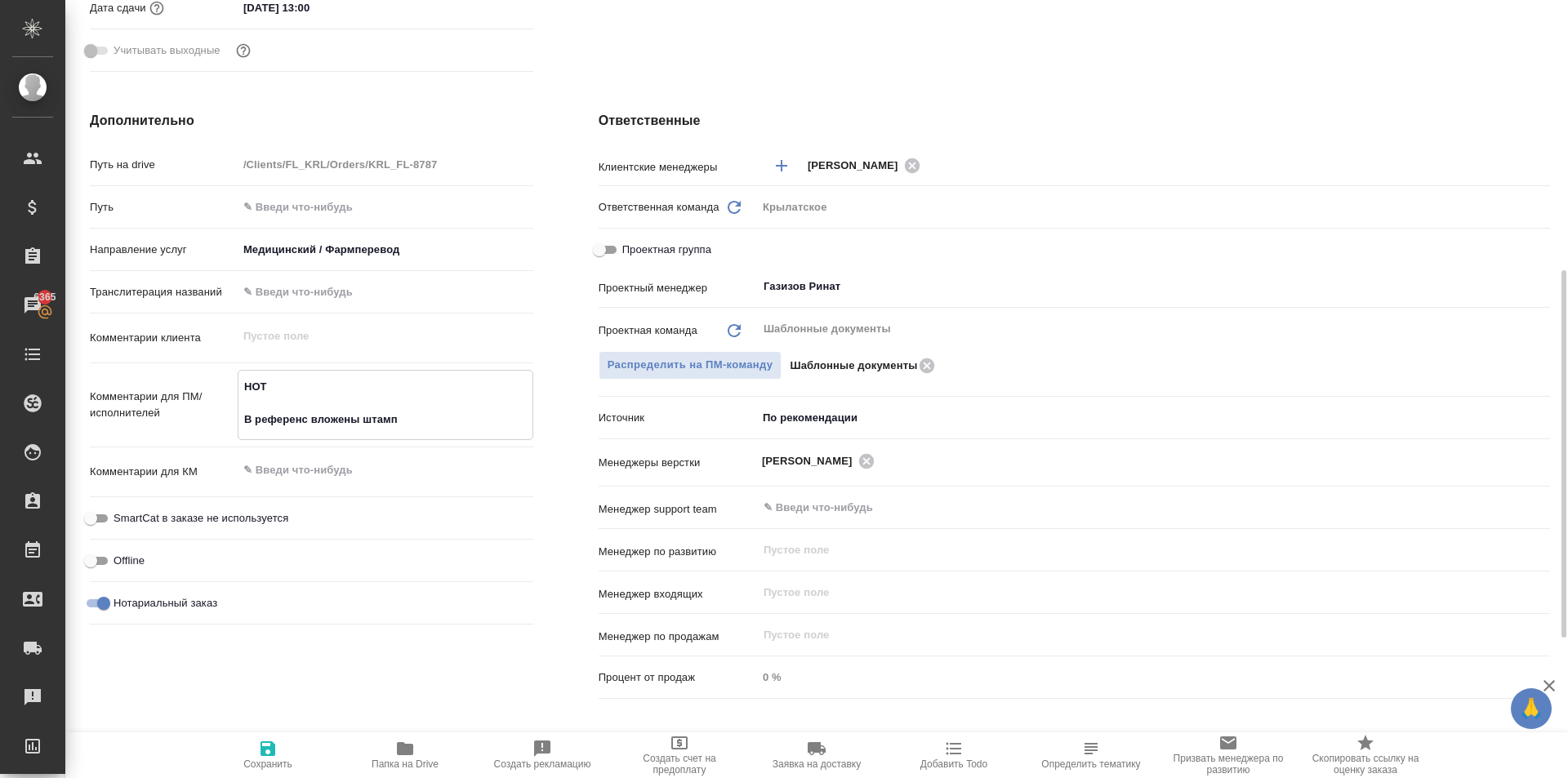
type textarea "x"
type textarea "НОТ В референс вложены штамп+п"
type textarea "x"
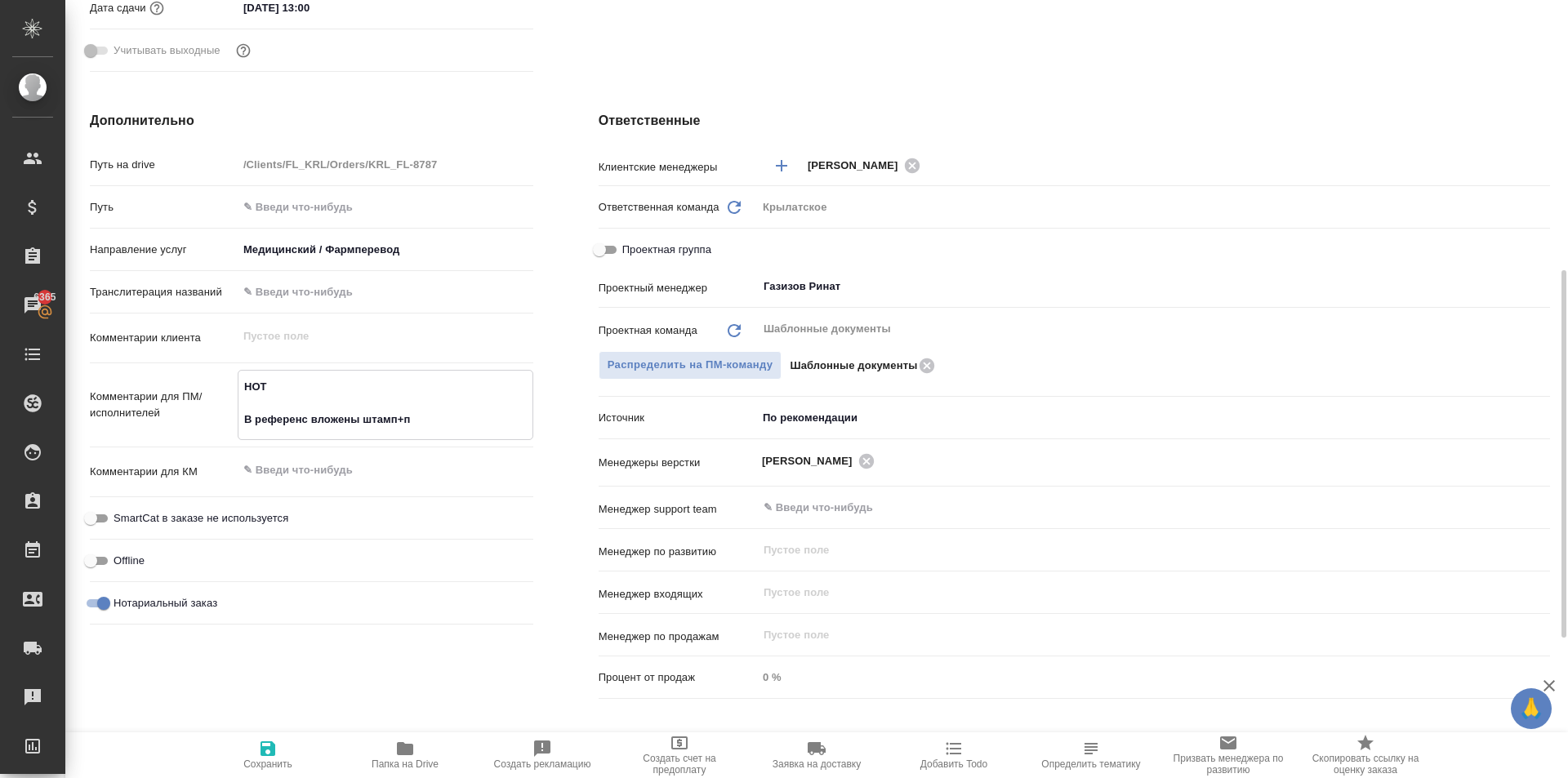
type textarea "x"
type textarea "НОТ В референс вложены штамп+пе"
type textarea "x"
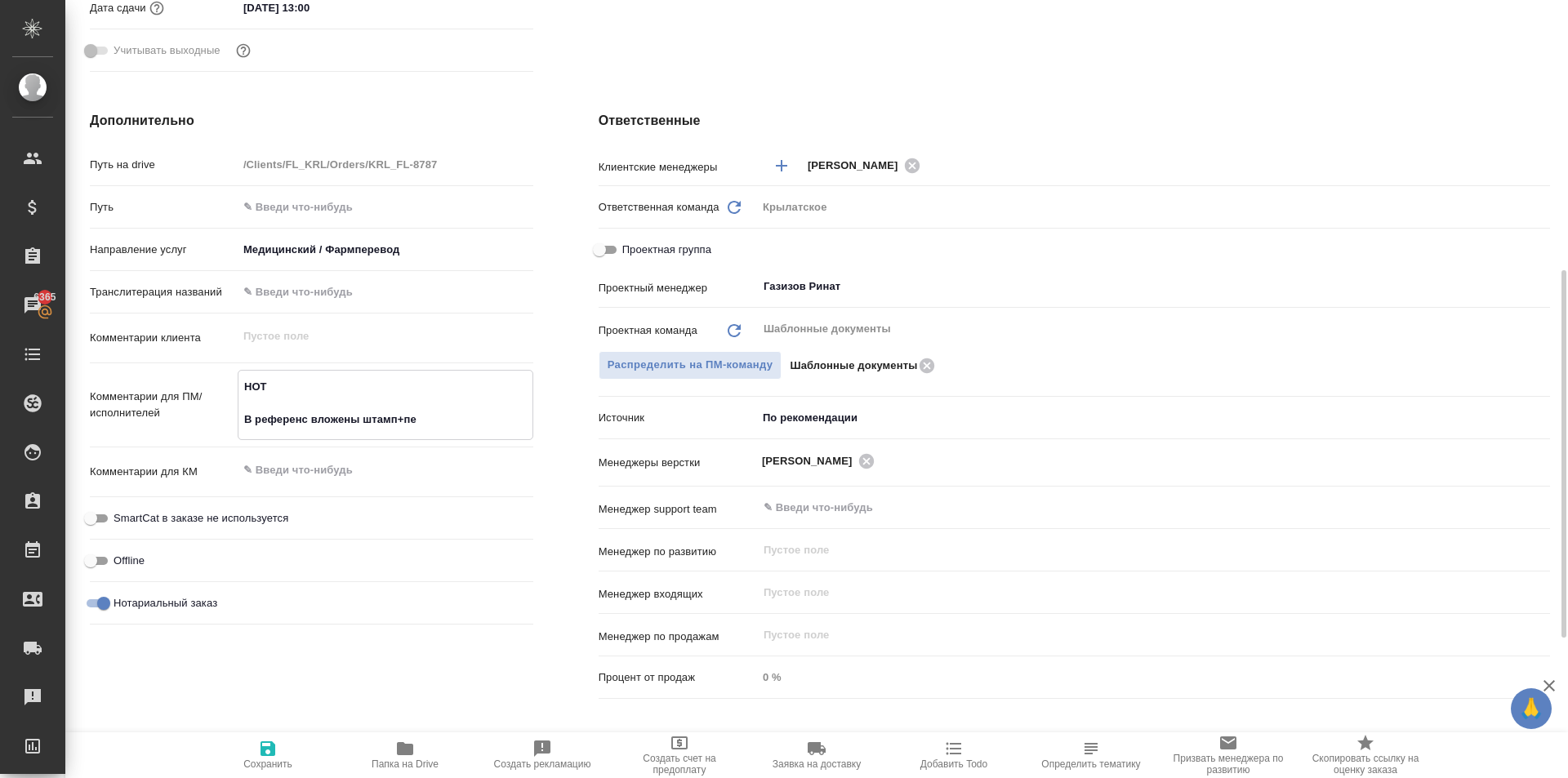
type textarea "x"
type textarea "НОТ В референс вложены штамп+печ"
type textarea "x"
type textarea "НОТ В референс вложены штамп+печа"
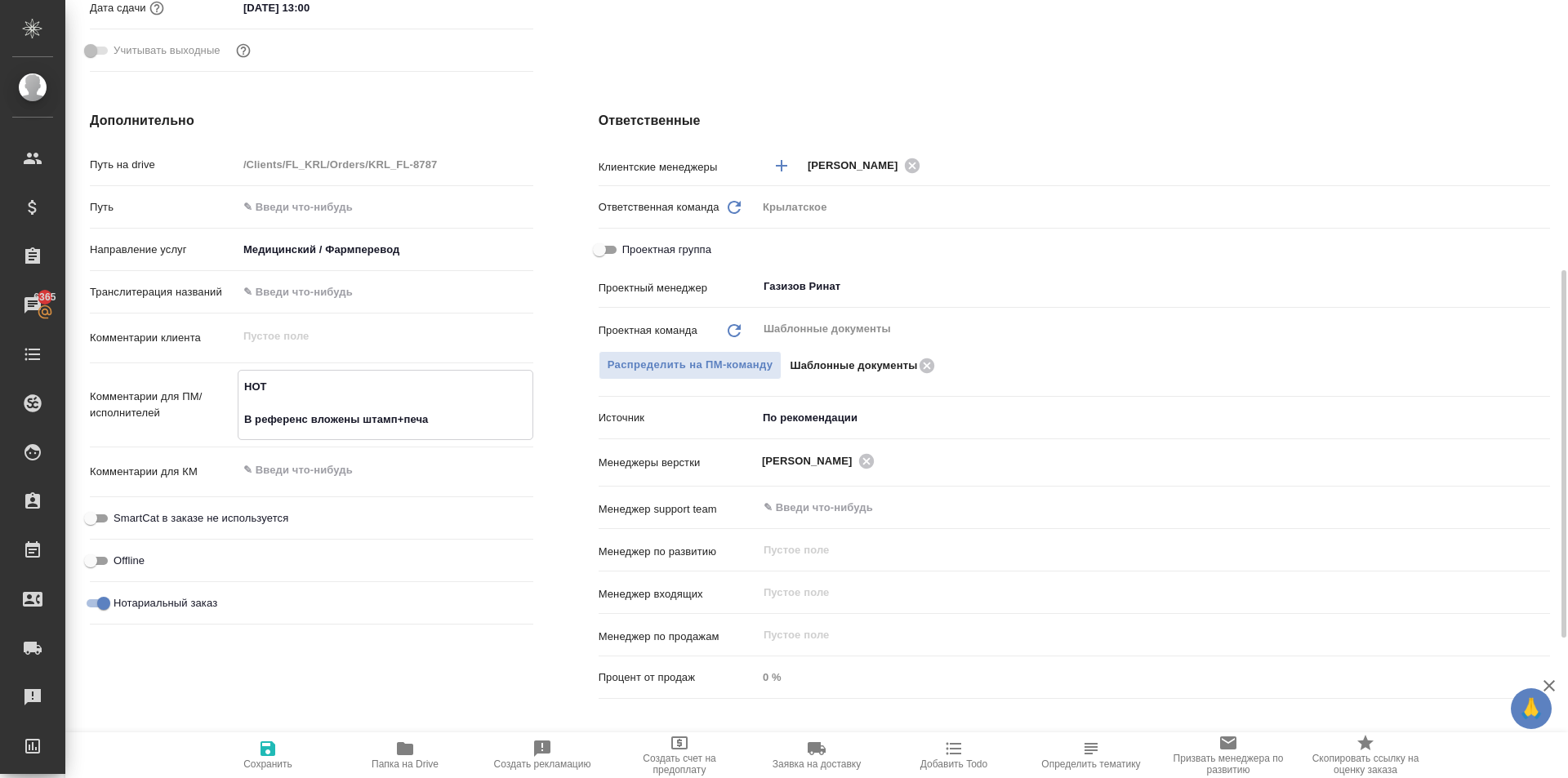
type textarea "x"
type textarea "НОТ В референс вложены штамп+печат"
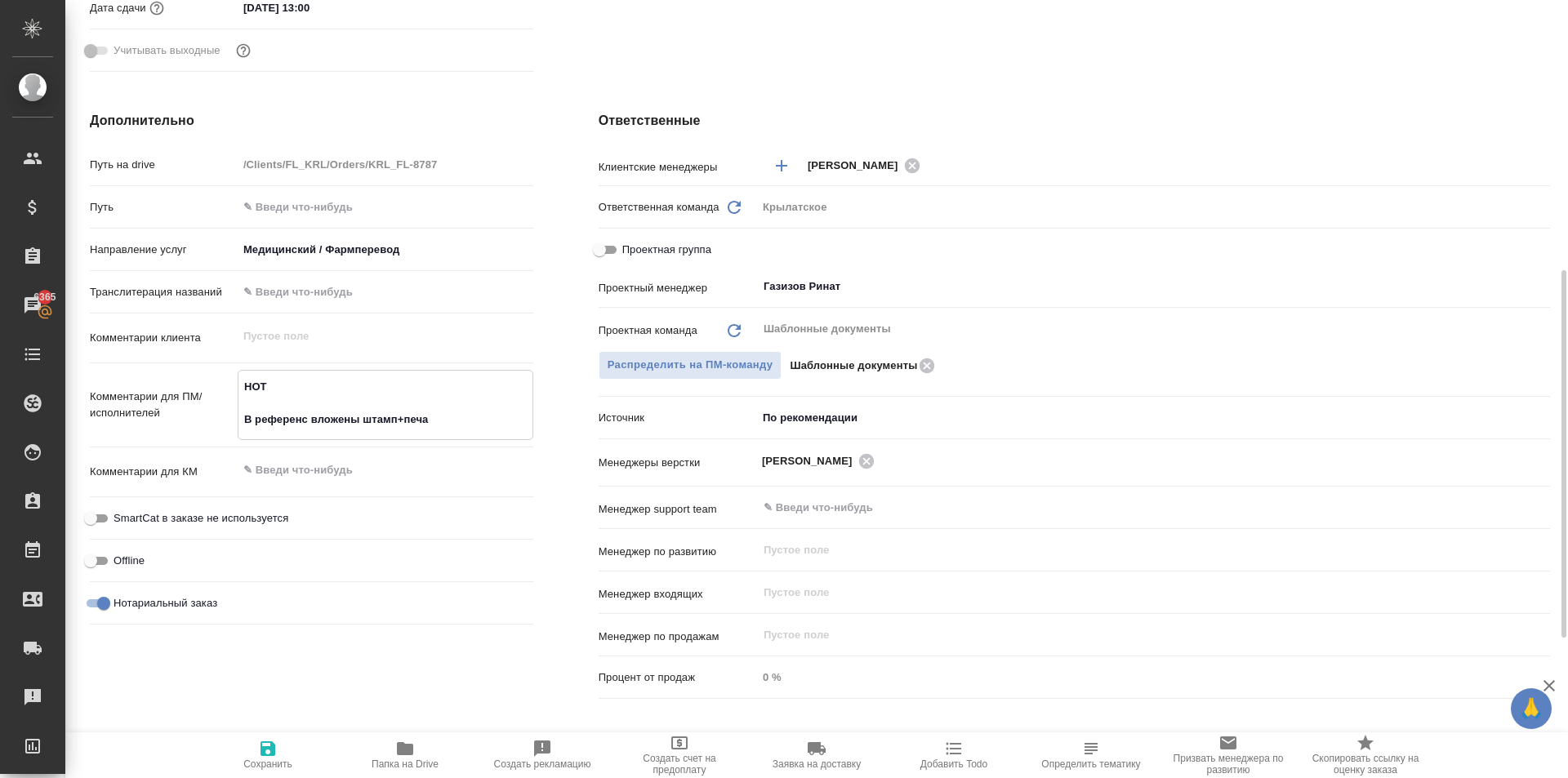
type textarea "x"
type textarea "НОТ В референс вложены штамп+печать"
type textarea "x"
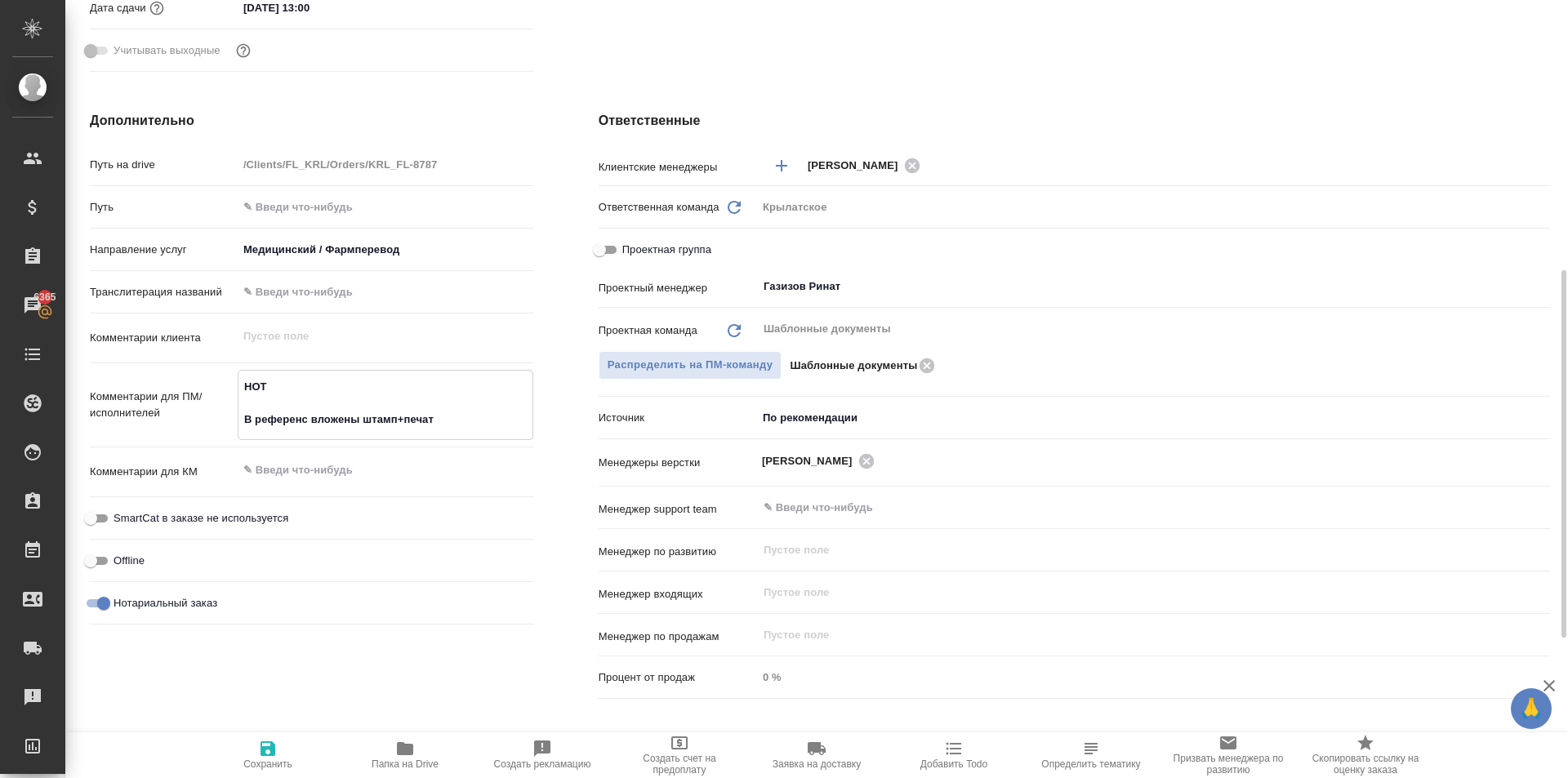
type textarea "x"
type textarea "НОТ В референс вложены штамп+печать"
type textarea "x"
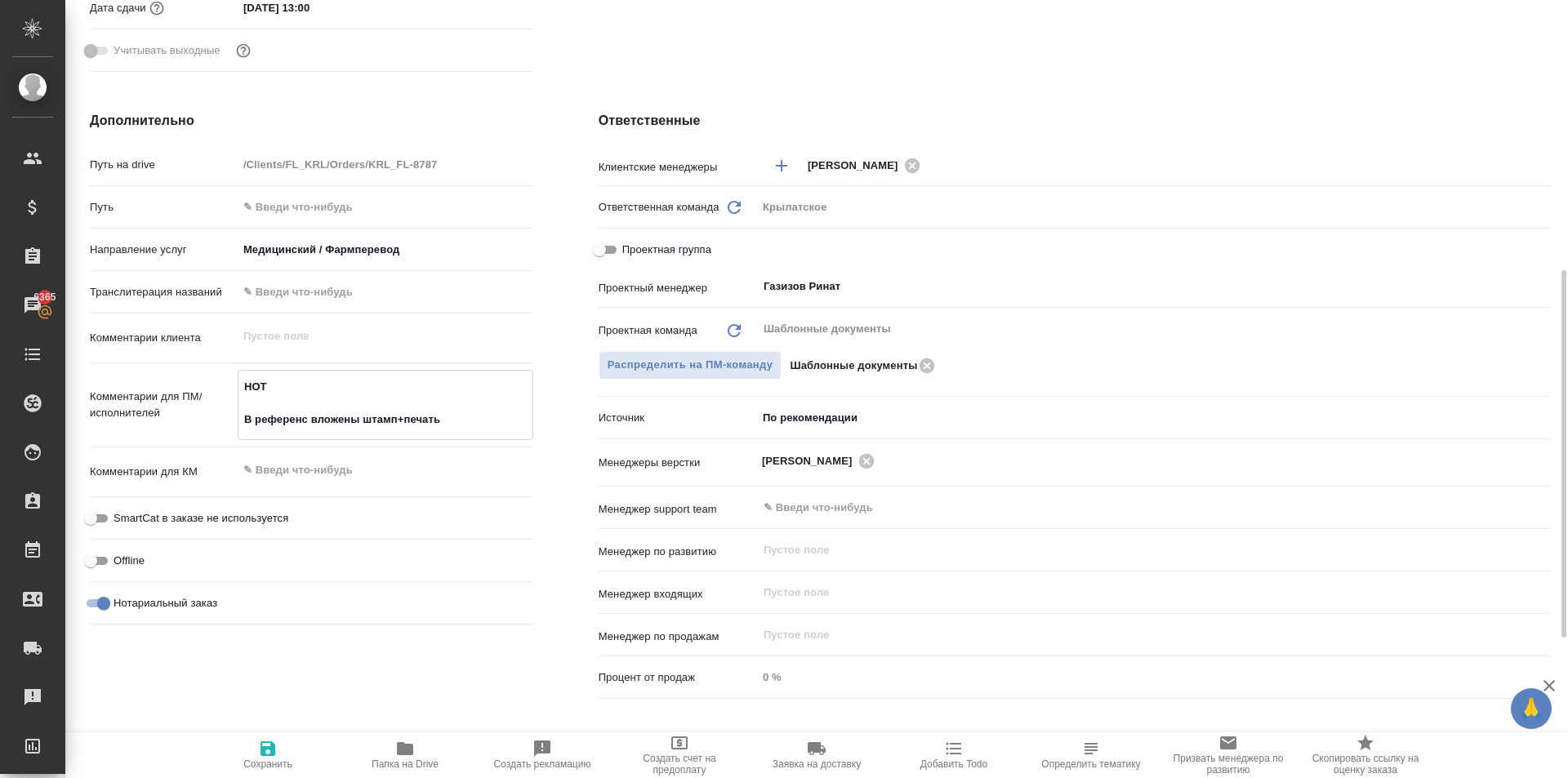
type textarea "x"
type textarea "НОТ В референс вложены штамп+печать л"
type textarea "x"
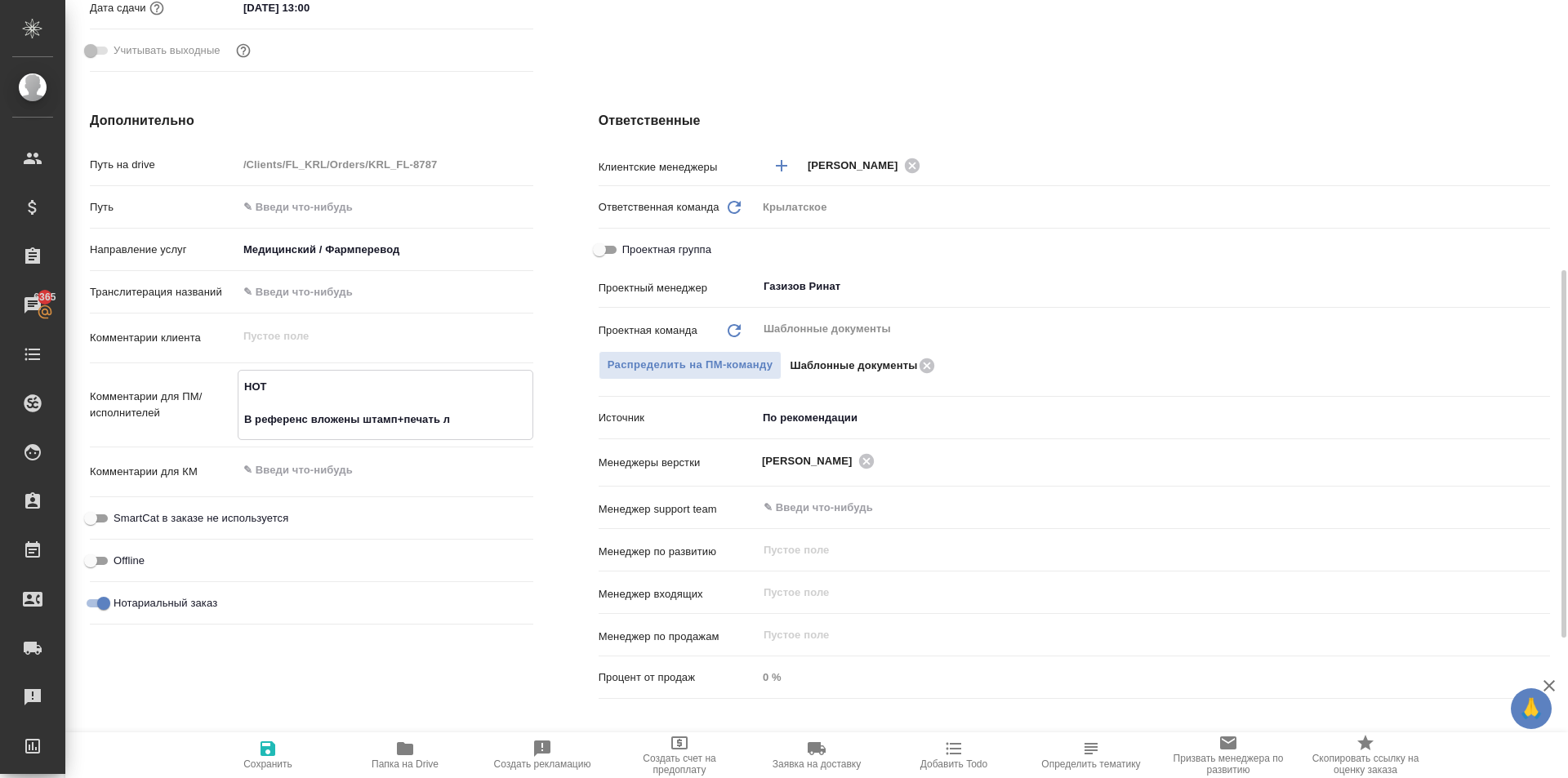
type textarea "НОТ В референс вложены штамп+печать лу"
type textarea "x"
type textarea "НОТ В референс вложены штамп+печать луч"
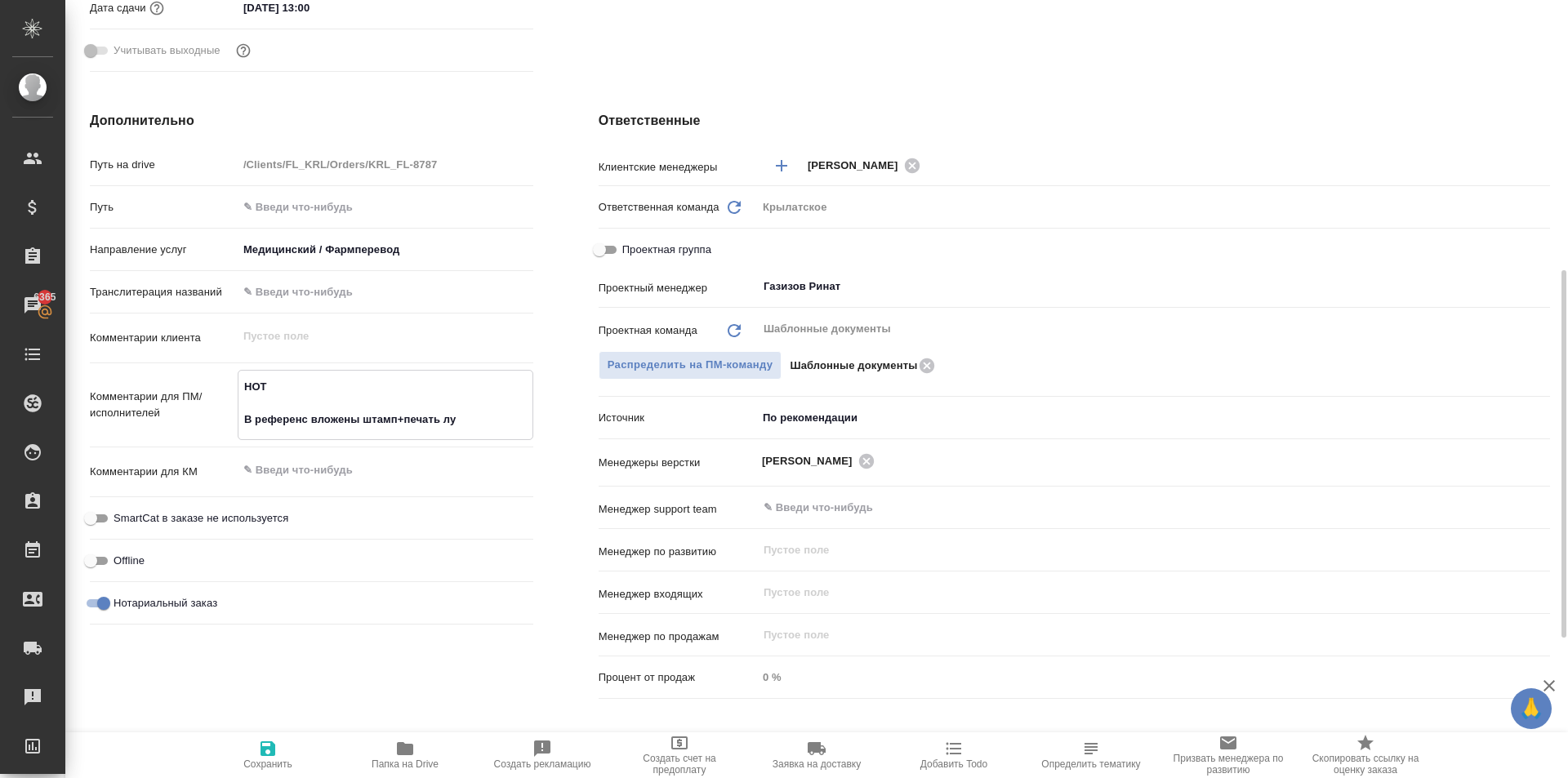
type textarea "x"
type textarea "НОТ В референс вложены штамп+печать лучш"
type textarea "x"
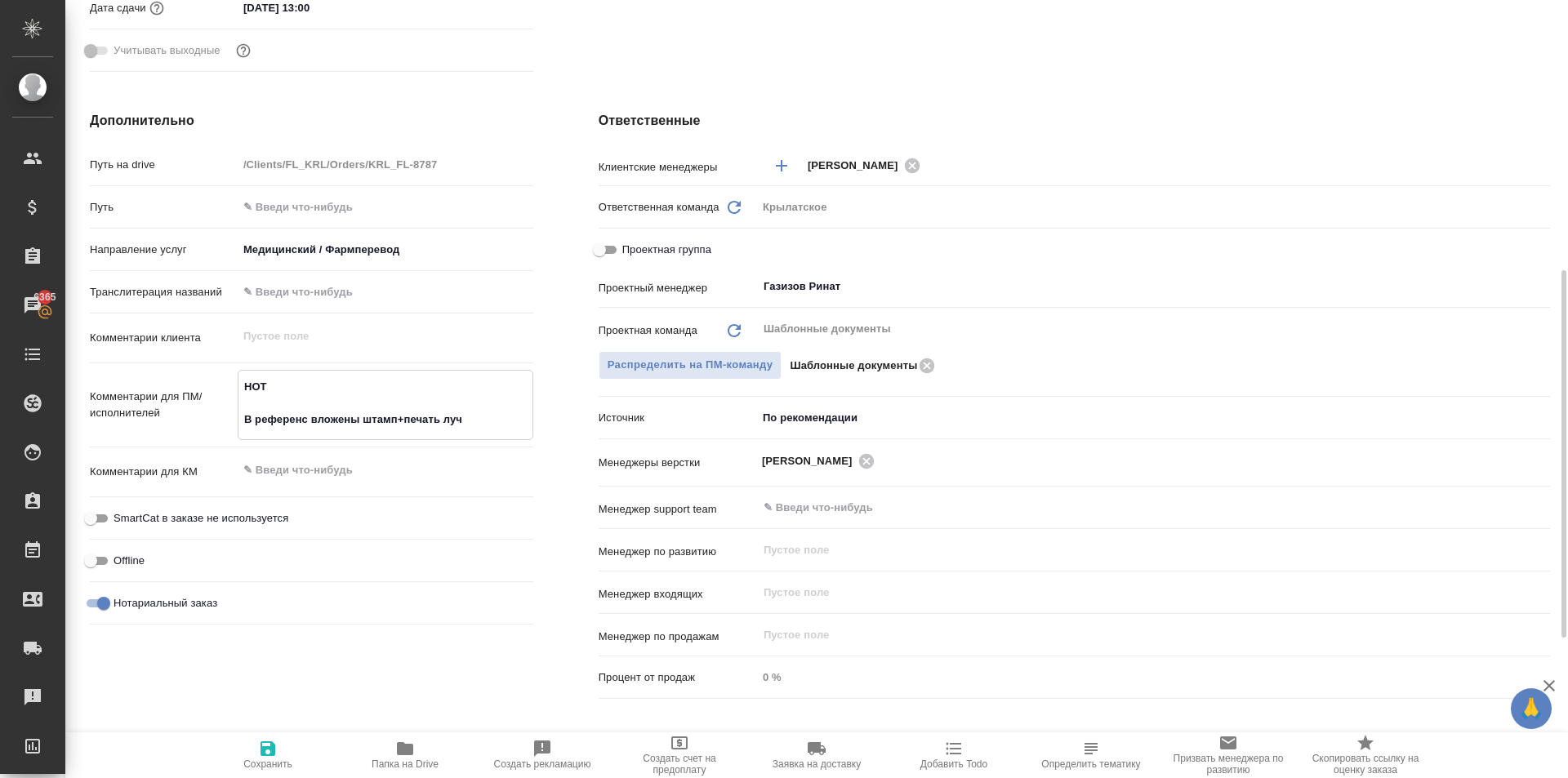
type textarea "x"
type textarea "НОТ В референс вложены штамп+печать лучше"
type textarea "x"
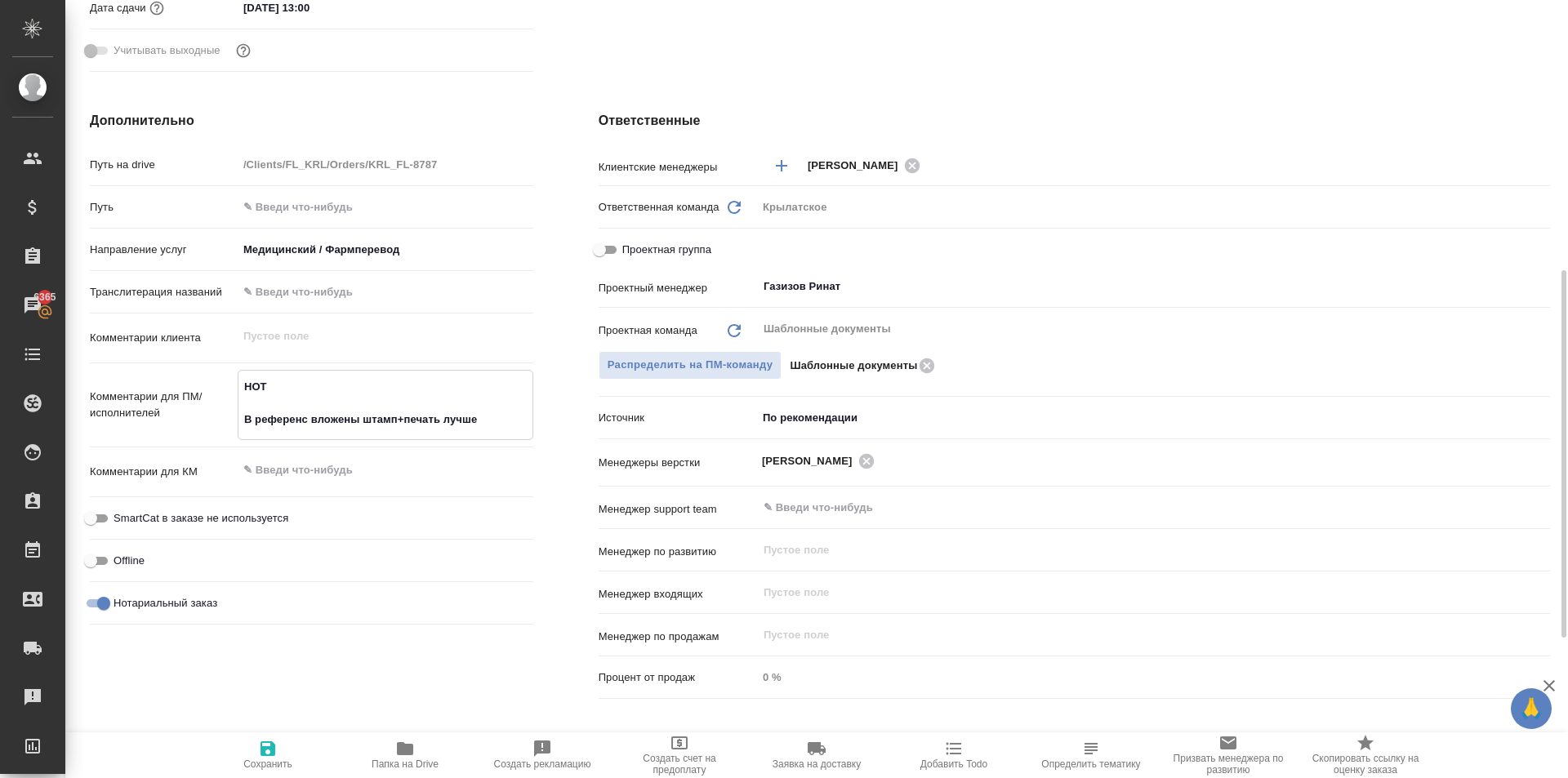
type textarea "x"
type textarea "НОТ В референс вложены штамп+печать лучшег"
type textarea "x"
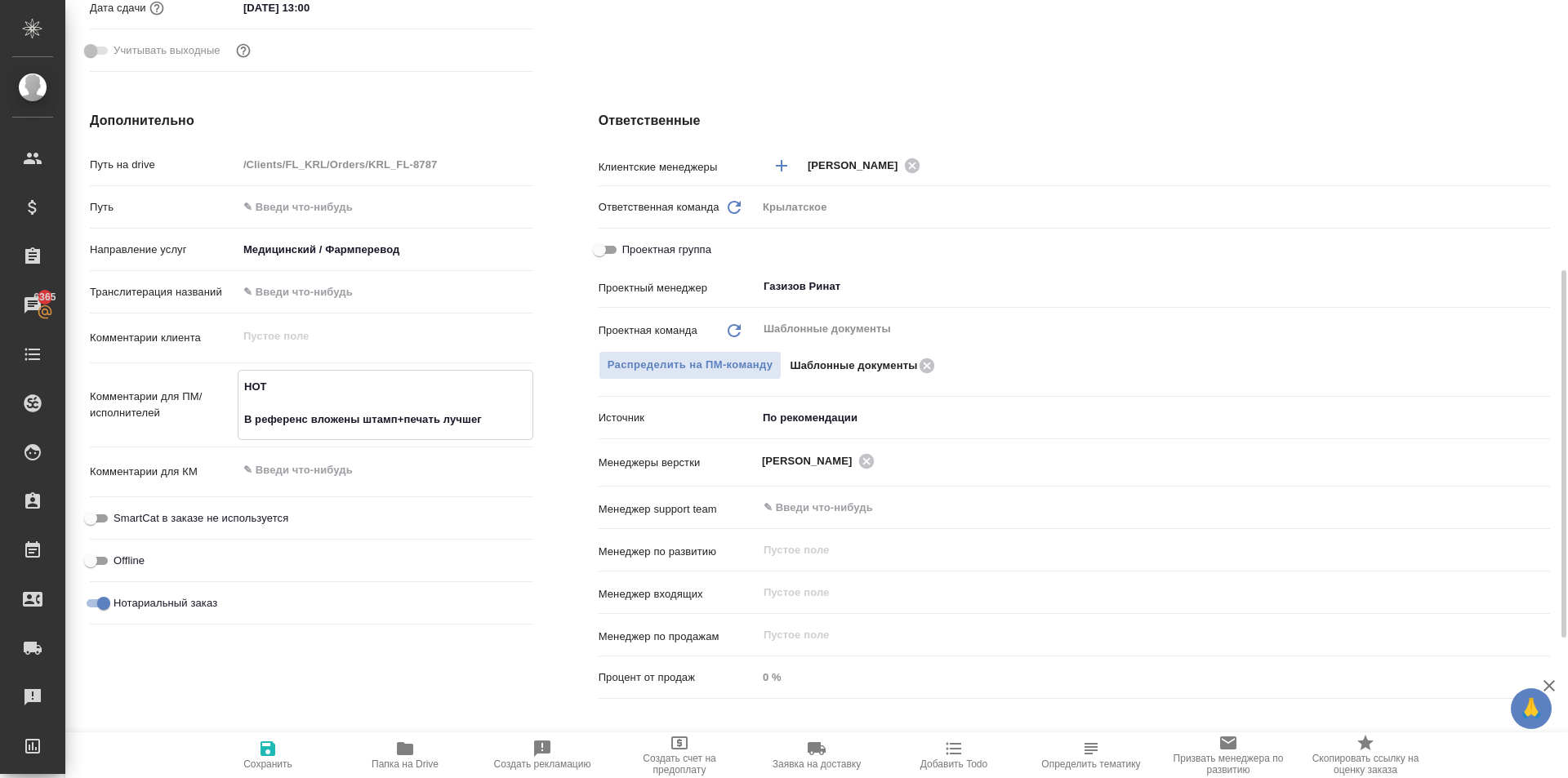
type textarea "НОТ В референс вложены штамп+печать лучшего"
type textarea "x"
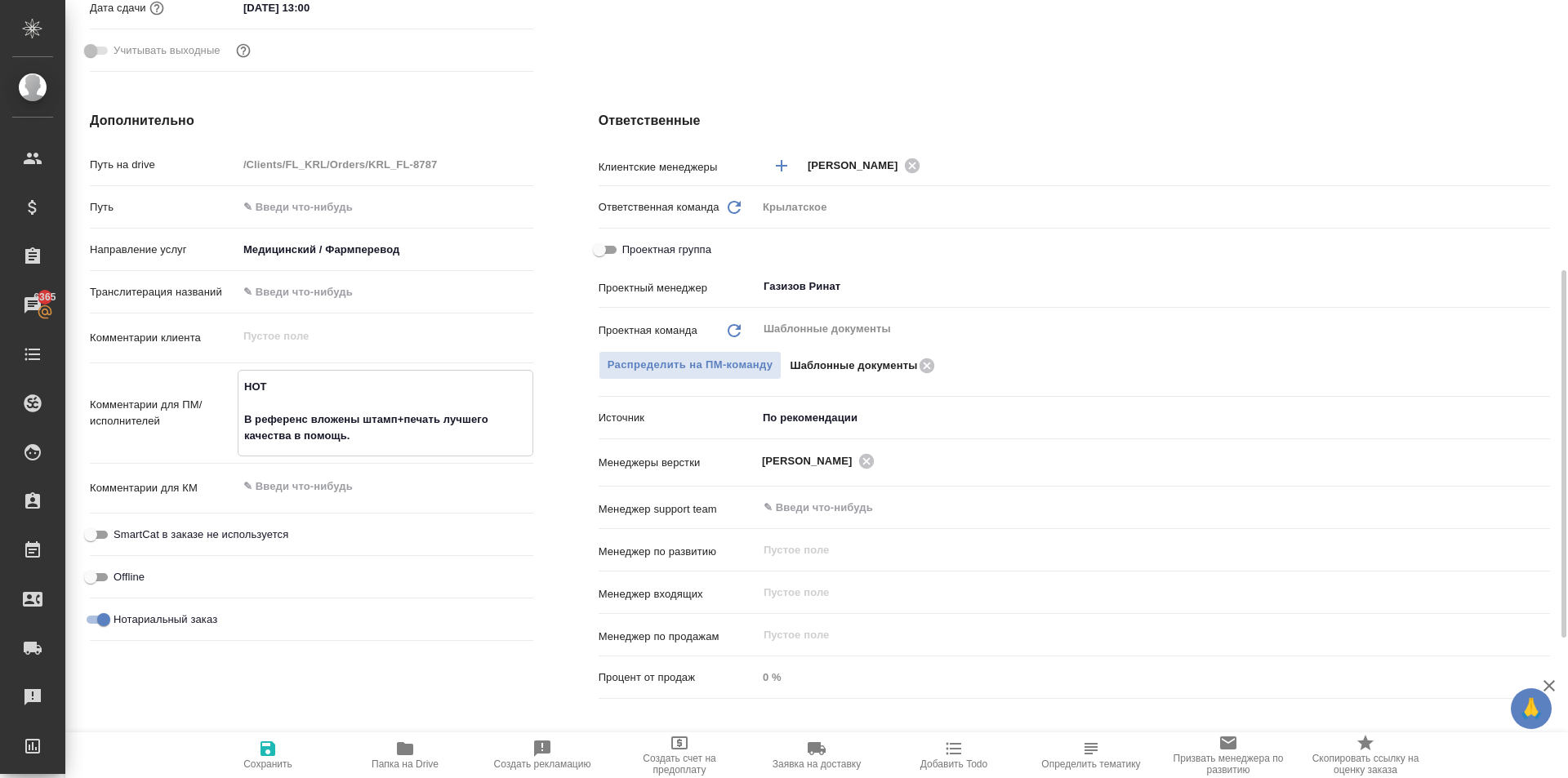
drag, startPoint x: 266, startPoint y: 746, endPoint x: 276, endPoint y: 751, distance: 11.2
click at [265, 748] on icon "button" at bounding box center [268, 748] width 15 height 15
click at [246, 758] on span "Сохранить" at bounding box center [268, 753] width 118 height 31
